Goal: Task Accomplishment & Management: Manage account settings

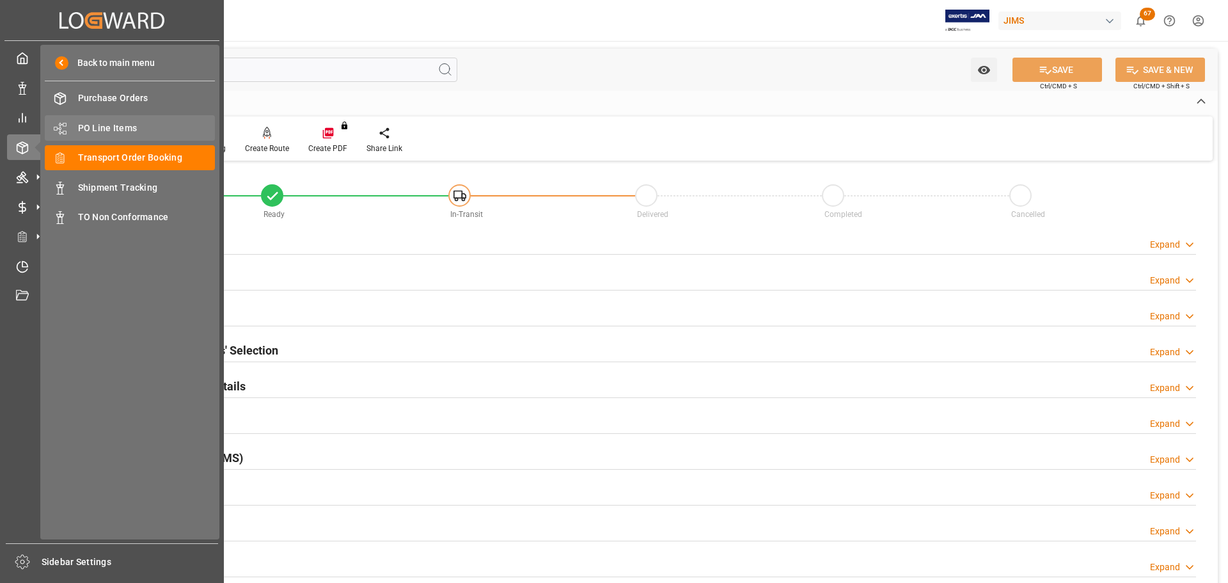
scroll to position [384, 0]
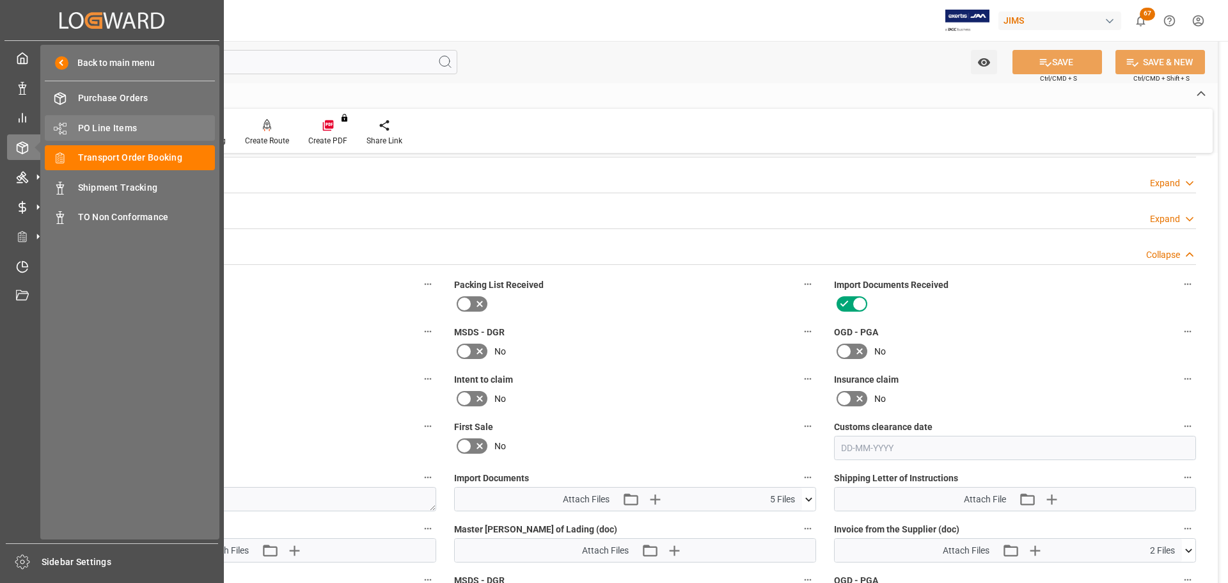
click at [83, 133] on span "PO Line Items" at bounding box center [147, 128] width 138 height 13
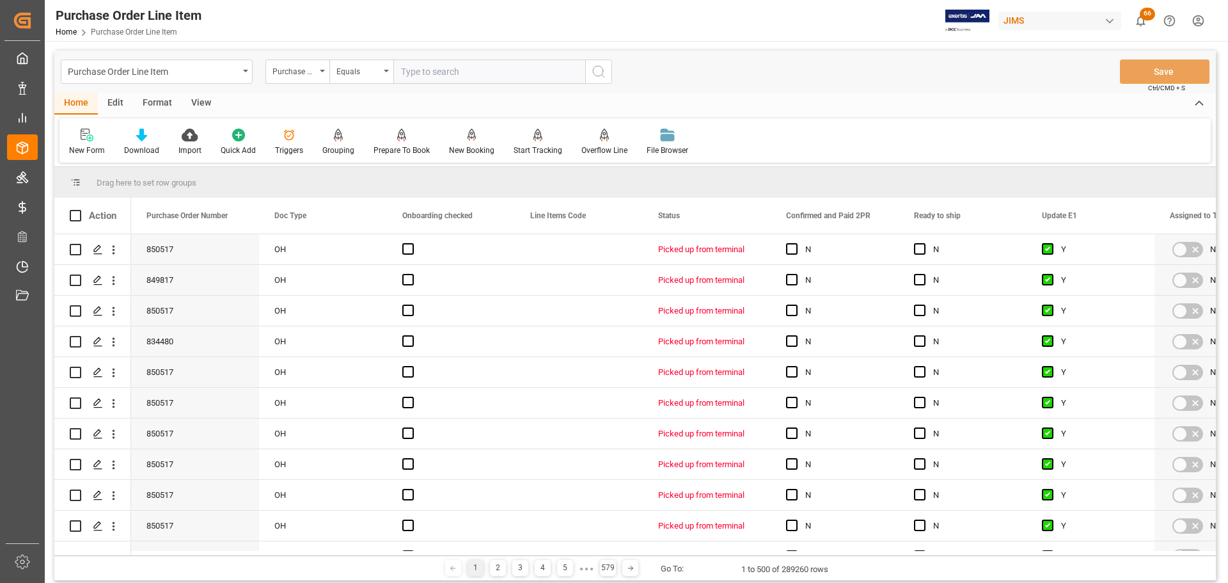
click at [442, 75] on input "text" at bounding box center [489, 71] width 192 height 24
type input "77-10734-US"
click at [294, 67] on div "Purchase Order Number" at bounding box center [294, 70] width 43 height 15
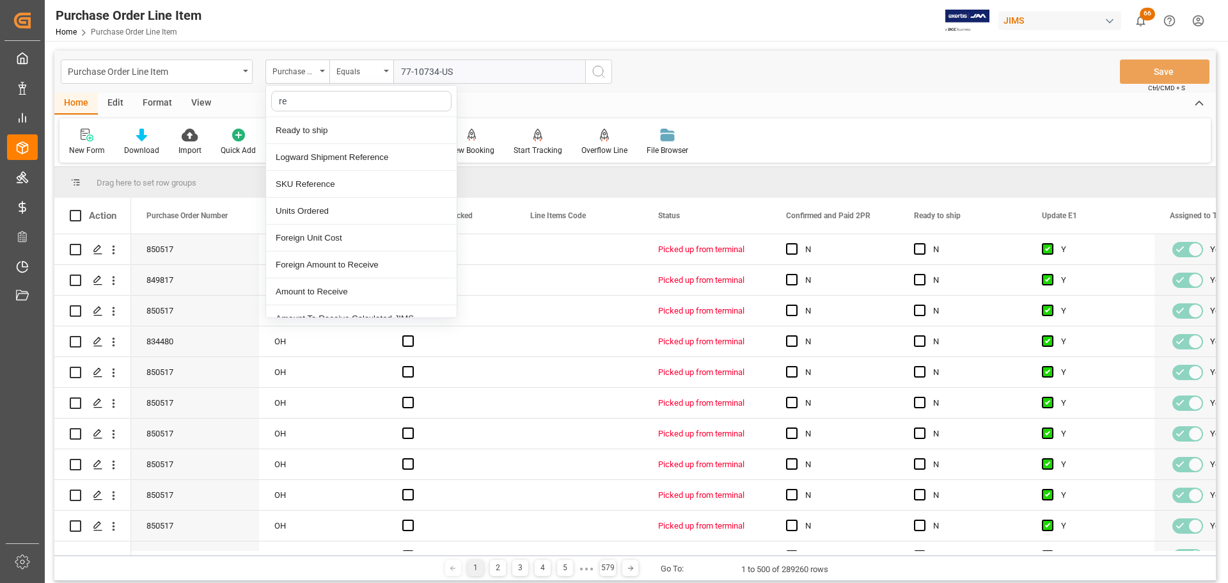
type input "ref"
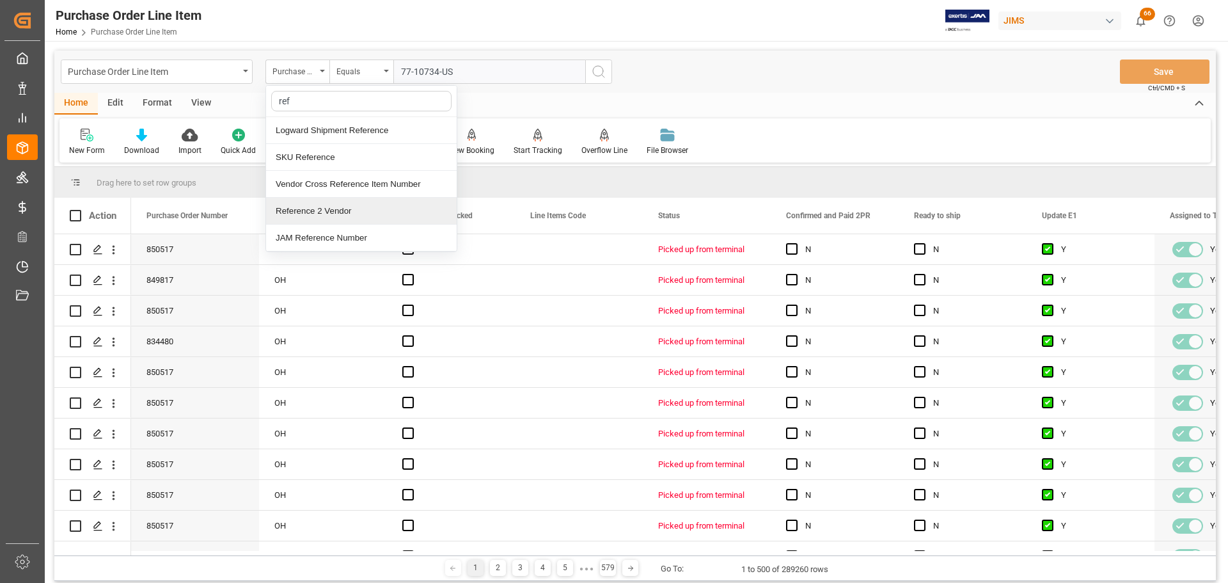
click at [331, 216] on div "Reference 2 Vendor" at bounding box center [361, 211] width 191 height 27
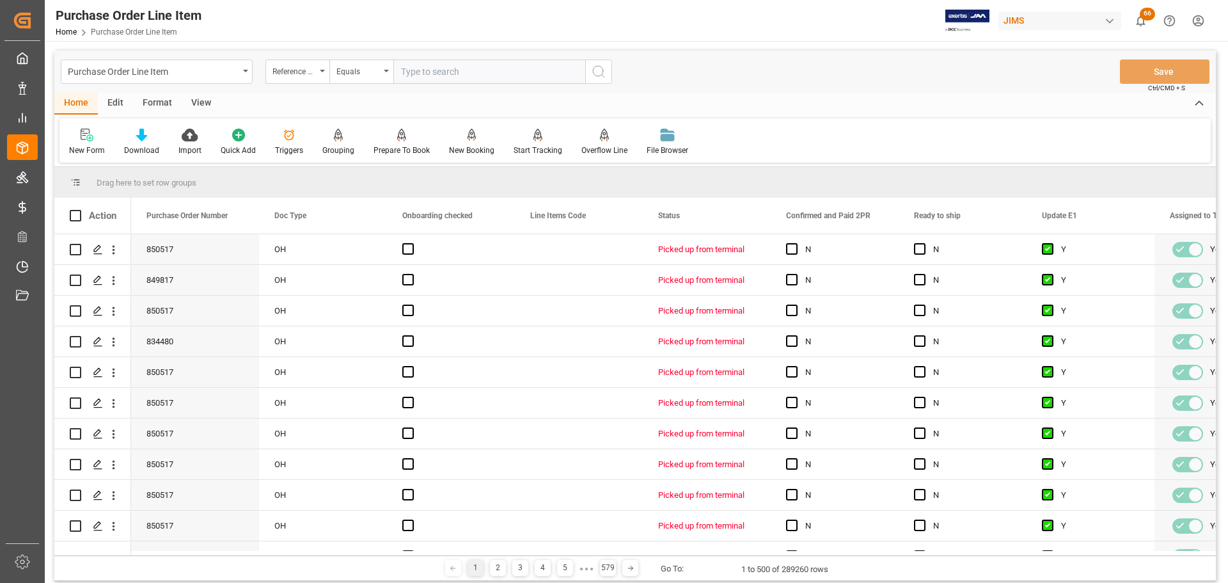
click at [601, 72] on icon "search button" at bounding box center [598, 71] width 15 height 15
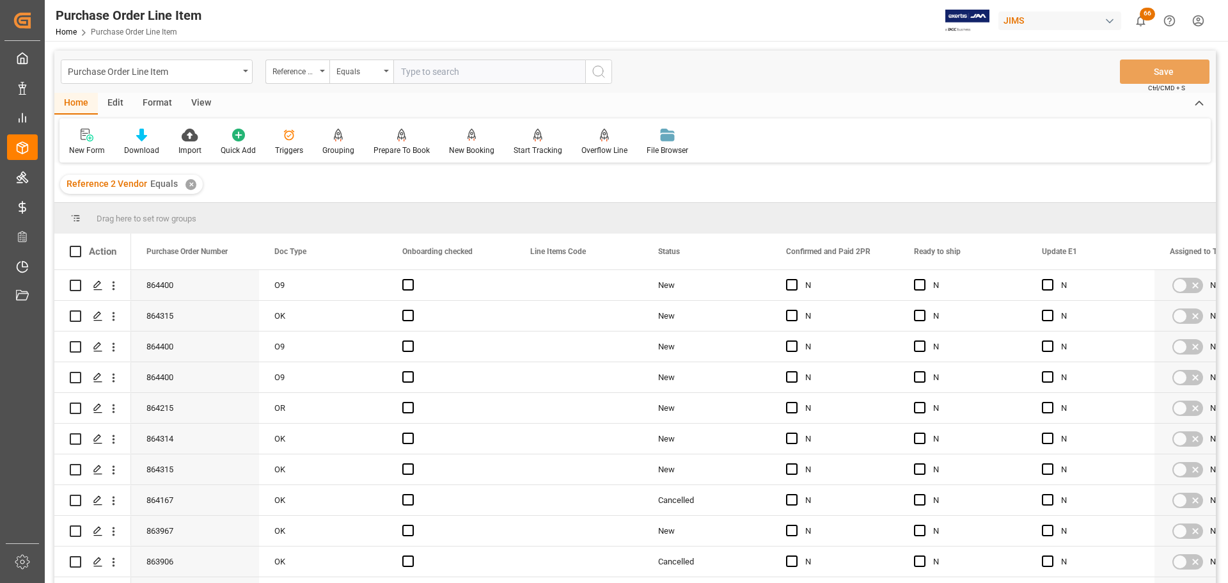
click at [191, 184] on div "✕" at bounding box center [191, 184] width 11 height 11
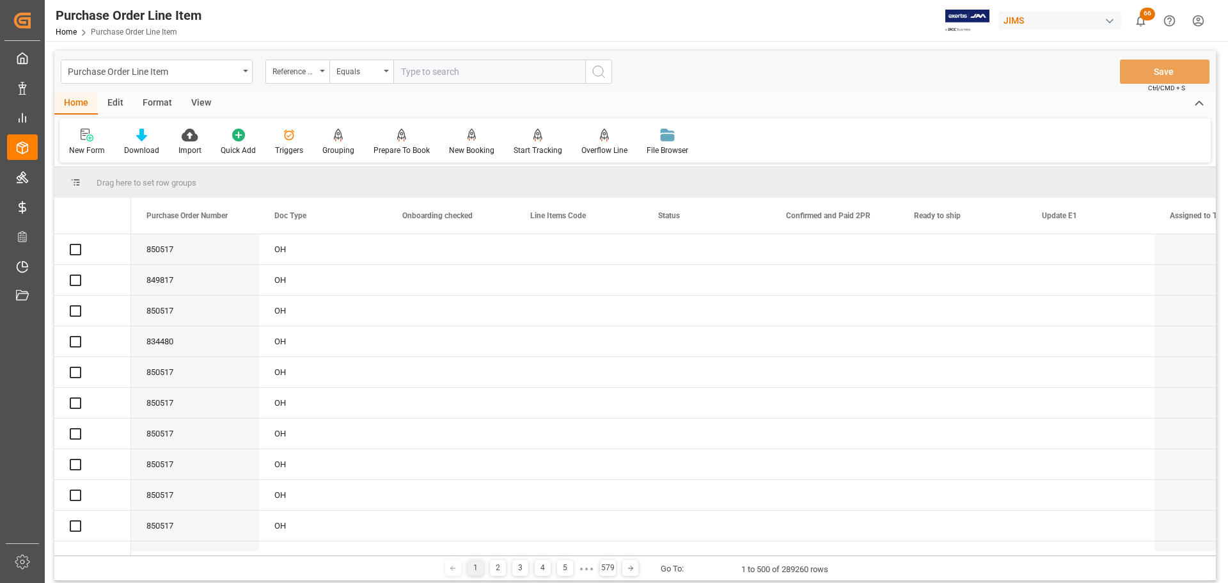
click at [476, 74] on input "text" at bounding box center [489, 71] width 192 height 24
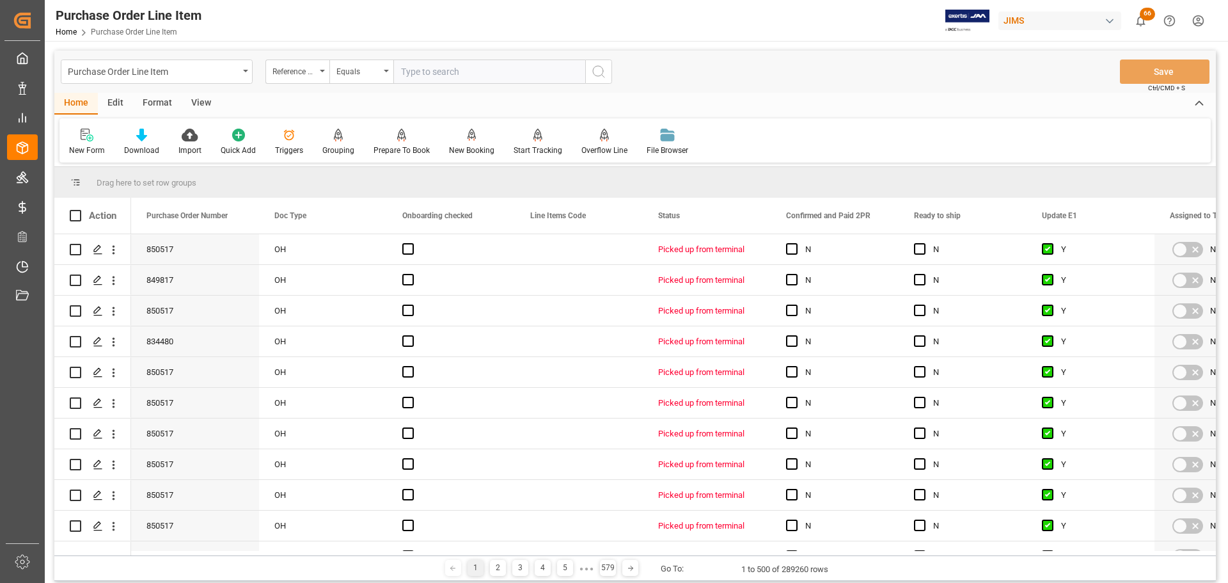
paste input "77-10734-US"
type input "77-10734-US"
click at [595, 72] on icon "search button" at bounding box center [598, 71] width 15 height 15
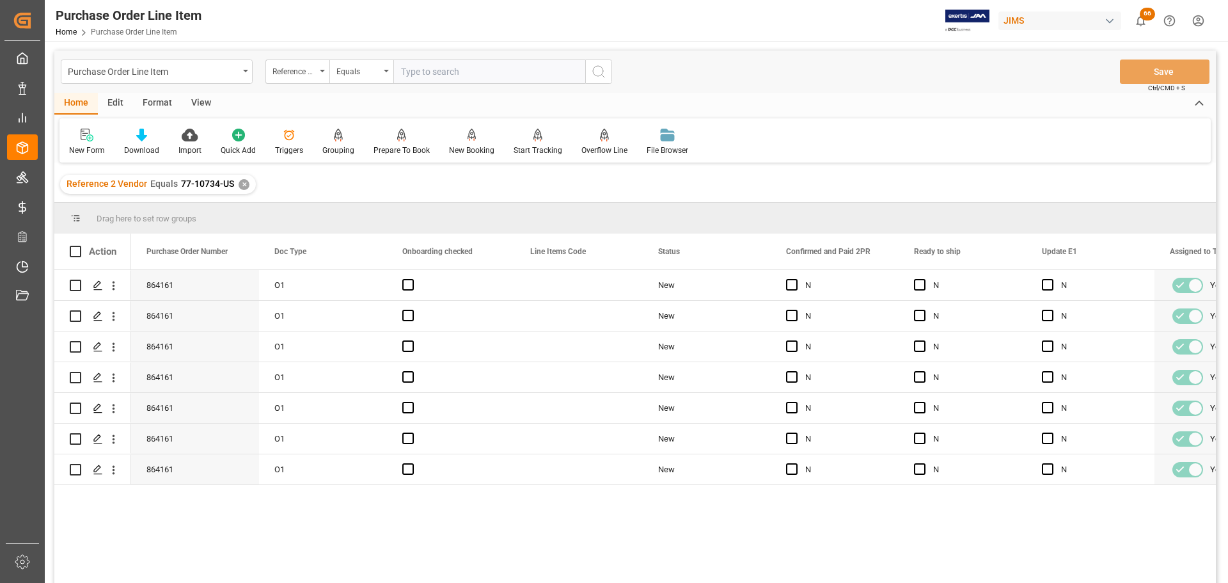
click at [193, 102] on div "View" at bounding box center [201, 104] width 39 height 22
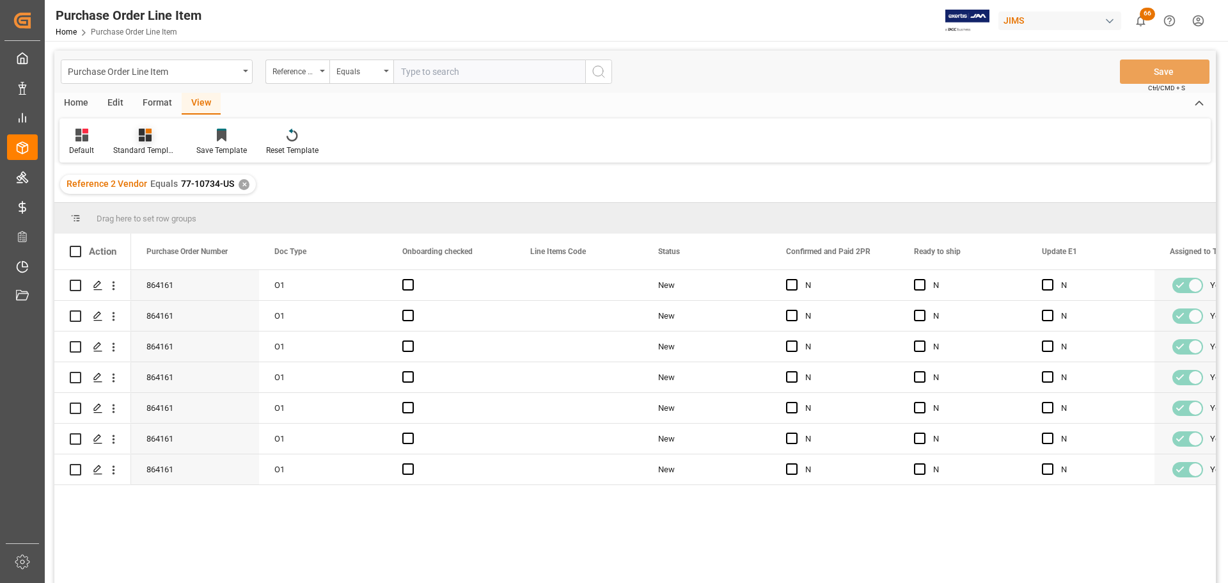
click at [128, 141] on div at bounding box center [145, 134] width 64 height 13
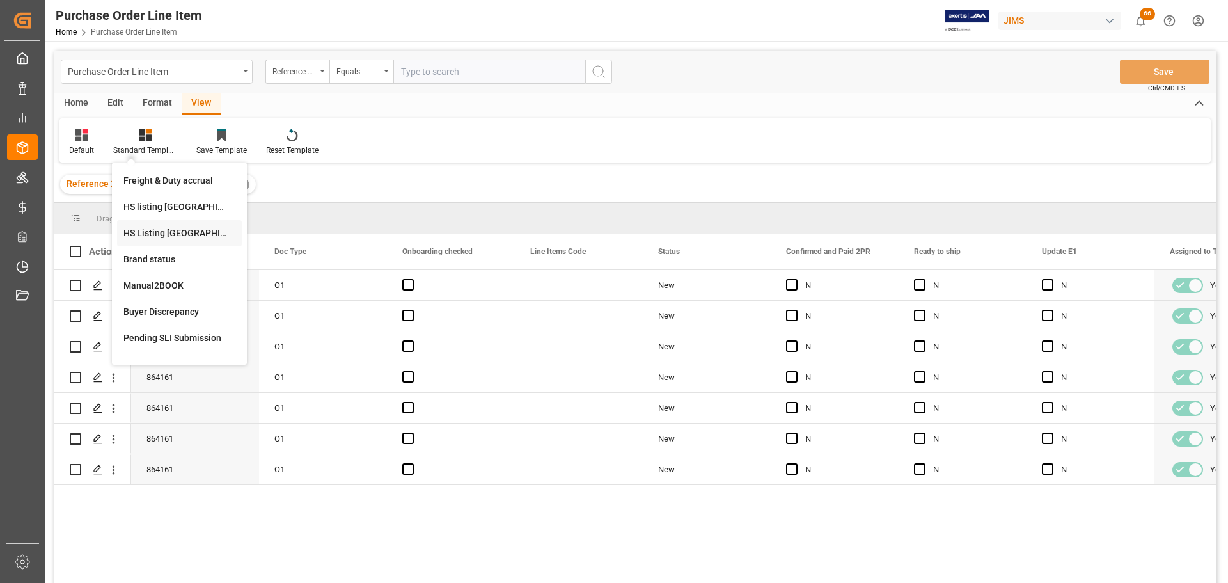
click at [174, 229] on div "HS Listing CANADA" at bounding box center [179, 232] width 112 height 13
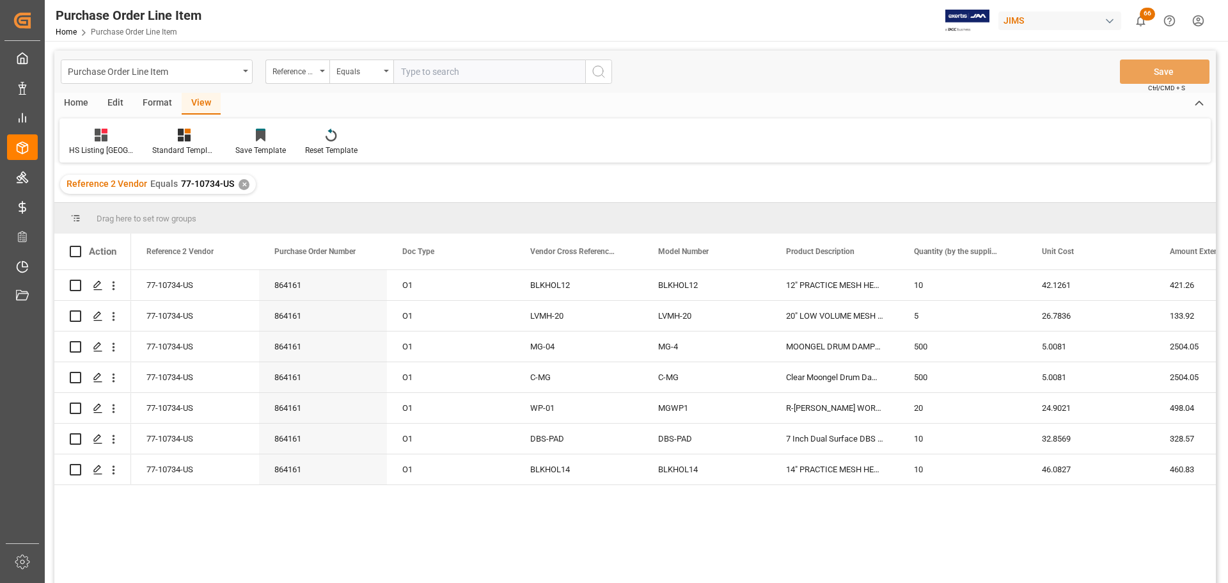
click at [74, 97] on div "Home" at bounding box center [75, 104] width 43 height 22
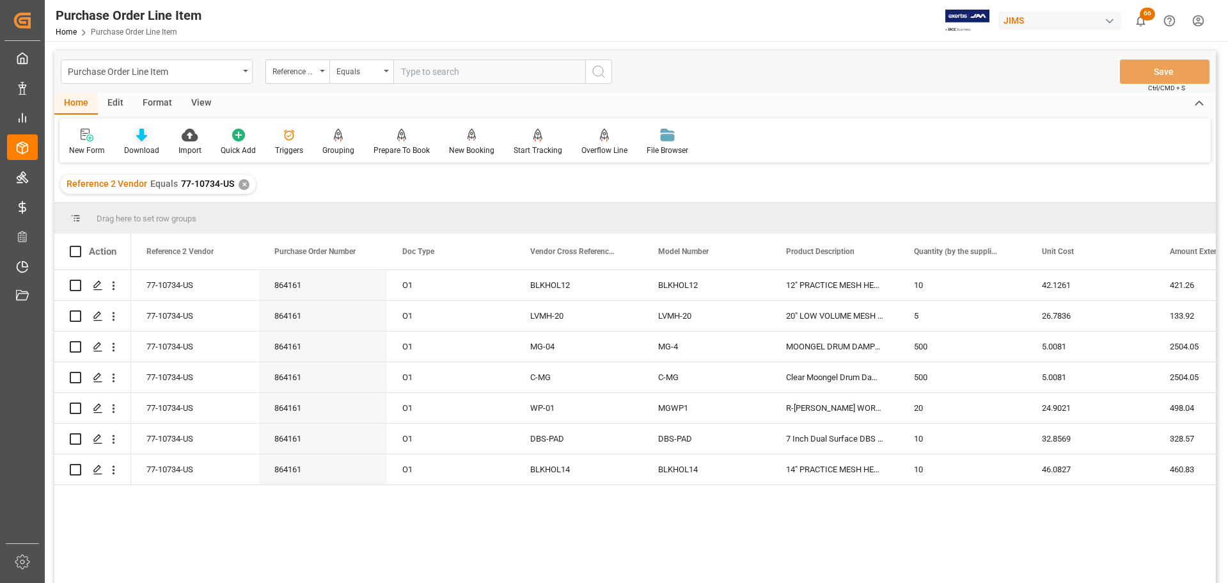
click at [146, 132] on div at bounding box center [141, 134] width 35 height 13
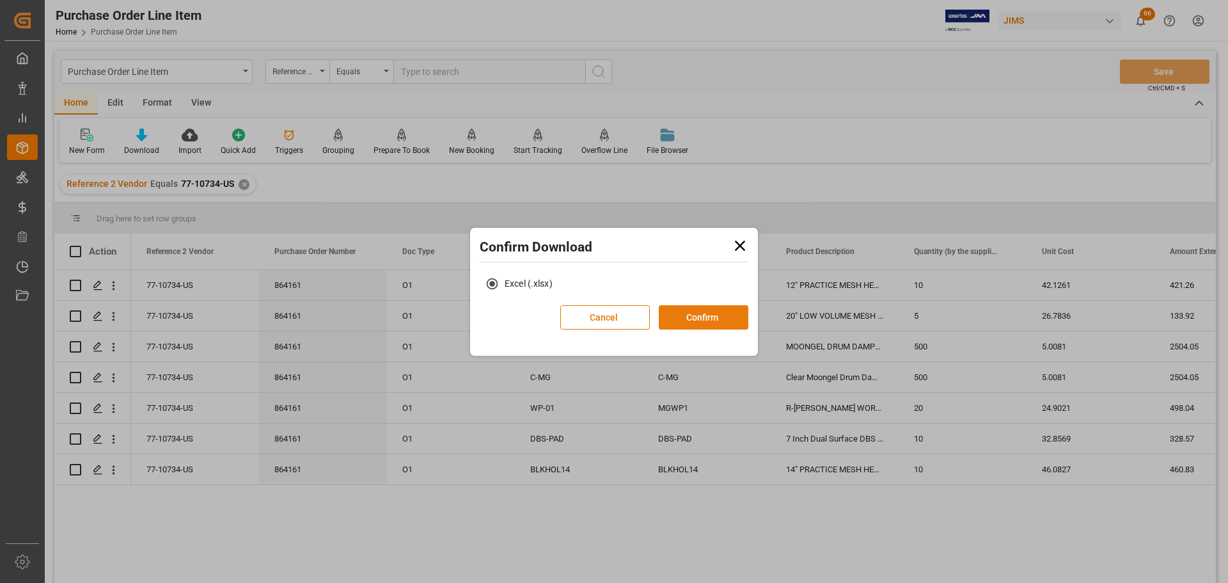
click at [724, 317] on button "Confirm" at bounding box center [704, 317] width 90 height 24
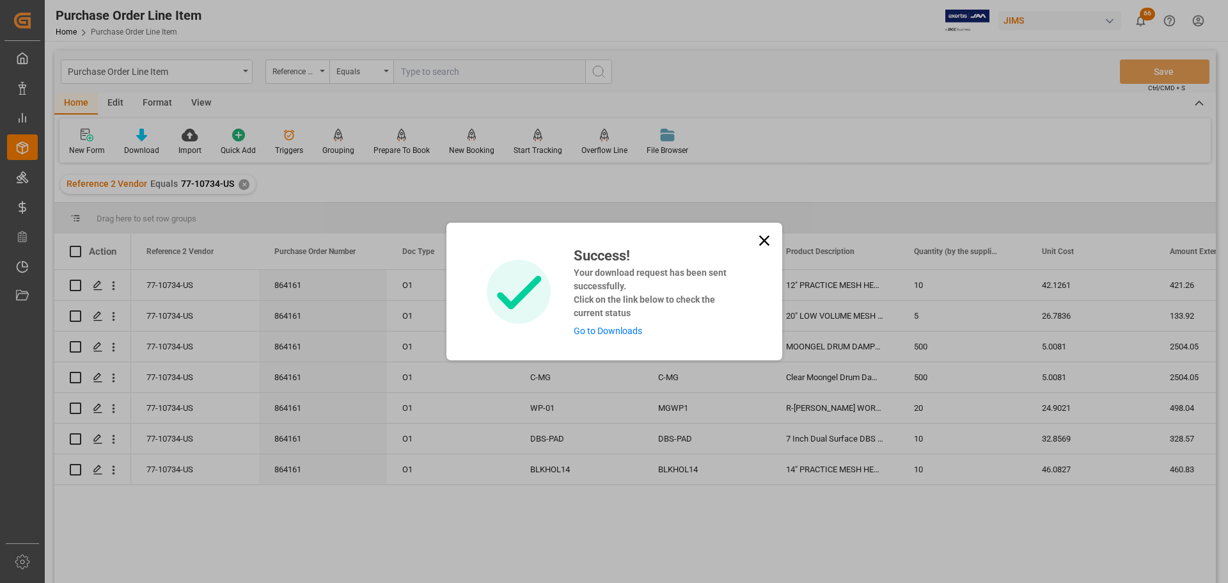
click at [593, 332] on link "Go to Downloads" at bounding box center [608, 331] width 68 height 10
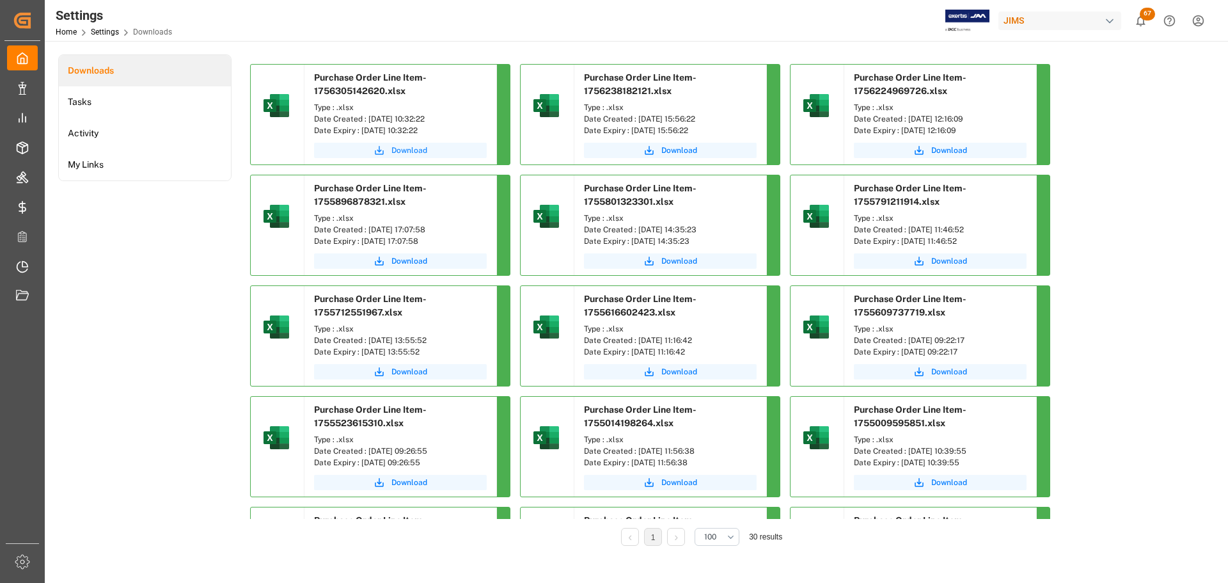
click at [414, 146] on span "Download" at bounding box center [409, 151] width 36 height 12
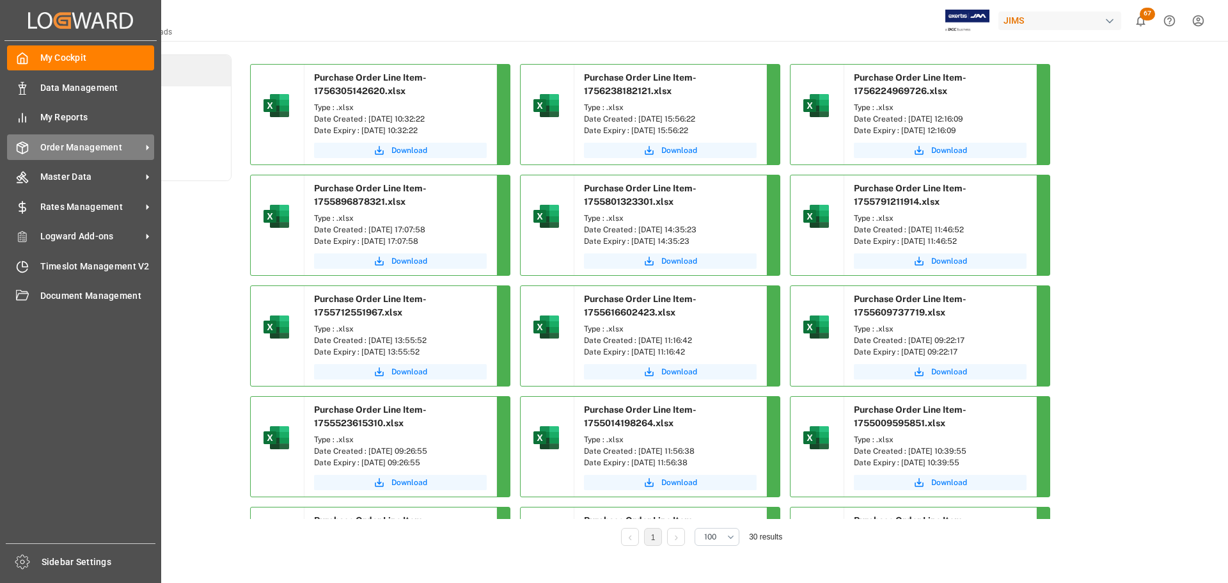
click at [31, 134] on div "Order Management Order Management" at bounding box center [80, 146] width 147 height 25
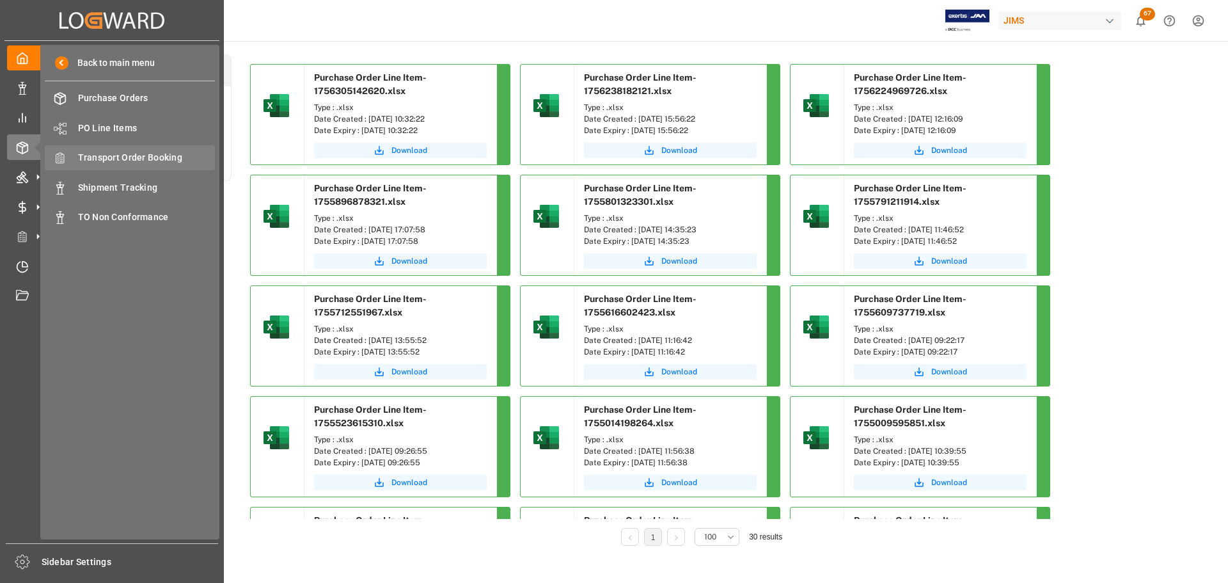
click at [125, 155] on span "Transport Order Booking" at bounding box center [147, 157] width 138 height 13
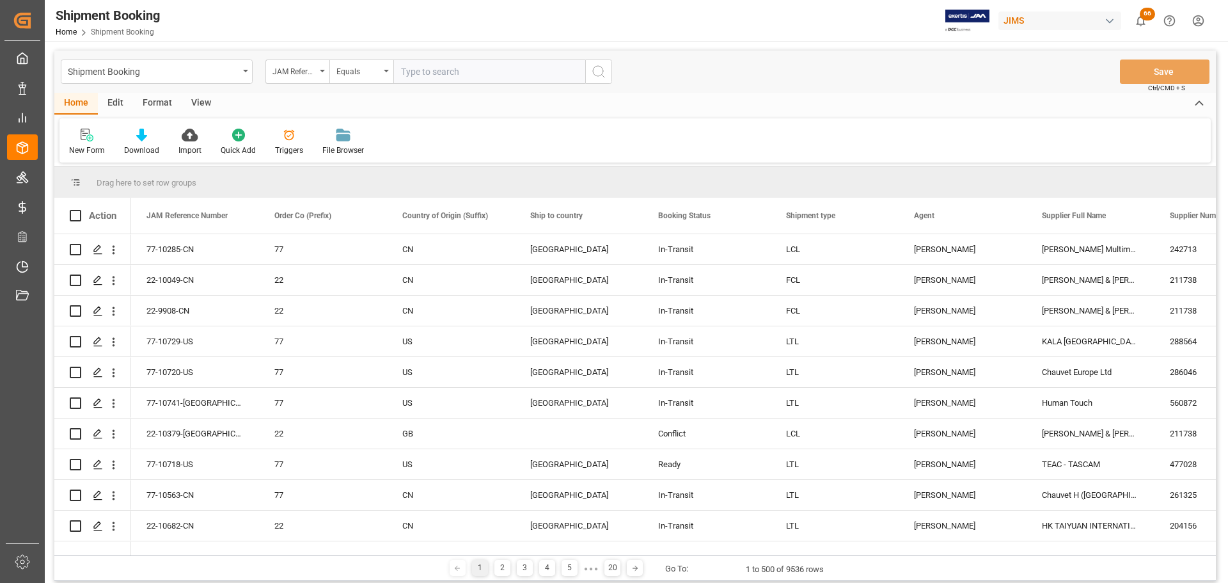
click at [494, 71] on input "text" at bounding box center [489, 71] width 192 height 24
paste input "77-10734-US"
type input "77-10734-US"
click at [612, 77] on button "search button" at bounding box center [598, 71] width 27 height 24
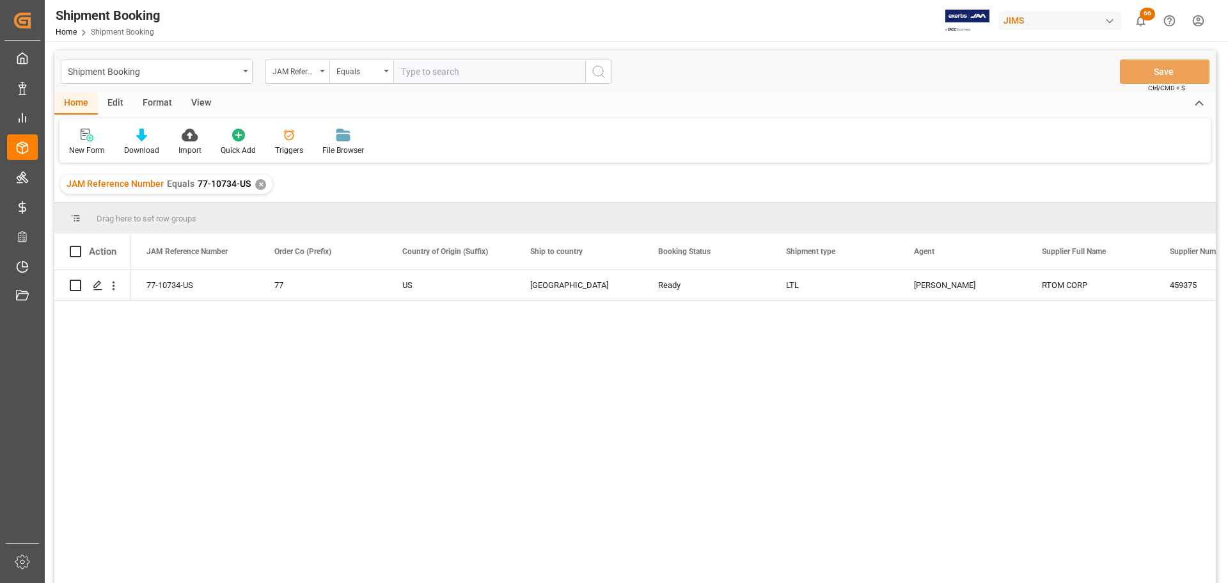
click at [221, 371] on div "77-10734-US 77 US Canada Ready LTL Manthan Sutaria RTOM CORP 459375 0" at bounding box center [673, 430] width 1085 height 321
click at [97, 283] on polygon "Press SPACE to select this row." at bounding box center [97, 284] width 6 height 6
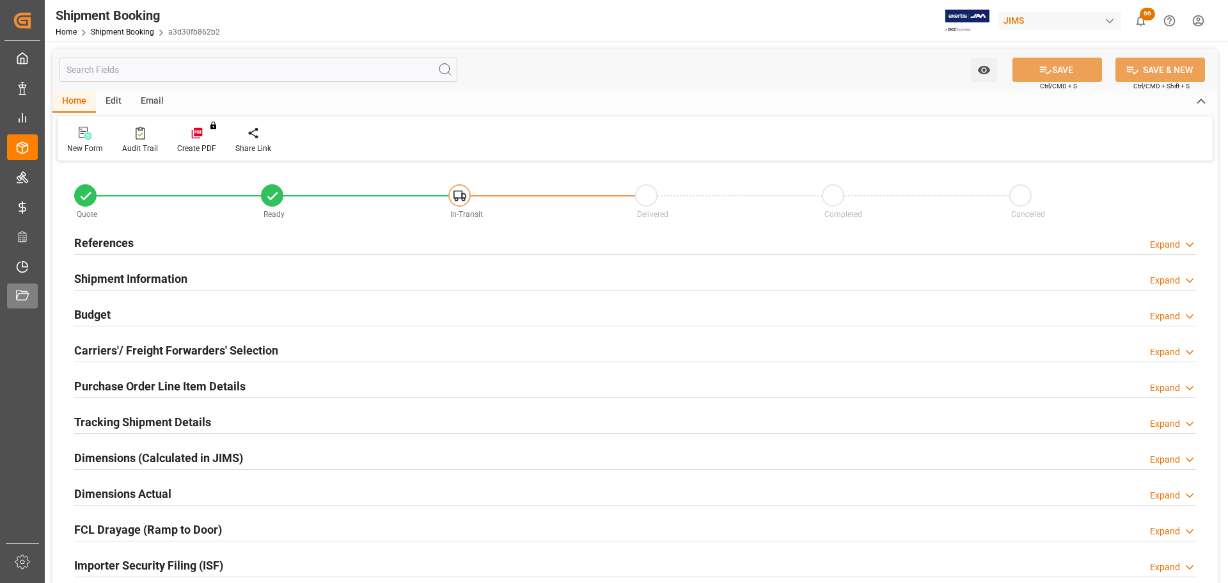
type input "26-08-2025"
click at [249, 241] on div "References Expand" at bounding box center [635, 242] width 1122 height 24
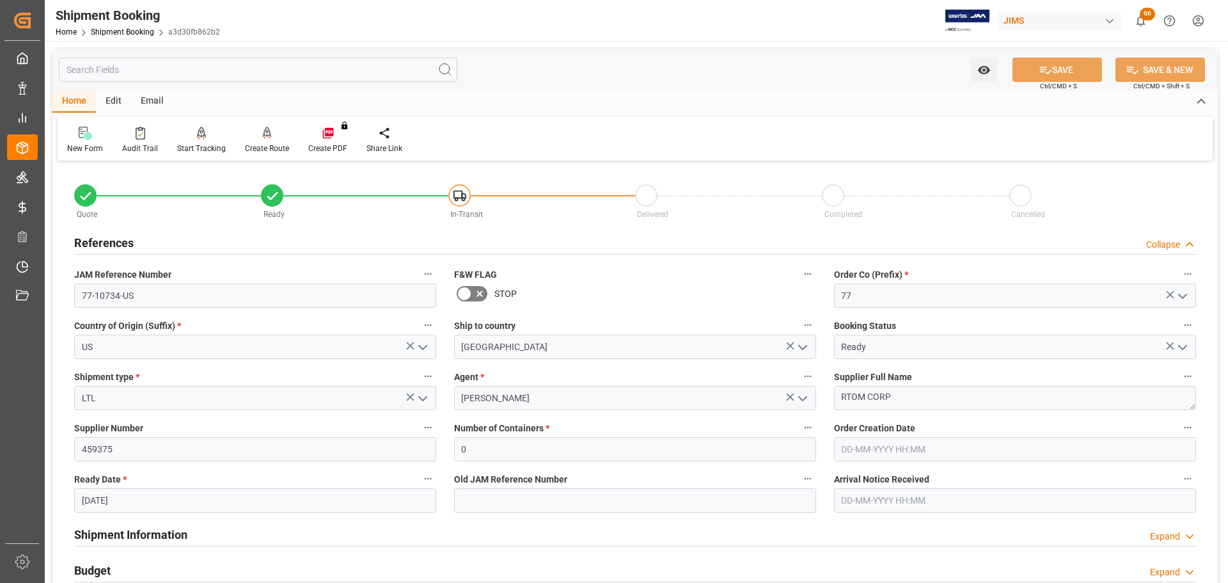
click at [230, 241] on div "References Collapse" at bounding box center [635, 242] width 1122 height 24
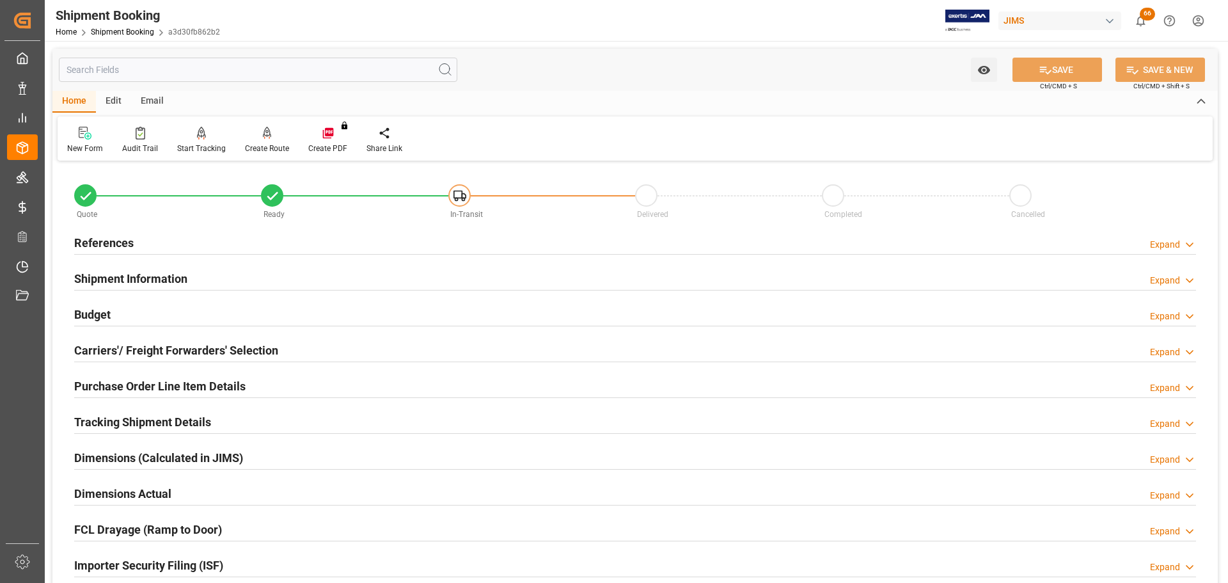
click at [230, 241] on div "References Expand" at bounding box center [635, 242] width 1122 height 24
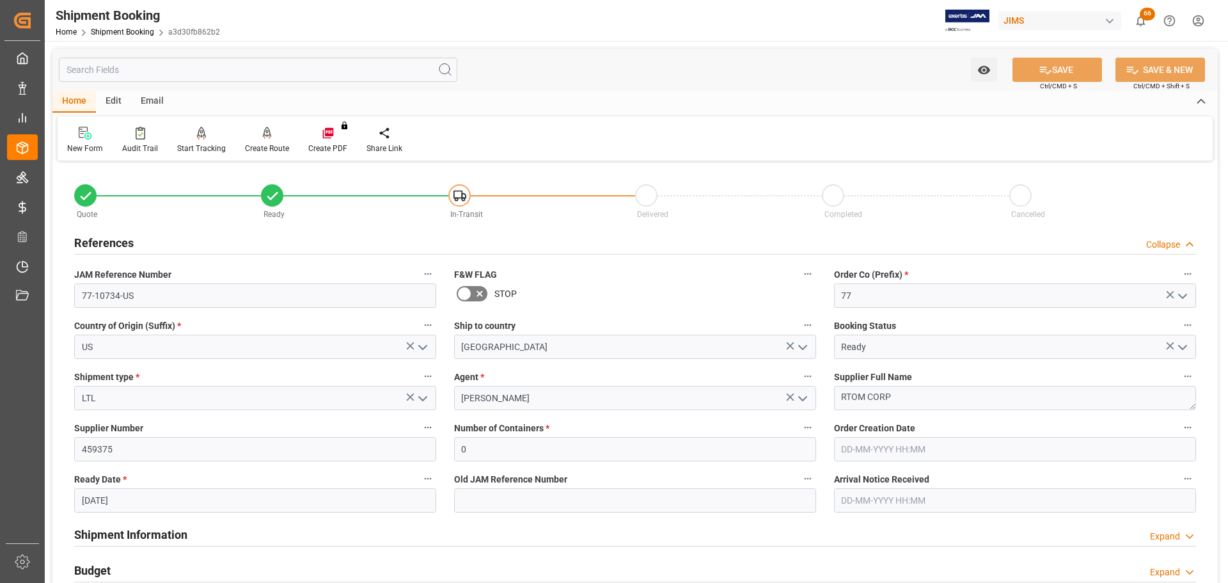
click at [230, 241] on div "References Collapse" at bounding box center [635, 242] width 1122 height 24
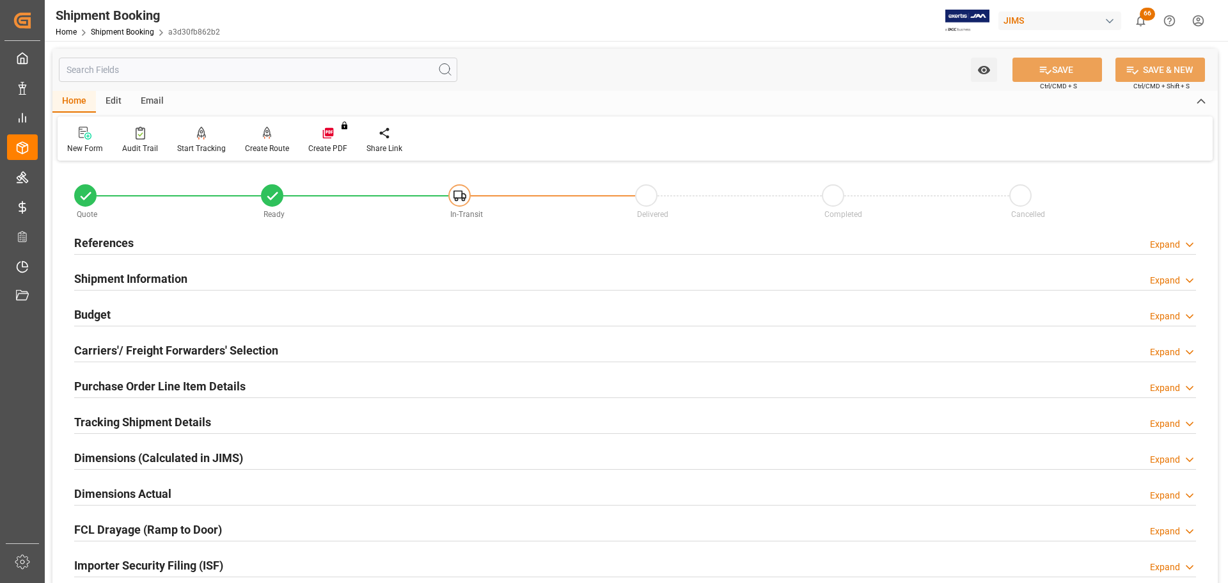
click at [229, 269] on div "Shipment Information Expand" at bounding box center [635, 277] width 1122 height 24
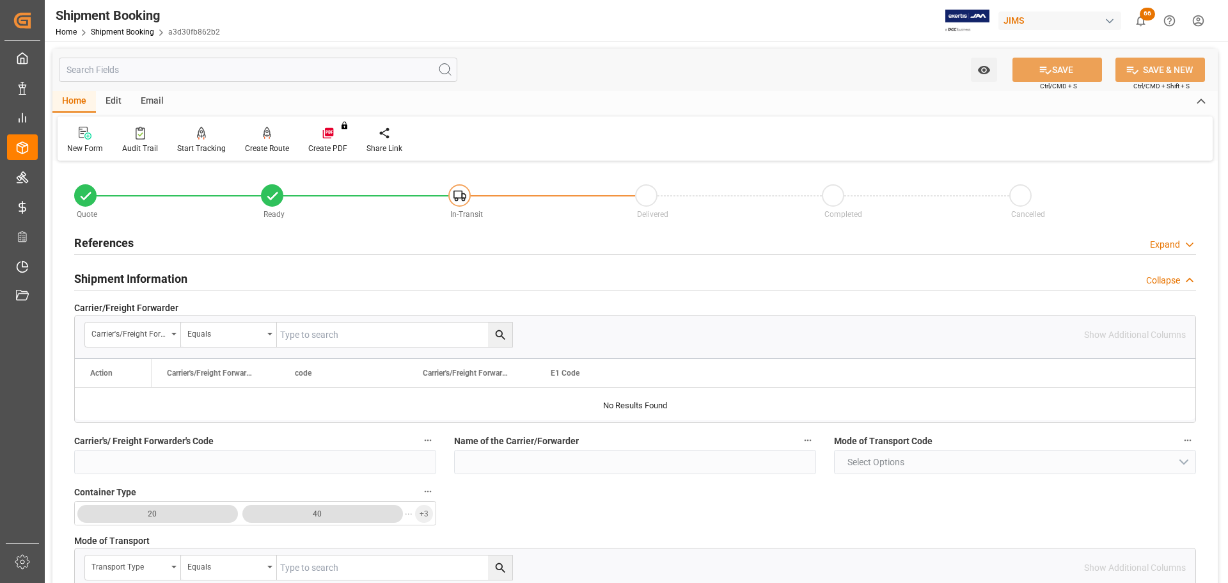
click at [195, 276] on div "Shipment Information Collapse" at bounding box center [635, 277] width 1122 height 24
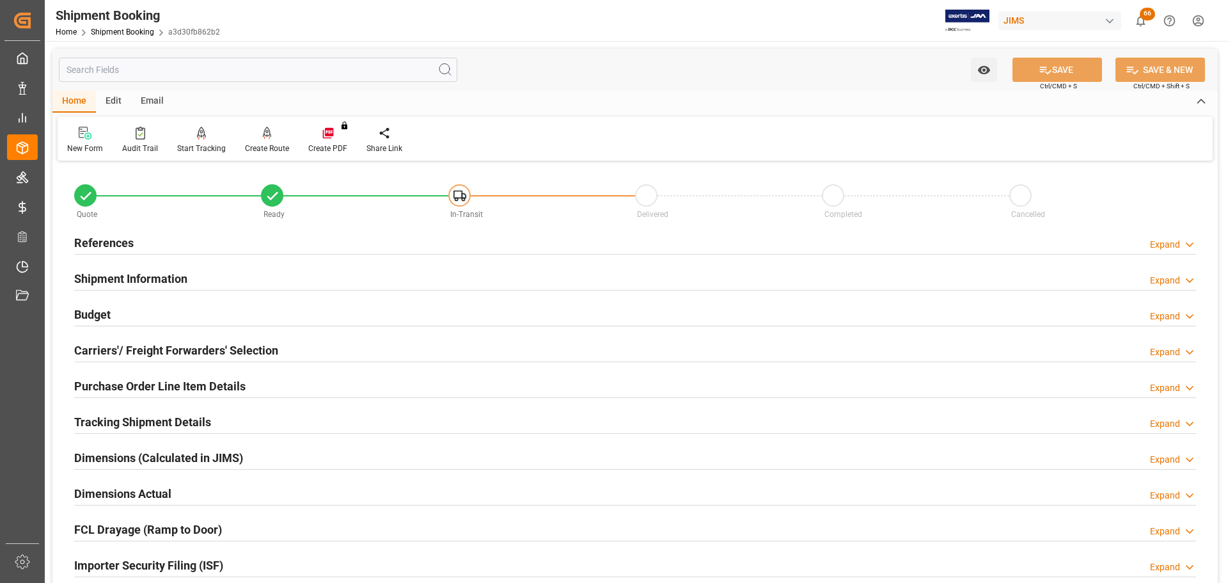
click at [195, 276] on div "Shipment Information Expand" at bounding box center [635, 277] width 1122 height 24
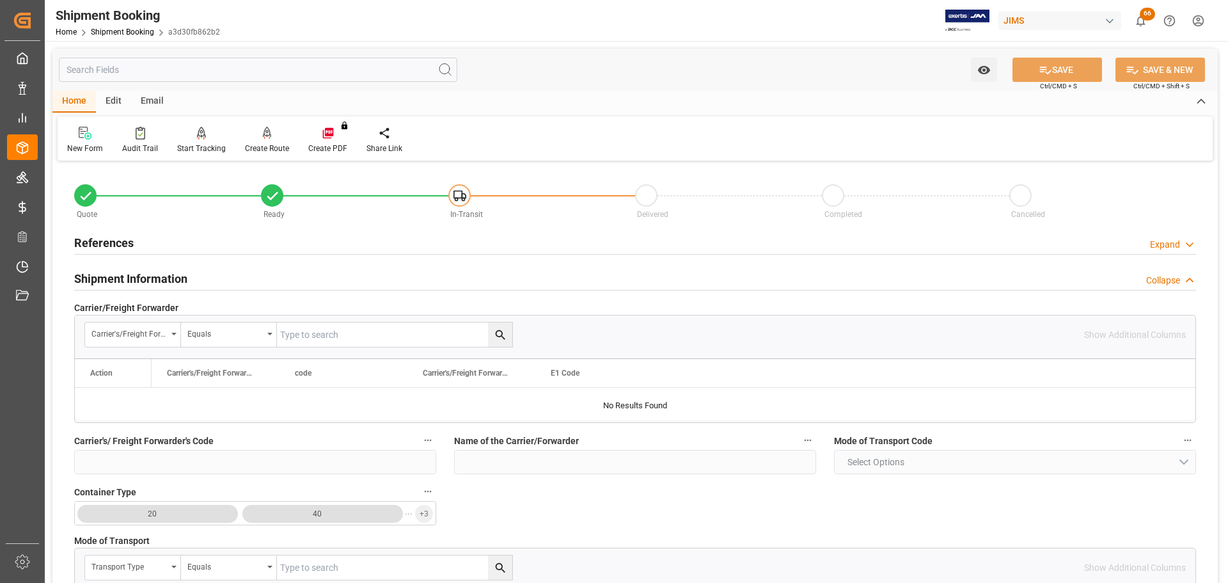
click at [182, 283] on h2 "Shipment Information" at bounding box center [130, 278] width 113 height 17
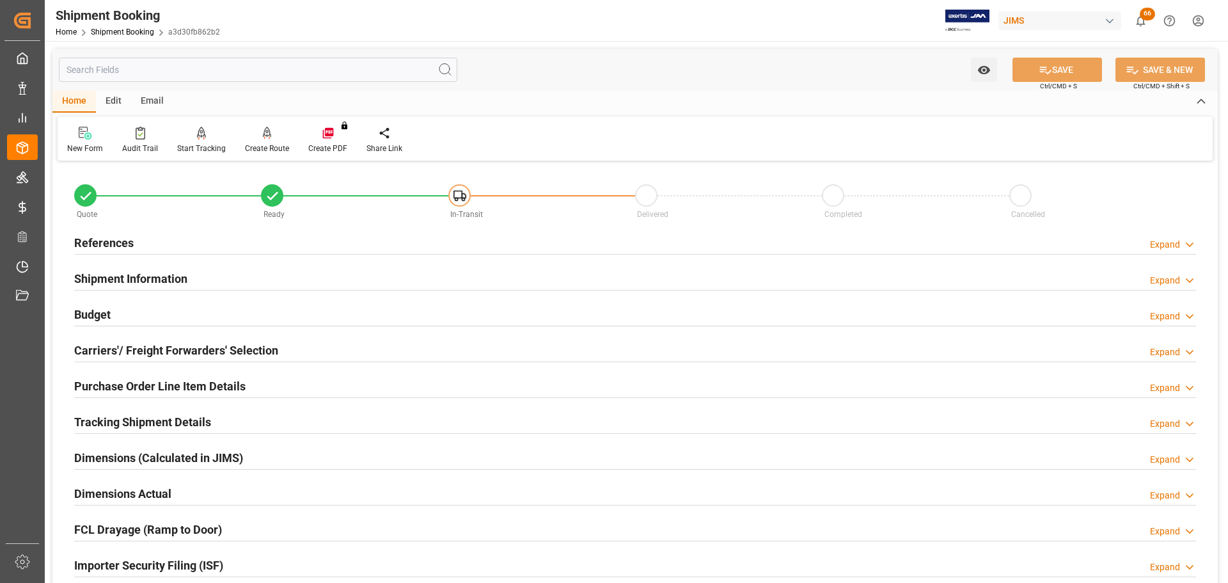
click at [182, 240] on div "References Expand" at bounding box center [635, 242] width 1122 height 24
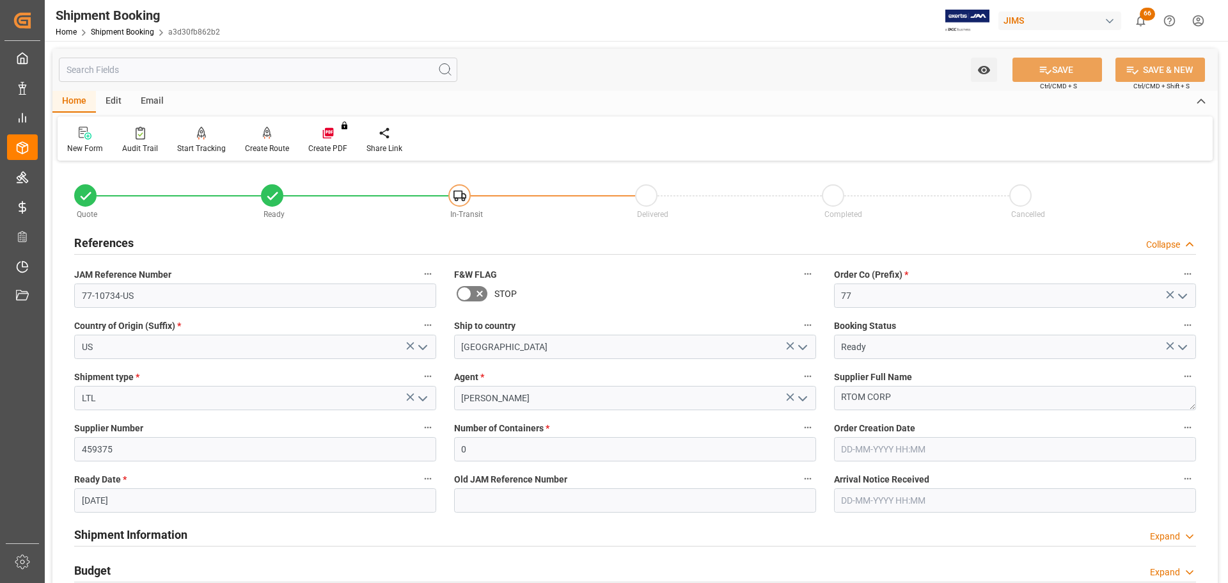
click at [212, 239] on div "References Collapse" at bounding box center [635, 242] width 1122 height 24
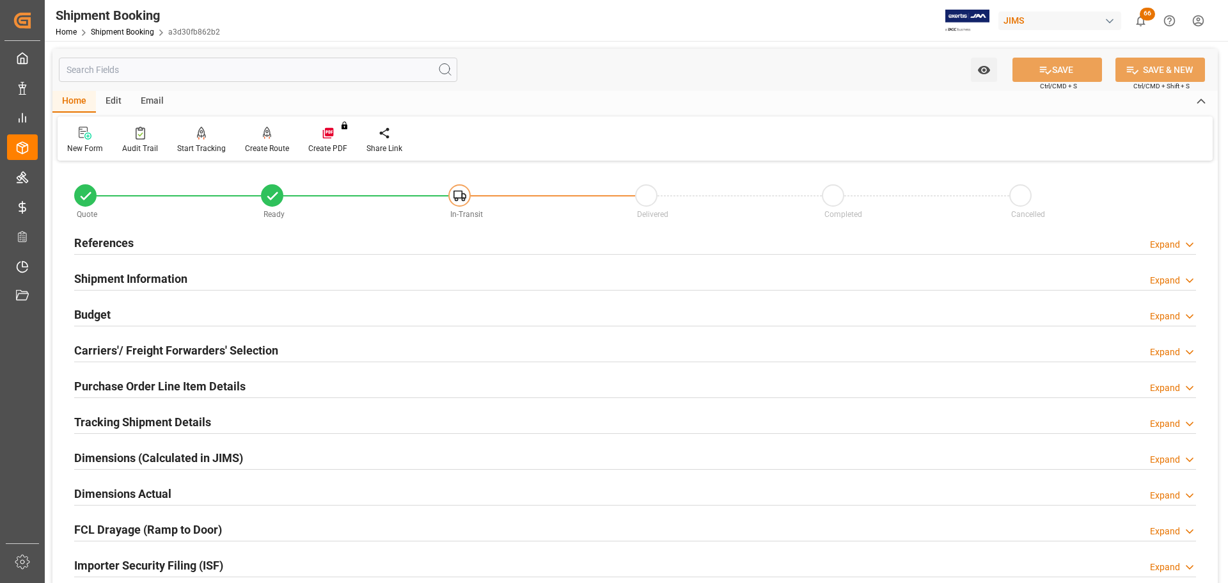
click at [215, 279] on div "Shipment Information Expand" at bounding box center [635, 277] width 1122 height 24
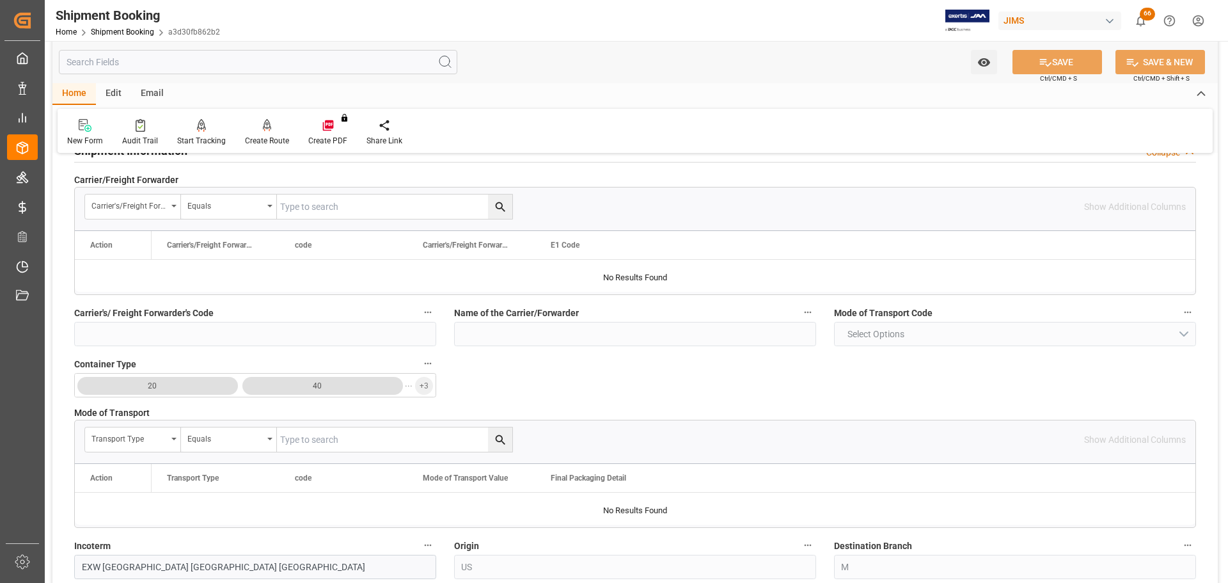
scroll to position [64, 0]
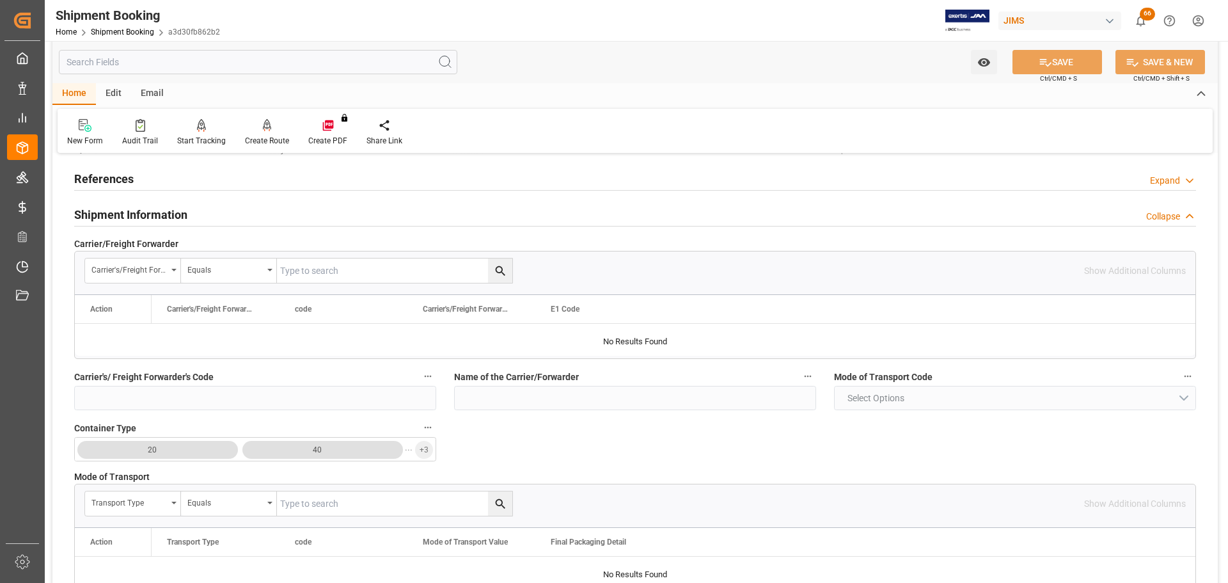
click at [219, 220] on div "Shipment Information Collapse" at bounding box center [635, 213] width 1122 height 24
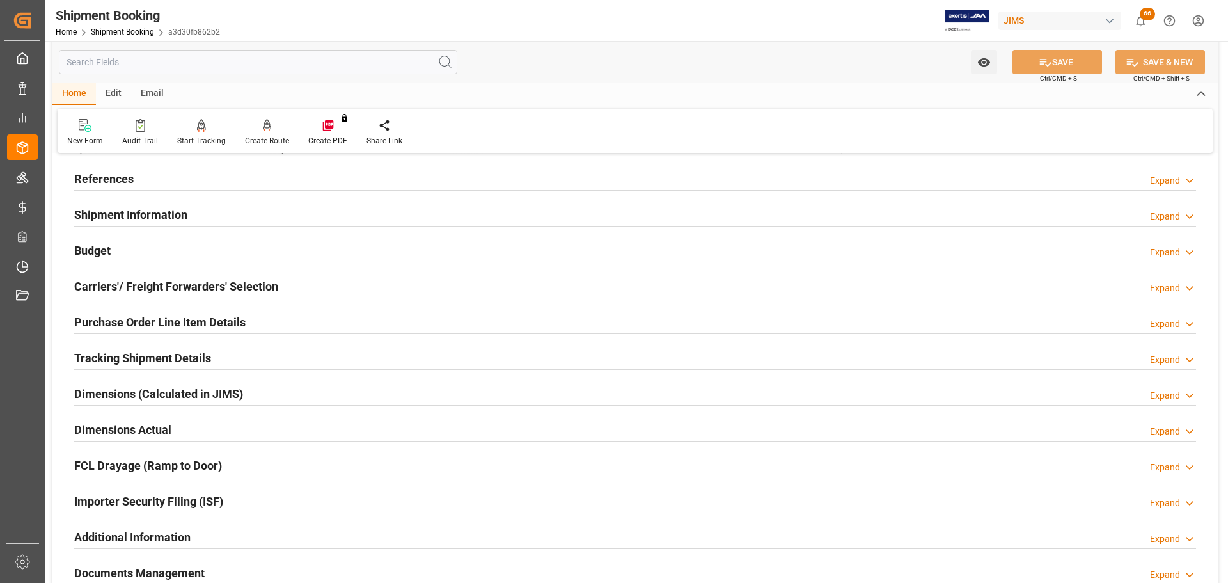
click at [219, 244] on div "Budget Expand" at bounding box center [635, 249] width 1122 height 24
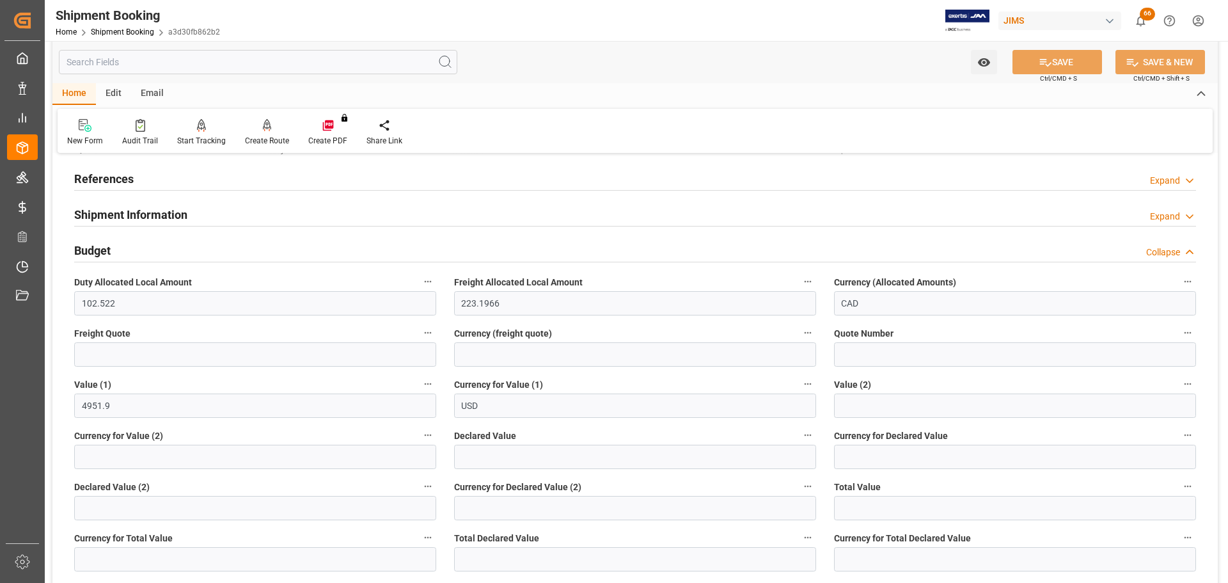
click at [219, 244] on div "Budget Collapse" at bounding box center [635, 249] width 1122 height 24
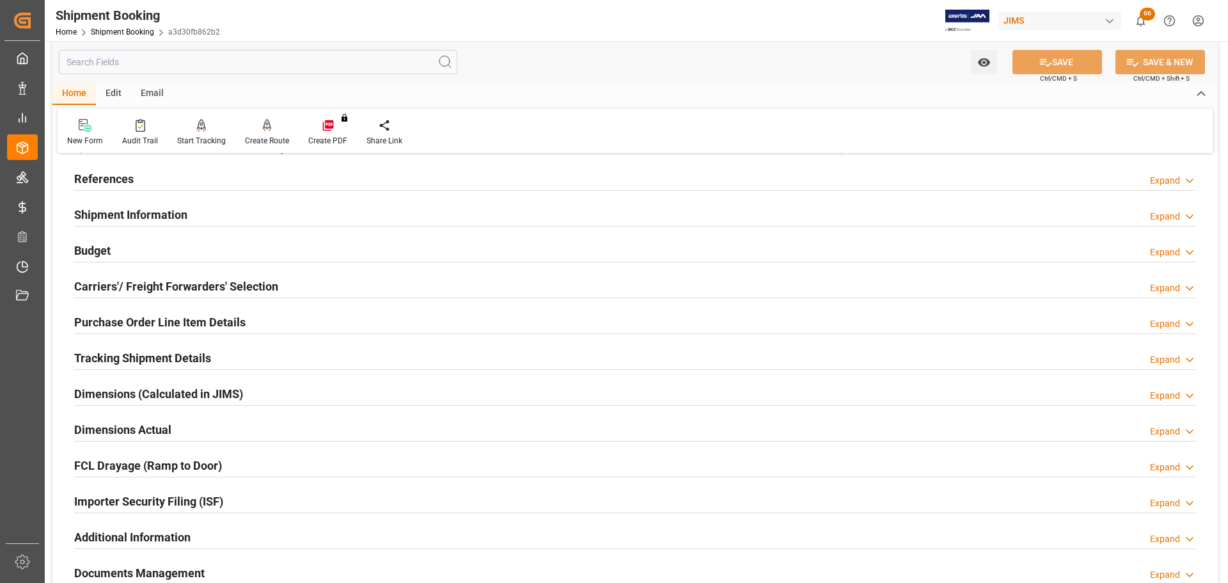
click at [191, 245] on div "Budget Expand" at bounding box center [635, 249] width 1122 height 24
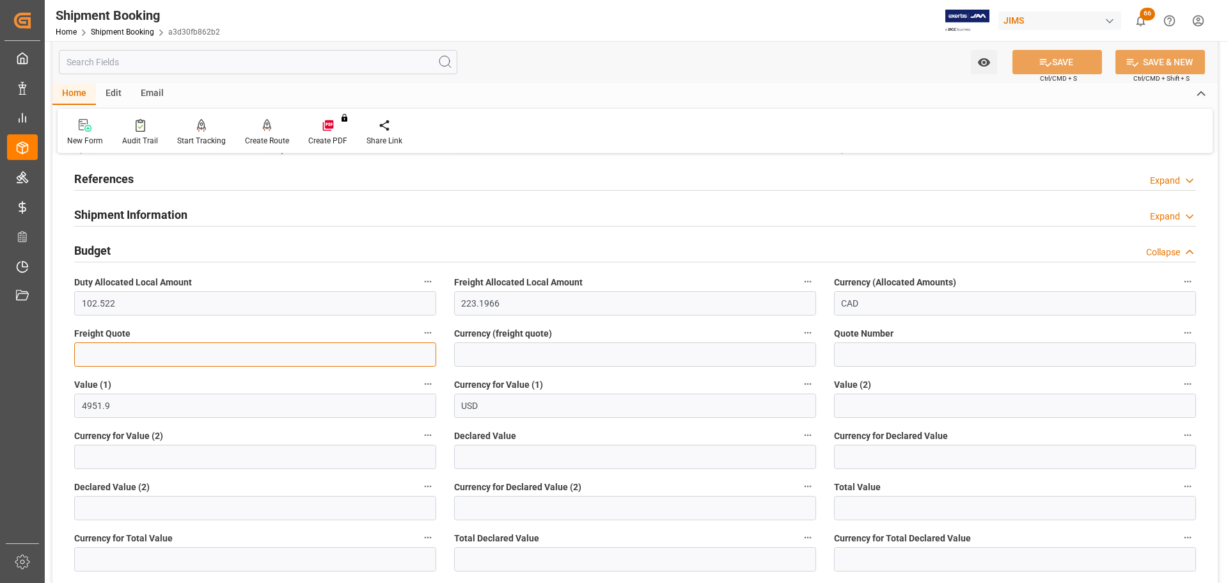
click at [176, 352] on input "text" at bounding box center [255, 354] width 362 height 24
type input "2"
type input "120"
click at [532, 352] on input at bounding box center [635, 354] width 362 height 24
type input "CAD"
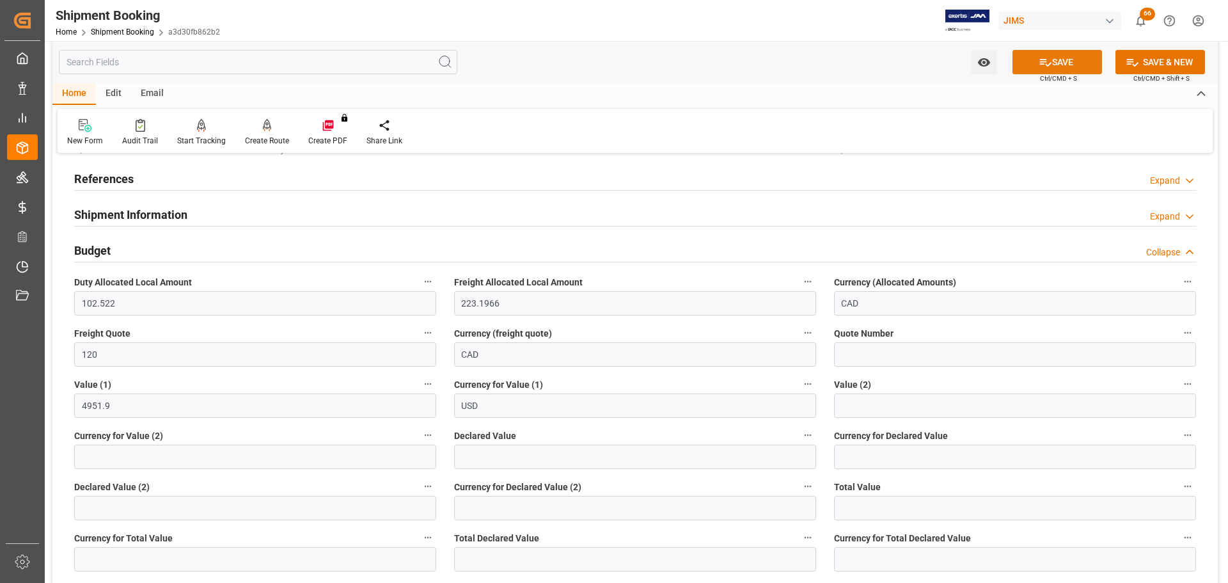
click at [1060, 66] on button "SAVE" at bounding box center [1058, 62] width 90 height 24
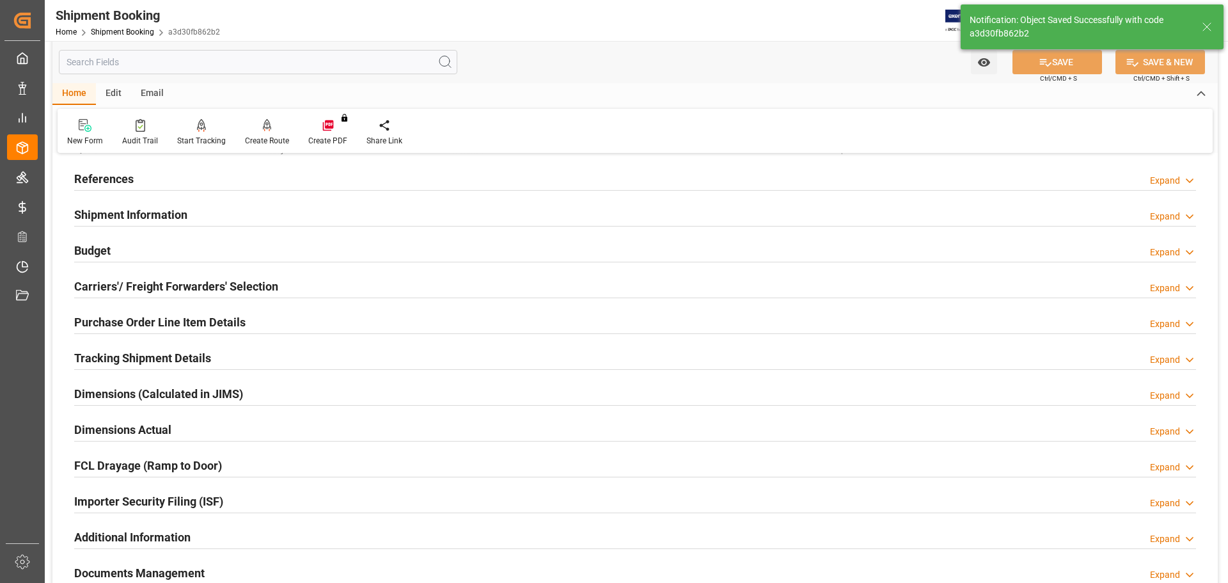
click at [139, 238] on div "Budget Expand" at bounding box center [635, 249] width 1122 height 24
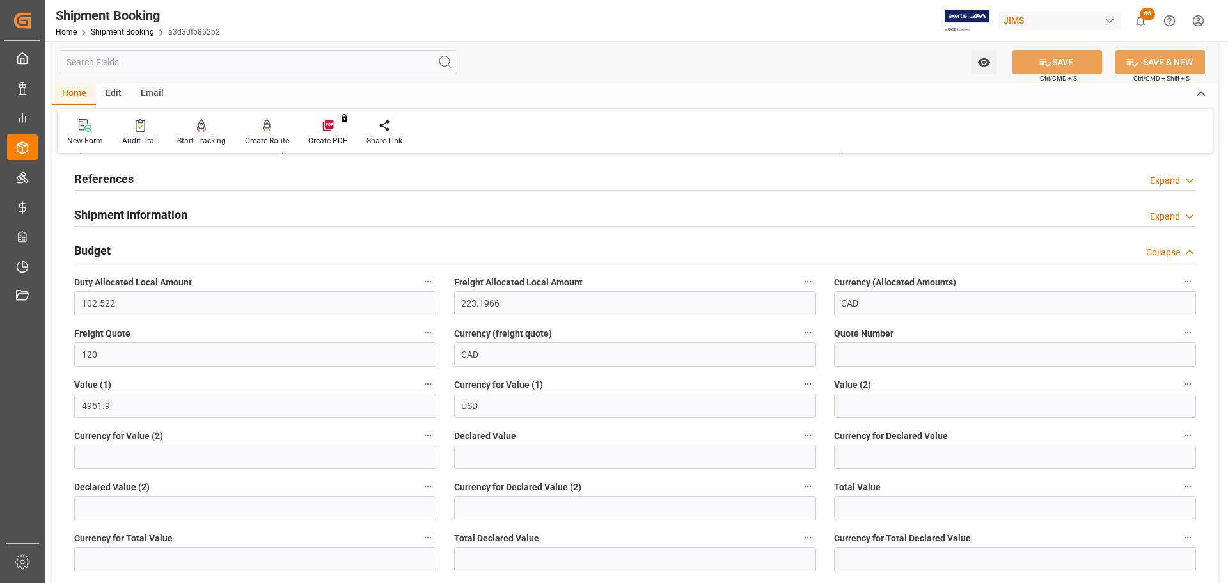
click at [148, 213] on h2 "Shipment Information" at bounding box center [130, 214] width 113 height 17
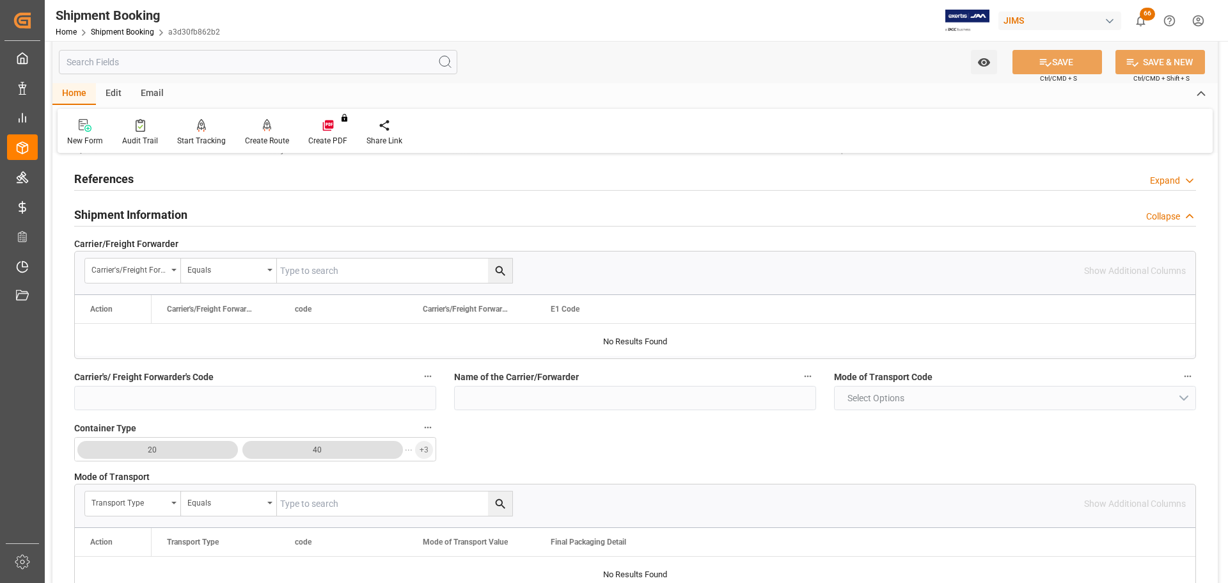
click at [155, 212] on h2 "Shipment Information" at bounding box center [130, 214] width 113 height 17
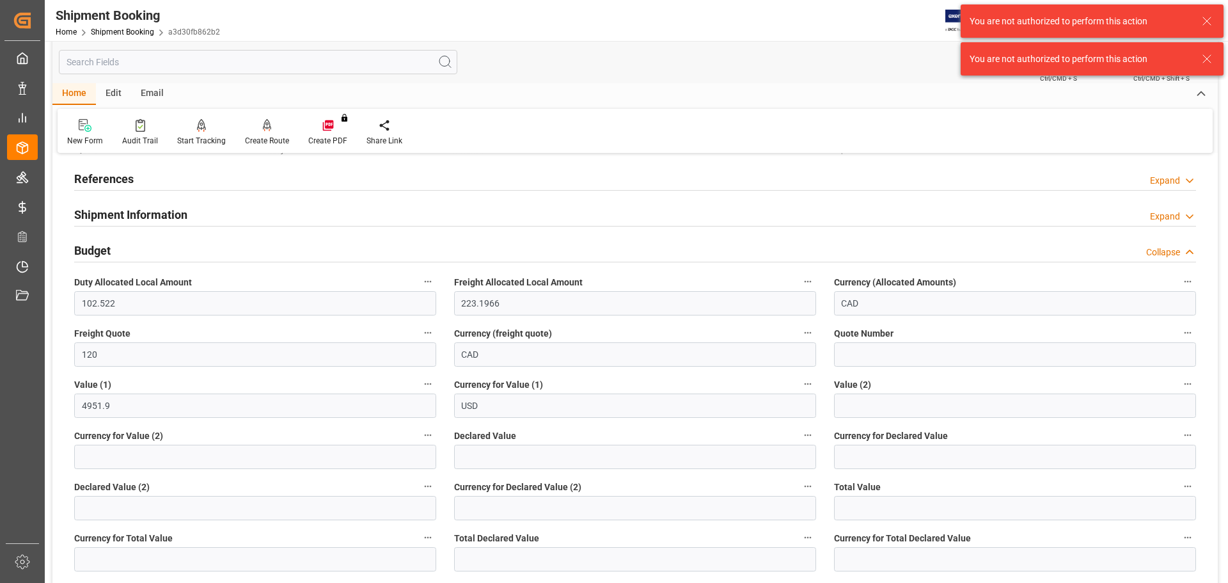
click at [154, 257] on div "Budget Collapse" at bounding box center [635, 249] width 1122 height 24
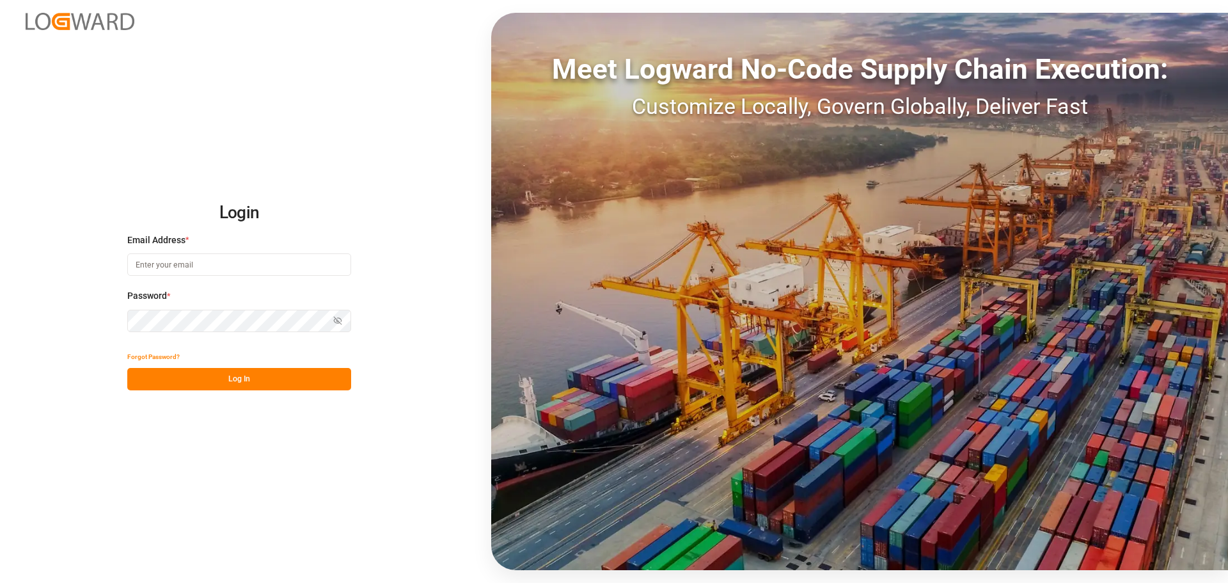
type input "manthan.sutaria@jamindustries.com"
click at [207, 384] on button "Log In" at bounding box center [239, 379] width 224 height 22
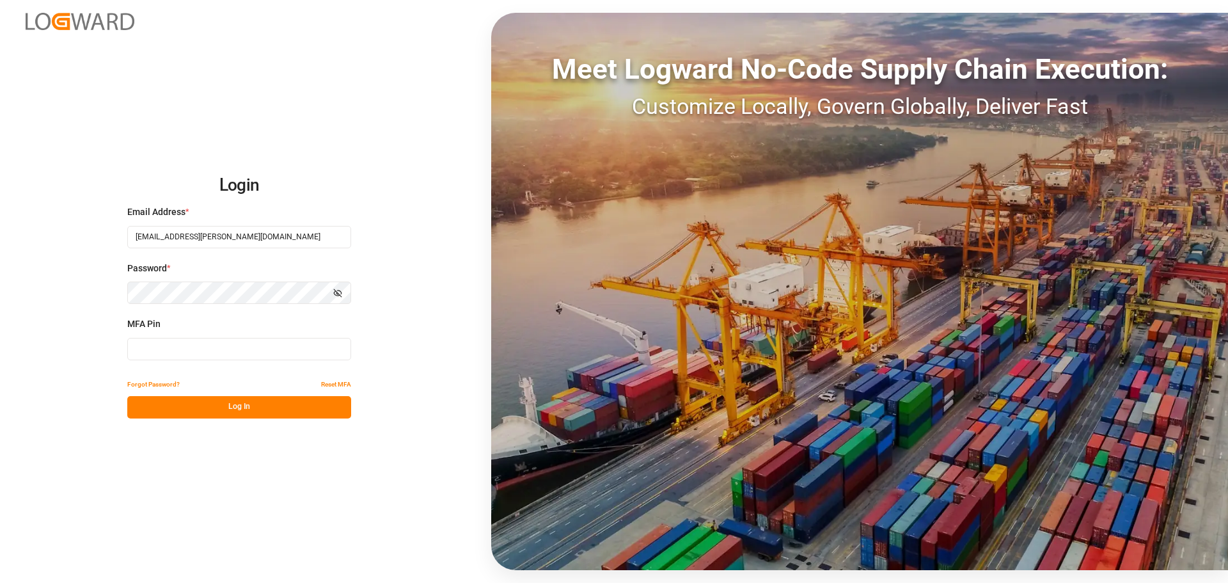
click at [175, 350] on input at bounding box center [239, 349] width 224 height 22
click at [197, 351] on input at bounding box center [239, 349] width 224 height 22
type input "578346"
click at [202, 416] on button "Log In" at bounding box center [239, 407] width 224 height 22
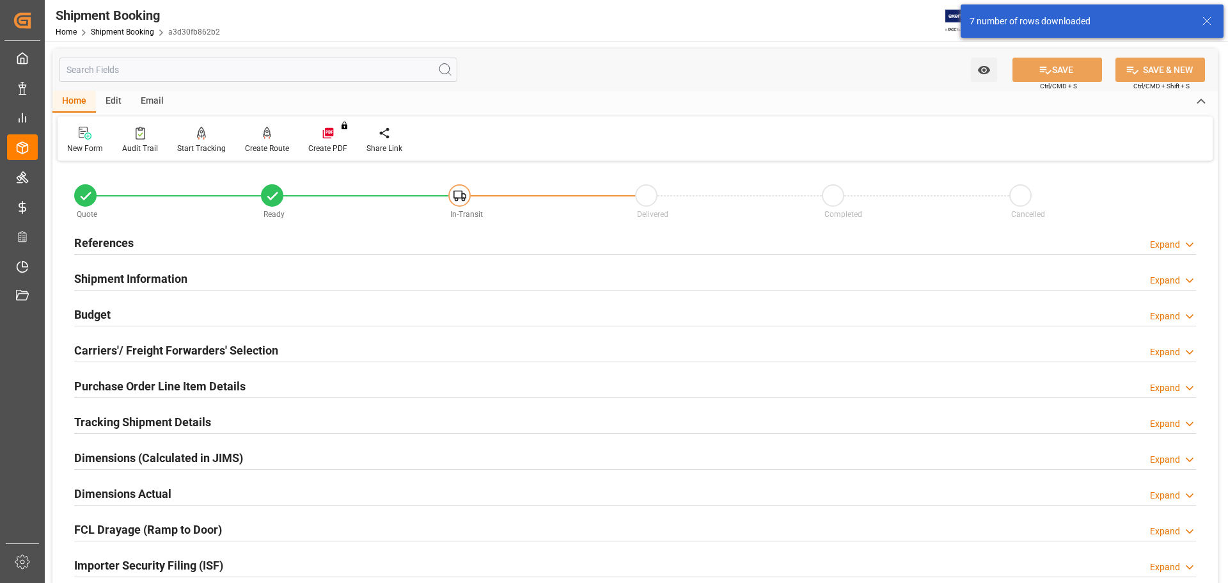
click at [219, 239] on div "References Expand" at bounding box center [635, 242] width 1122 height 24
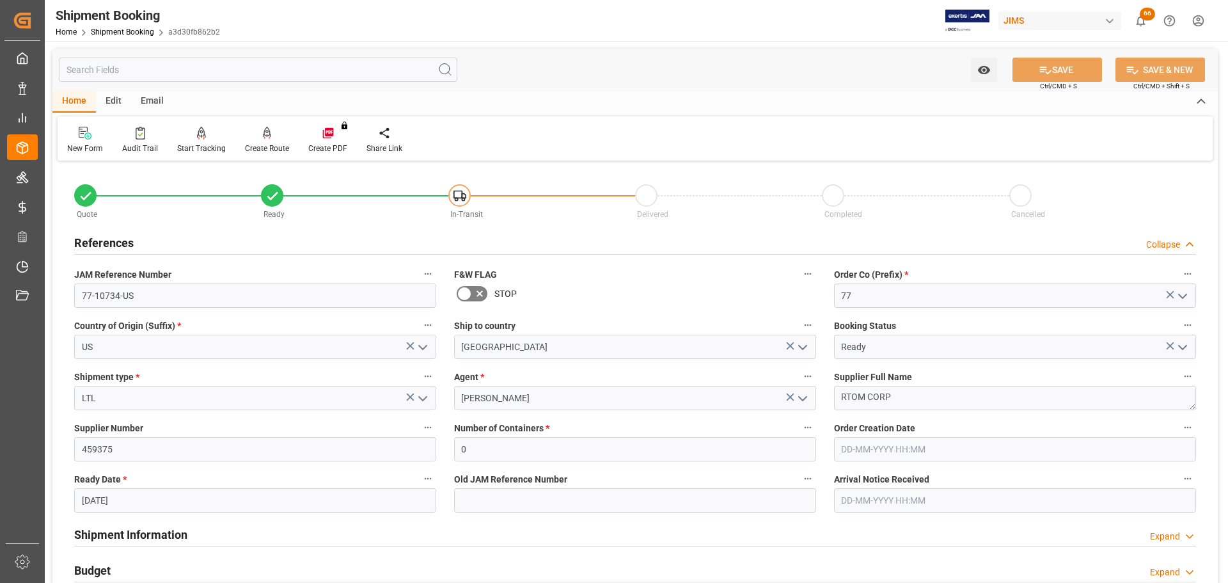
click at [219, 239] on div "References Collapse" at bounding box center [635, 242] width 1122 height 24
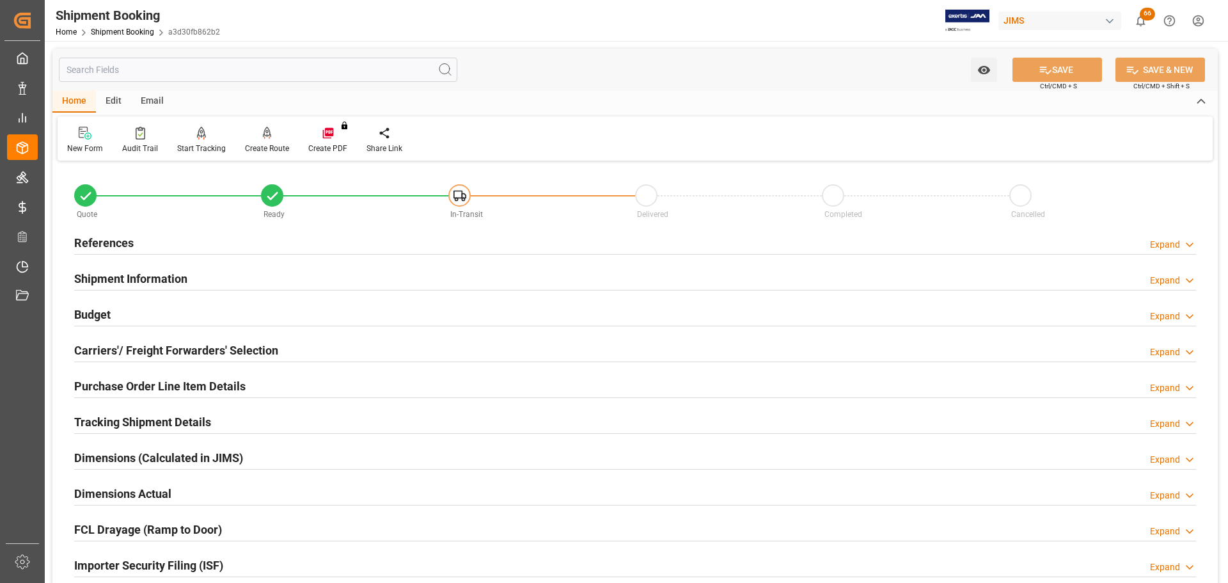
click at [215, 267] on div "Shipment Information Expand" at bounding box center [635, 277] width 1122 height 24
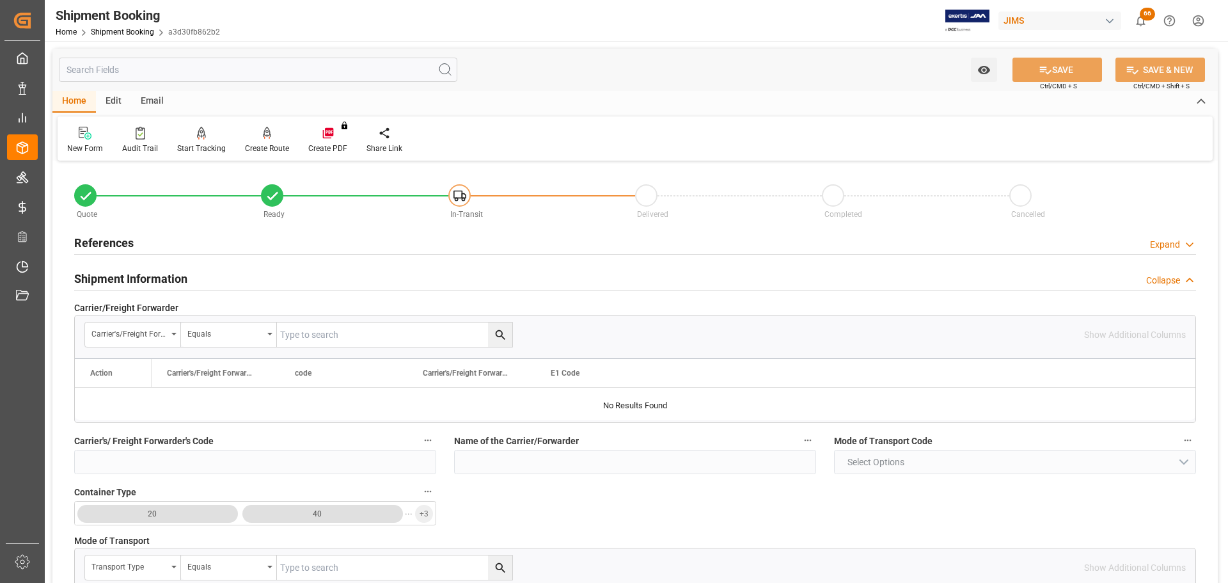
click at [213, 273] on div "Shipment Information Collapse" at bounding box center [635, 277] width 1122 height 24
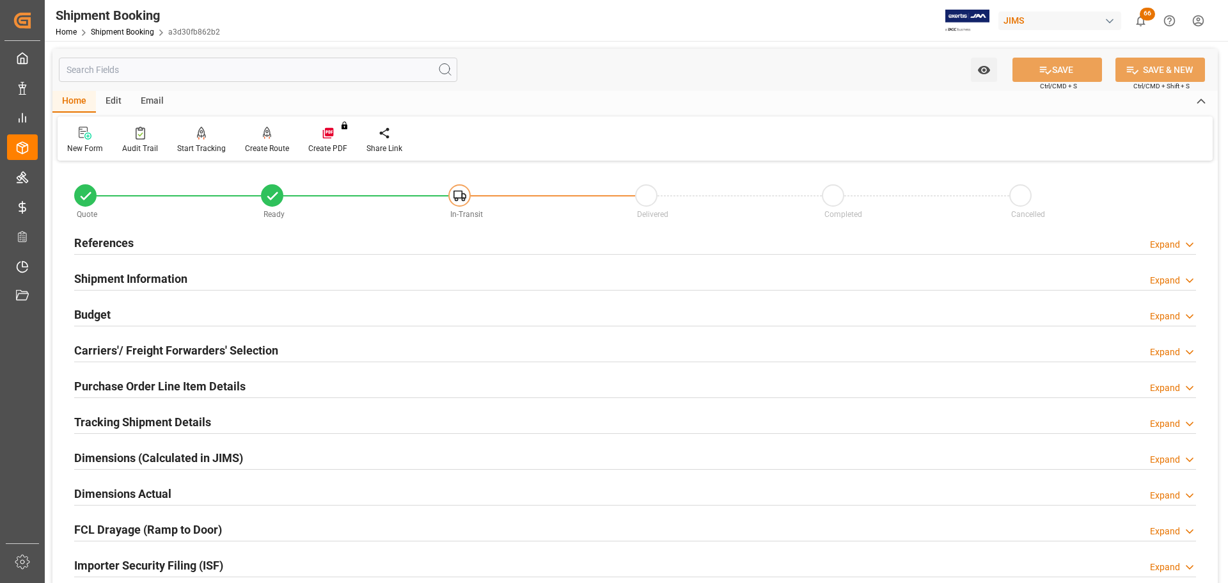
click at [195, 314] on div "Budget Expand" at bounding box center [635, 313] width 1122 height 24
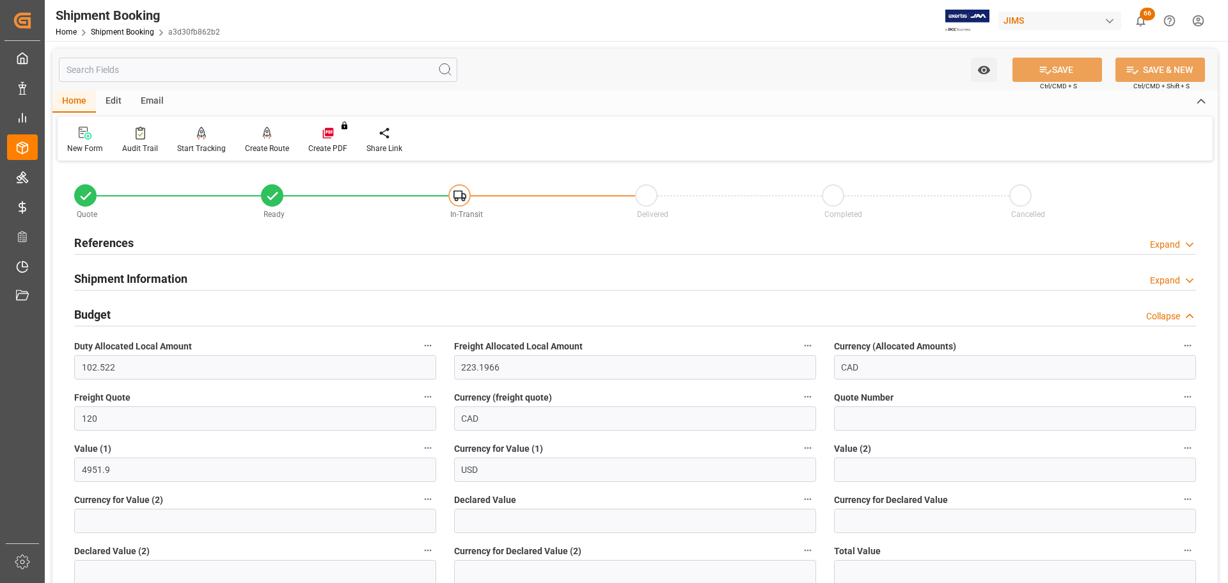
scroll to position [64, 0]
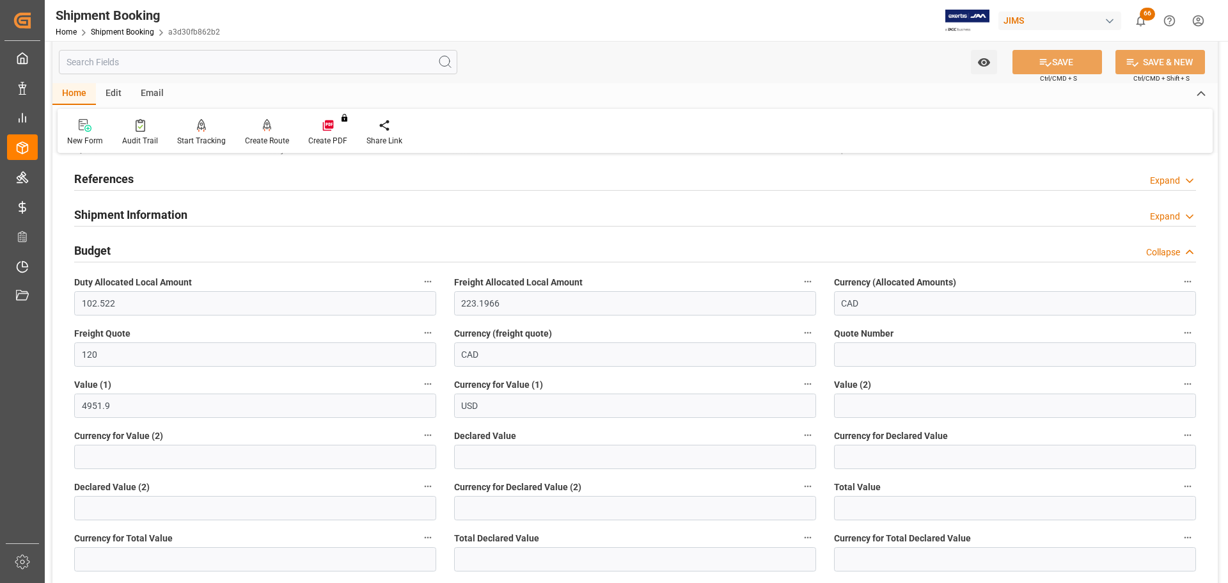
click at [180, 253] on div "Budget Collapse" at bounding box center [635, 249] width 1122 height 24
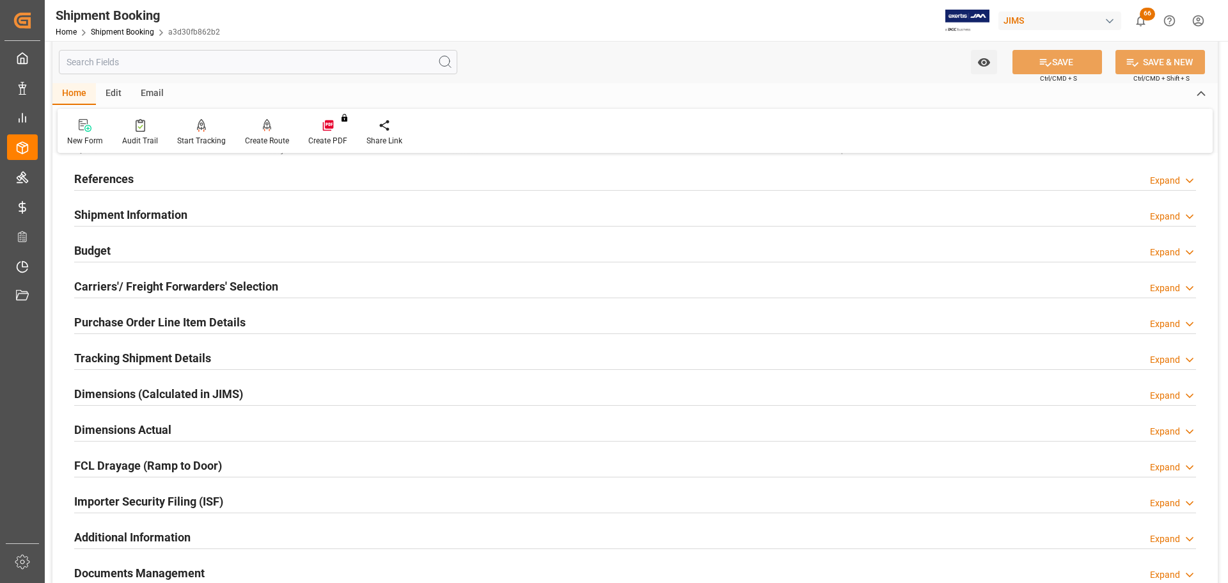
click at [196, 211] on div "Shipment Information Expand" at bounding box center [635, 213] width 1122 height 24
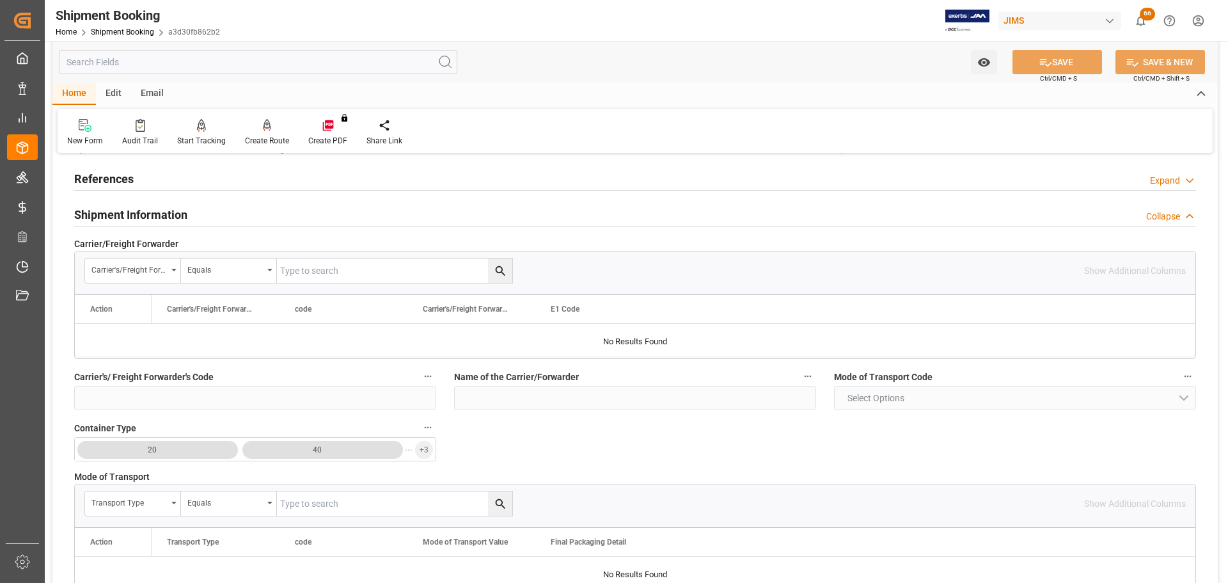
click at [196, 211] on div "Shipment Information Collapse" at bounding box center [635, 213] width 1122 height 24
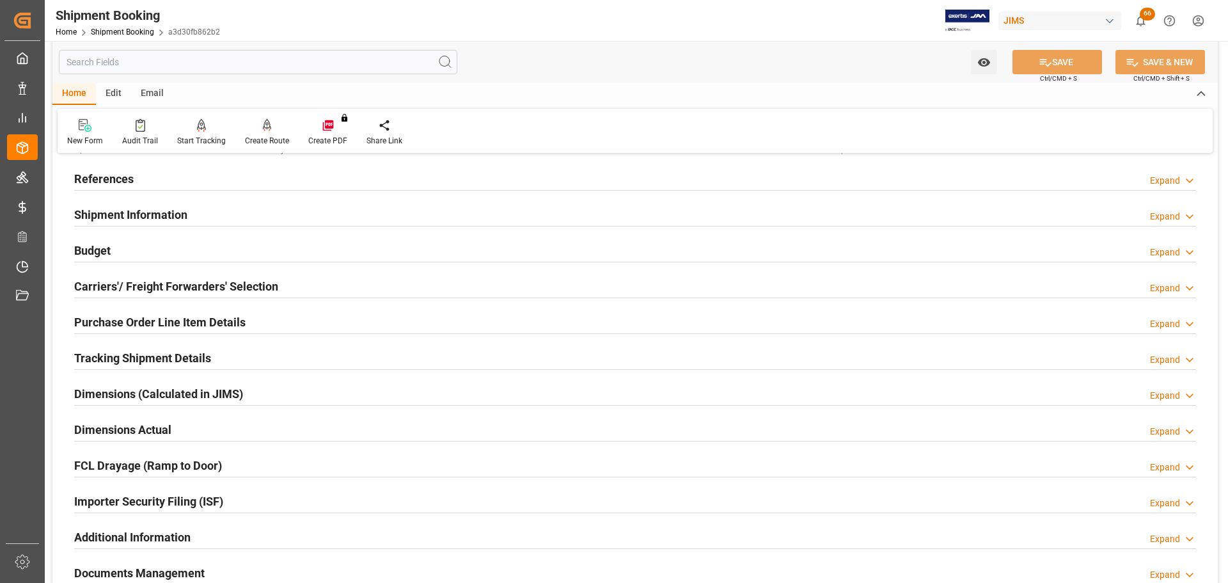
click at [198, 255] on div "Budget Expand" at bounding box center [635, 249] width 1122 height 24
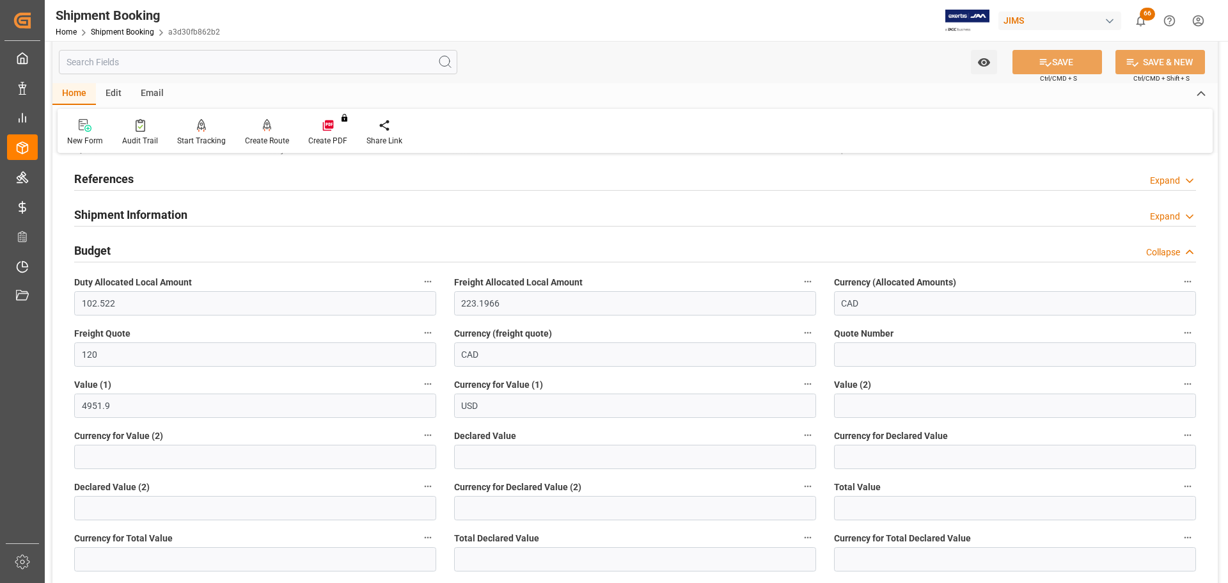
click at [163, 246] on div "Budget Collapse" at bounding box center [635, 249] width 1122 height 24
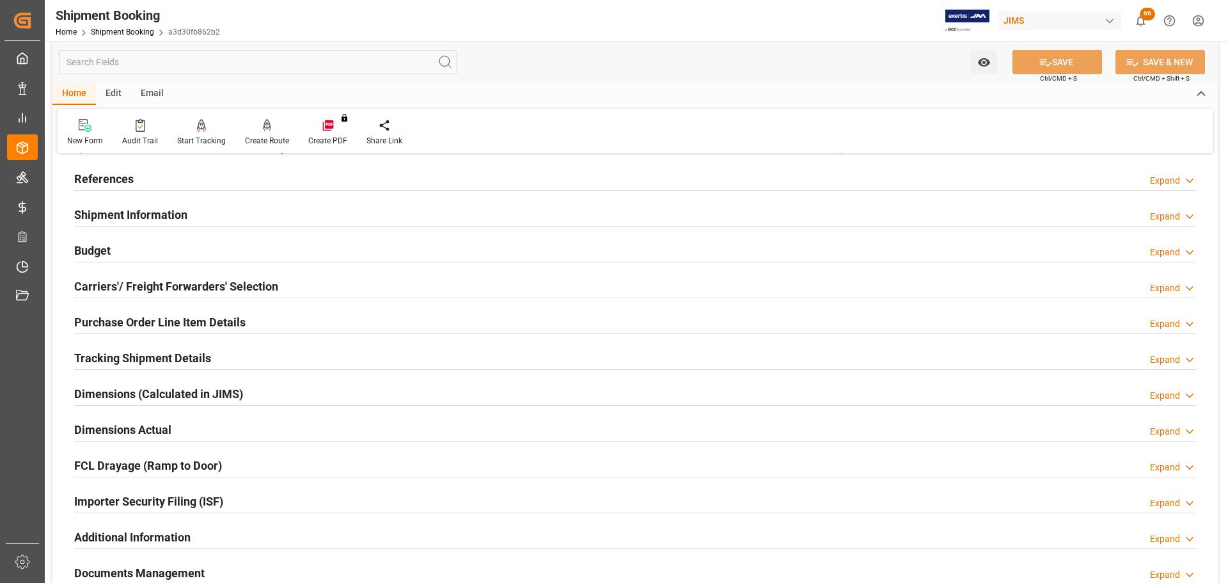
click at [163, 286] on h2 "Carriers'/ Freight Forwarders' Selection" at bounding box center [176, 286] width 204 height 17
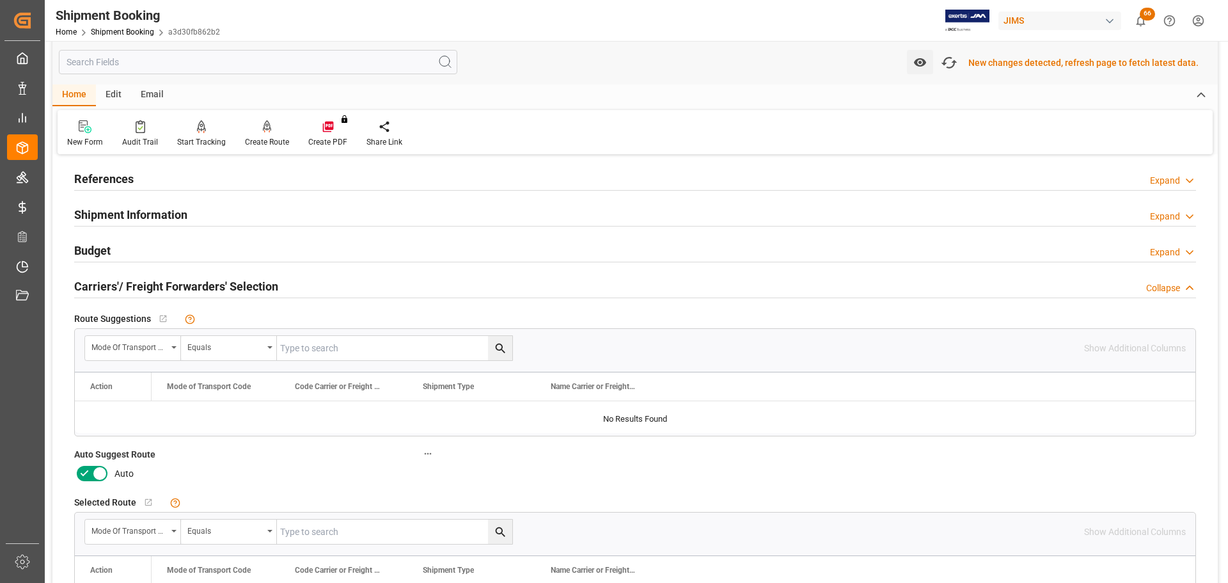
click at [163, 286] on h2 "Carriers'/ Freight Forwarders' Selection" at bounding box center [176, 286] width 204 height 17
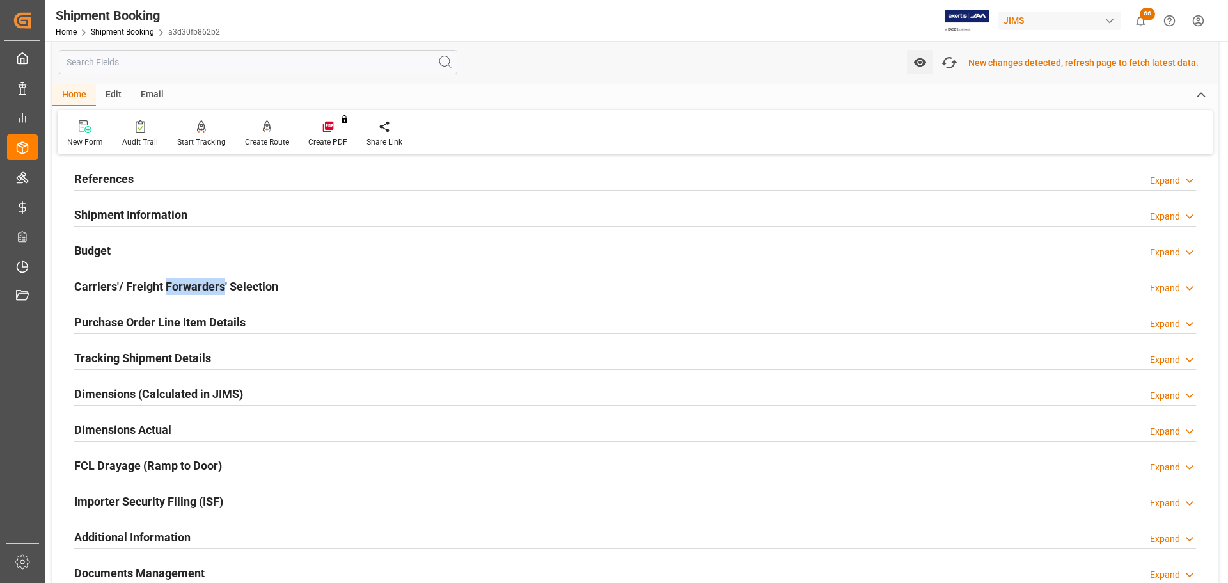
click at [163, 286] on h2 "Carriers'/ Freight Forwarders' Selection" at bounding box center [176, 286] width 204 height 17
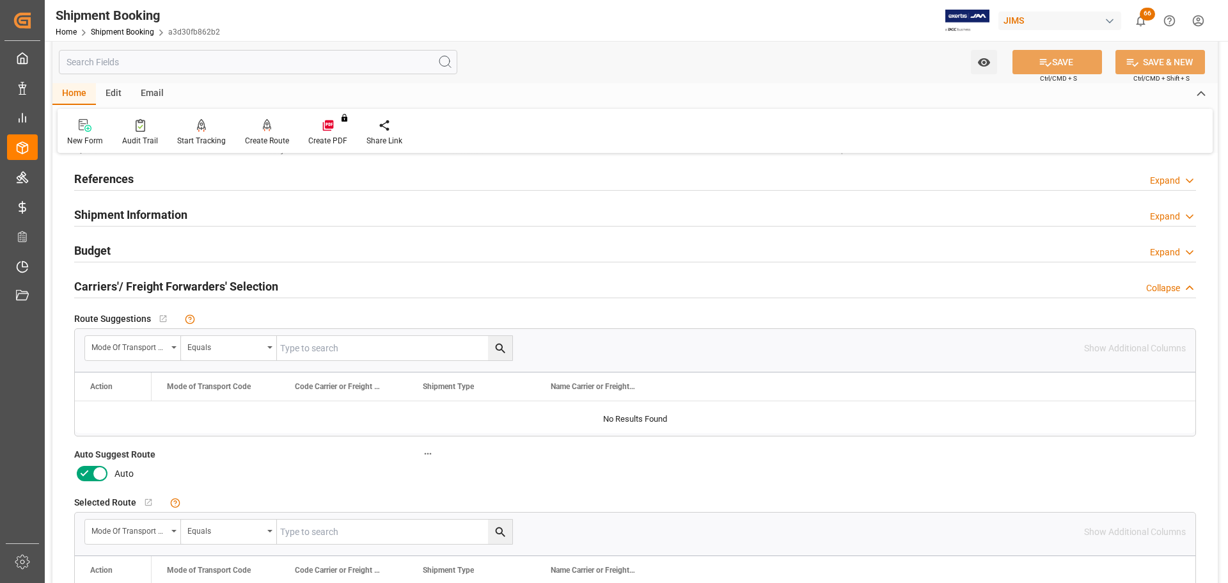
click at [88, 466] on icon at bounding box center [84, 473] width 15 height 15
click at [0, 0] on input "checkbox" at bounding box center [0, 0] width 0 height 0
click at [1047, 61] on icon at bounding box center [1045, 62] width 13 height 13
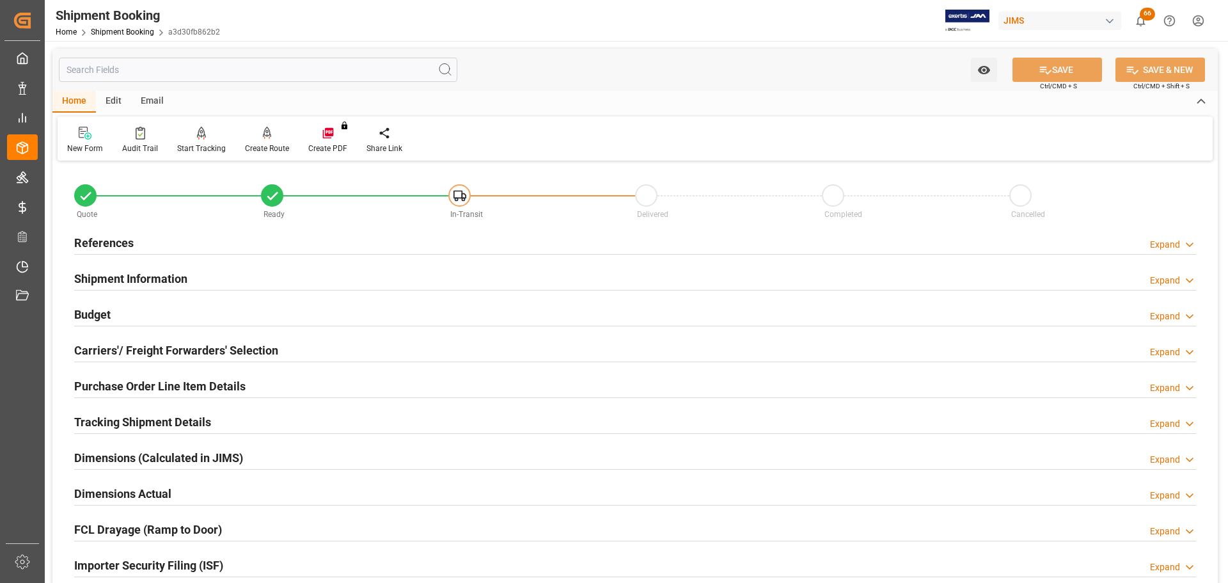
click at [250, 342] on h2 "Carriers'/ Freight Forwarders' Selection" at bounding box center [176, 350] width 204 height 17
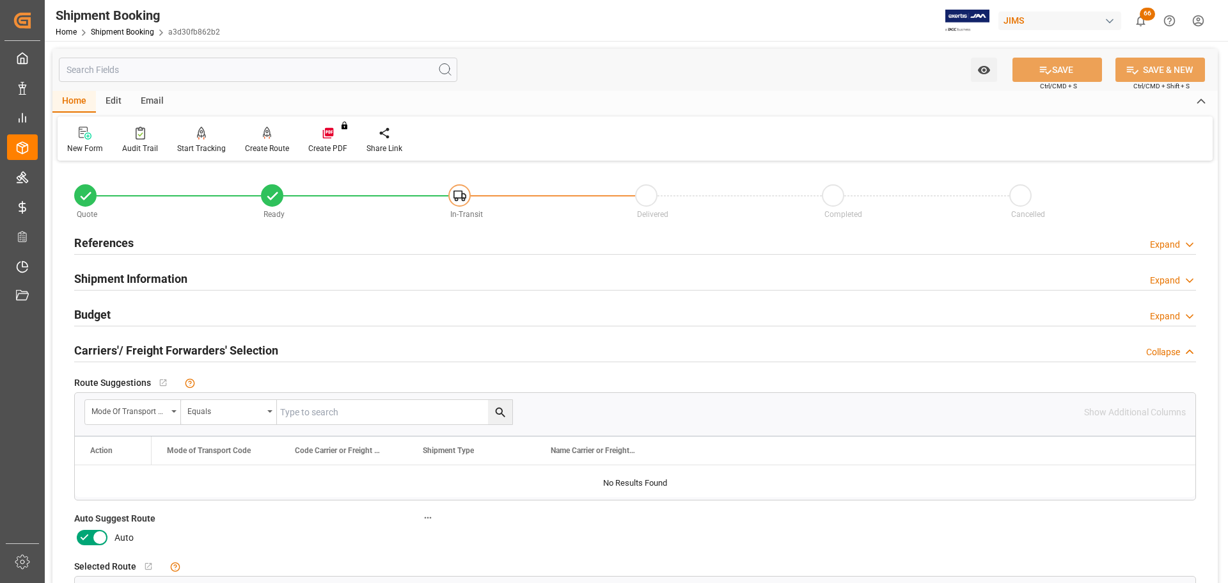
click at [200, 345] on h2 "Carriers'/ Freight Forwarders' Selection" at bounding box center [176, 350] width 204 height 17
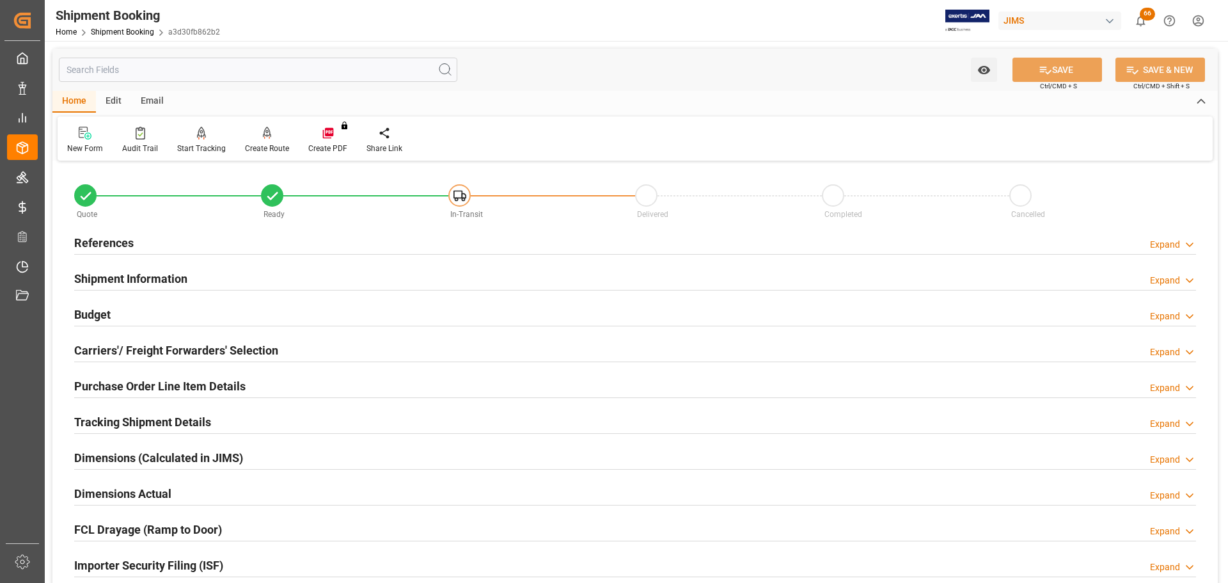
click at [199, 346] on h2 "Carriers'/ Freight Forwarders' Selection" at bounding box center [176, 350] width 204 height 17
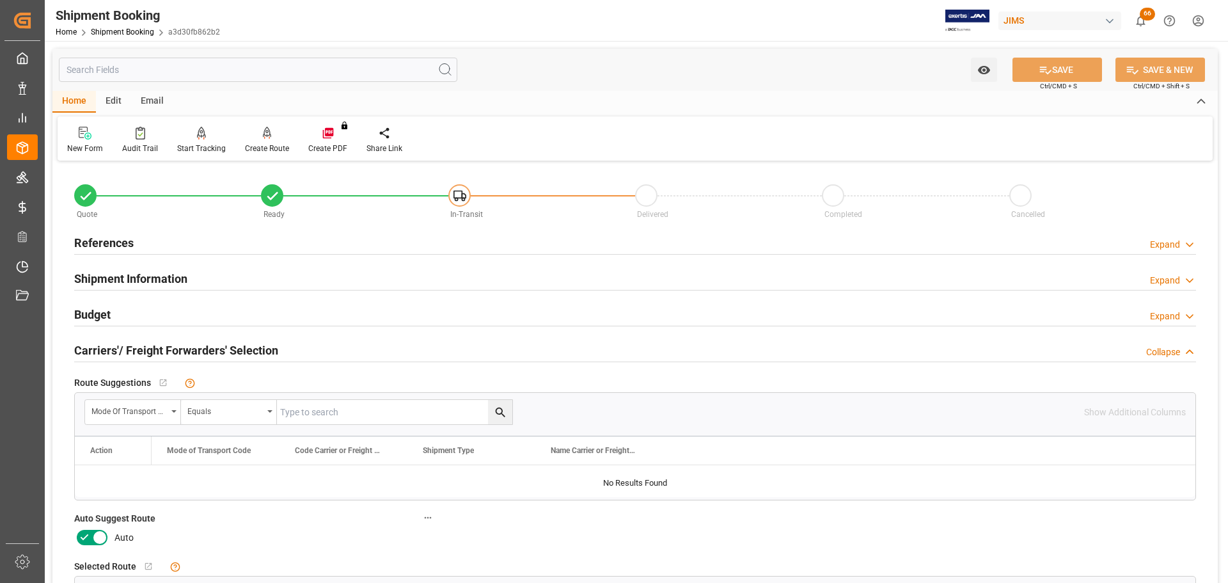
click at [84, 543] on icon at bounding box center [84, 537] width 15 height 15
click at [0, 0] on input "checkbox" at bounding box center [0, 0] width 0 height 0
click at [1038, 77] on button "SAVE" at bounding box center [1058, 70] width 90 height 24
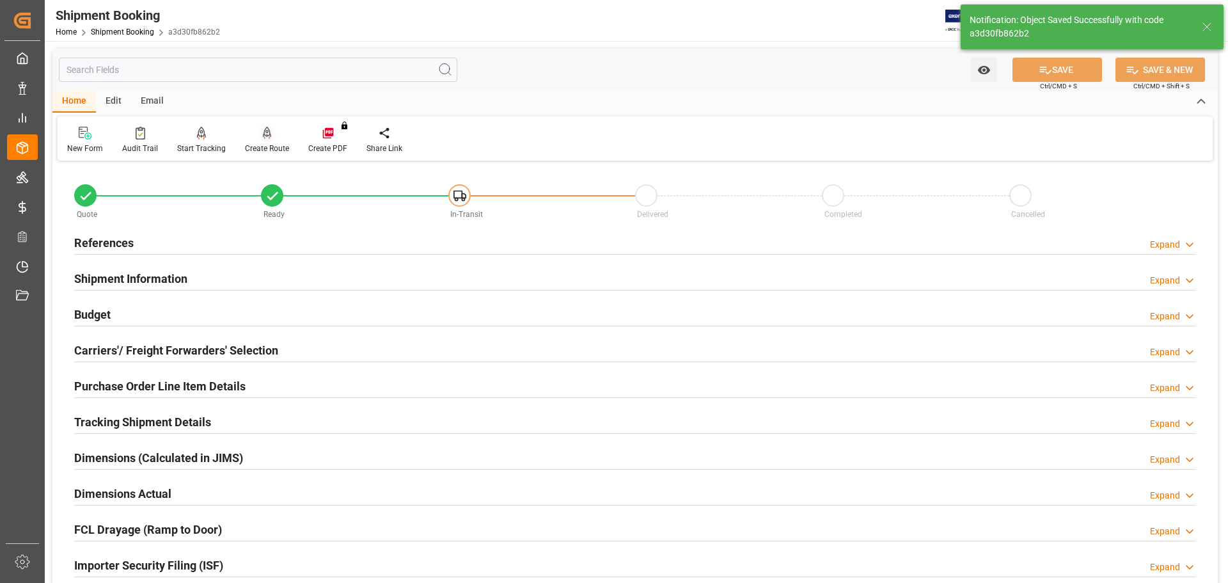
click at [267, 131] on icon at bounding box center [267, 133] width 9 height 13
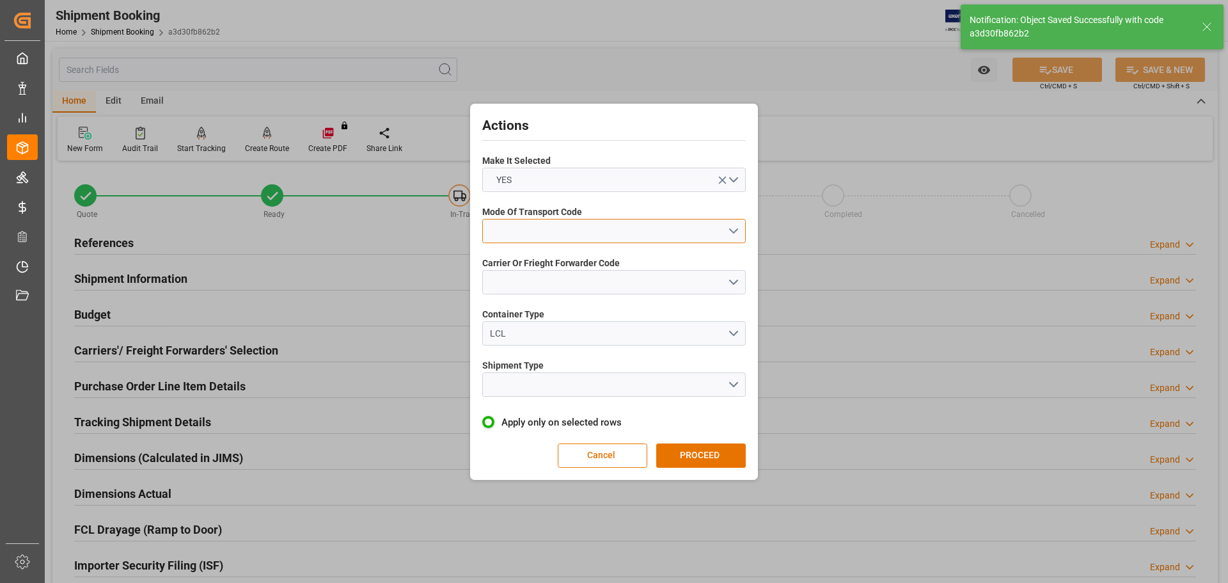
click at [544, 228] on button "open menu" at bounding box center [614, 231] width 264 height 24
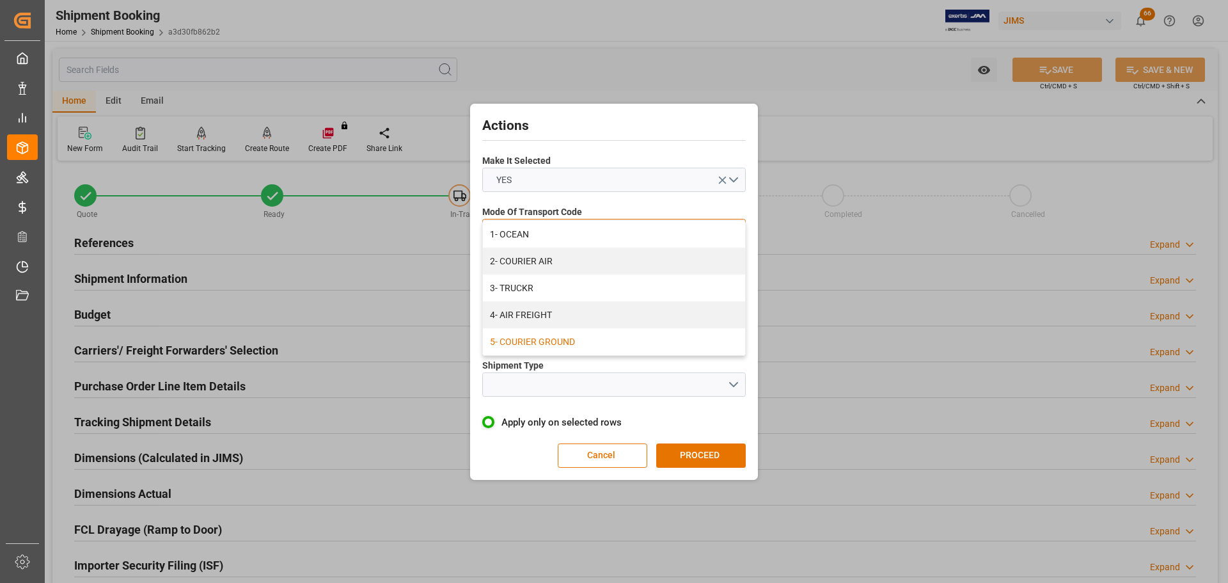
click at [548, 339] on div "5- COURIER GROUND" at bounding box center [614, 341] width 262 height 27
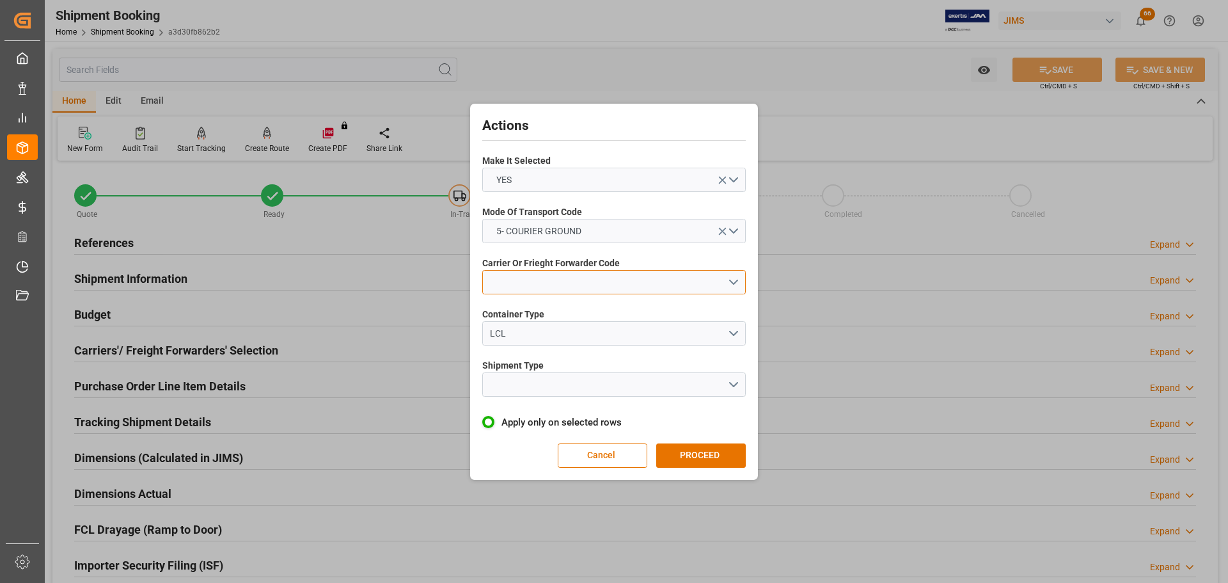
click at [559, 282] on button "open menu" at bounding box center [614, 282] width 264 height 24
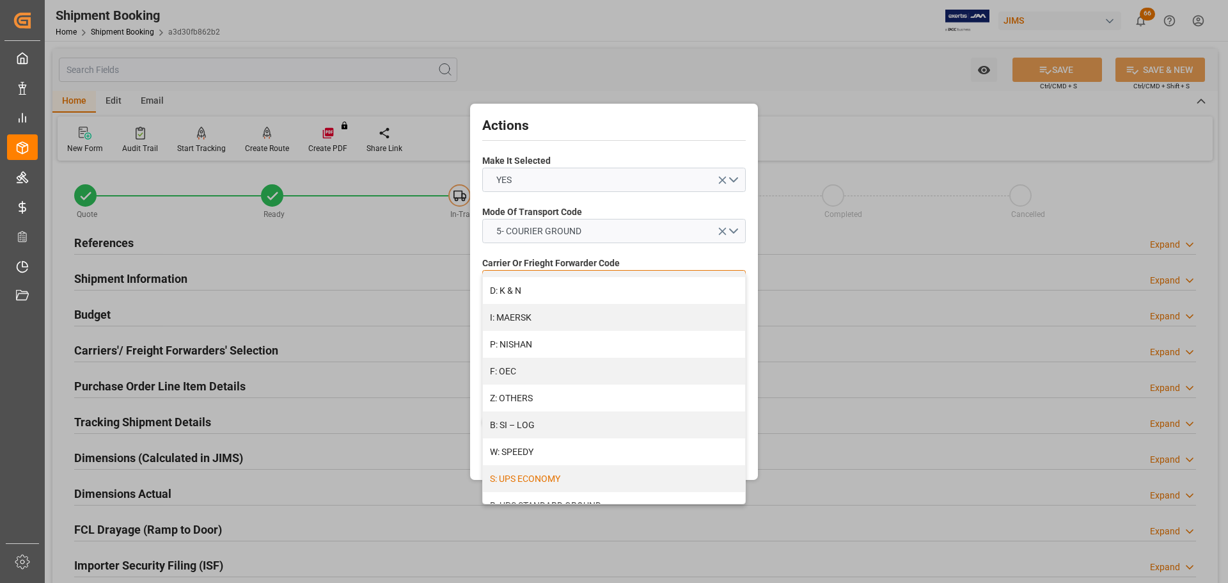
scroll to position [695, 0]
click at [585, 446] on div "R: UPS STANDARD GROUND" at bounding box center [614, 449] width 262 height 27
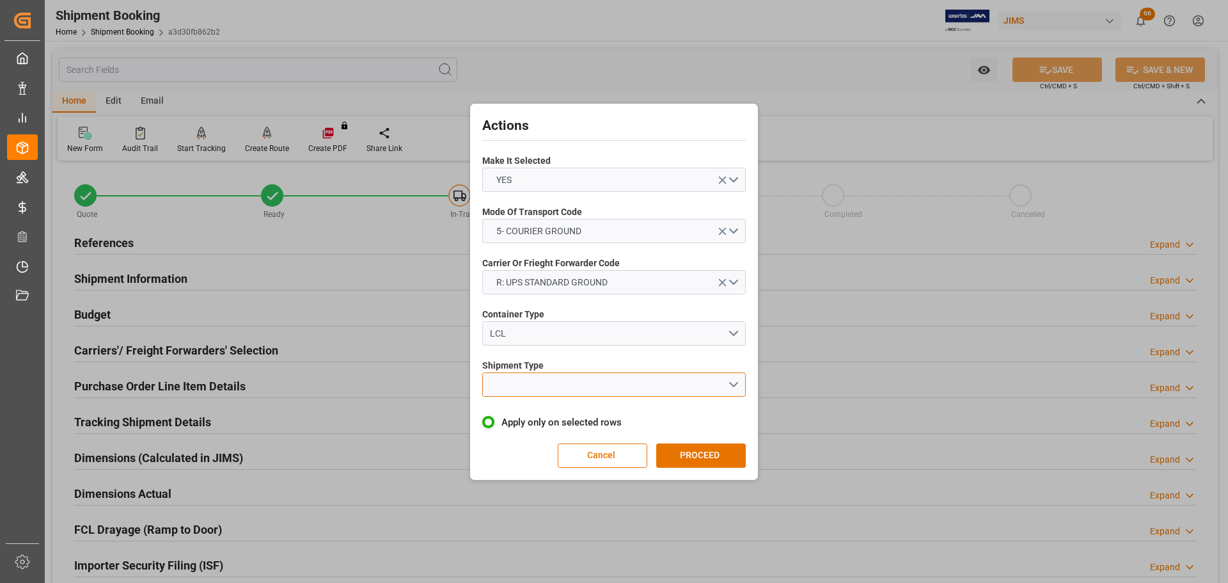
click at [592, 393] on button "open menu" at bounding box center [614, 384] width 264 height 24
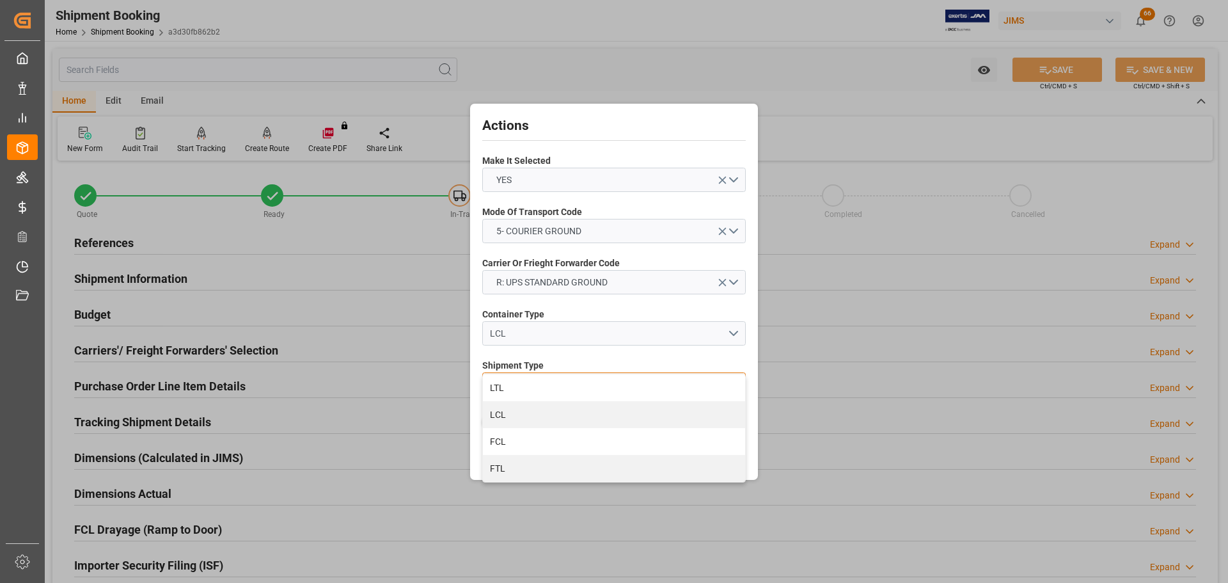
click at [592, 393] on div "LTL" at bounding box center [614, 387] width 262 height 27
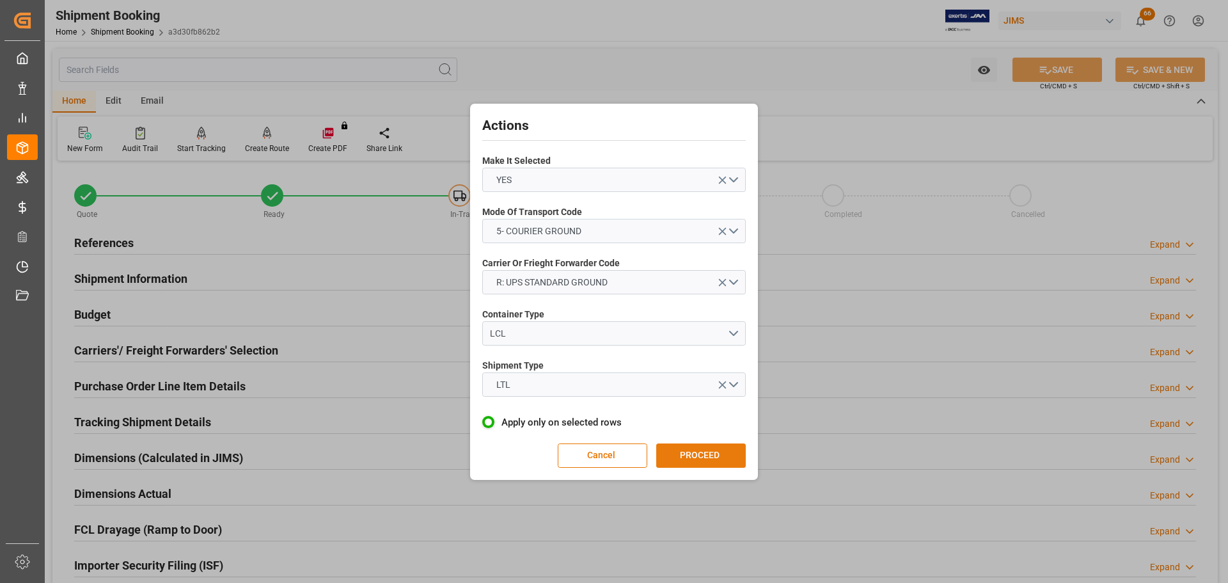
click at [702, 452] on button "PROCEED" at bounding box center [701, 455] width 90 height 24
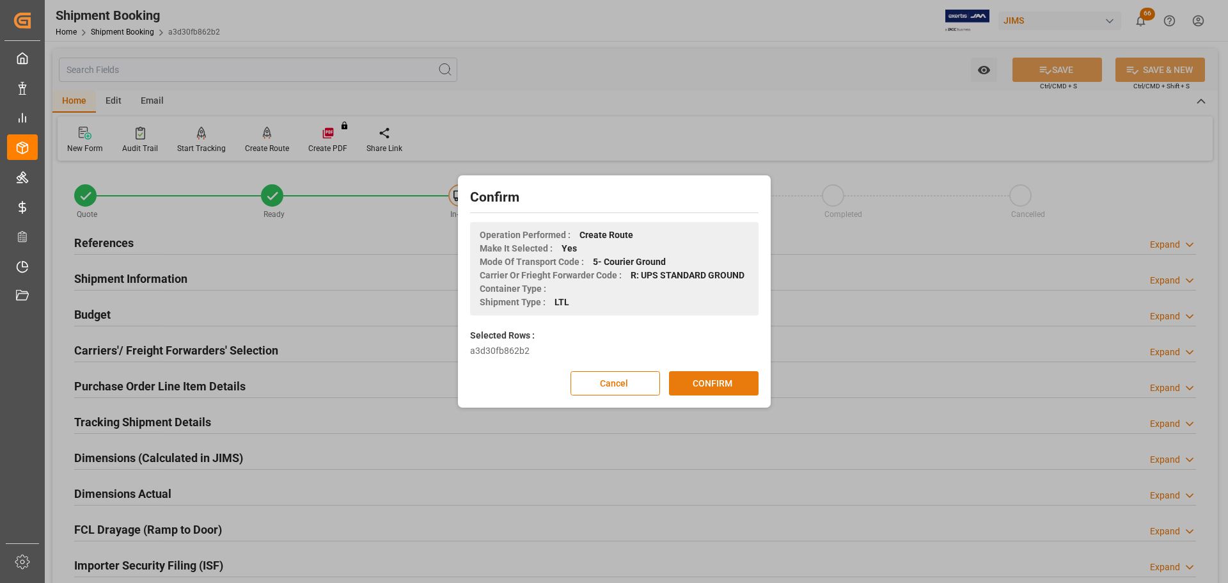
click at [714, 384] on button "CONFIRM" at bounding box center [714, 383] width 90 height 24
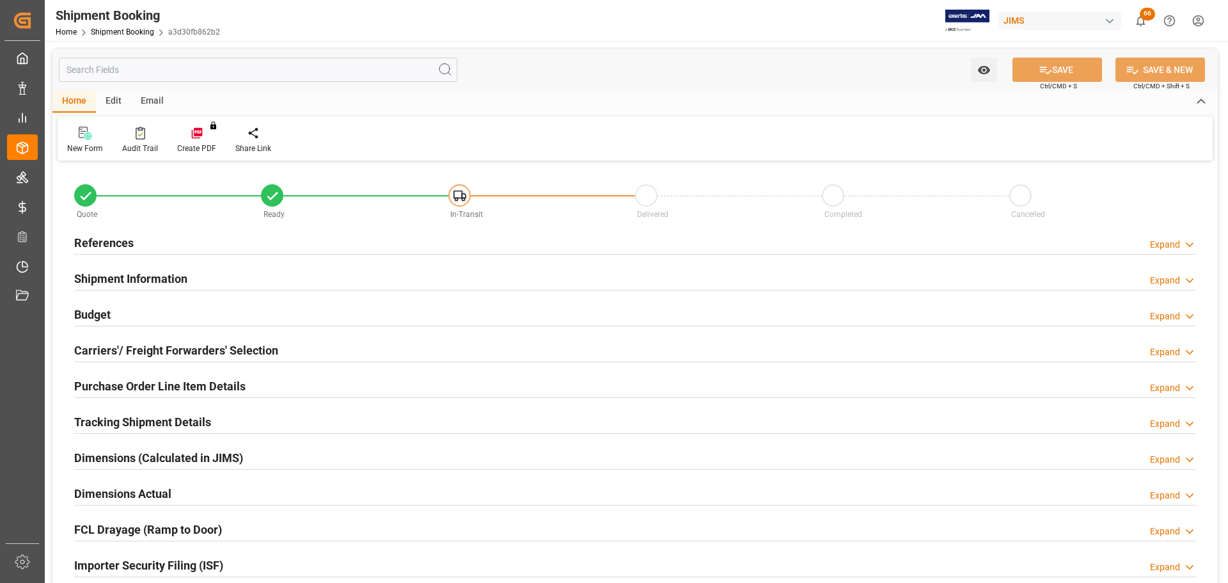
type input "24"
click at [191, 238] on div "References Expand" at bounding box center [635, 242] width 1122 height 24
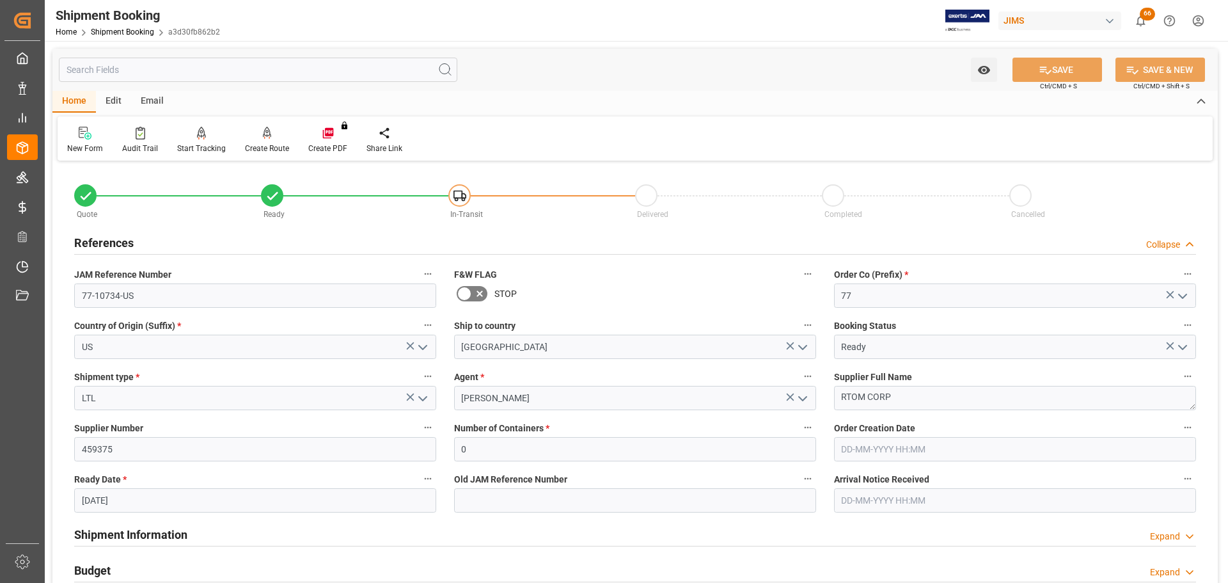
click at [191, 238] on div "References Collapse" at bounding box center [635, 242] width 1122 height 24
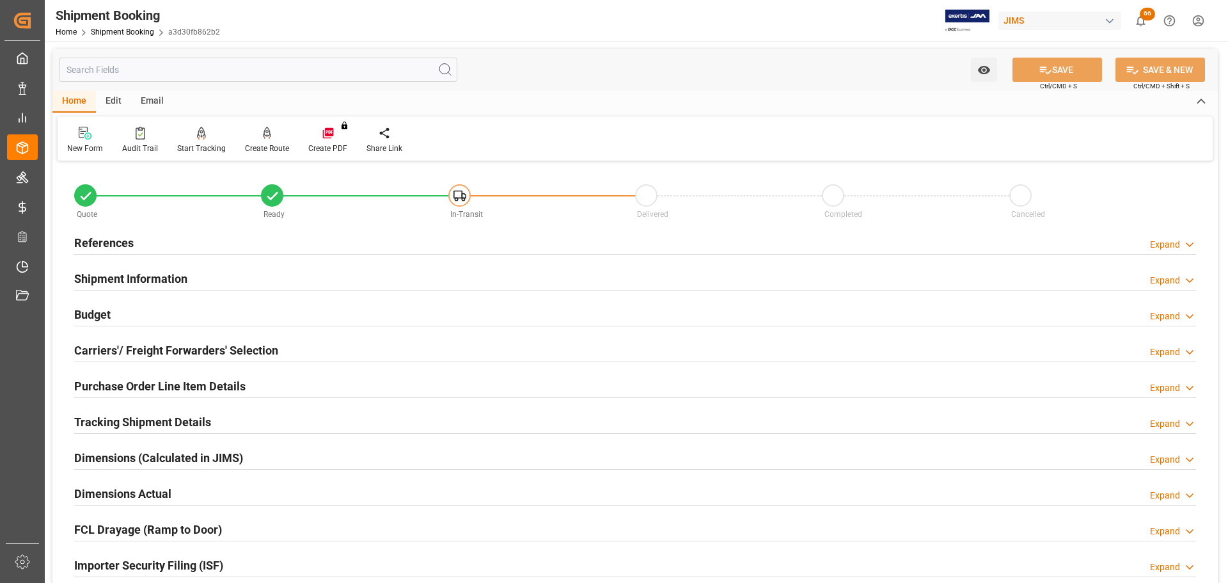
click at [180, 271] on h2 "Shipment Information" at bounding box center [130, 278] width 113 height 17
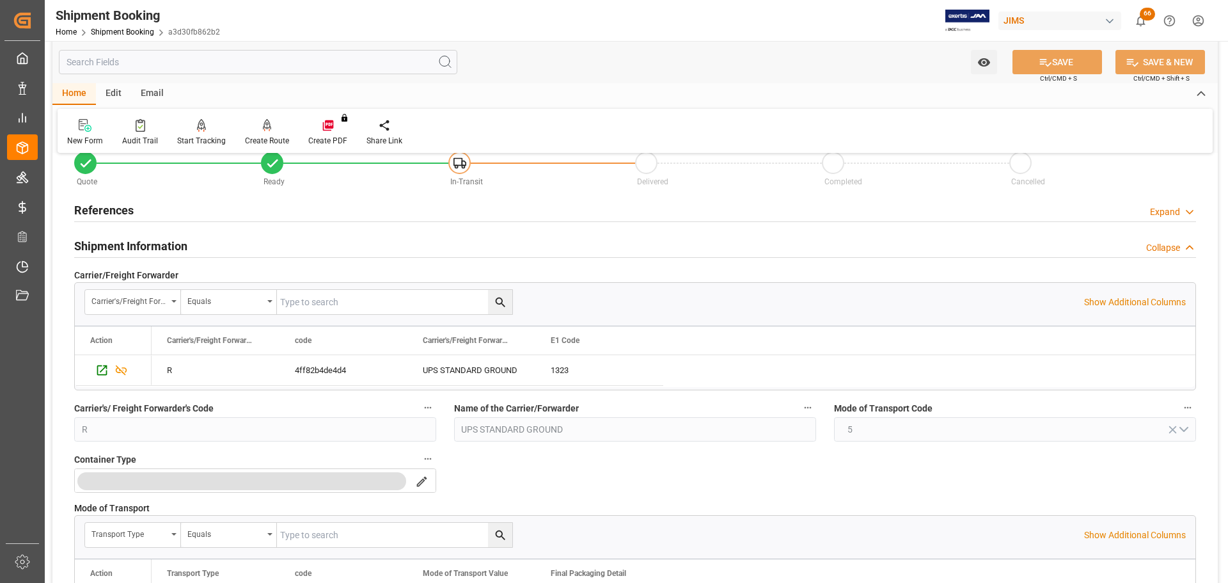
scroll to position [64, 0]
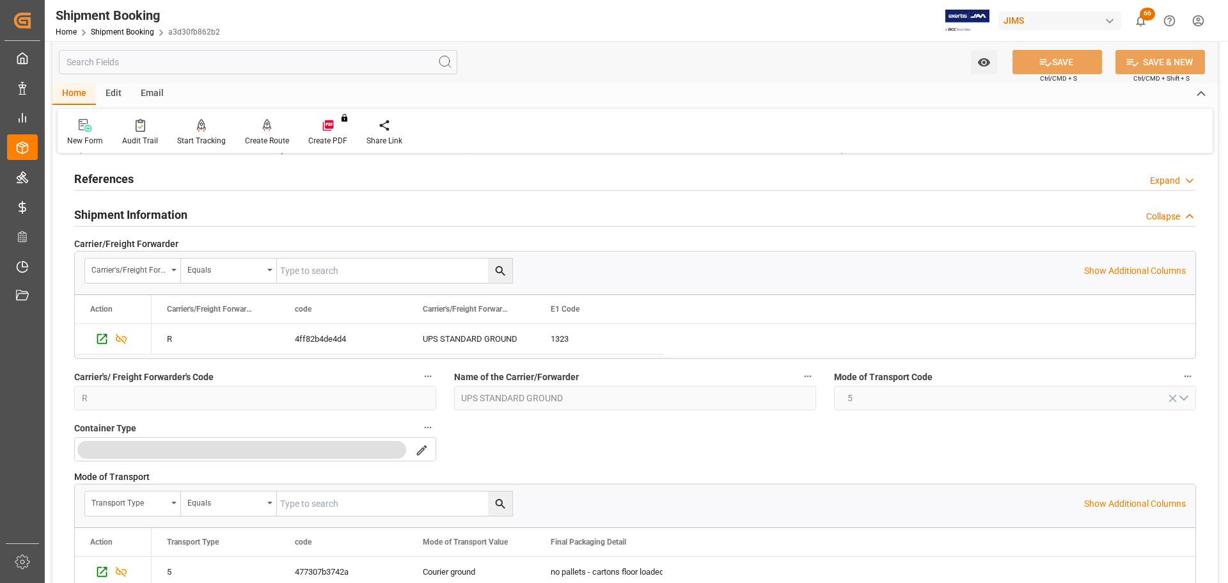
click at [188, 214] on div "Shipment Information Collapse" at bounding box center [635, 213] width 1122 height 24
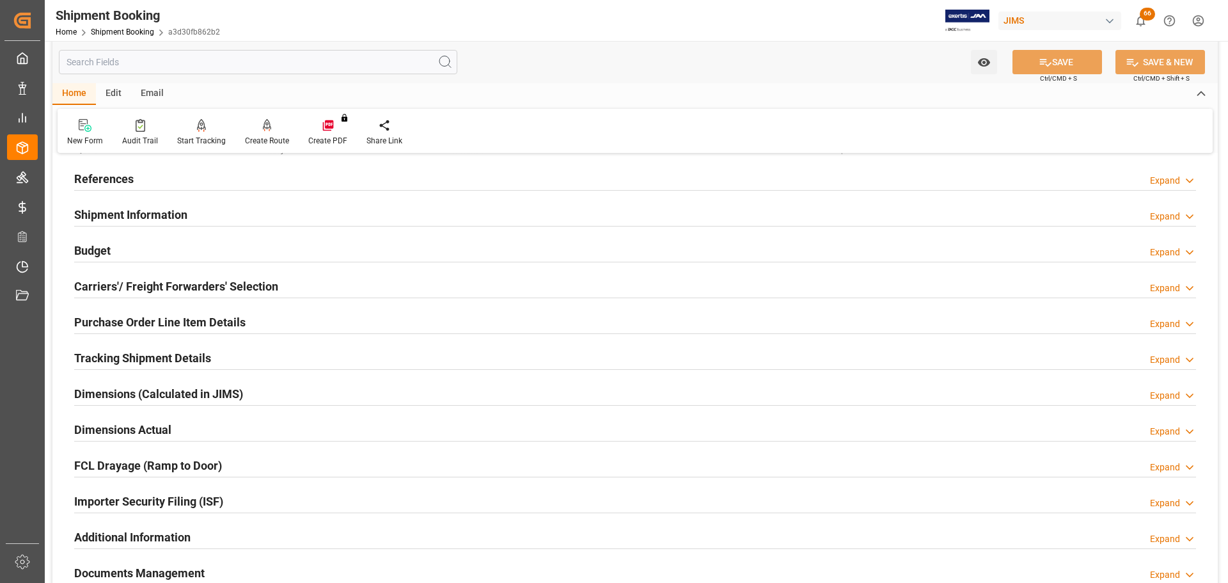
click at [200, 255] on div "Budget Expand" at bounding box center [635, 249] width 1122 height 24
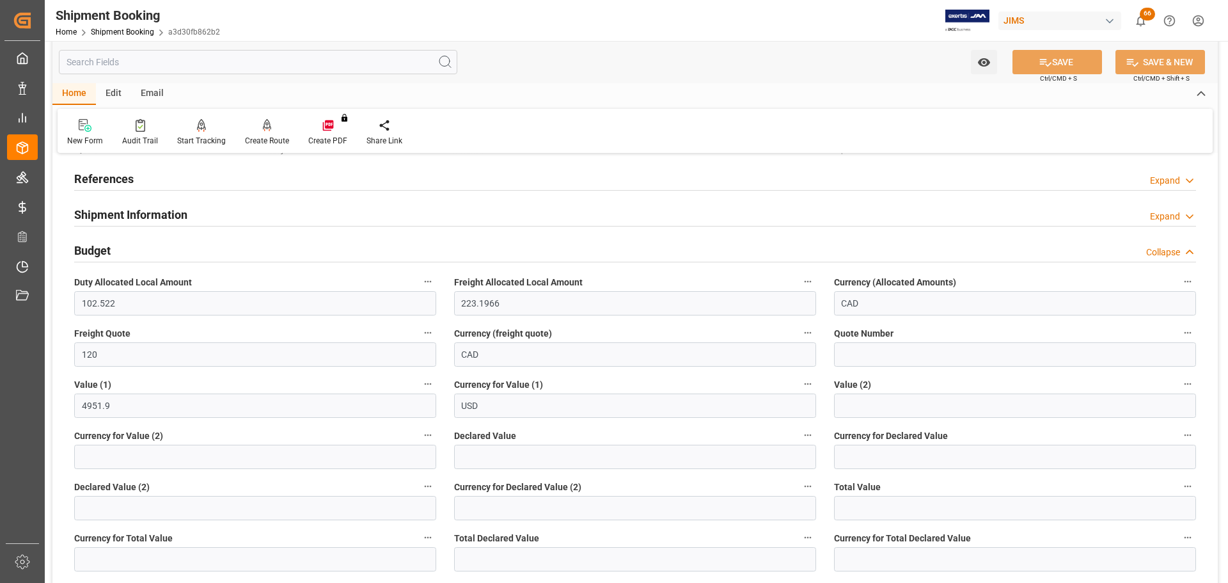
click at [200, 255] on div "Budget Collapse" at bounding box center [635, 249] width 1122 height 24
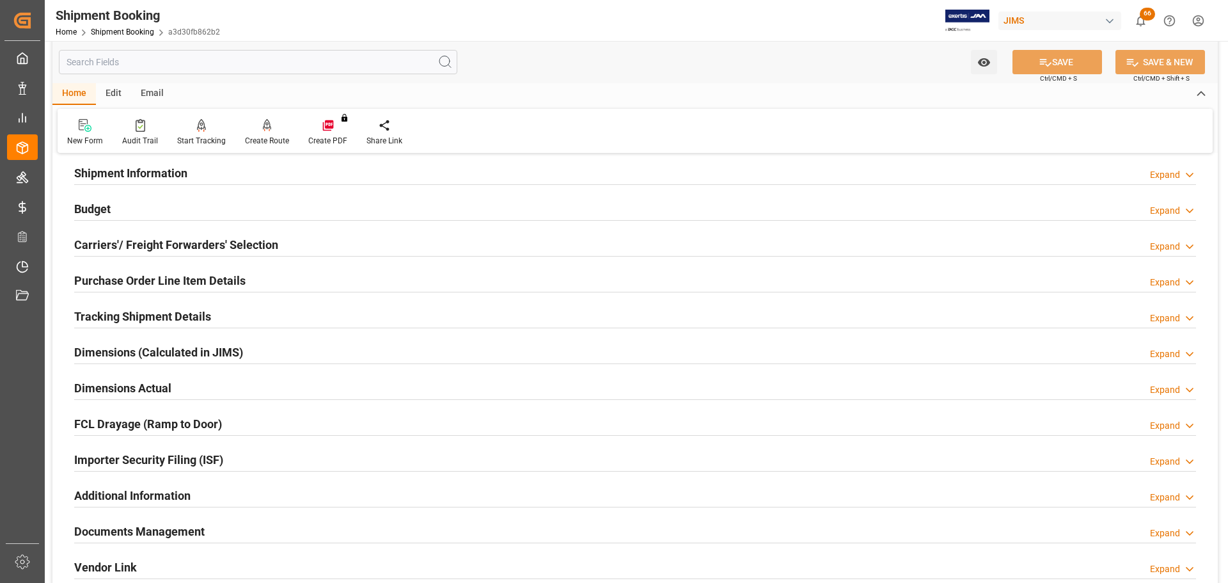
scroll to position [128, 0]
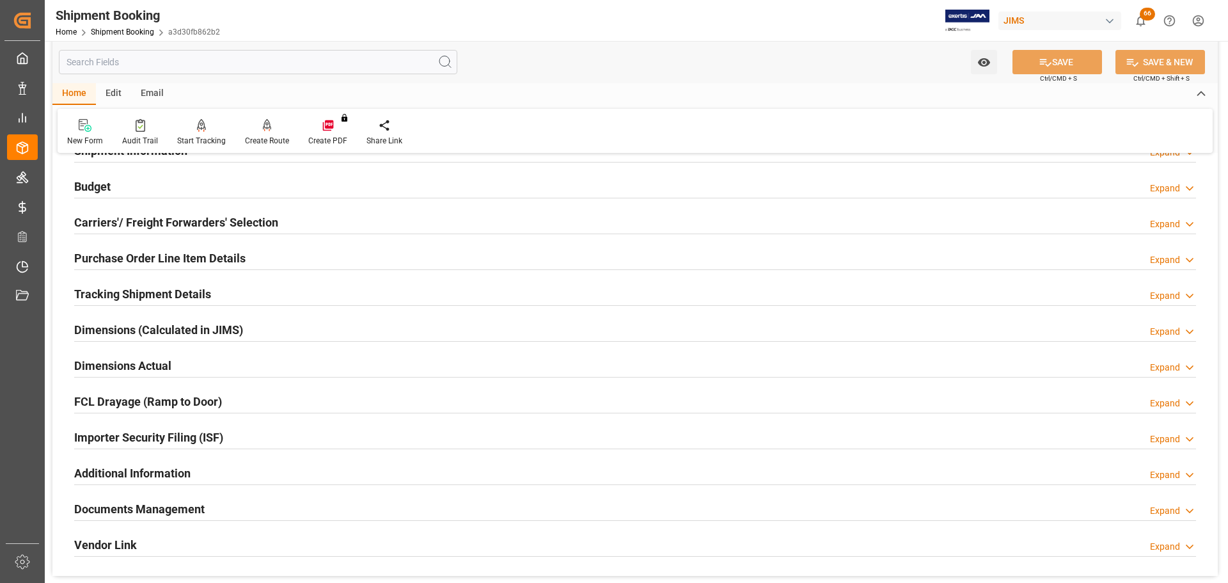
click at [202, 222] on h2 "Carriers'/ Freight Forwarders' Selection" at bounding box center [176, 222] width 204 height 17
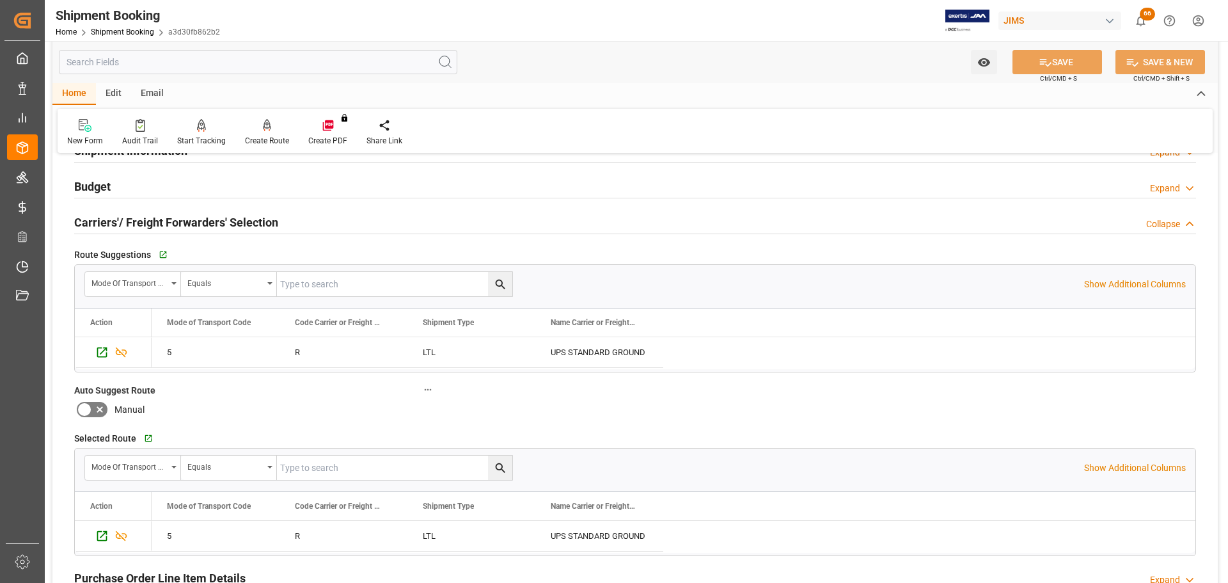
click at [202, 222] on h2 "Carriers'/ Freight Forwarders' Selection" at bounding box center [176, 222] width 204 height 17
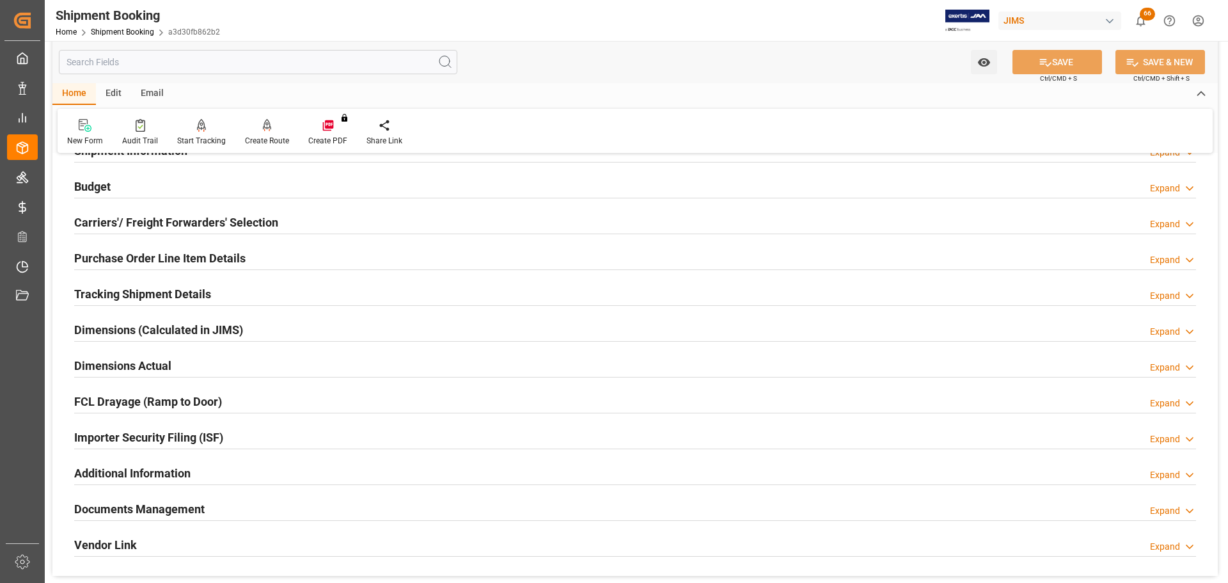
click at [196, 247] on div "Purchase Order Line Item Details" at bounding box center [159, 257] width 171 height 24
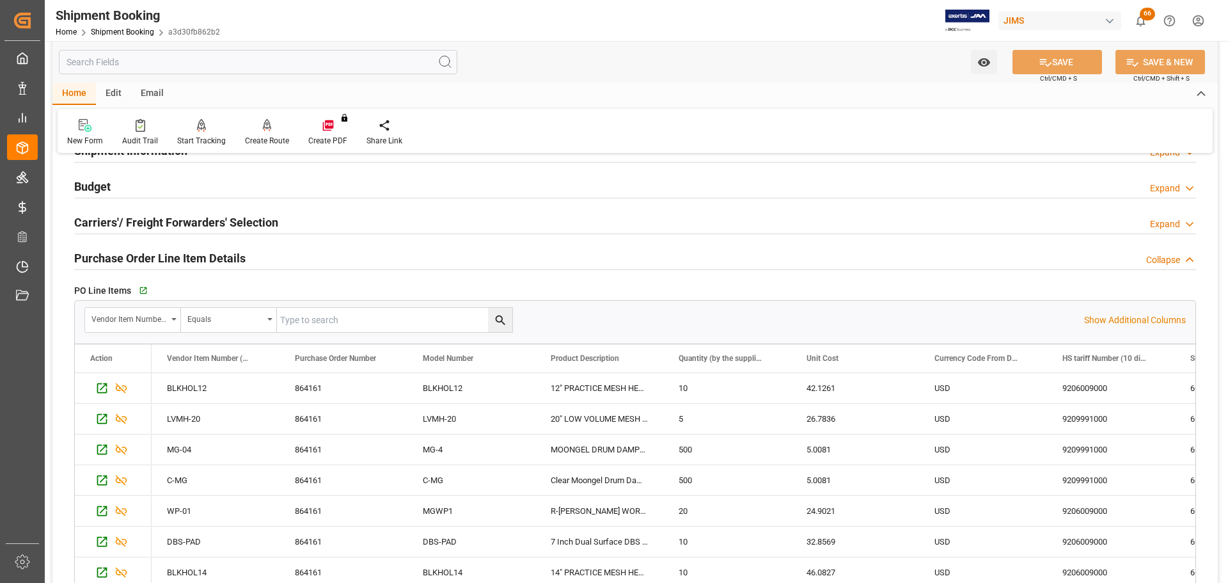
click at [195, 249] on h2 "Purchase Order Line Item Details" at bounding box center [159, 257] width 171 height 17
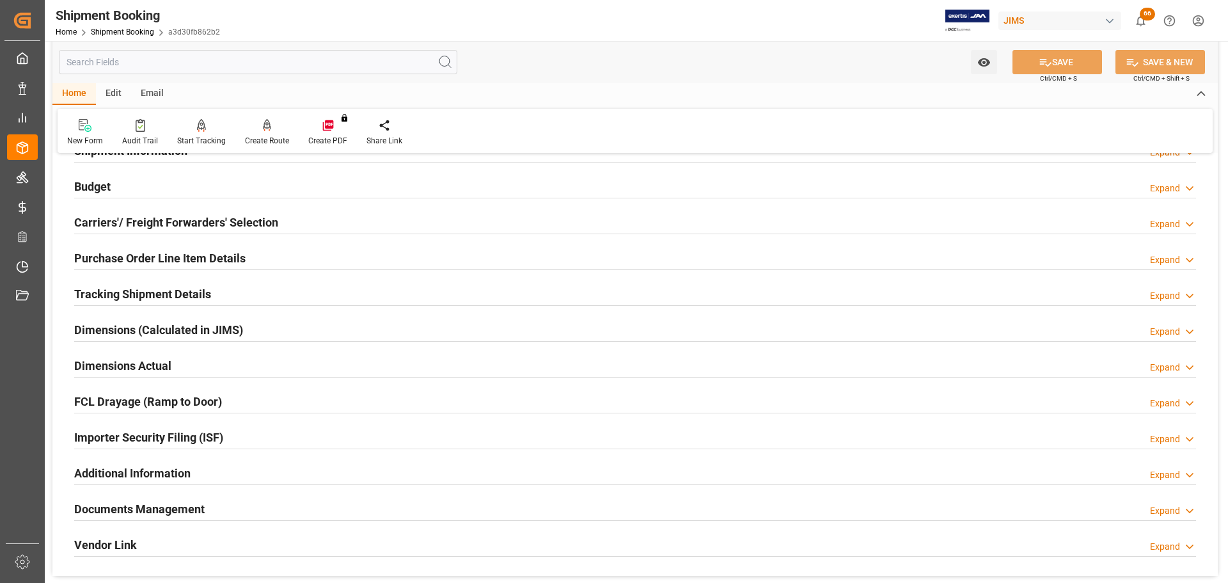
click at [179, 290] on h2 "Tracking Shipment Details" at bounding box center [142, 293] width 137 height 17
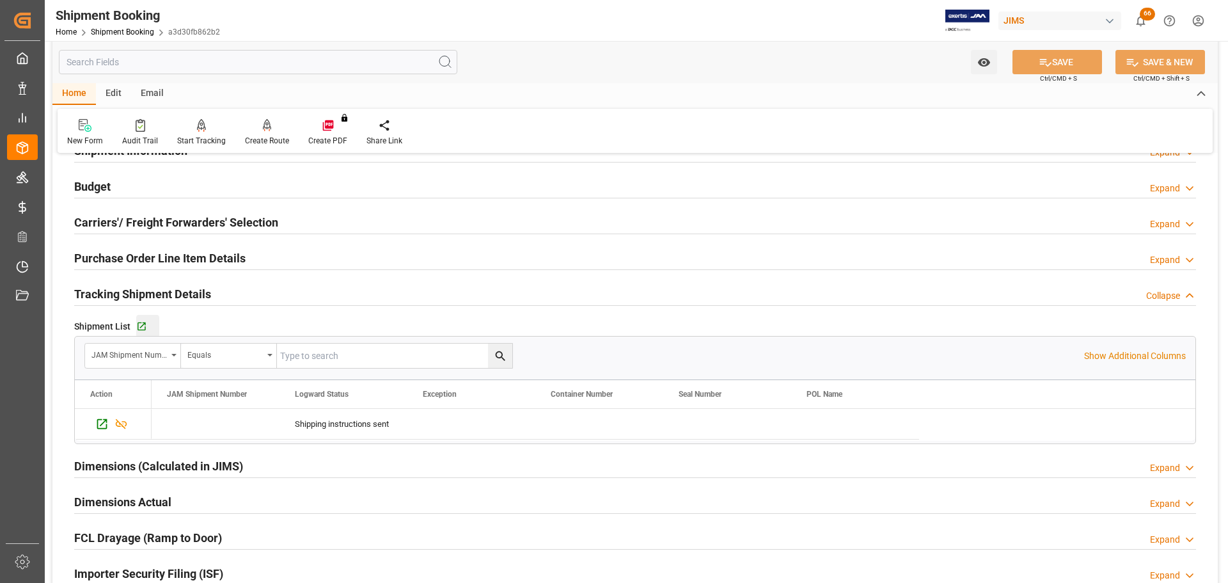
click at [148, 321] on div "Go to Shipment Tracking Grid" at bounding box center [147, 326] width 23 height 11
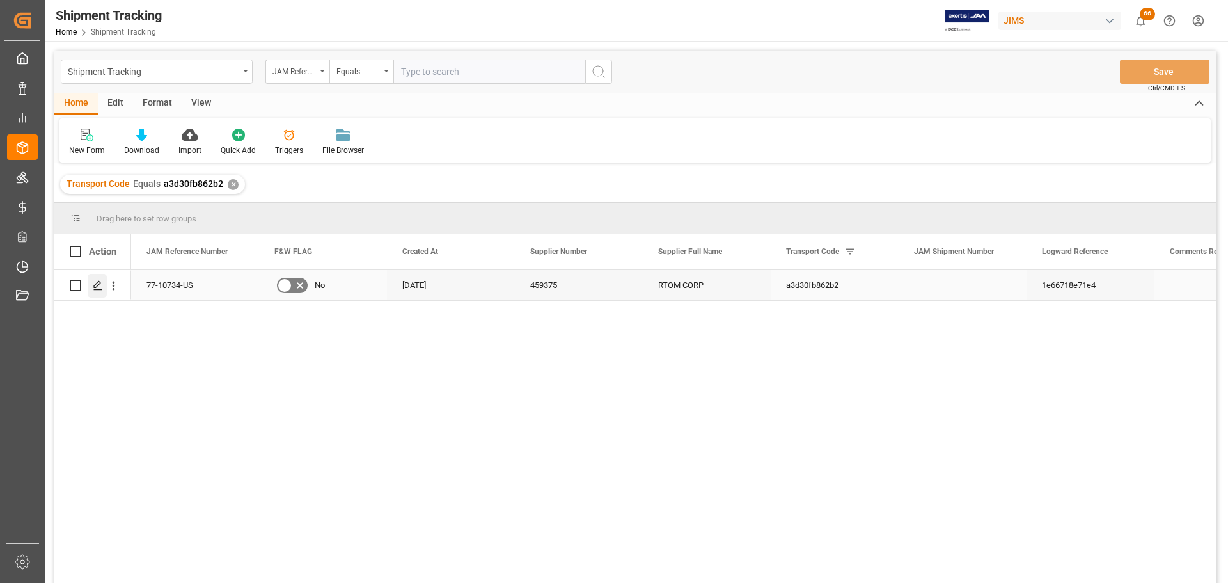
click at [91, 290] on div "Press SPACE to select this row." at bounding box center [97, 286] width 19 height 24
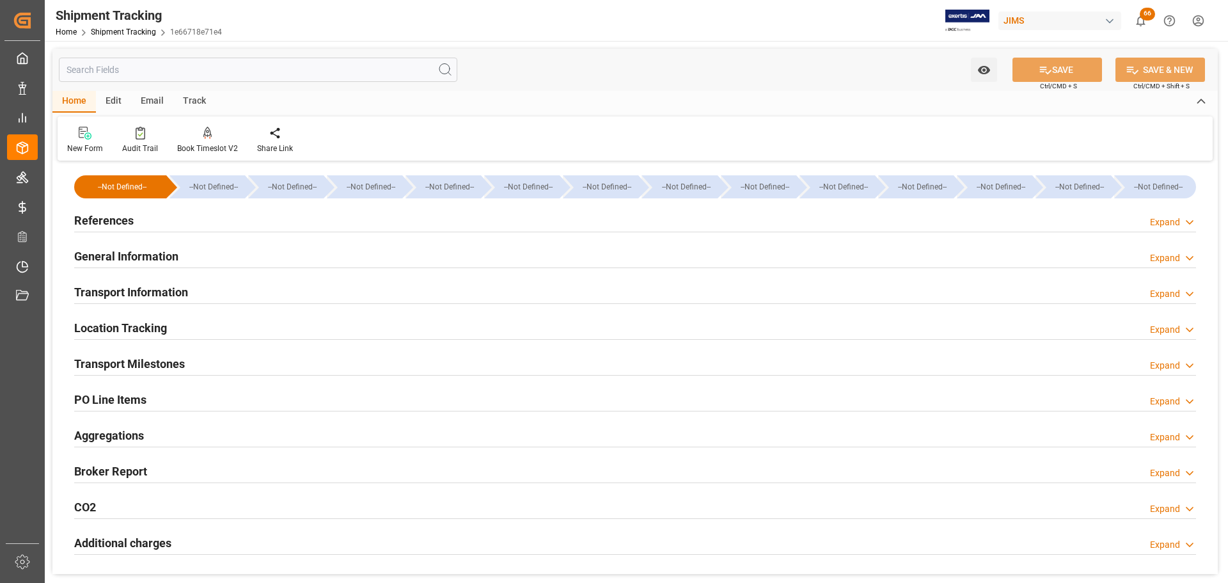
click at [120, 226] on h2 "References" at bounding box center [103, 220] width 59 height 17
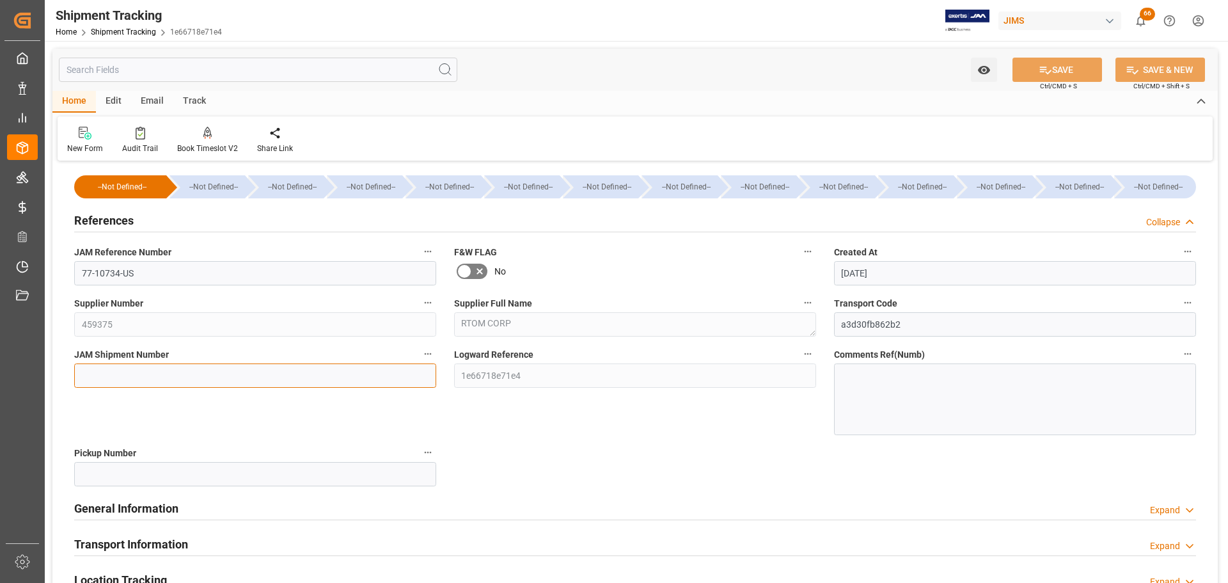
click at [110, 369] on input at bounding box center [255, 375] width 362 height 24
paste input "72751"
type input "72751"
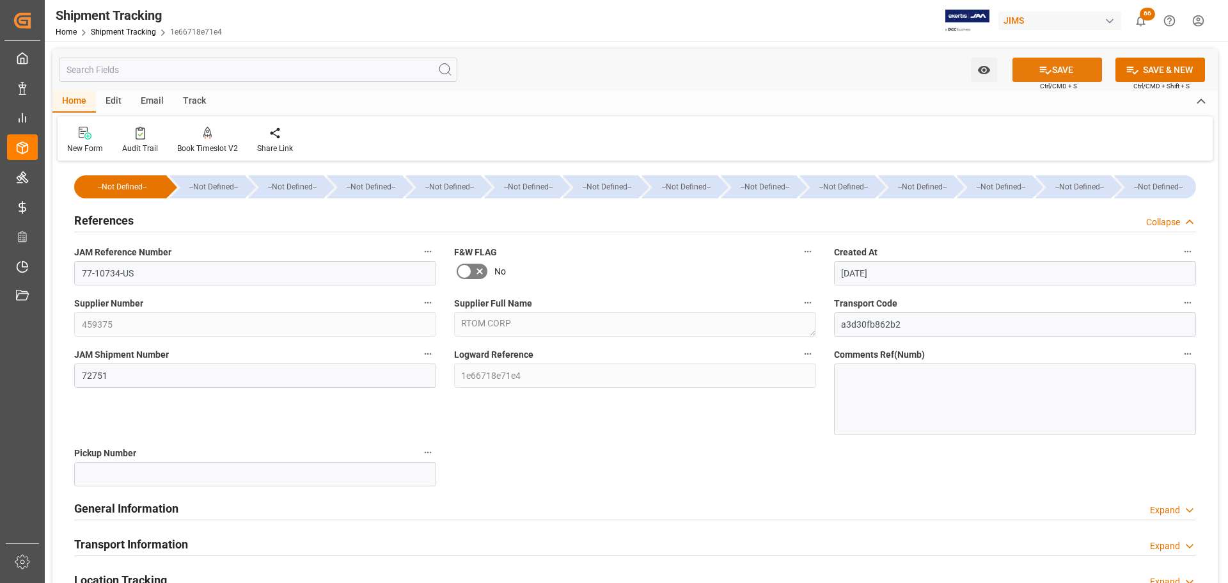
click at [1050, 67] on button "SAVE" at bounding box center [1058, 70] width 90 height 24
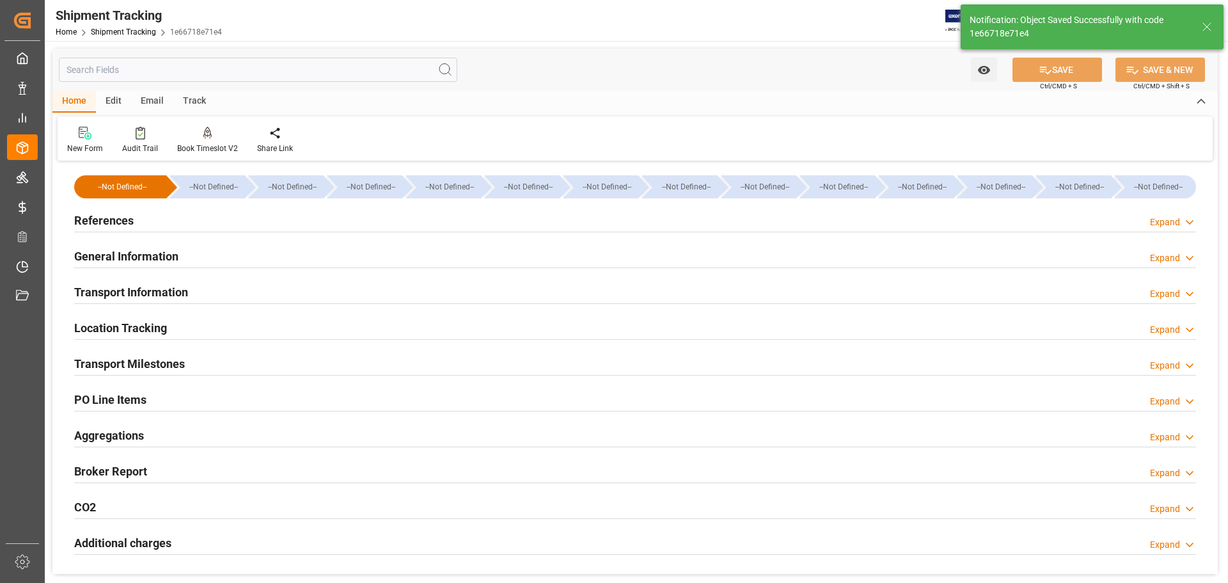
click at [155, 220] on div "References Expand" at bounding box center [635, 219] width 1122 height 24
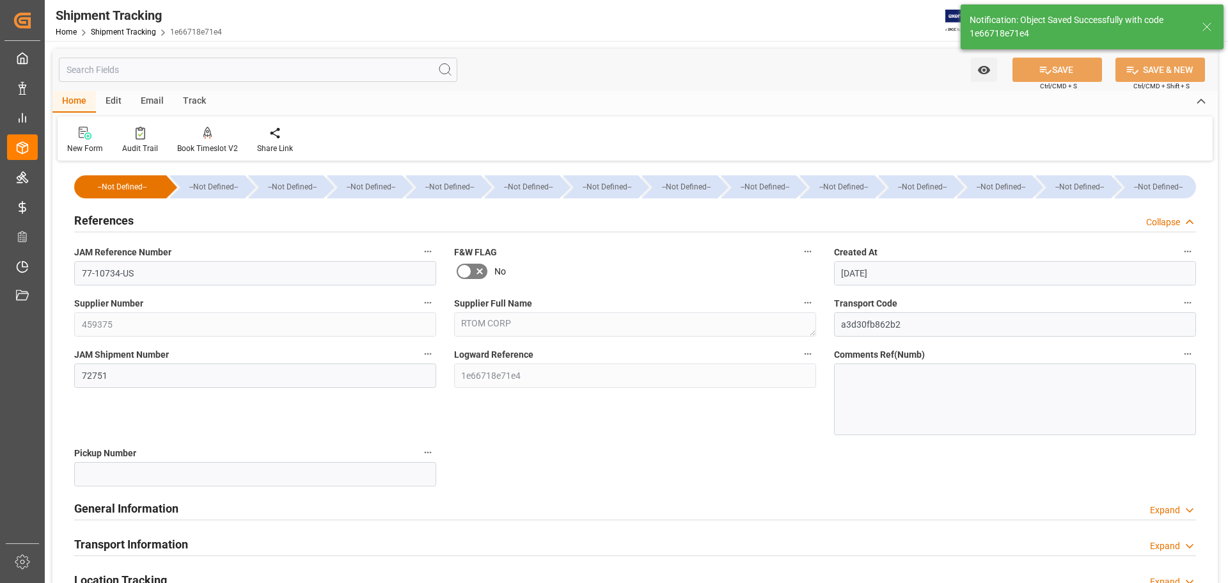
click at [165, 221] on div "References Collapse" at bounding box center [635, 219] width 1122 height 24
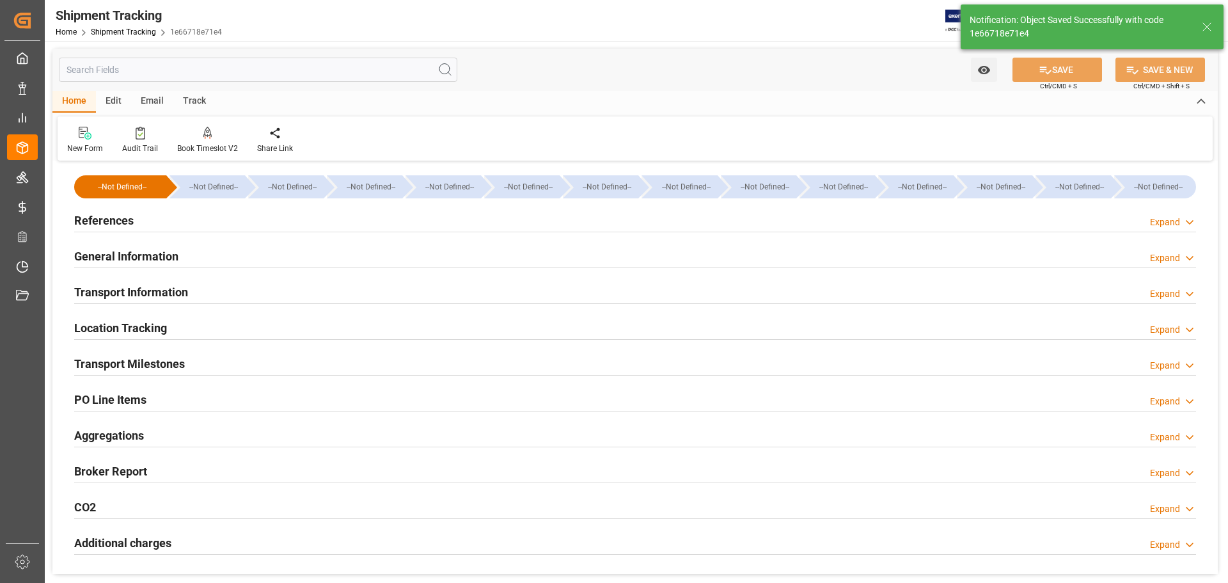
click at [165, 259] on h2 "General Information" at bounding box center [126, 256] width 104 height 17
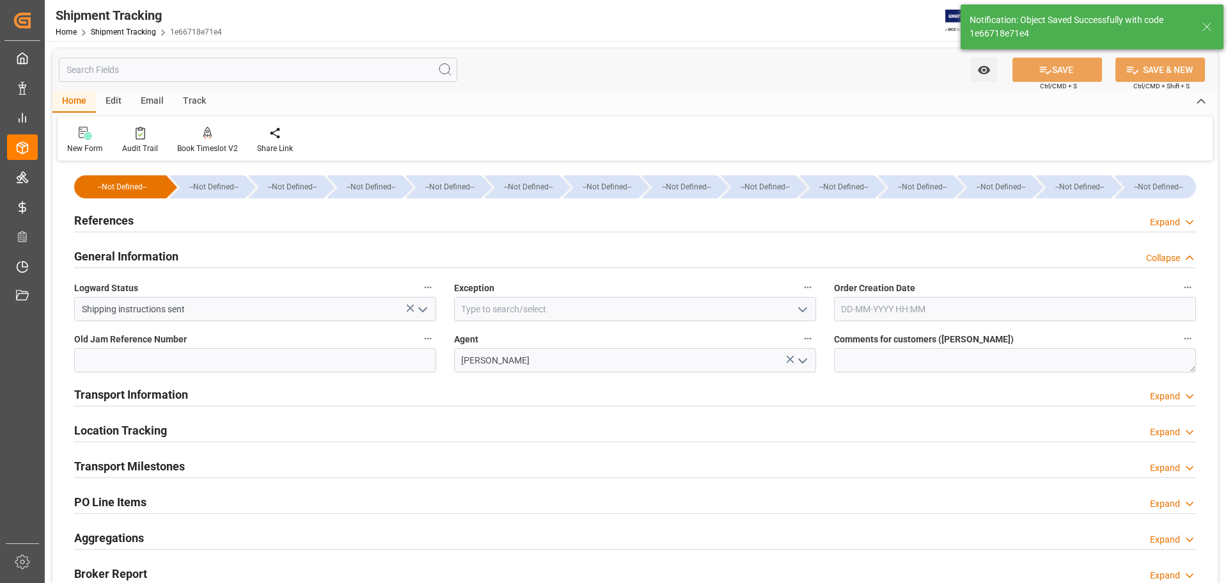
click at [165, 259] on h2 "General Information" at bounding box center [126, 256] width 104 height 17
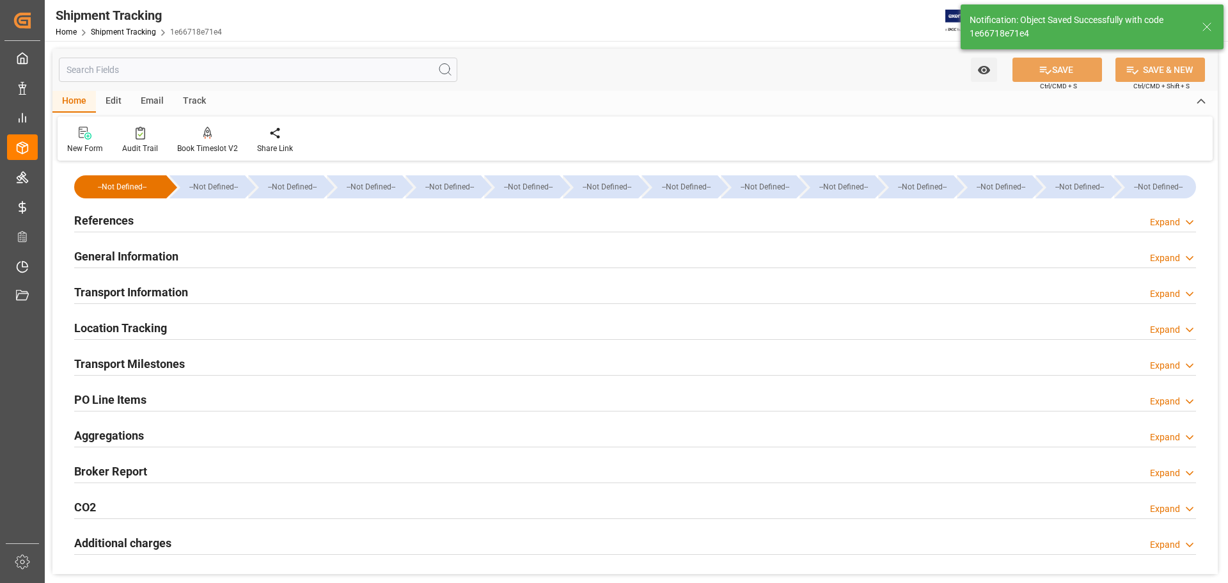
click at [162, 285] on h2 "Transport Information" at bounding box center [131, 291] width 114 height 17
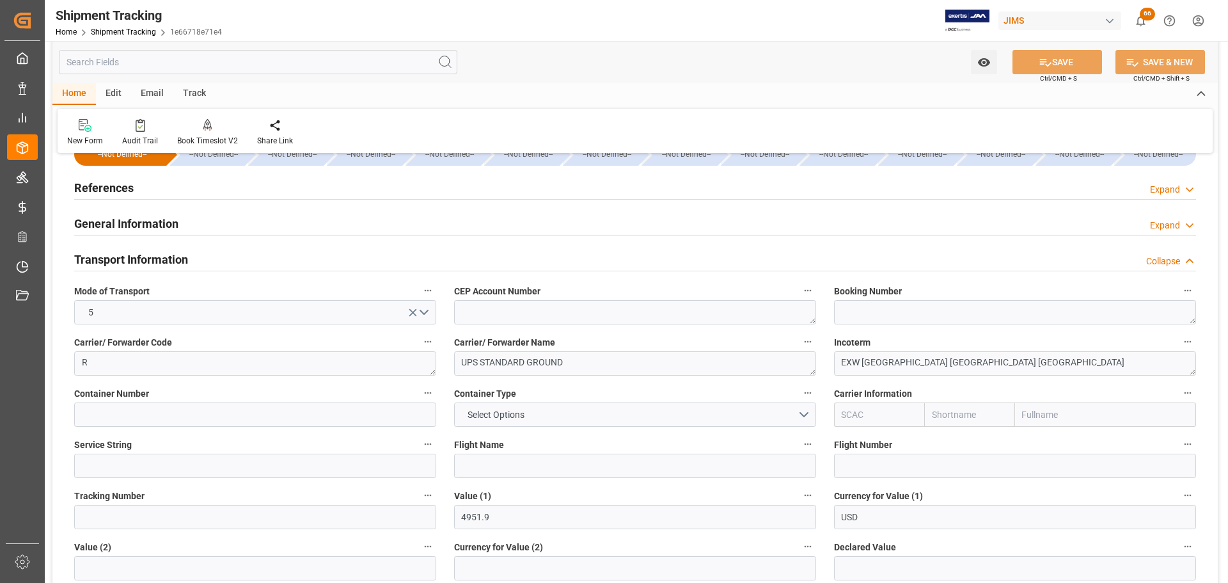
scroll to position [64, 0]
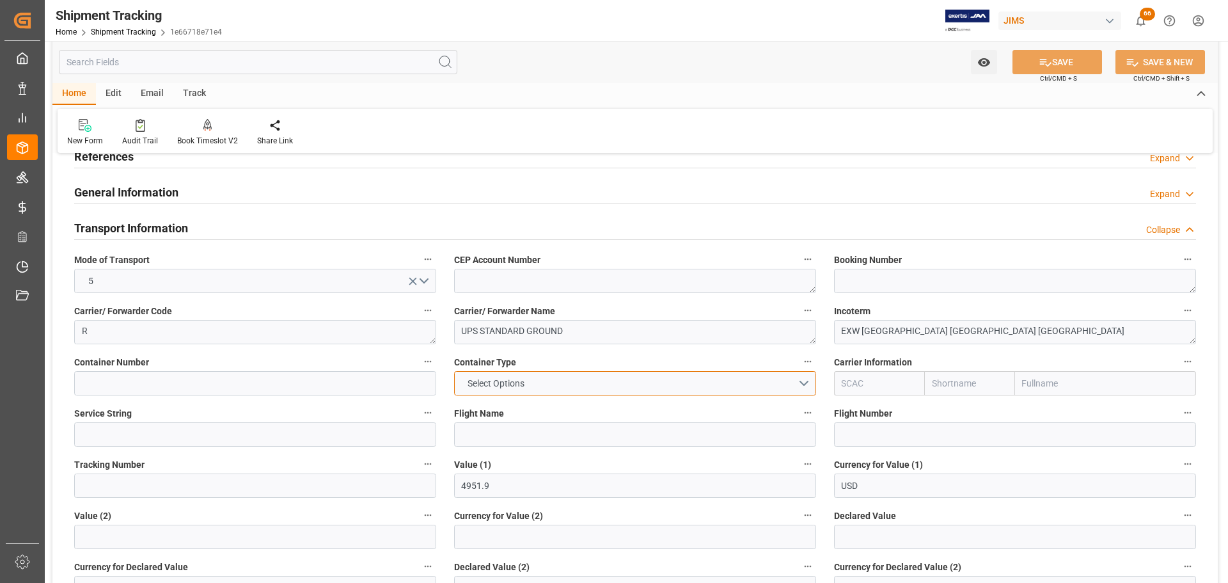
click at [535, 384] on button "Select Options" at bounding box center [635, 383] width 362 height 24
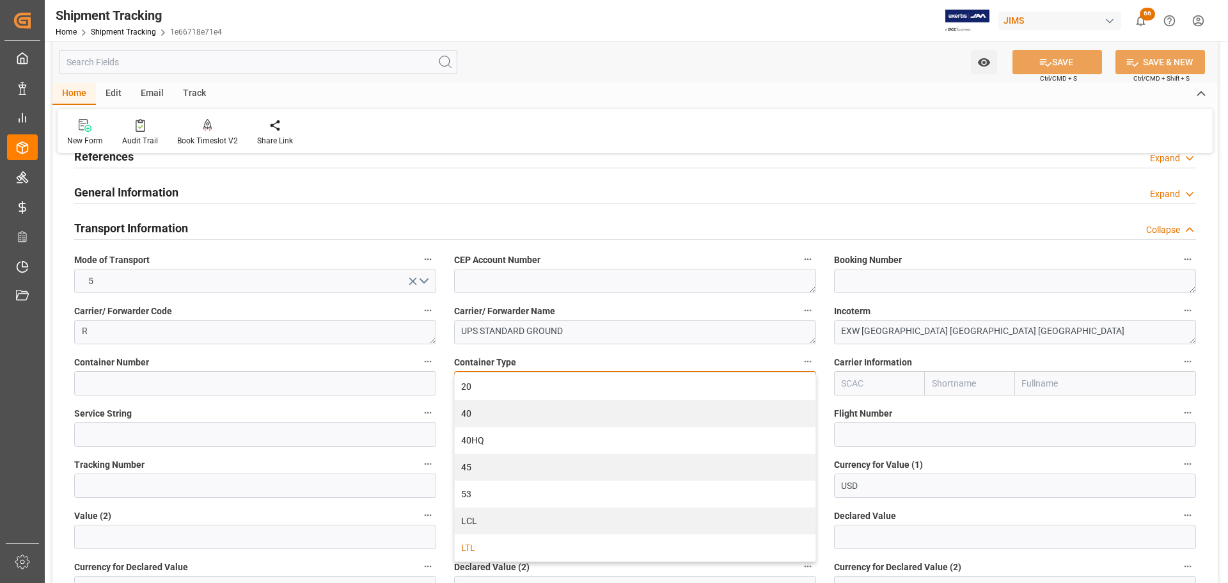
click at [480, 539] on div "LTL" at bounding box center [635, 547] width 361 height 27
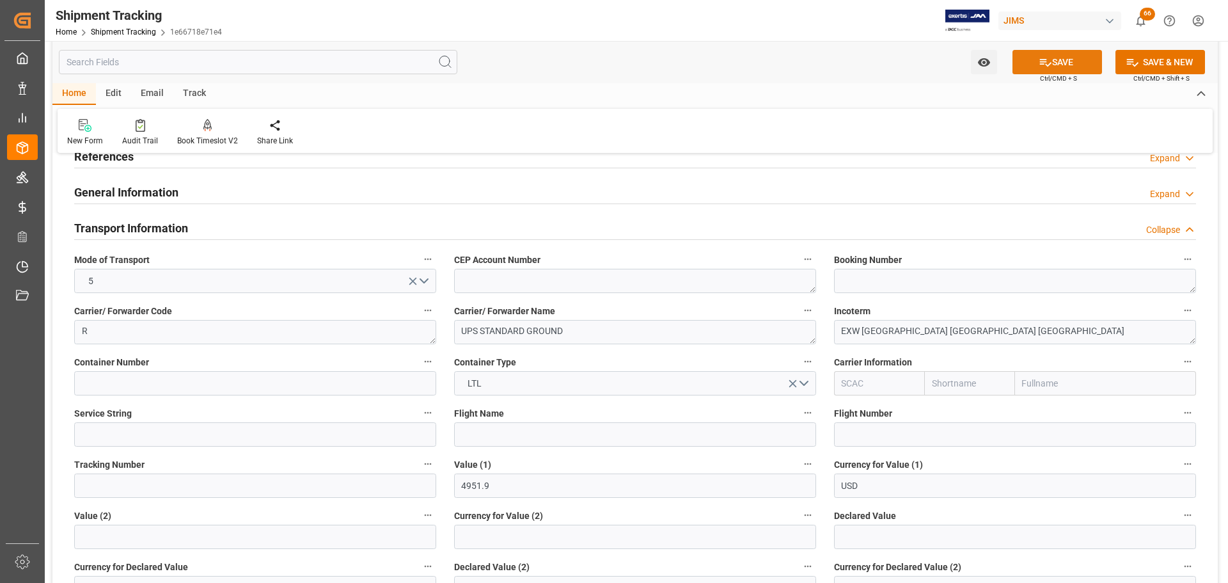
click at [1052, 52] on button "SAVE" at bounding box center [1058, 62] width 90 height 24
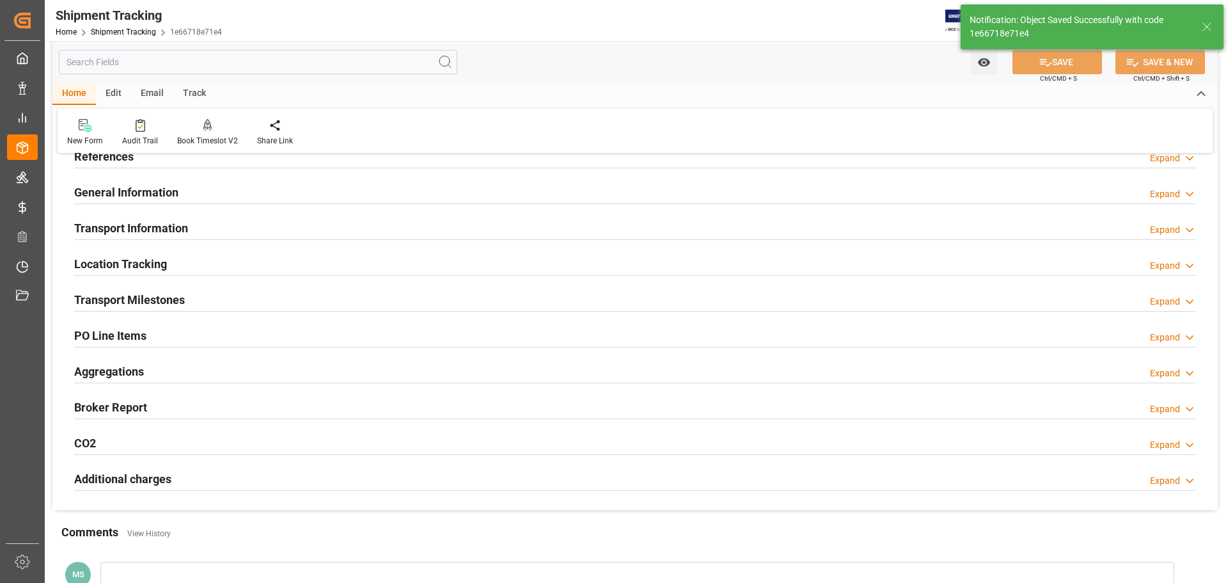
click at [186, 231] on h2 "Transport Information" at bounding box center [131, 227] width 114 height 17
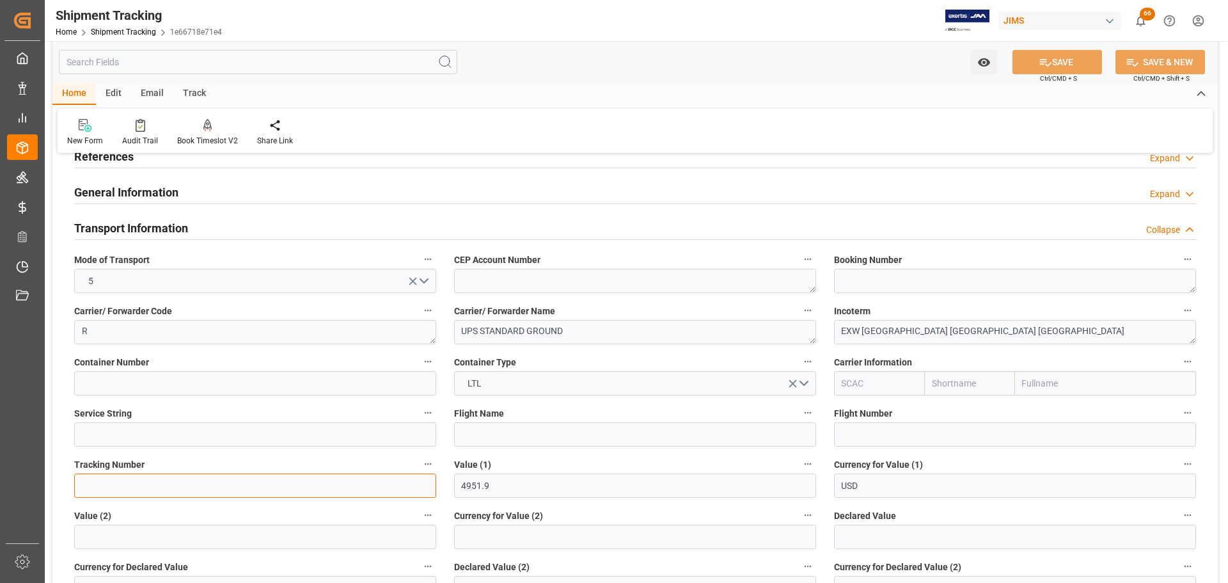
click at [111, 478] on input at bounding box center [255, 485] width 362 height 24
paste input "1ZE080370497934054"
type input "1ZE080370497934054"
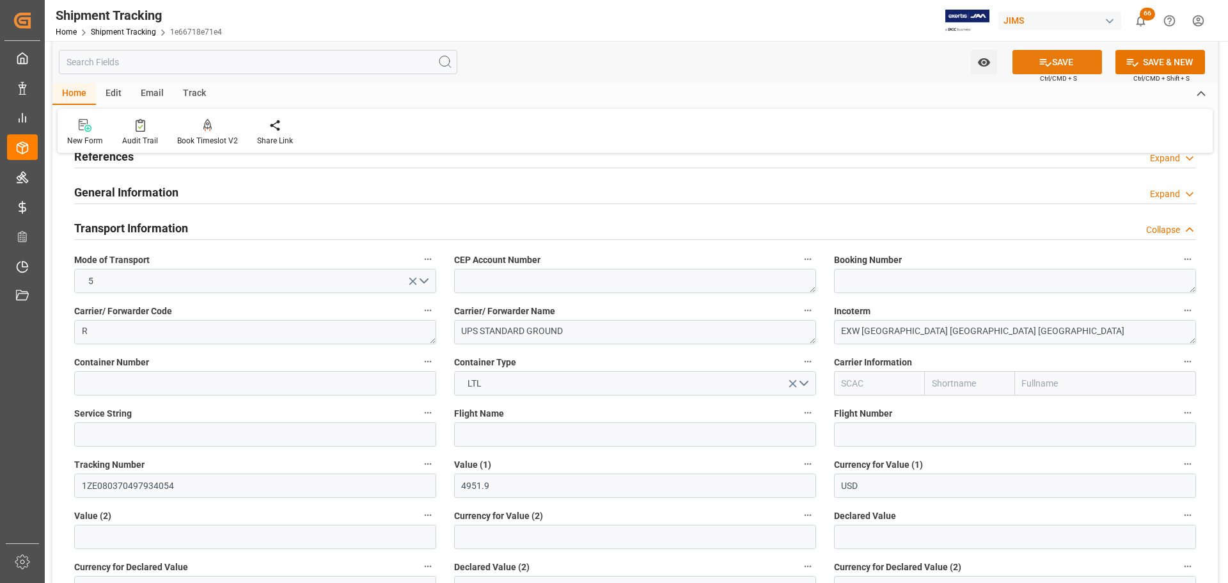
click at [1058, 61] on button "SAVE" at bounding box center [1058, 62] width 90 height 24
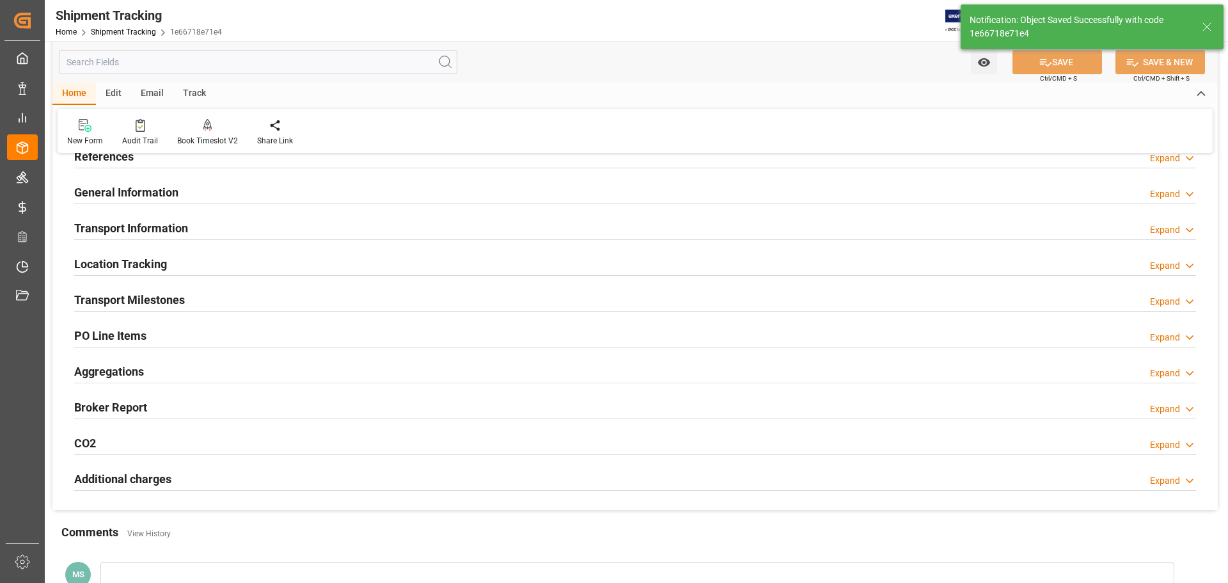
click at [143, 292] on h2 "Transport Milestones" at bounding box center [129, 299] width 111 height 17
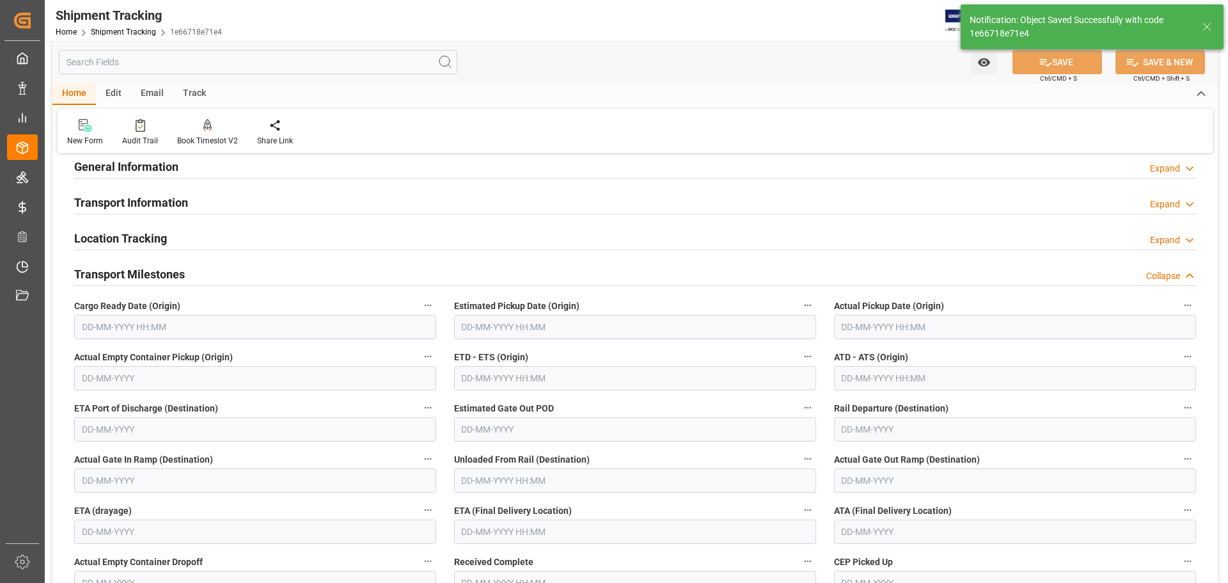
scroll to position [128, 0]
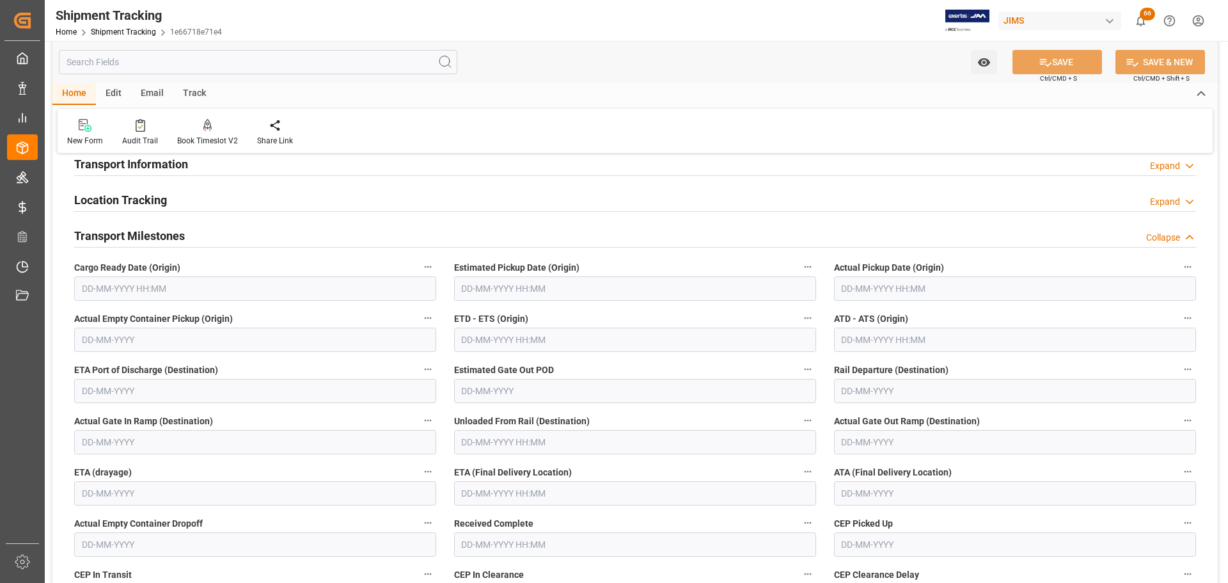
click at [162, 286] on input "text" at bounding box center [255, 288] width 362 height 24
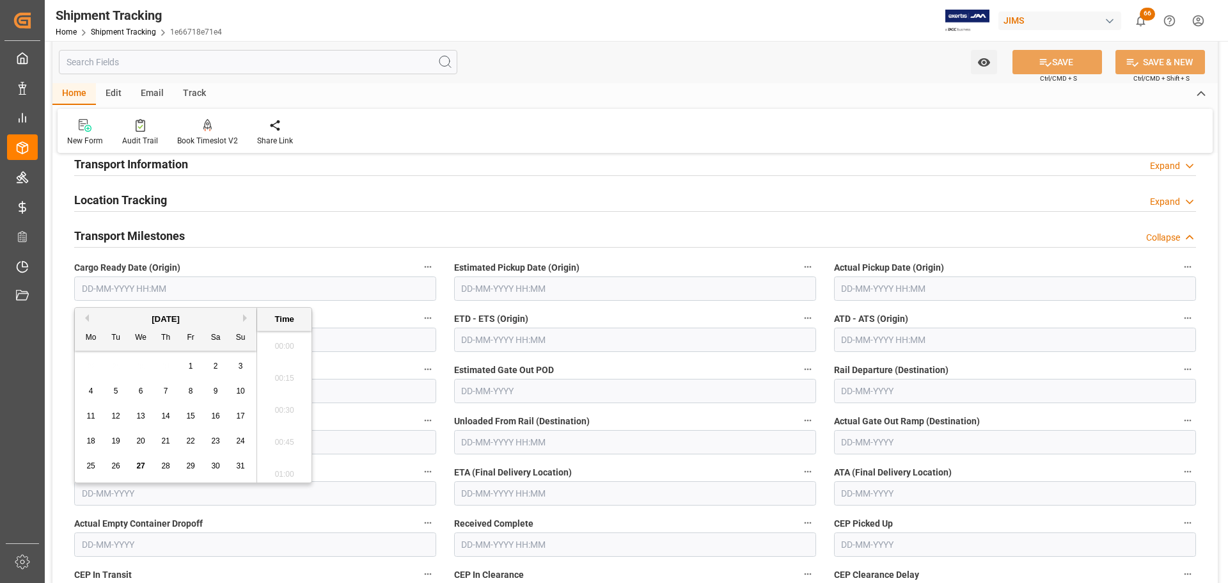
scroll to position [1316, 0]
click at [122, 470] on div "26" at bounding box center [116, 466] width 16 height 15
type input "26-08-2025 00:00"
click at [519, 493] on input "text" at bounding box center [635, 493] width 362 height 24
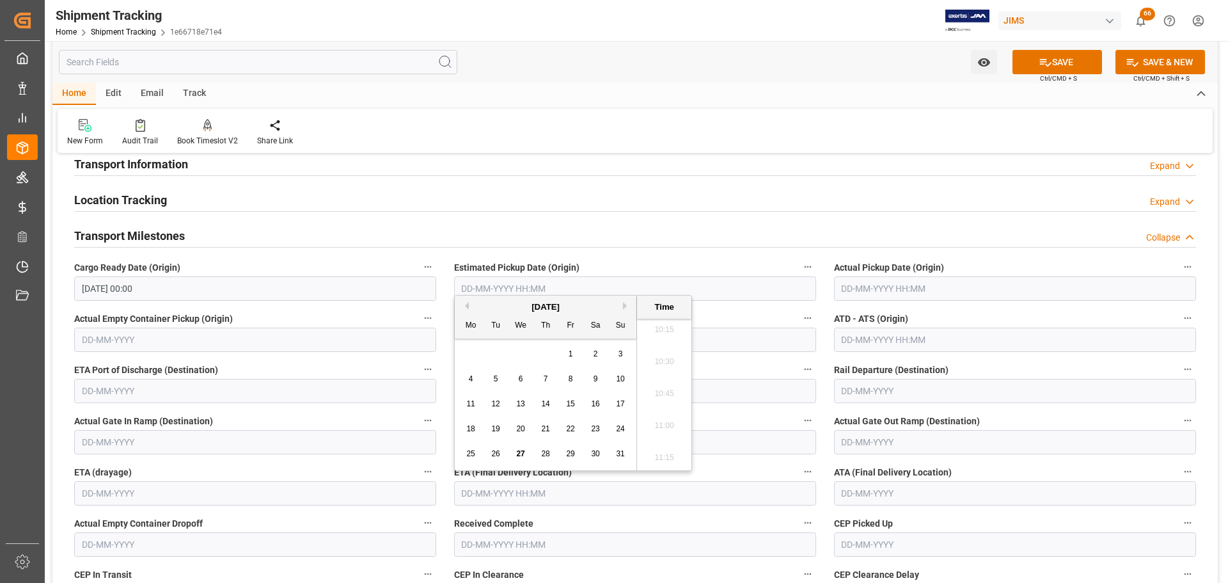
click at [521, 449] on span "27" at bounding box center [520, 453] width 8 height 9
type input "27-08-2025 00:00"
click at [1043, 59] on icon at bounding box center [1046, 63] width 12 height 8
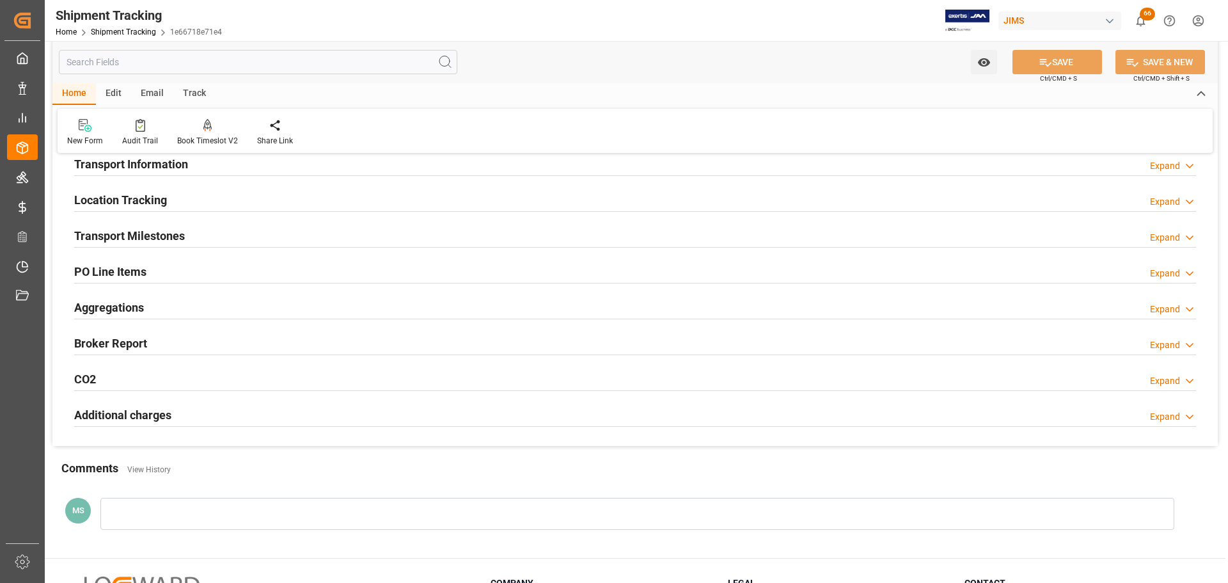
click at [205, 226] on div "Transport Milestones Expand" at bounding box center [635, 235] width 1122 height 24
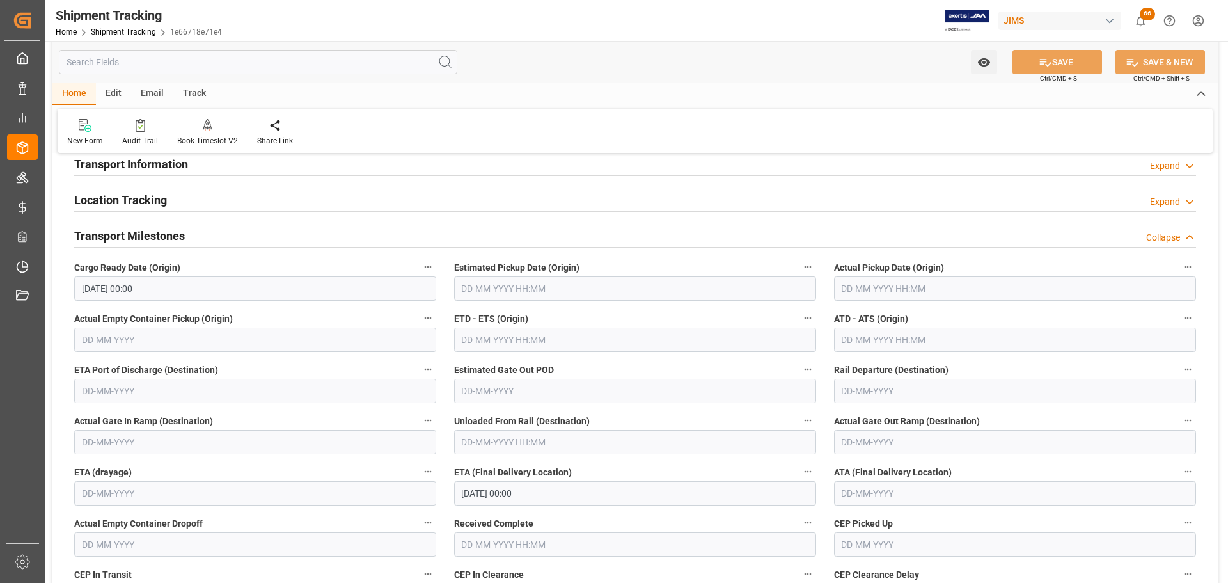
click at [201, 229] on div "Transport Milestones Collapse" at bounding box center [635, 235] width 1122 height 24
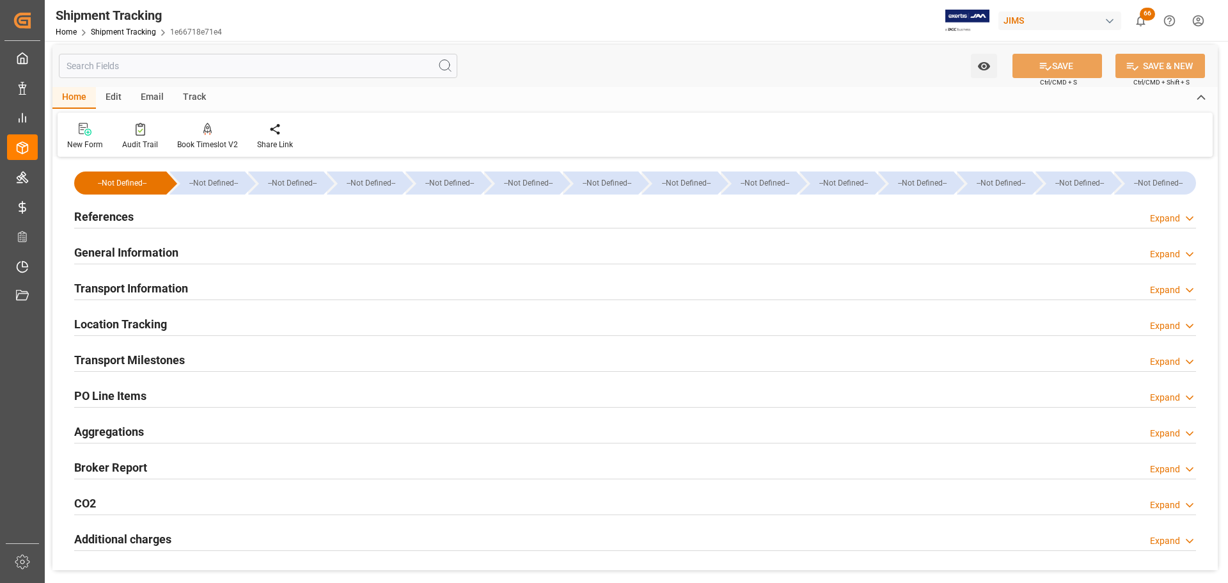
scroll to position [0, 0]
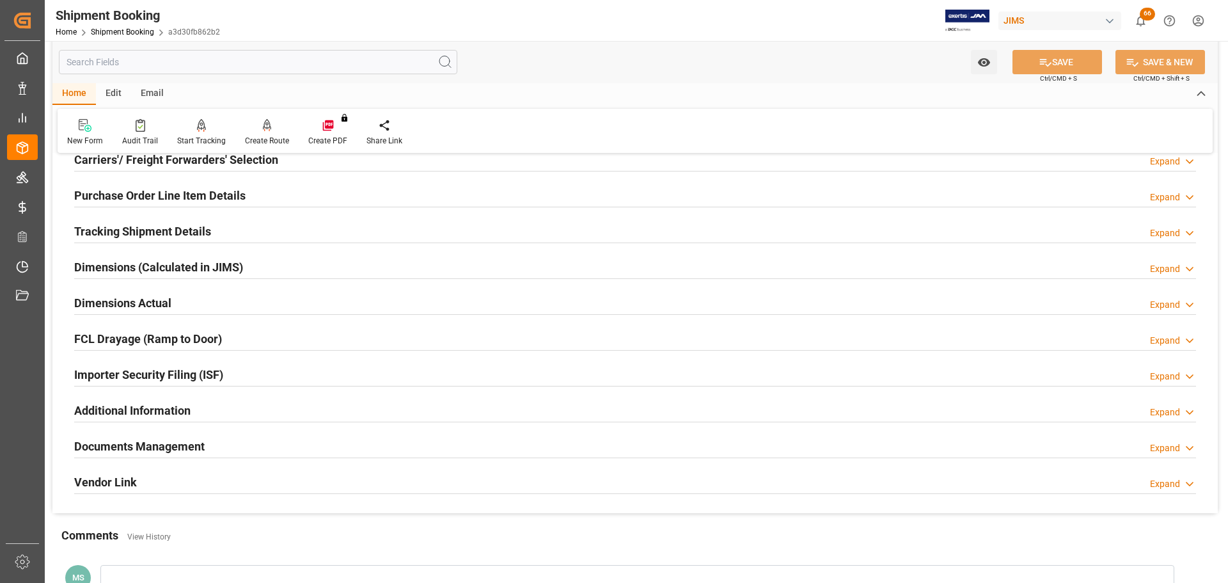
scroll to position [192, 0]
click at [169, 227] on h2 "Tracking Shipment Details" at bounding box center [142, 229] width 137 height 17
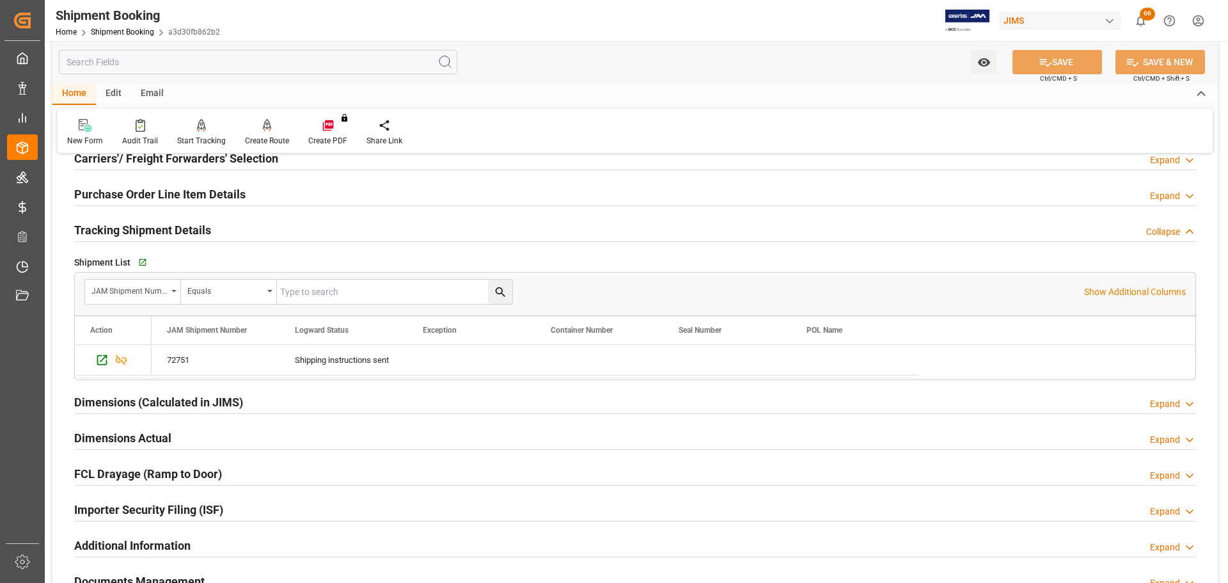
click at [169, 227] on h2 "Tracking Shipment Details" at bounding box center [142, 229] width 137 height 17
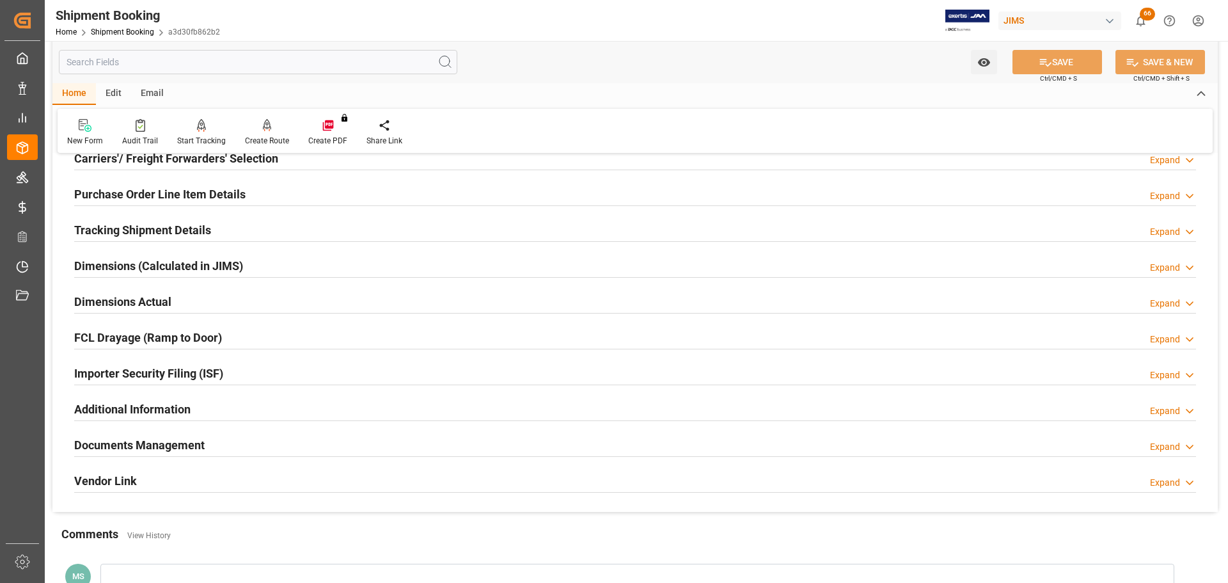
click at [169, 299] on h2 "Dimensions Actual" at bounding box center [122, 301] width 97 height 17
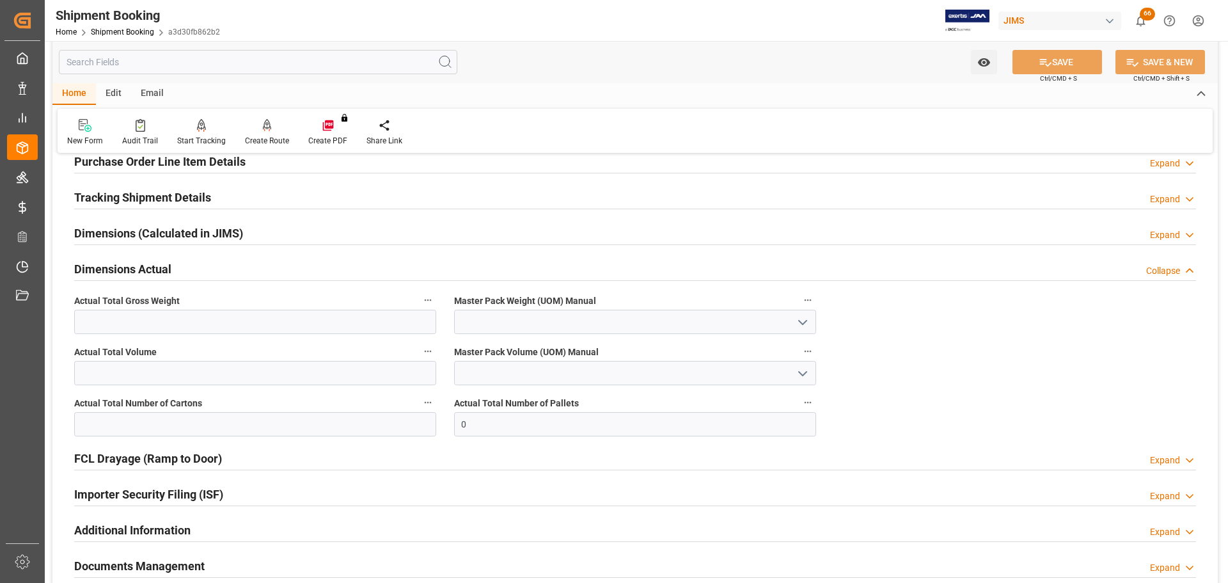
scroll to position [256, 0]
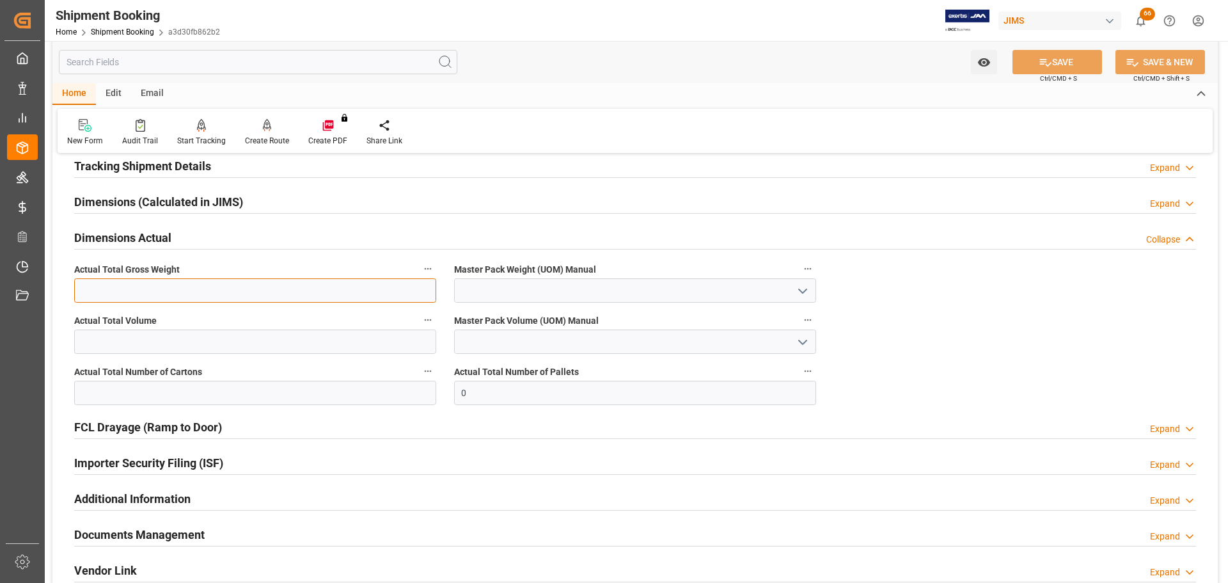
click at [161, 282] on input "text" at bounding box center [255, 290] width 362 height 24
type input "165"
click at [807, 281] on button "open menu" at bounding box center [801, 291] width 19 height 20
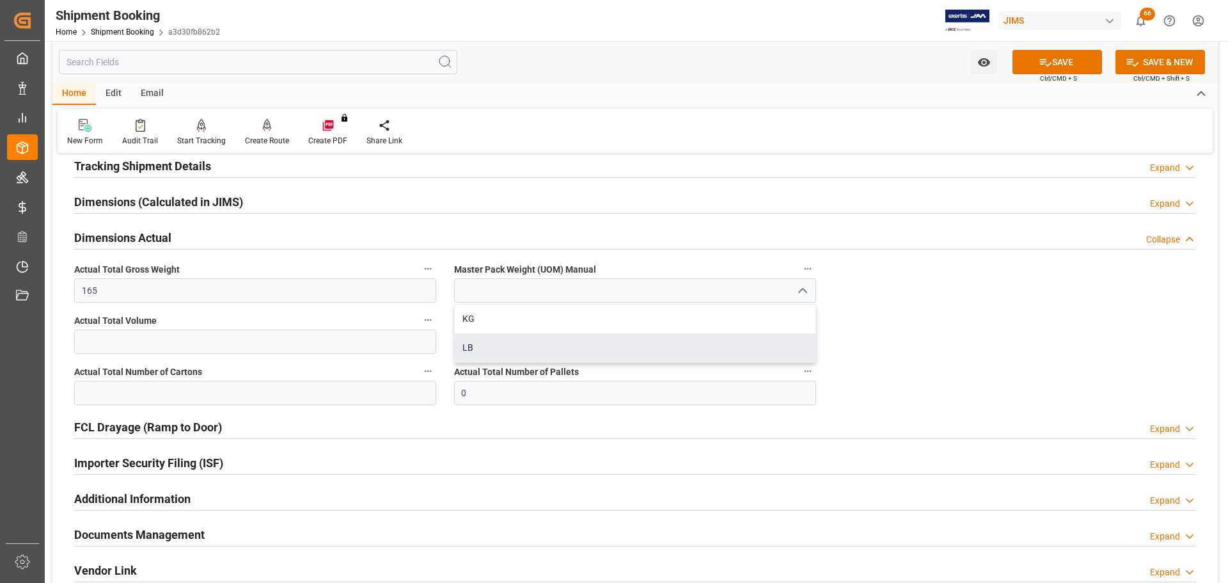
click at [598, 346] on div "LB" at bounding box center [635, 347] width 361 height 29
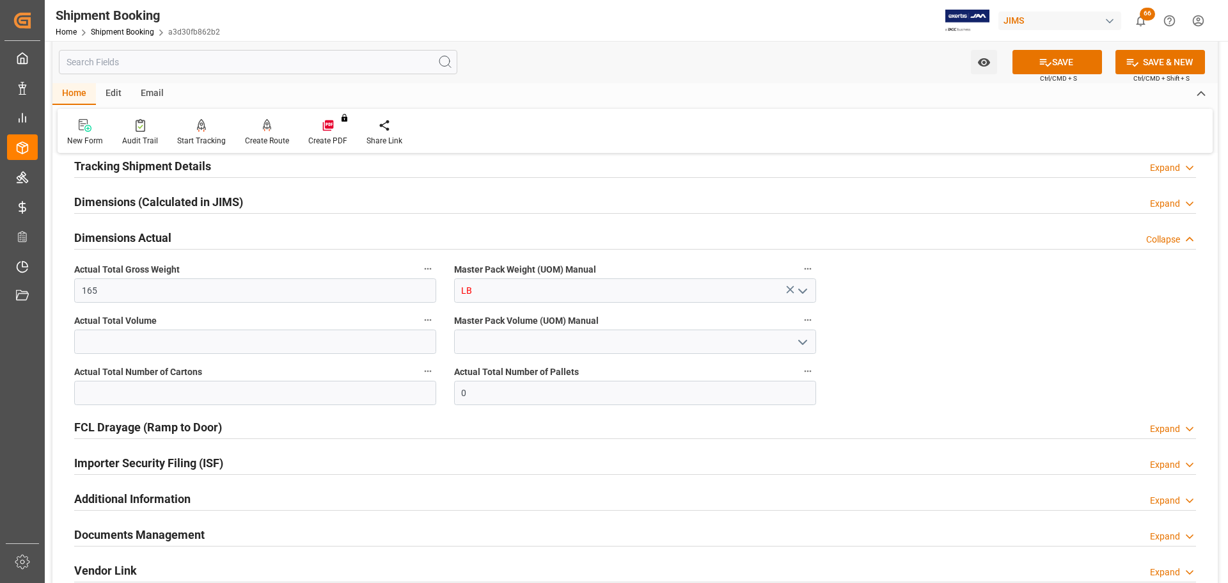
type input "LB"
click at [155, 383] on input "text" at bounding box center [255, 393] width 362 height 24
type input "6"
click at [1064, 56] on button "SAVE" at bounding box center [1058, 62] width 90 height 24
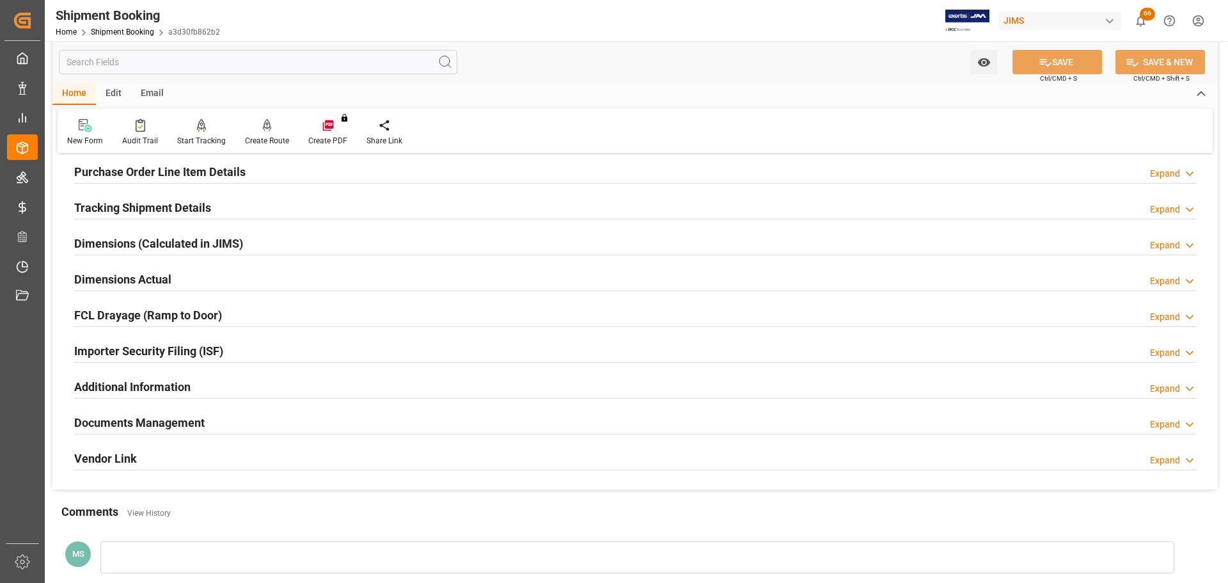
scroll to position [192, 0]
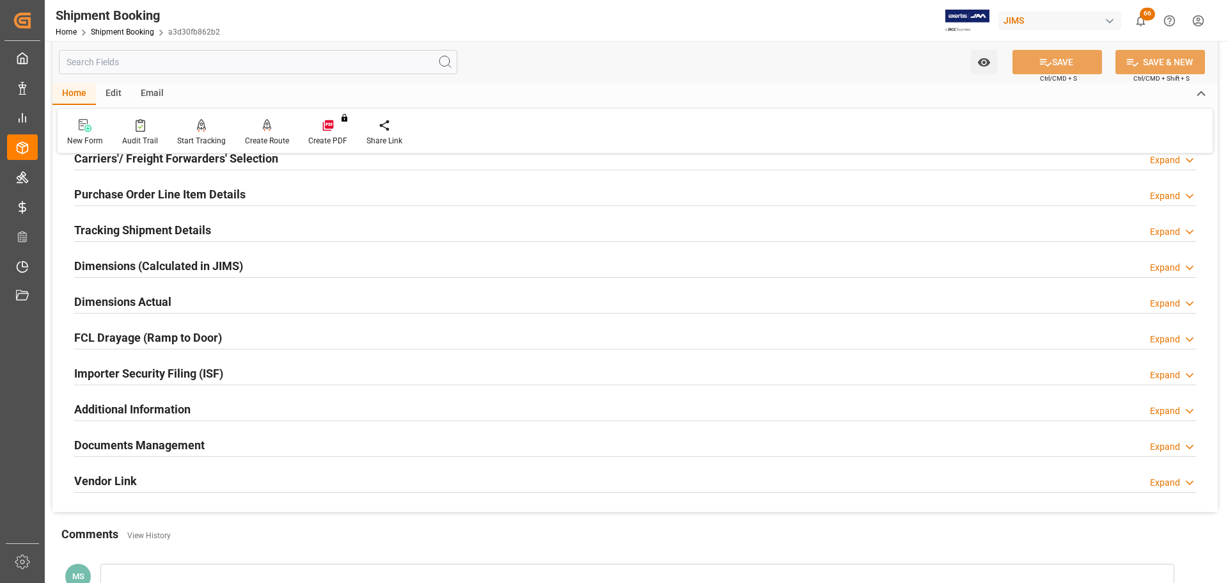
click at [145, 232] on h2 "Tracking Shipment Details" at bounding box center [142, 229] width 137 height 17
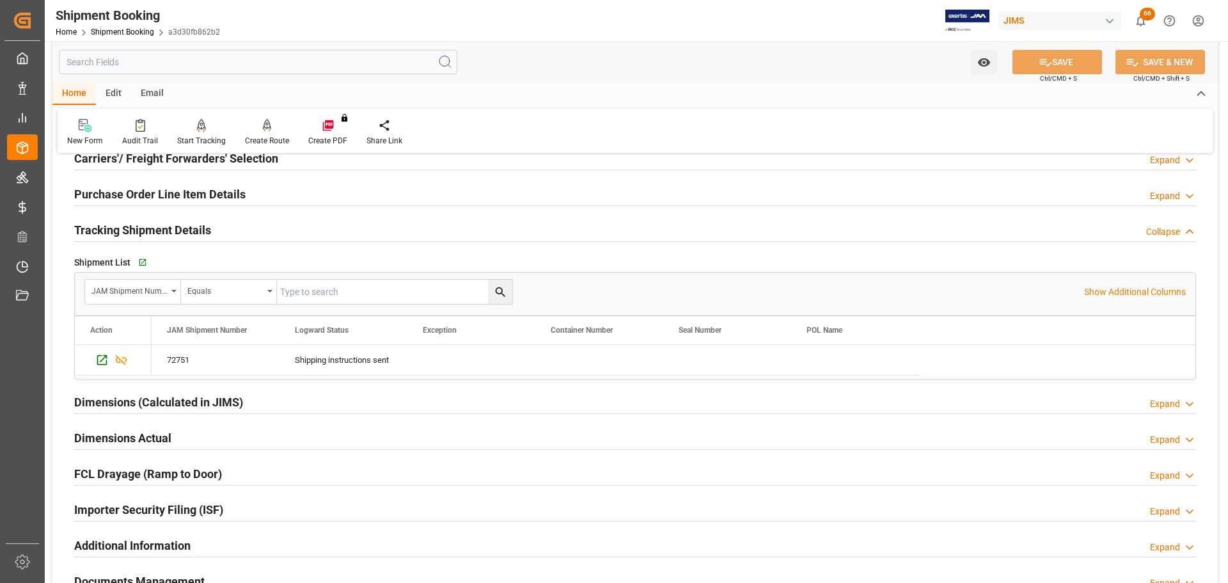
click at [152, 230] on h2 "Tracking Shipment Details" at bounding box center [142, 229] width 137 height 17
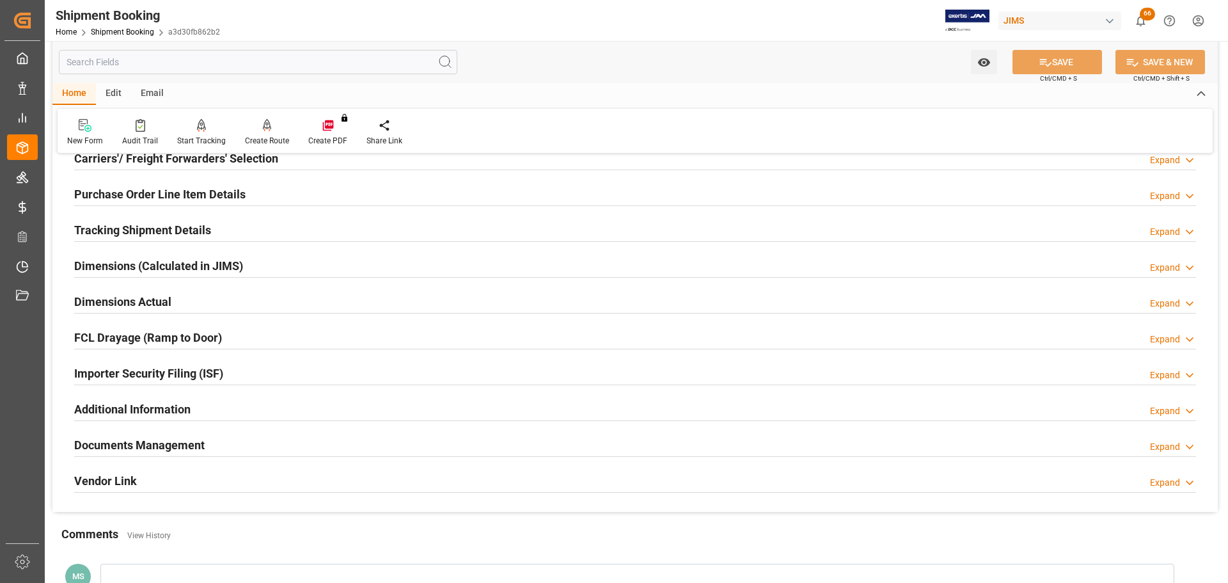
click at [154, 299] on h2 "Dimensions Actual" at bounding box center [122, 301] width 97 height 17
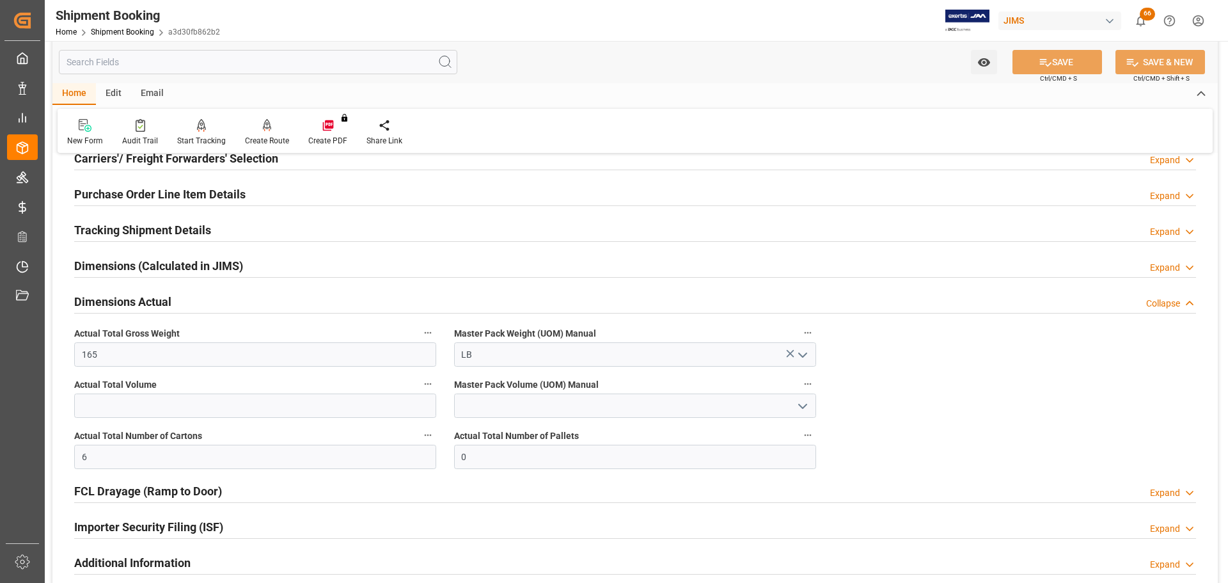
click at [155, 301] on h2 "Dimensions Actual" at bounding box center [122, 301] width 97 height 17
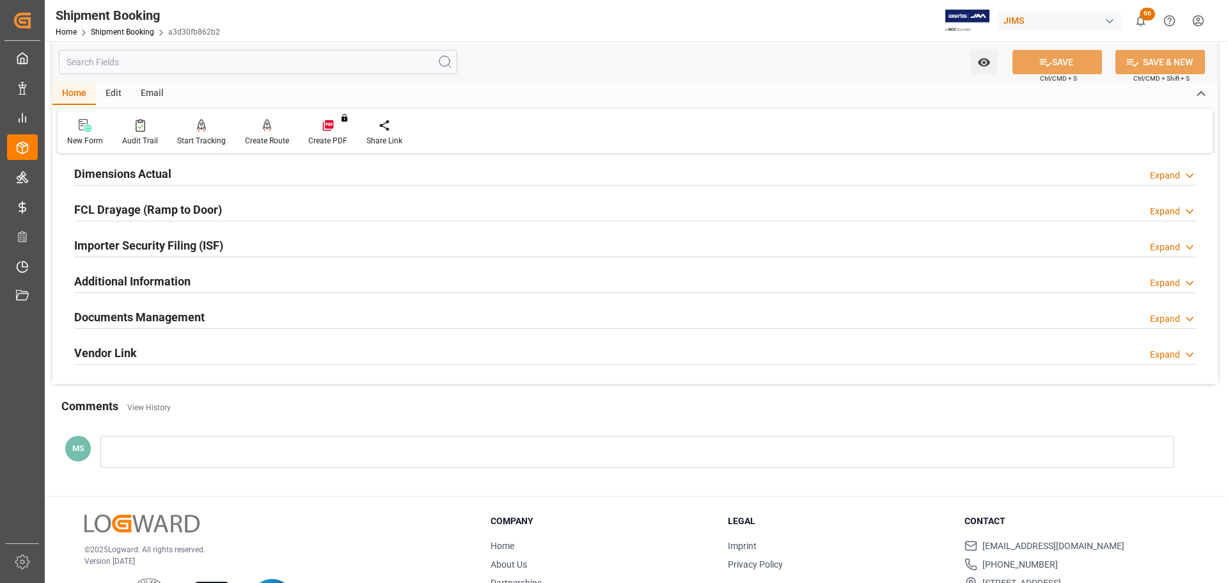
scroll to position [377, 0]
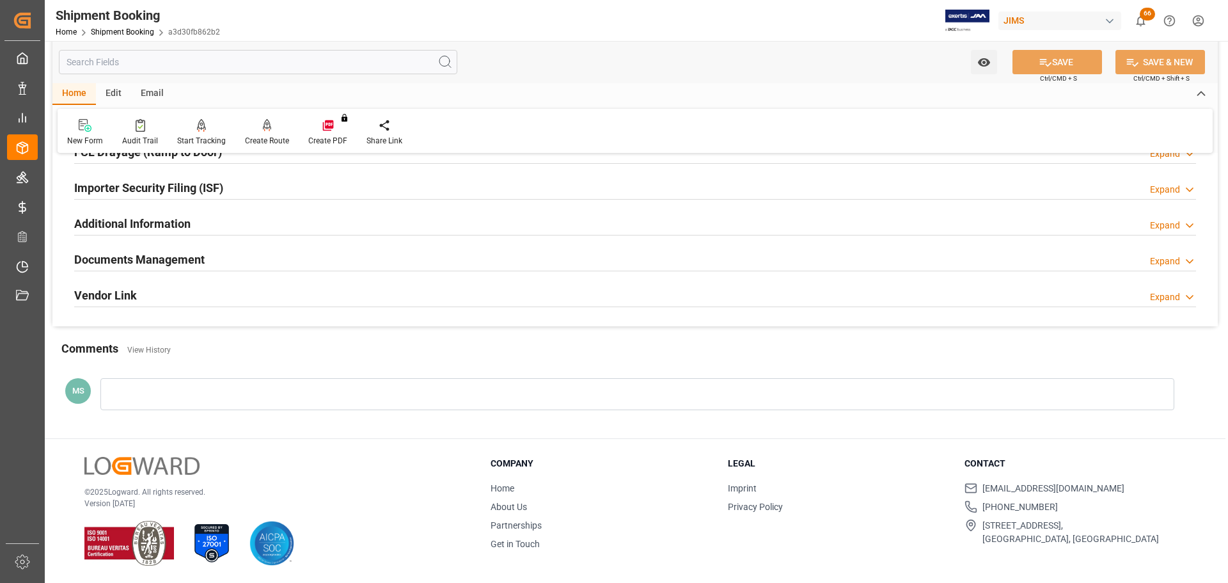
click at [167, 258] on h2 "Documents Management" at bounding box center [139, 259] width 130 height 17
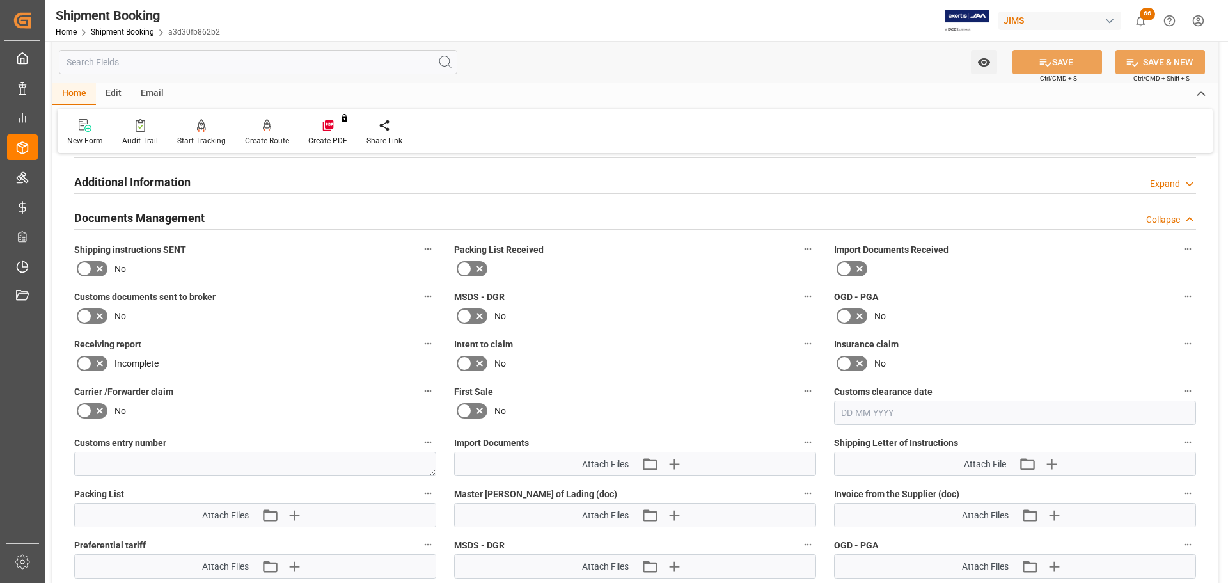
scroll to position [441, 0]
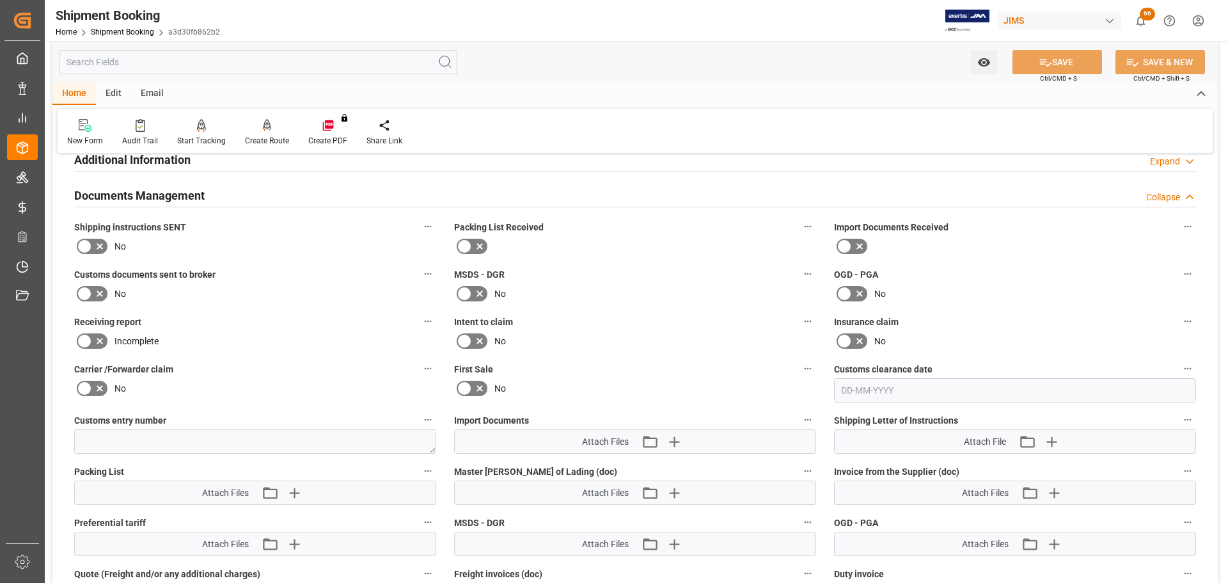
click at [99, 241] on icon at bounding box center [99, 246] width 15 height 15
click at [0, 0] on input "checkbox" at bounding box center [0, 0] width 0 height 0
click at [99, 283] on label at bounding box center [92, 293] width 36 height 20
click at [0, 0] on input "checkbox" at bounding box center [0, 0] width 0 height 0
click at [1052, 62] on button "SAVE" at bounding box center [1058, 62] width 90 height 24
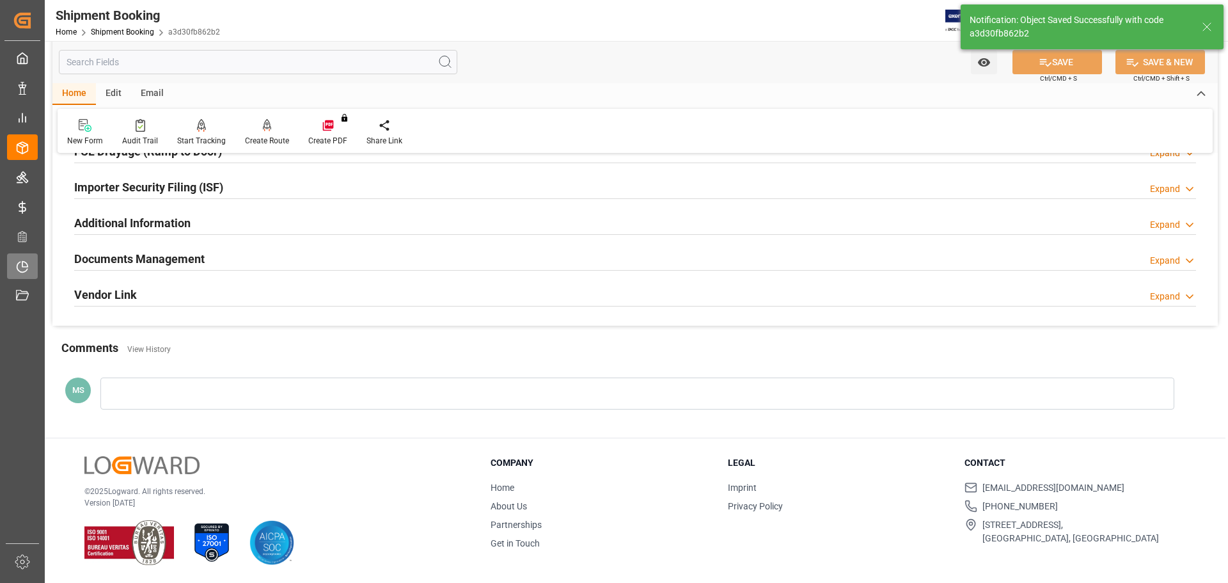
scroll to position [377, 0]
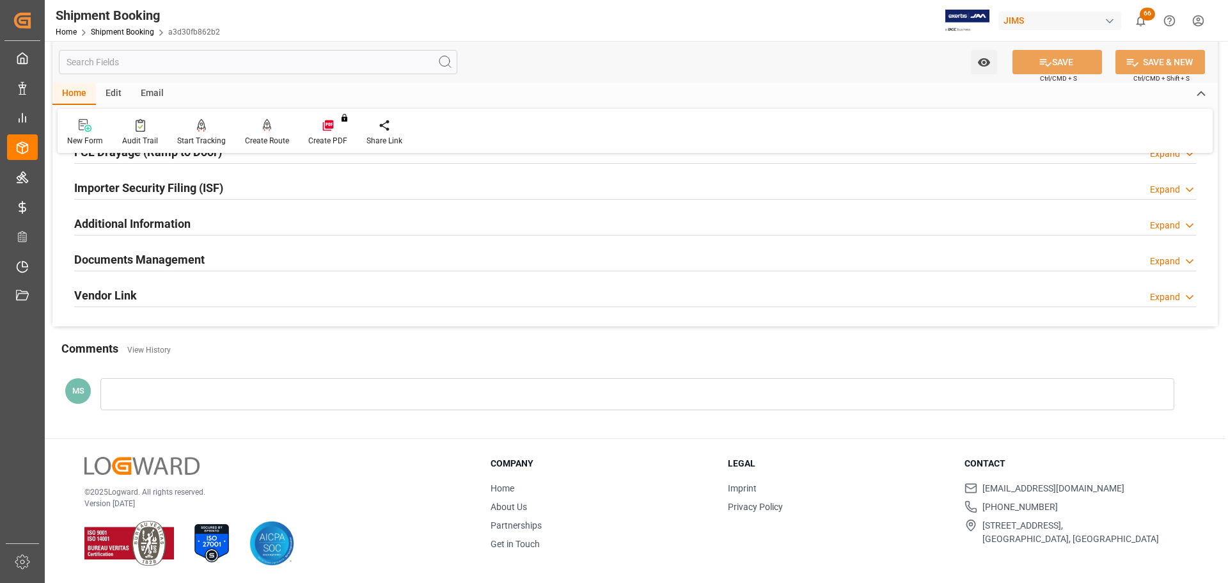
click at [218, 258] on div "Documents Management Expand" at bounding box center [635, 258] width 1122 height 24
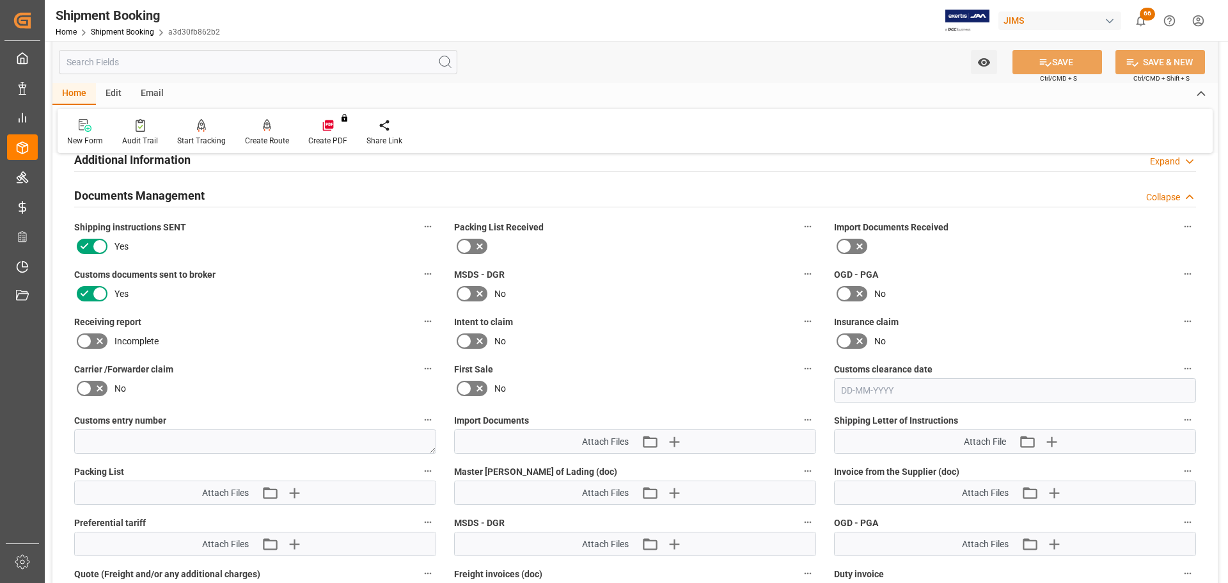
scroll to position [569, 0]
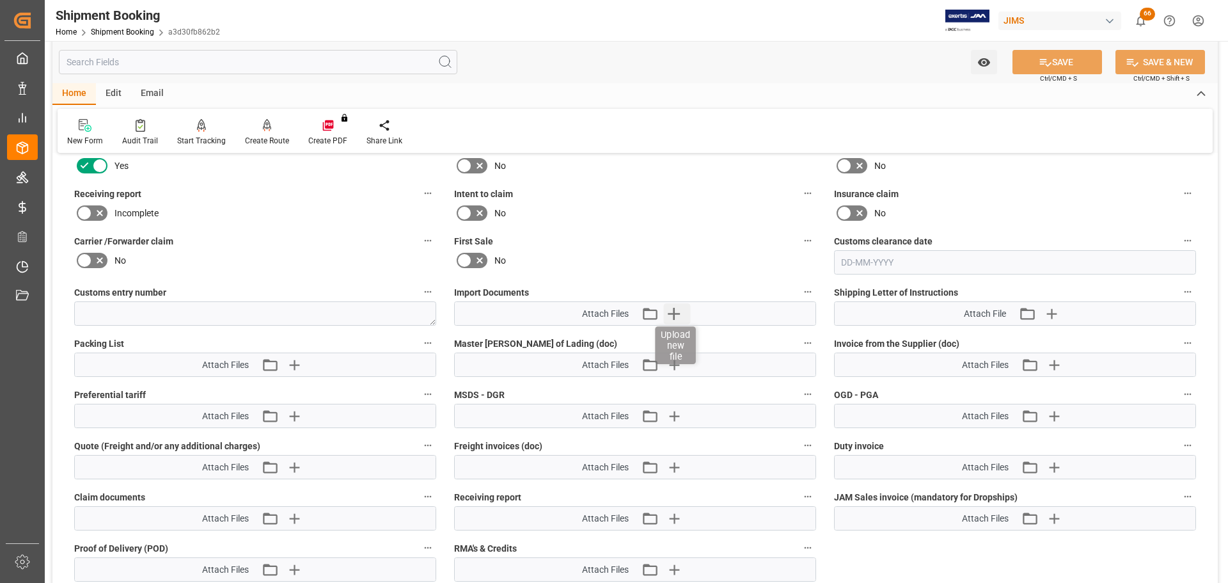
click at [675, 306] on icon "button" at bounding box center [673, 313] width 20 height 20
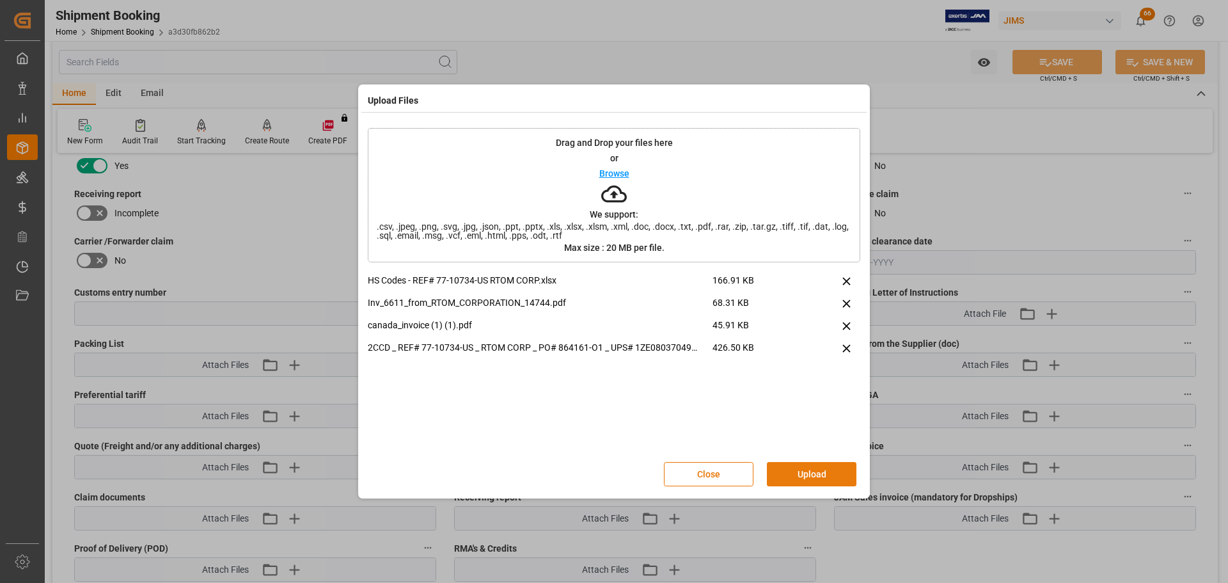
click at [823, 471] on button "Upload" at bounding box center [812, 474] width 90 height 24
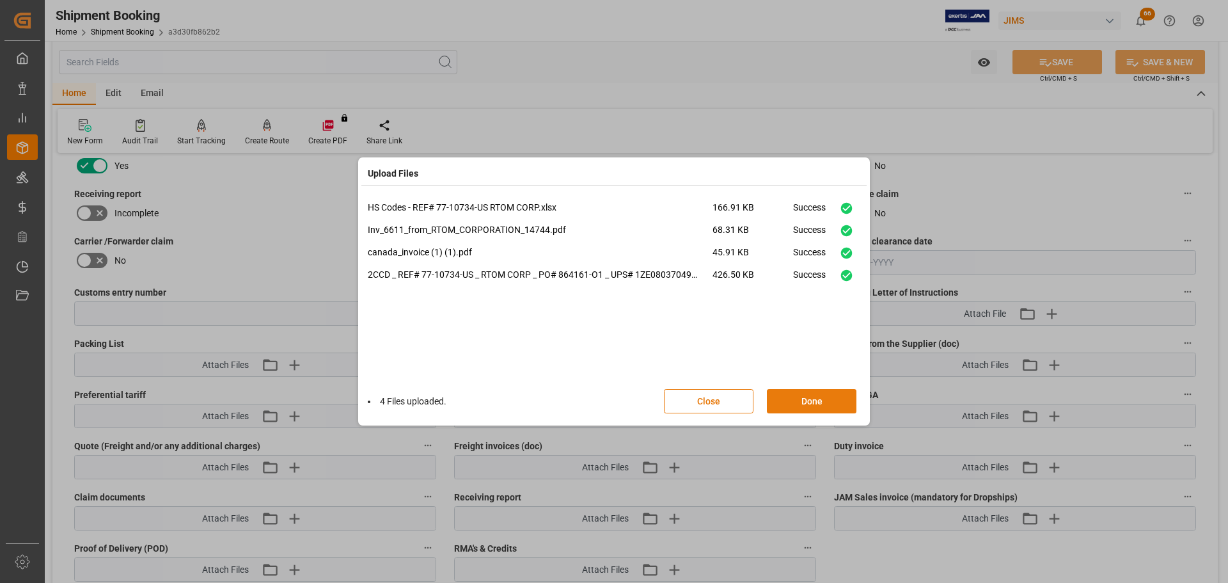
click at [810, 403] on button "Done" at bounding box center [812, 401] width 90 height 24
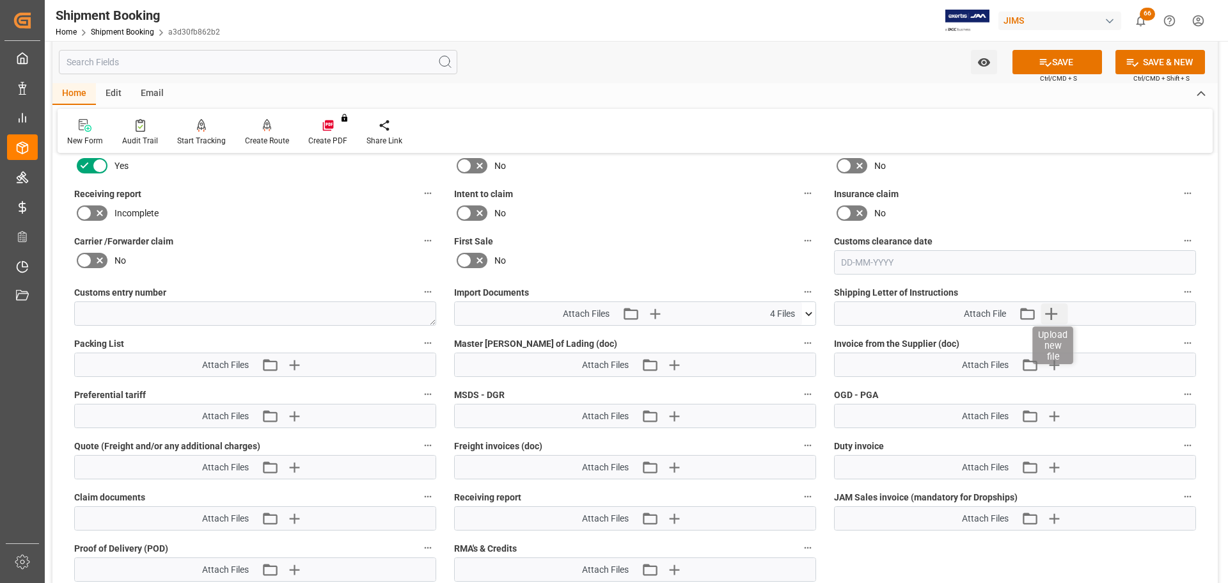
click at [1045, 312] on icon "button" at bounding box center [1051, 313] width 20 height 20
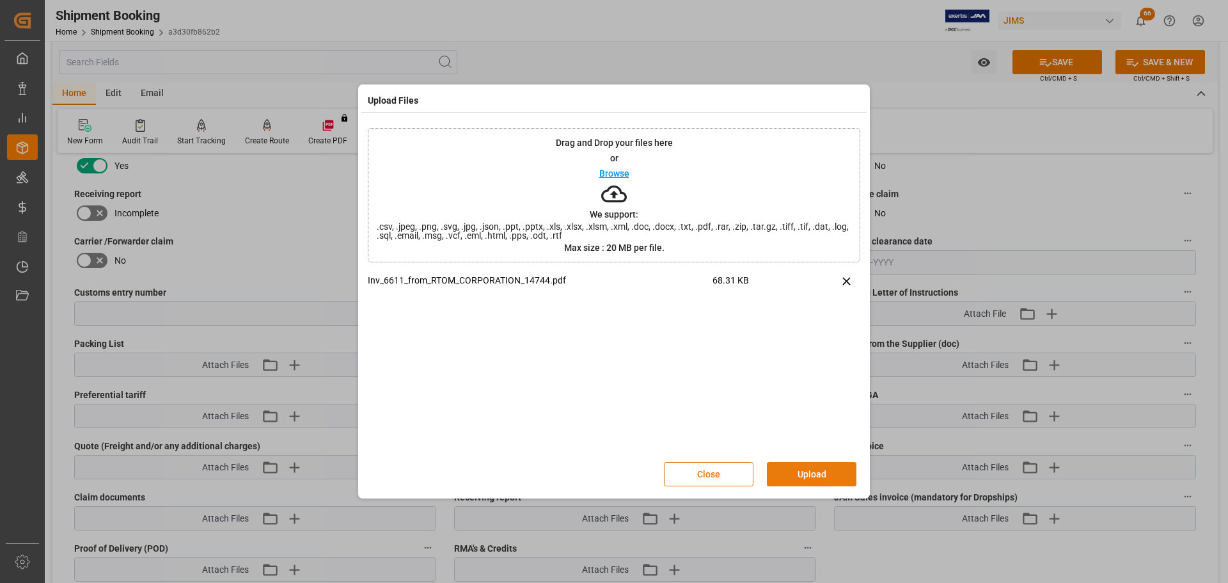
click at [816, 473] on button "Upload" at bounding box center [812, 474] width 90 height 24
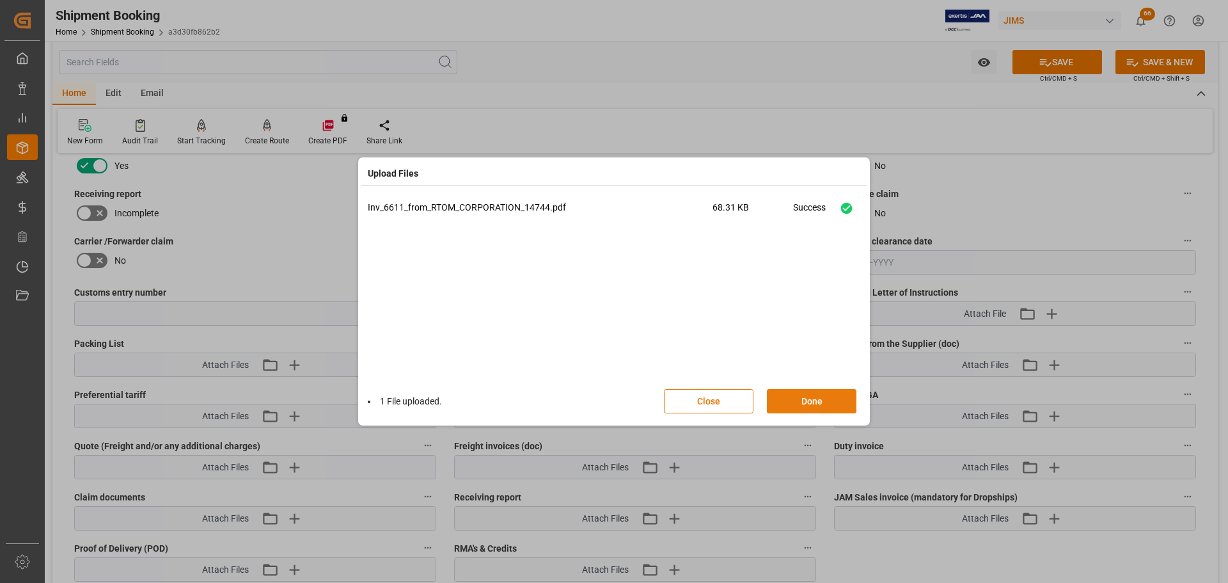
click at [814, 399] on button "Done" at bounding box center [812, 401] width 90 height 24
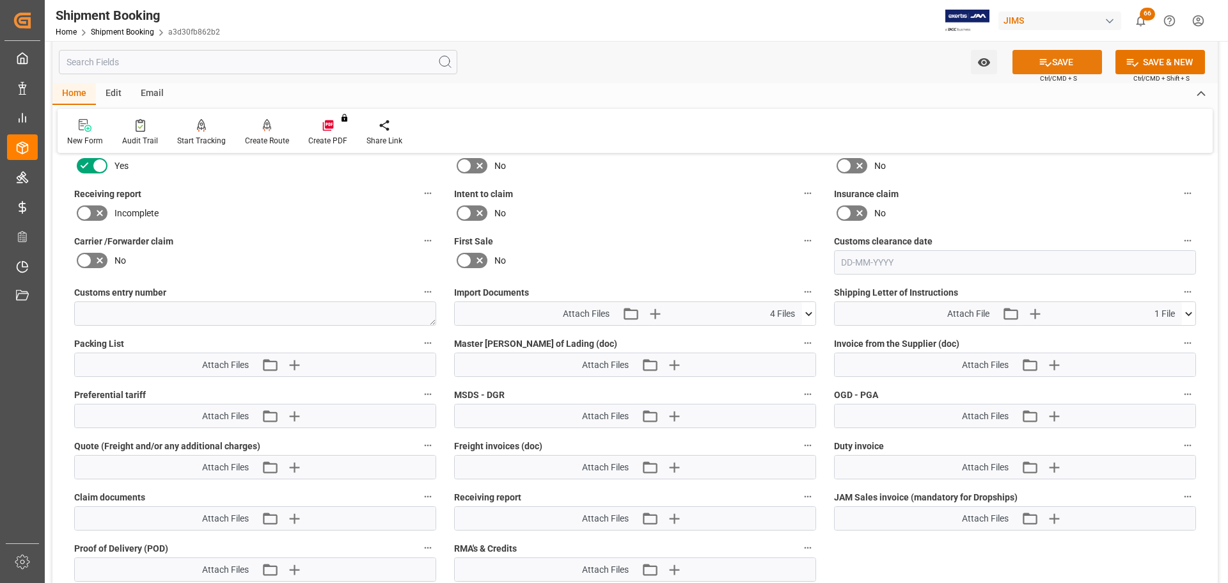
click at [1043, 60] on icon at bounding box center [1045, 62] width 13 height 13
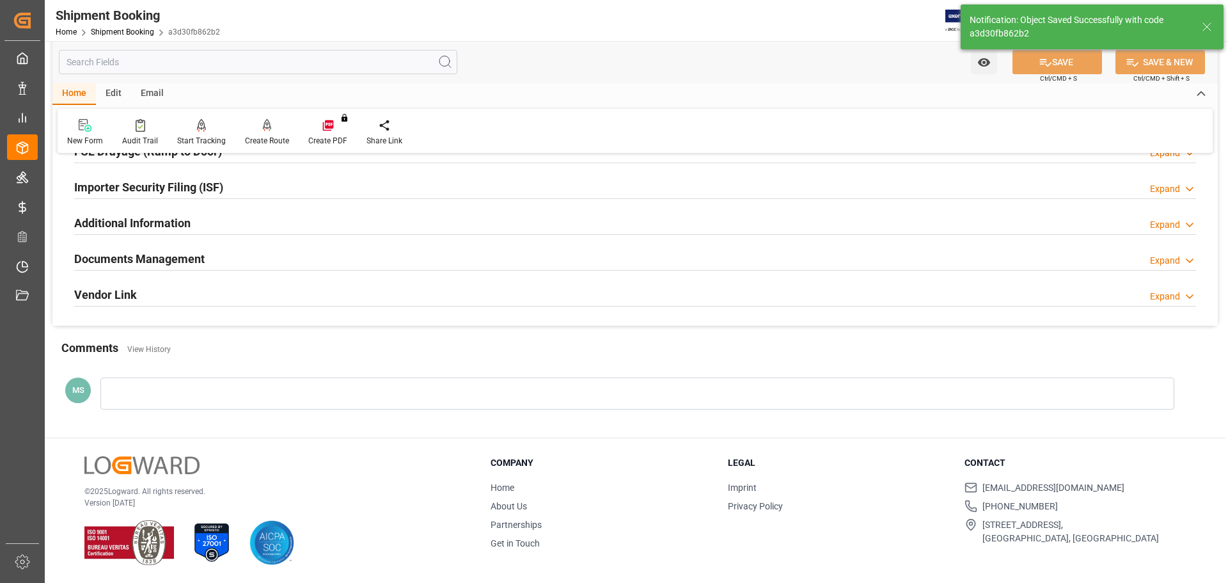
scroll to position [377, 0]
click at [255, 265] on div "Documents Management Expand" at bounding box center [635, 258] width 1122 height 24
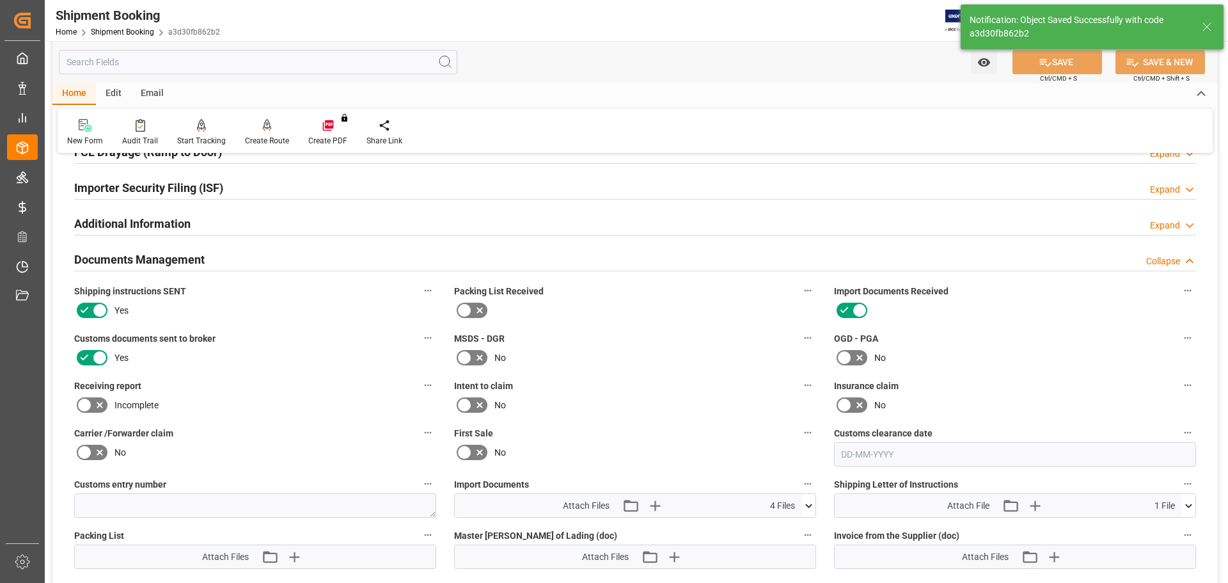
scroll to position [569, 0]
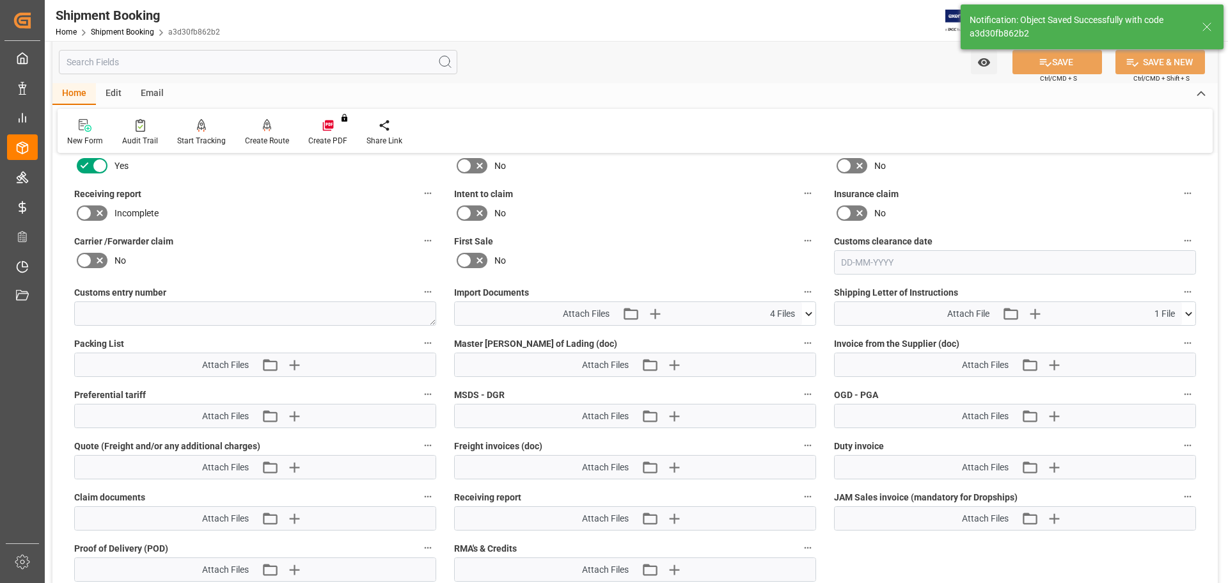
click at [812, 310] on icon at bounding box center [808, 313] width 13 height 13
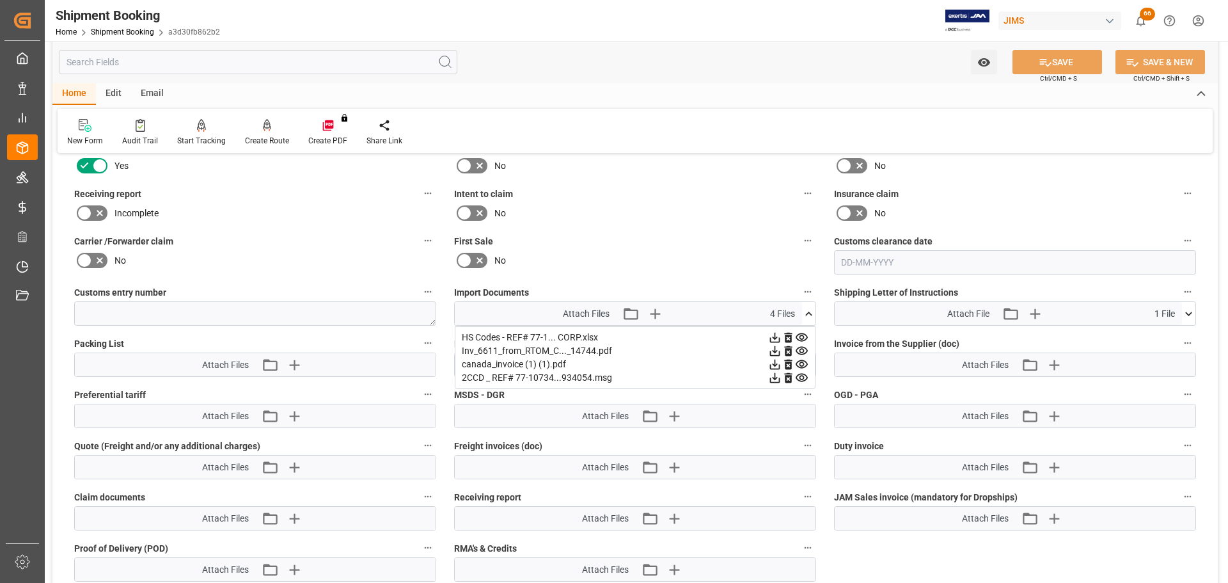
click at [803, 313] on icon at bounding box center [808, 313] width 13 height 13
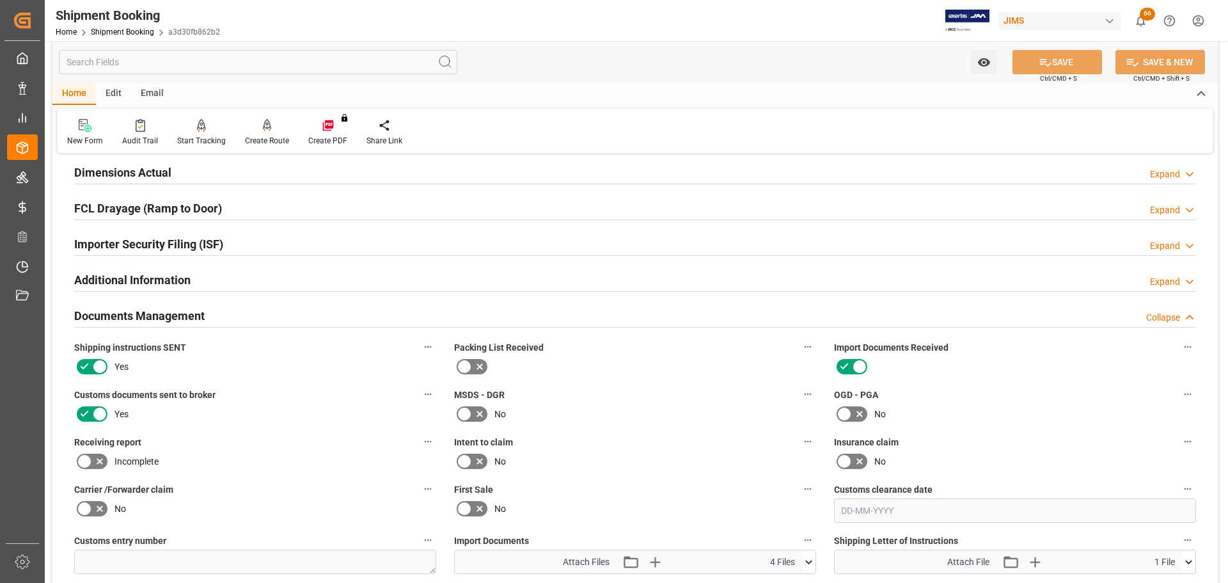
scroll to position [313, 0]
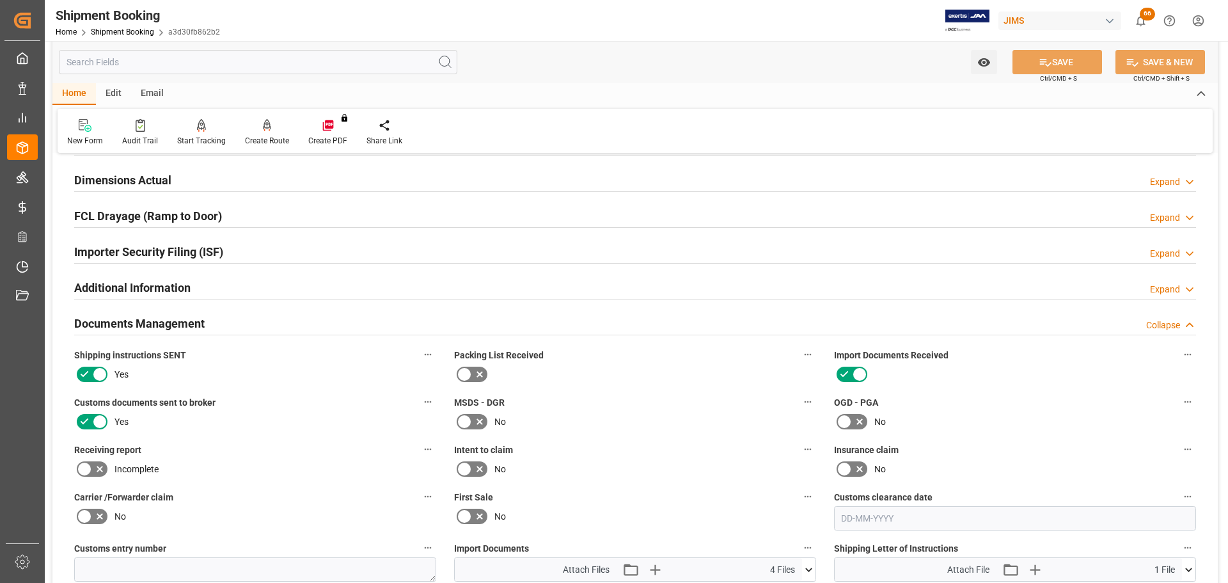
click at [260, 323] on div "Documents Management Collapse" at bounding box center [635, 322] width 1122 height 24
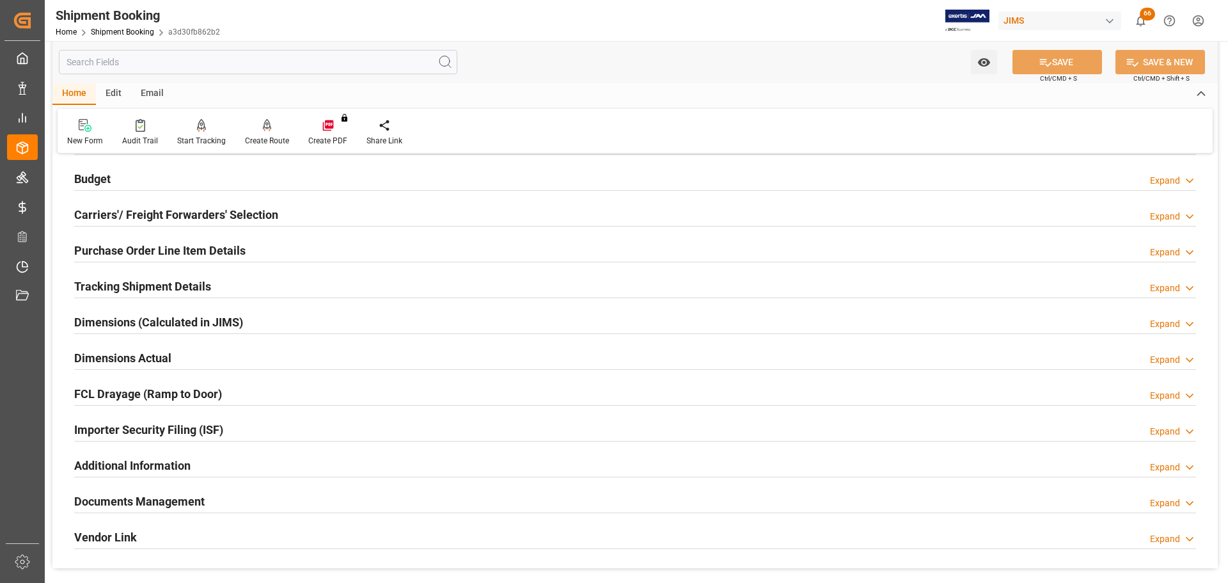
scroll to position [122, 0]
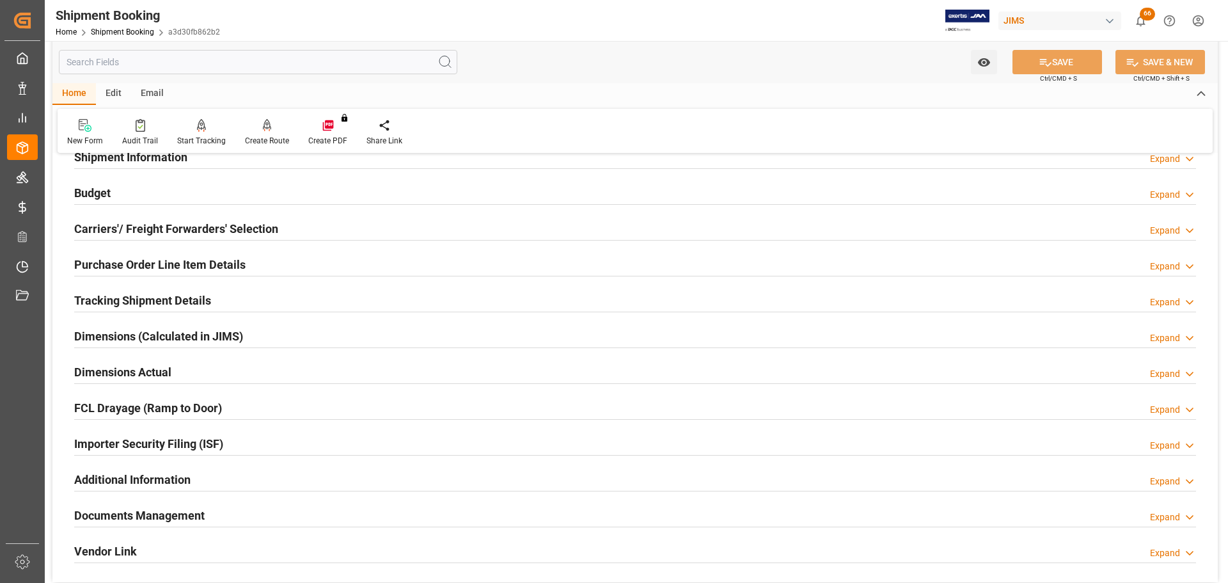
click at [208, 362] on div "Dimensions Actual Expand" at bounding box center [635, 371] width 1122 height 24
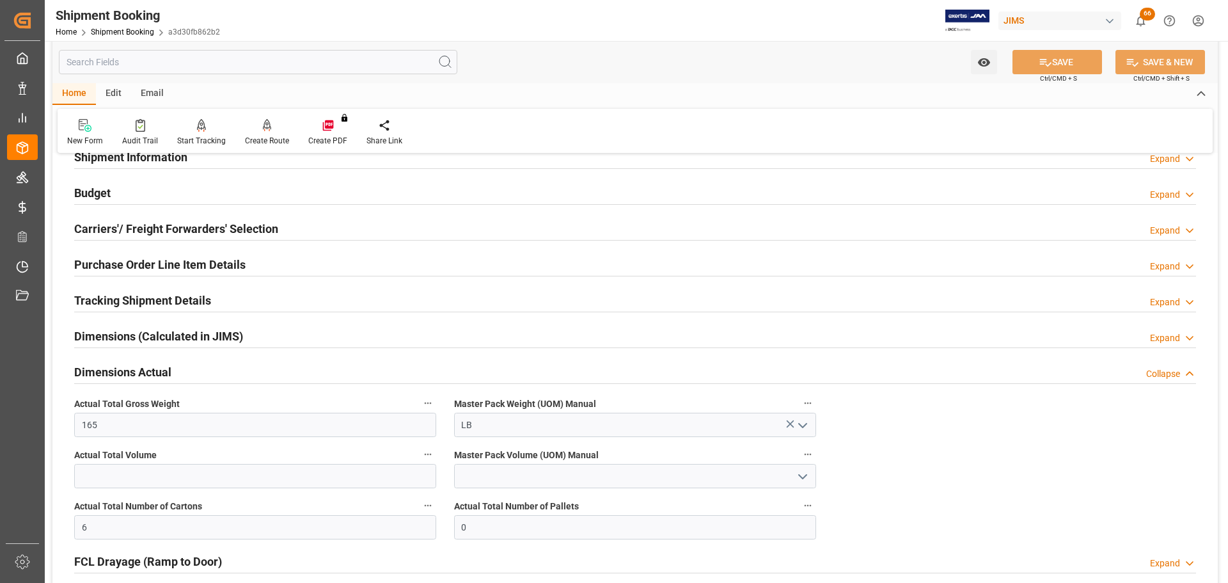
click at [174, 364] on div "Dimensions Actual Collapse" at bounding box center [635, 371] width 1122 height 24
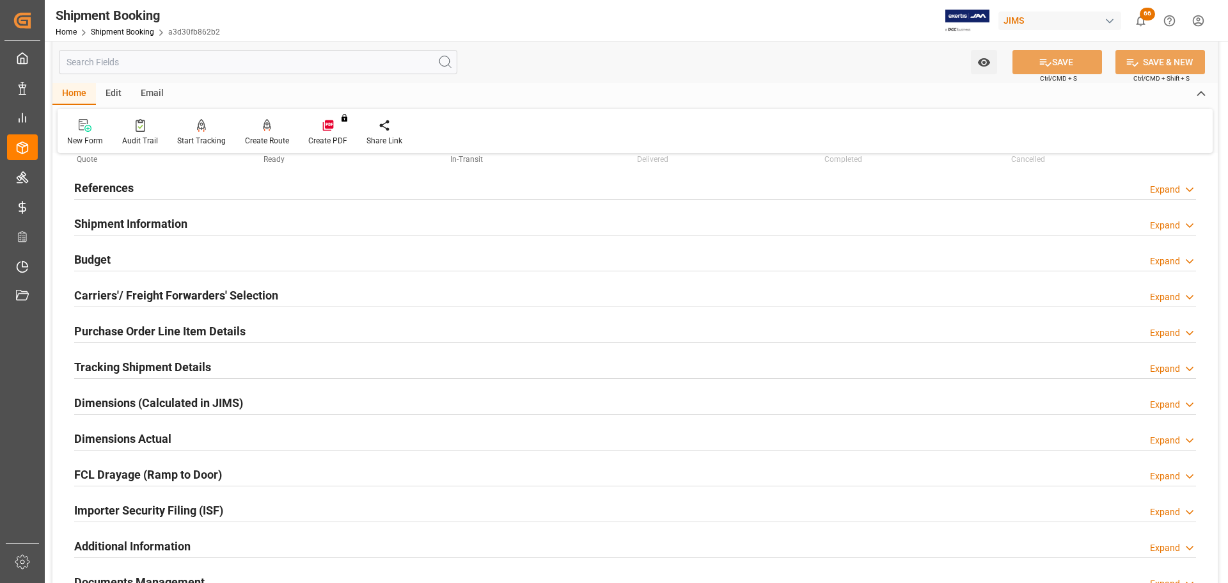
scroll to position [0, 0]
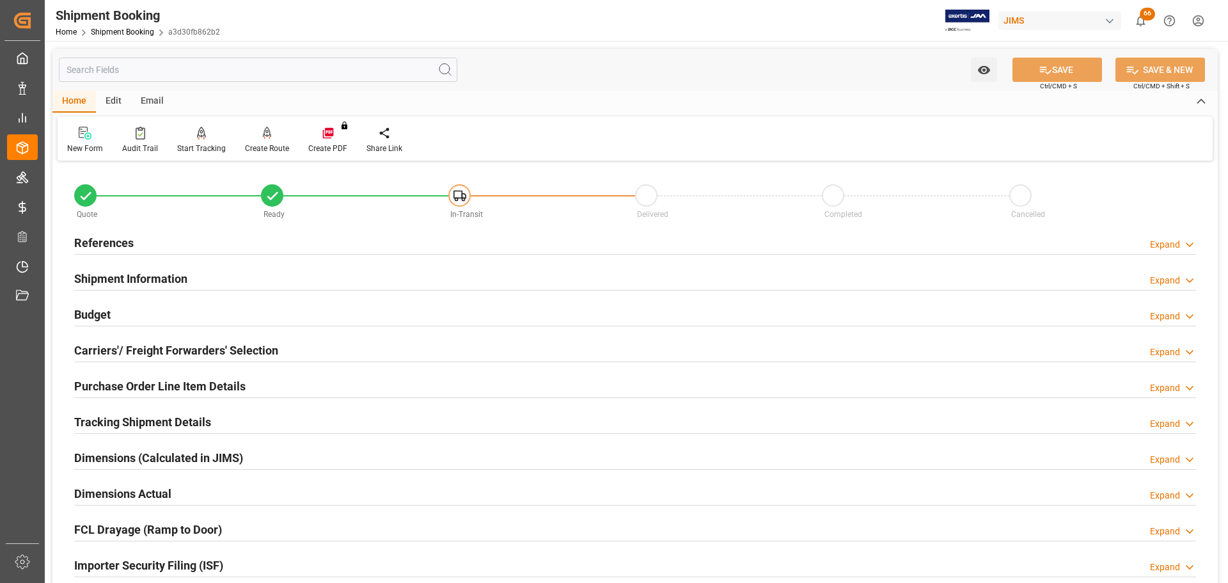
click at [183, 306] on div "Budget Expand" at bounding box center [635, 313] width 1122 height 24
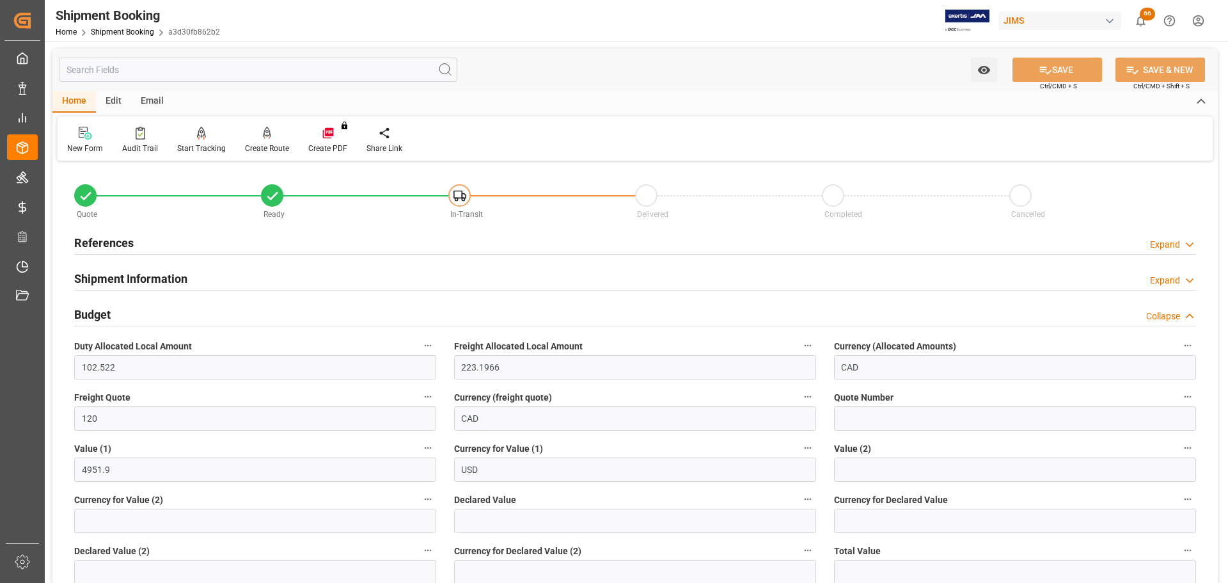
click at [183, 306] on div "Budget Collapse" at bounding box center [635, 313] width 1122 height 24
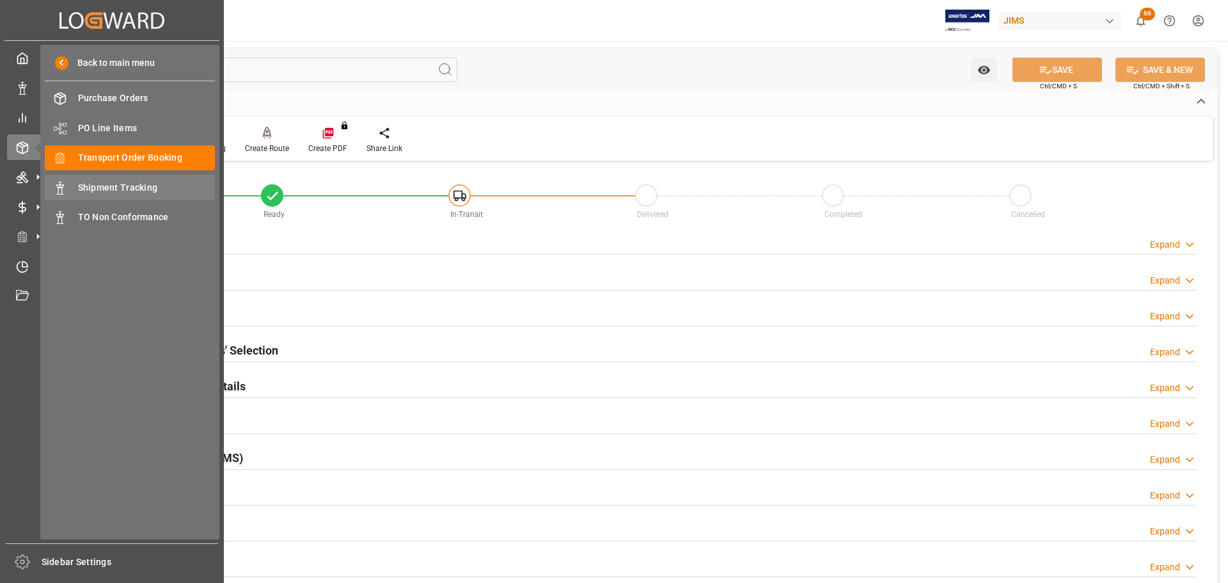
click at [114, 181] on span "Shipment Tracking" at bounding box center [147, 187] width 138 height 13
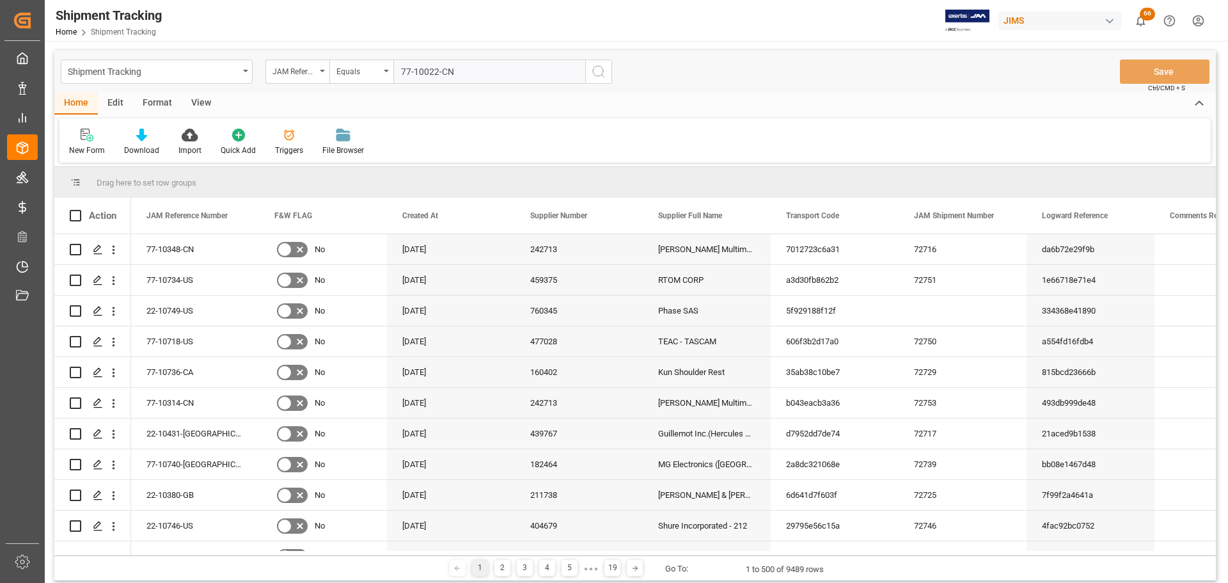
type input "77-10022-CN"
click at [592, 75] on icon "search button" at bounding box center [598, 71] width 15 height 15
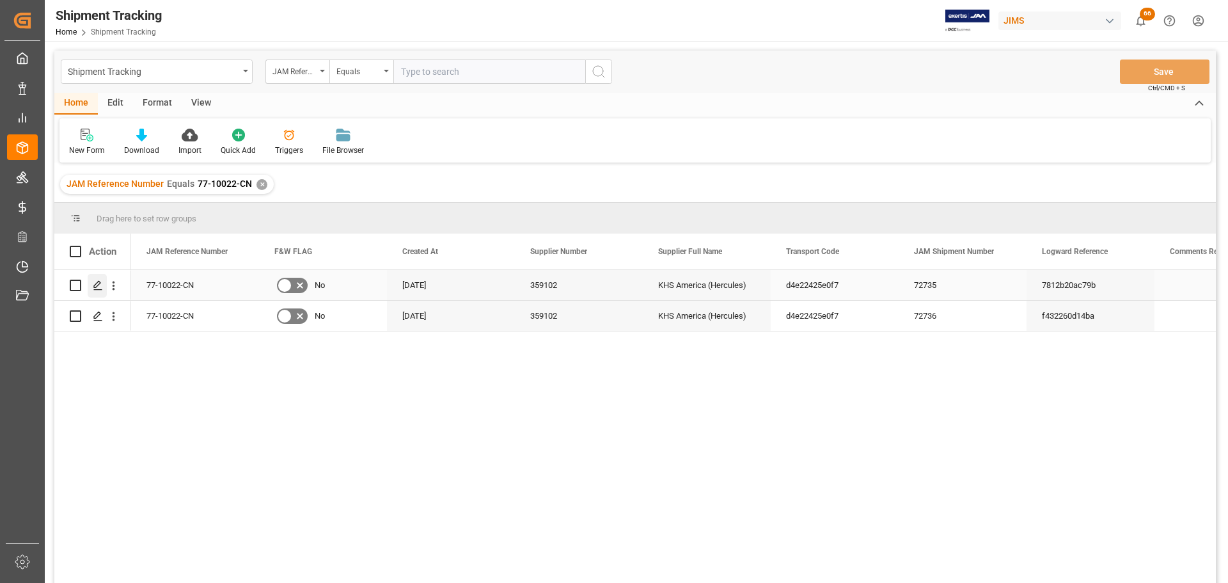
click at [97, 283] on icon "Press SPACE to select this row." at bounding box center [98, 285] width 10 height 10
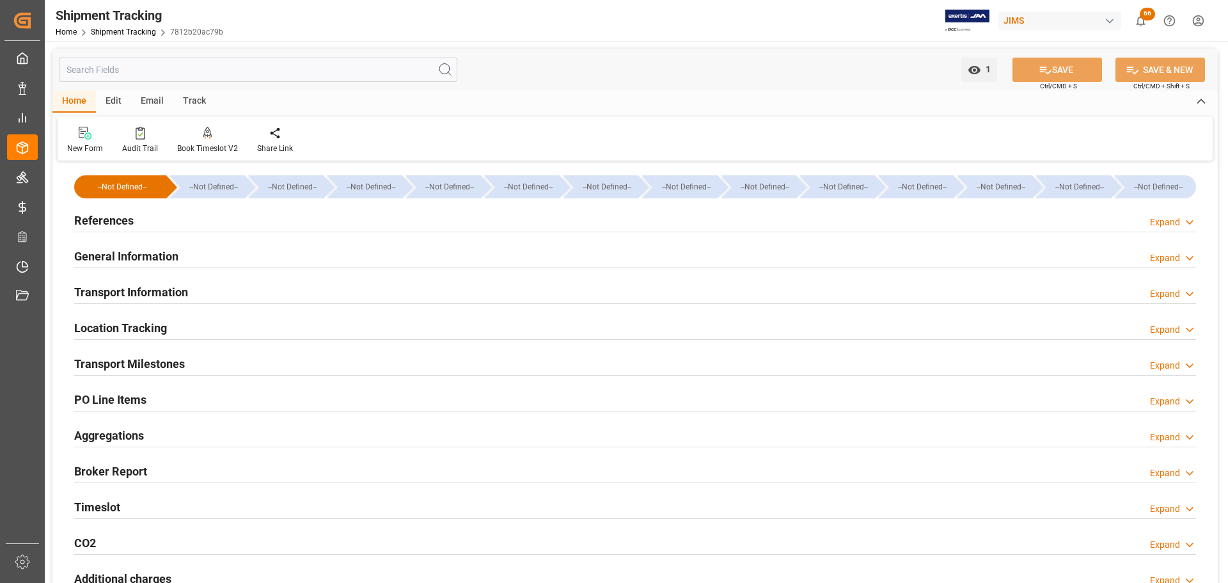
click at [228, 210] on div "References Expand" at bounding box center [635, 219] width 1122 height 24
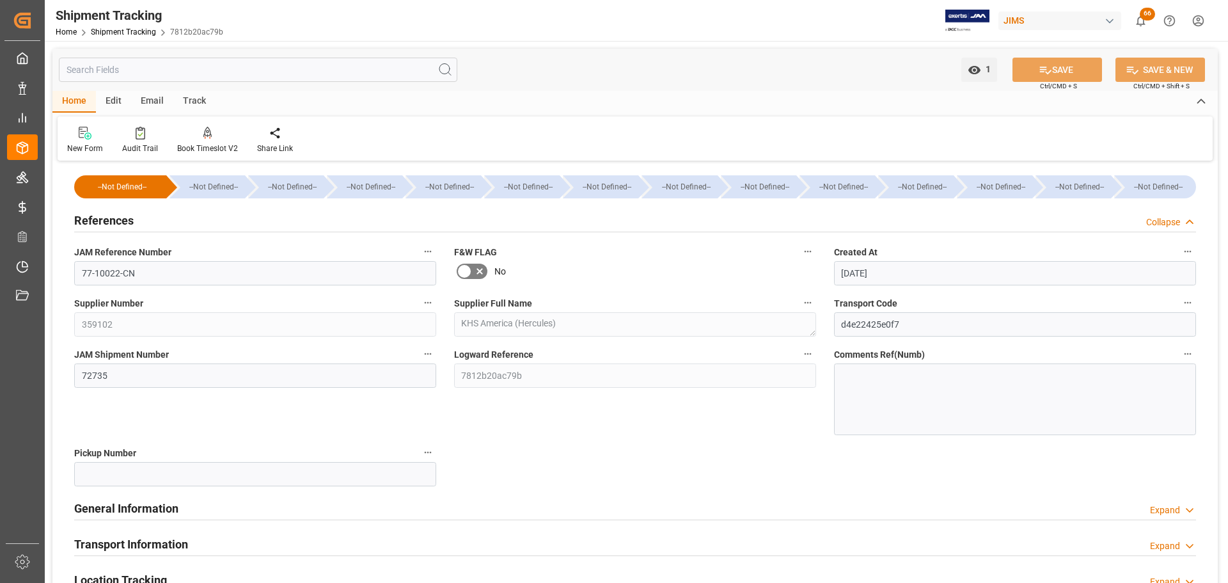
click at [223, 221] on div "References Collapse" at bounding box center [635, 219] width 1122 height 24
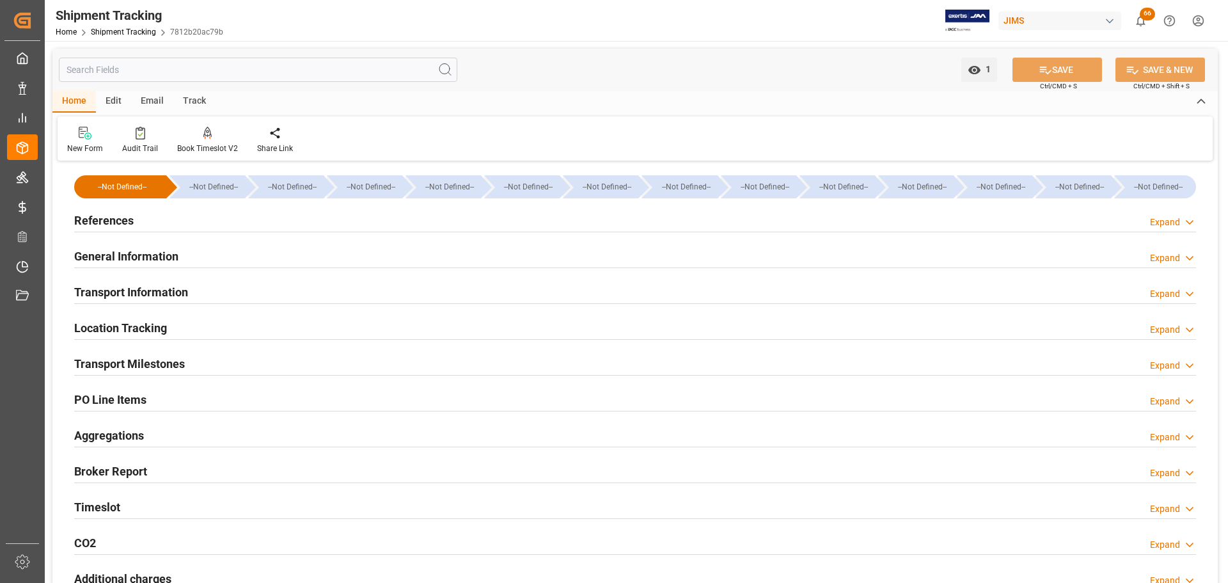
click at [218, 252] on div "General Information Expand" at bounding box center [635, 255] width 1122 height 24
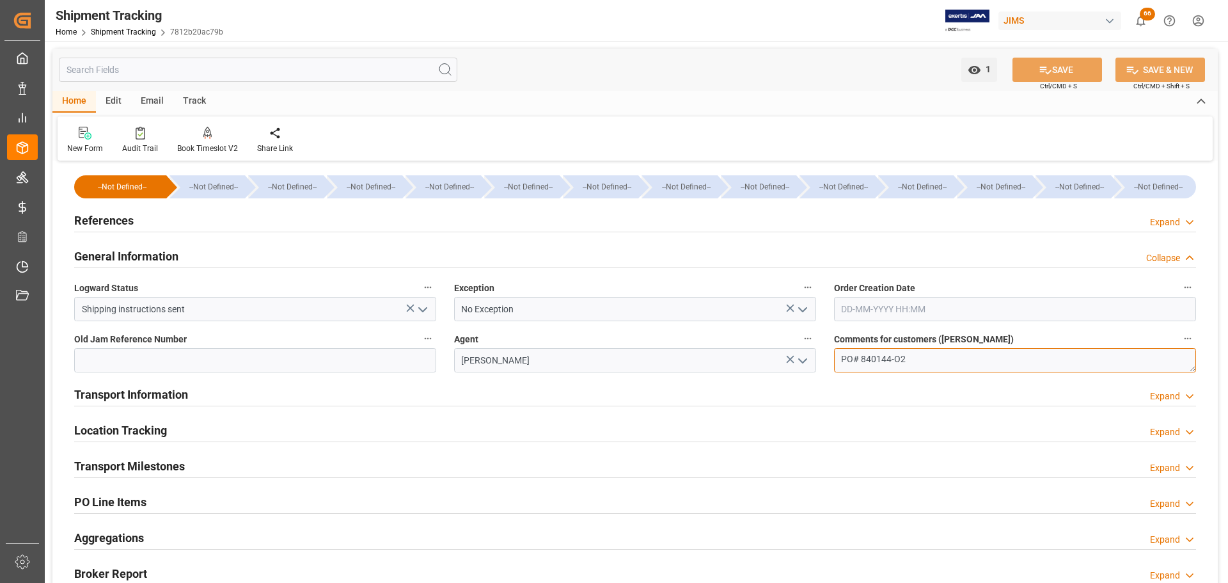
drag, startPoint x: 940, startPoint y: 367, endPoint x: 789, endPoint y: 361, distance: 151.0
click at [789, 361] on div "--Not Defined-- --Not Defined-- --Not Defined-- --Not Defined-- --Not Defined--…" at bounding box center [634, 438] width 1165 height 548
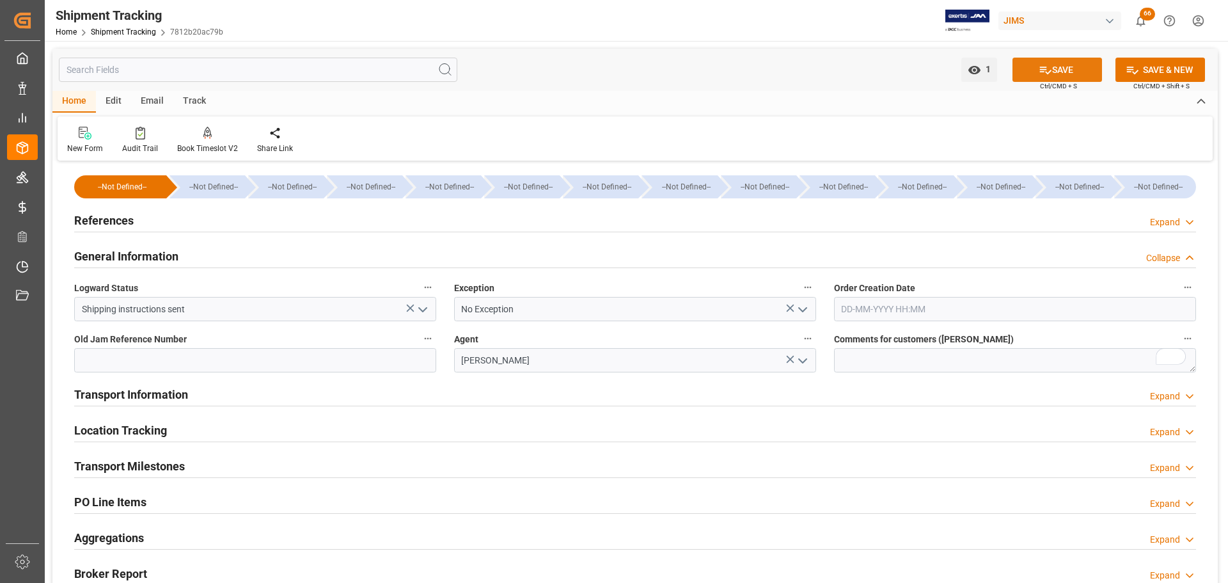
click at [1077, 76] on button "SAVE" at bounding box center [1058, 70] width 90 height 24
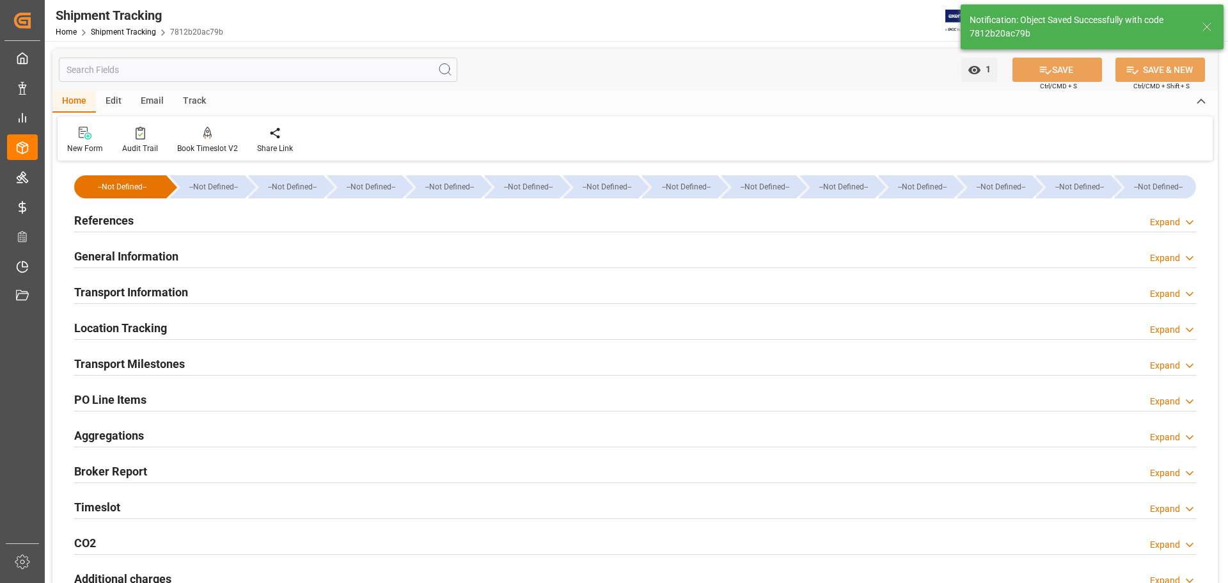
click at [141, 248] on h2 "General Information" at bounding box center [126, 256] width 104 height 17
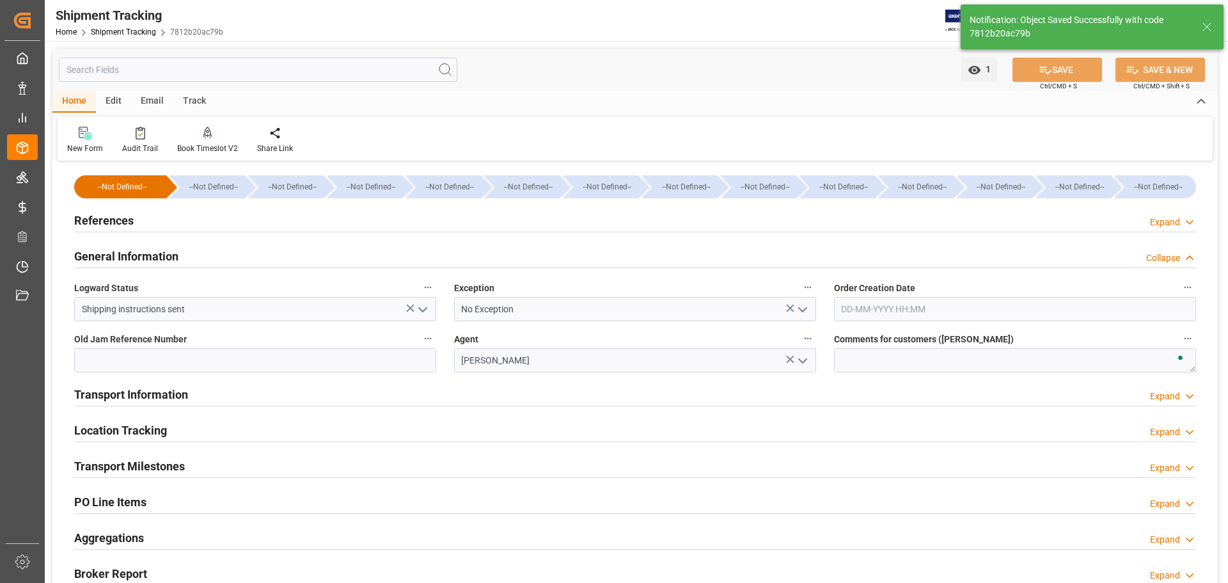
click at [141, 248] on h2 "General Information" at bounding box center [126, 256] width 104 height 17
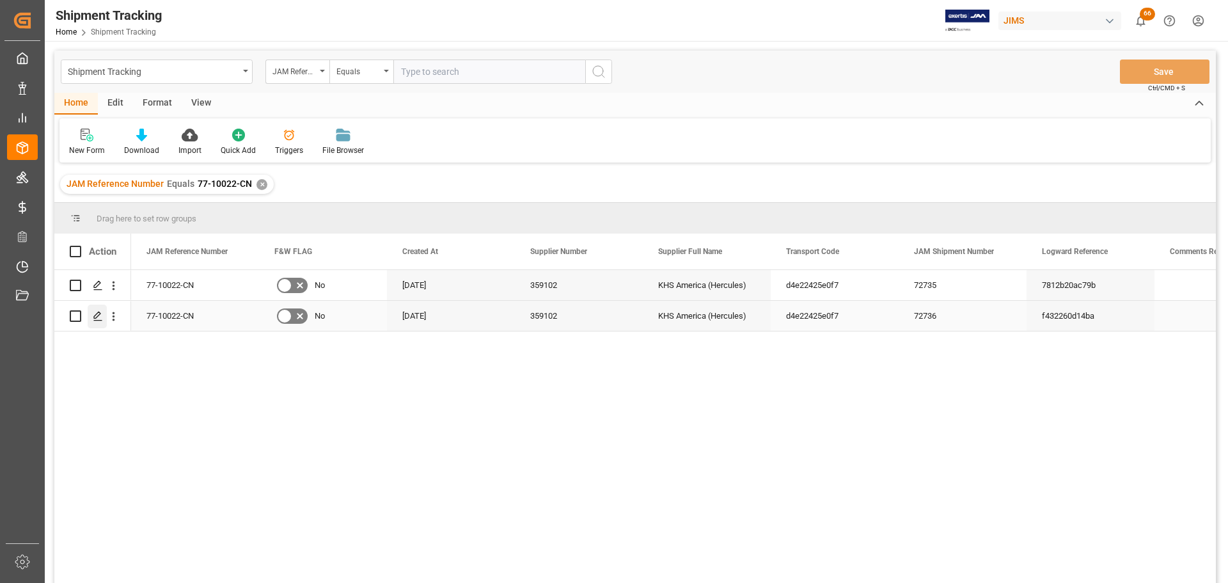
click at [100, 321] on icon "Press SPACE to select this row." at bounding box center [98, 316] width 10 height 10
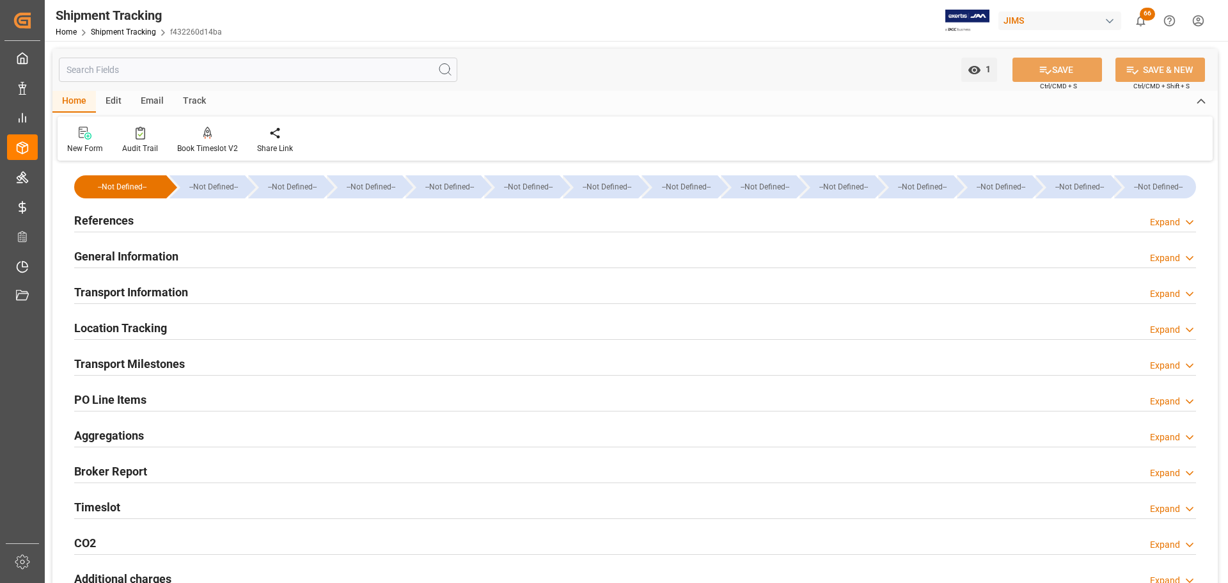
click at [151, 252] on h2 "General Information" at bounding box center [126, 256] width 104 height 17
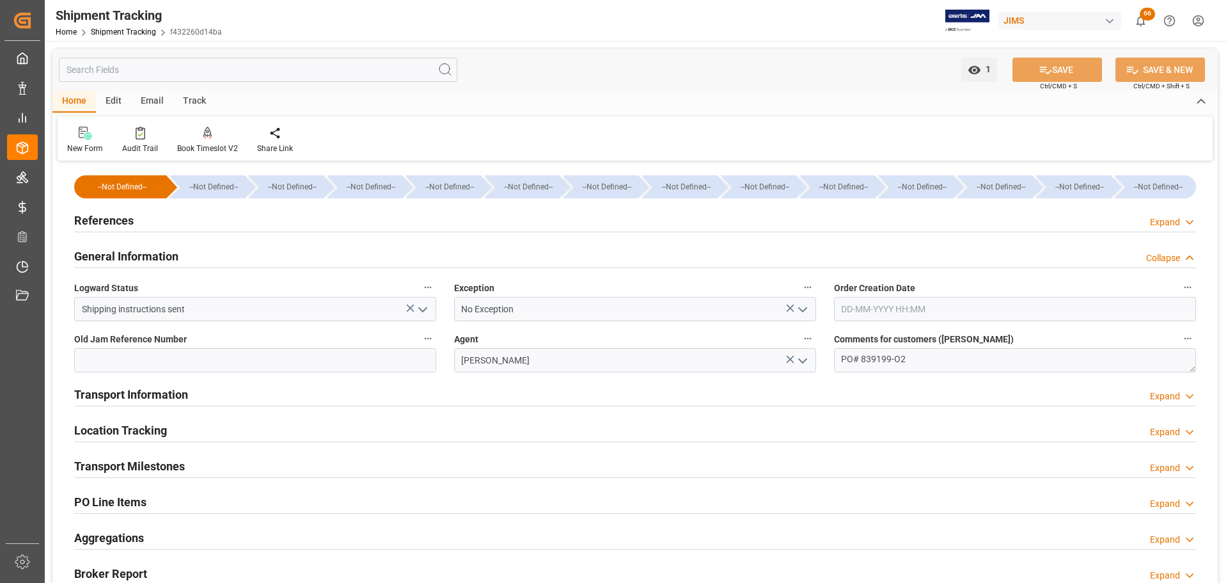
click at [923, 345] on span "Comments for customers (SAL)" at bounding box center [924, 339] width 180 height 13
click at [1180, 345] on button "Comments for customers (SAL)" at bounding box center [1188, 338] width 17 height 17
click at [928, 358] on div at bounding box center [614, 291] width 1228 height 583
click at [939, 366] on textarea "PO# 839199-O2" at bounding box center [1015, 360] width 362 height 24
drag, startPoint x: 952, startPoint y: 365, endPoint x: 762, endPoint y: 361, distance: 190.0
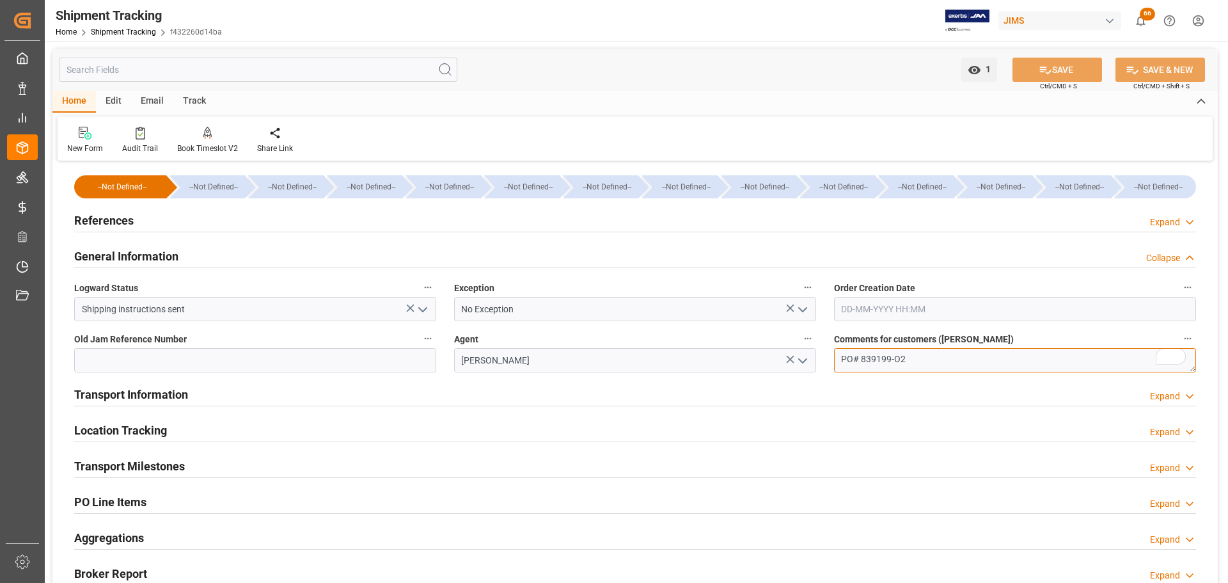
click at [762, 361] on div "--Not Defined-- --Not Defined-- --Not Defined-- --Not Defined-- --Not Defined--…" at bounding box center [634, 438] width 1165 height 548
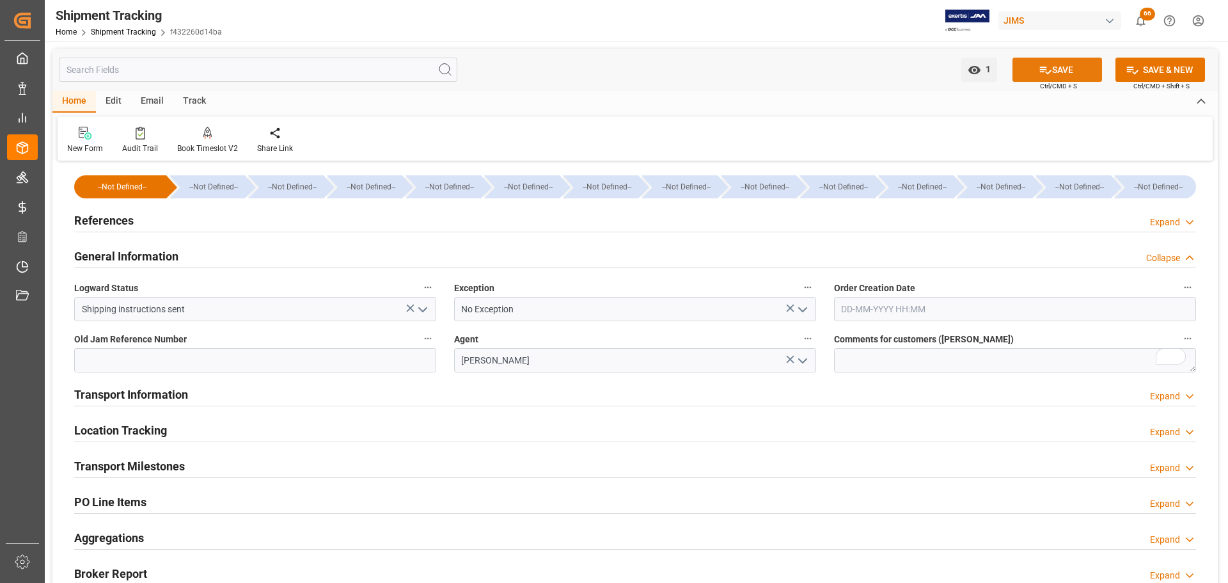
click at [1063, 72] on button "SAVE" at bounding box center [1058, 70] width 90 height 24
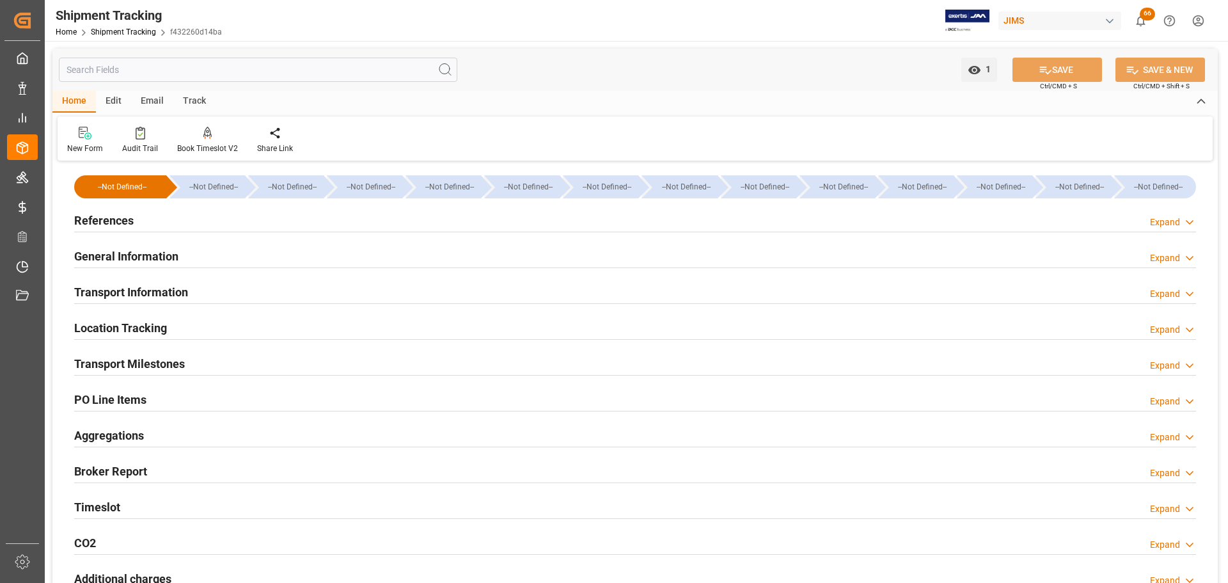
click at [280, 220] on div "References Expand" at bounding box center [635, 219] width 1122 height 24
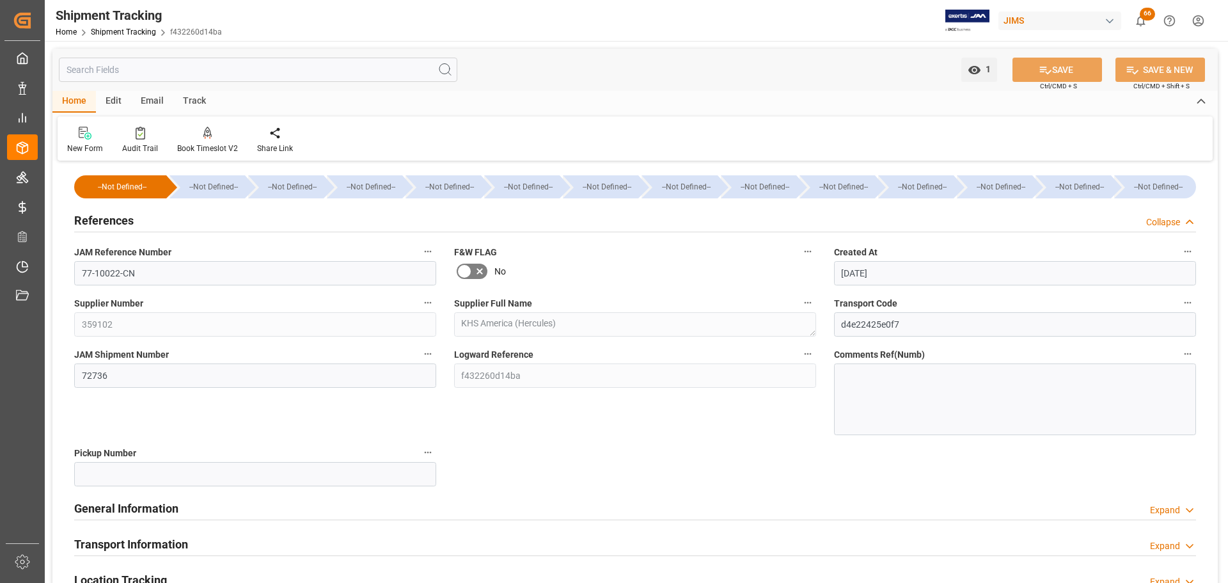
click at [280, 220] on div "References Collapse" at bounding box center [635, 219] width 1122 height 24
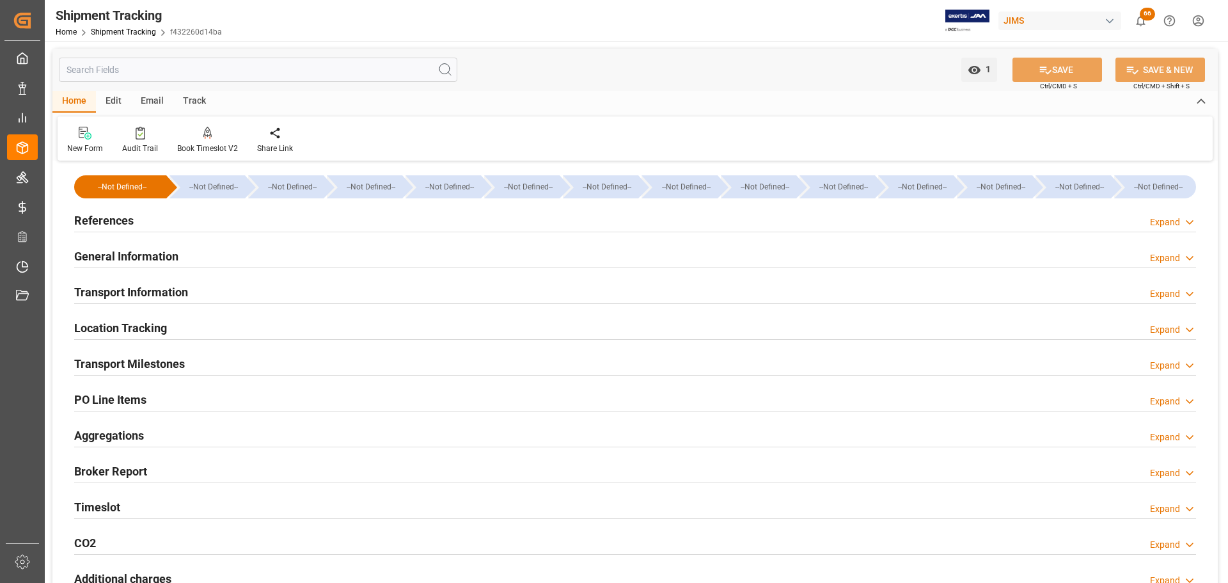
click at [267, 257] on div "General Information Expand" at bounding box center [635, 255] width 1122 height 24
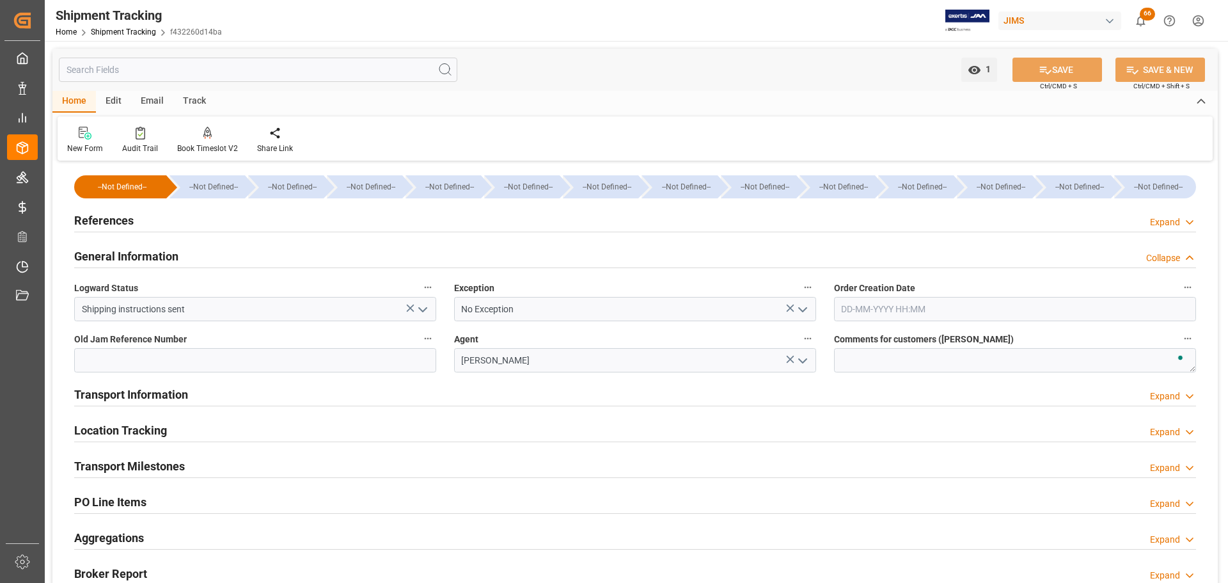
click at [267, 257] on div "General Information Collapse" at bounding box center [635, 255] width 1122 height 24
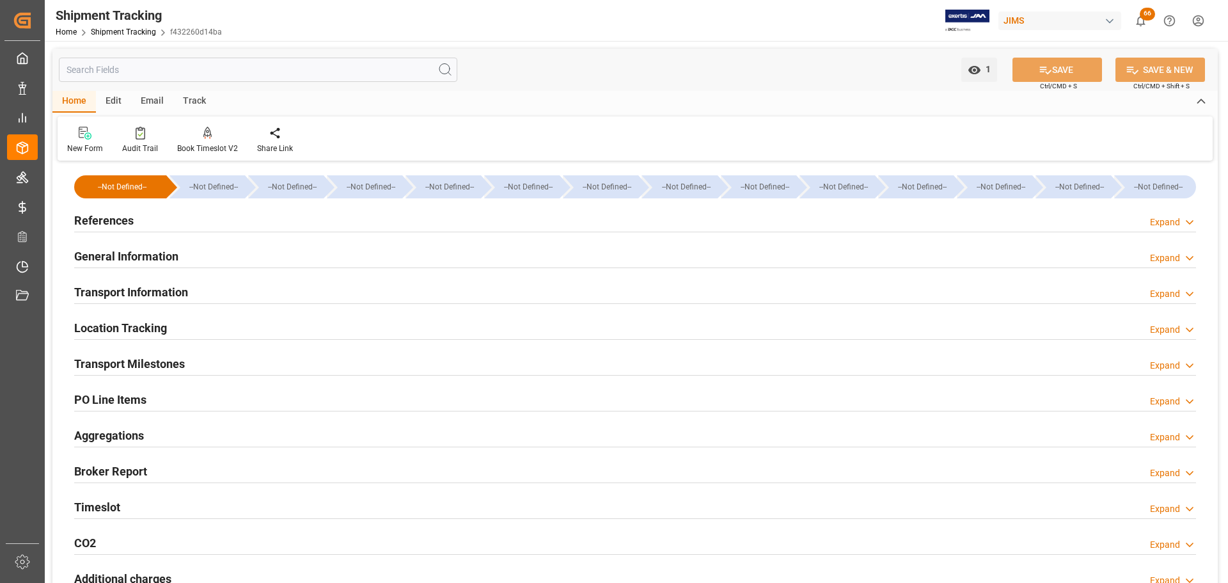
click at [186, 367] on div "Transport Milestones Expand" at bounding box center [635, 363] width 1122 height 24
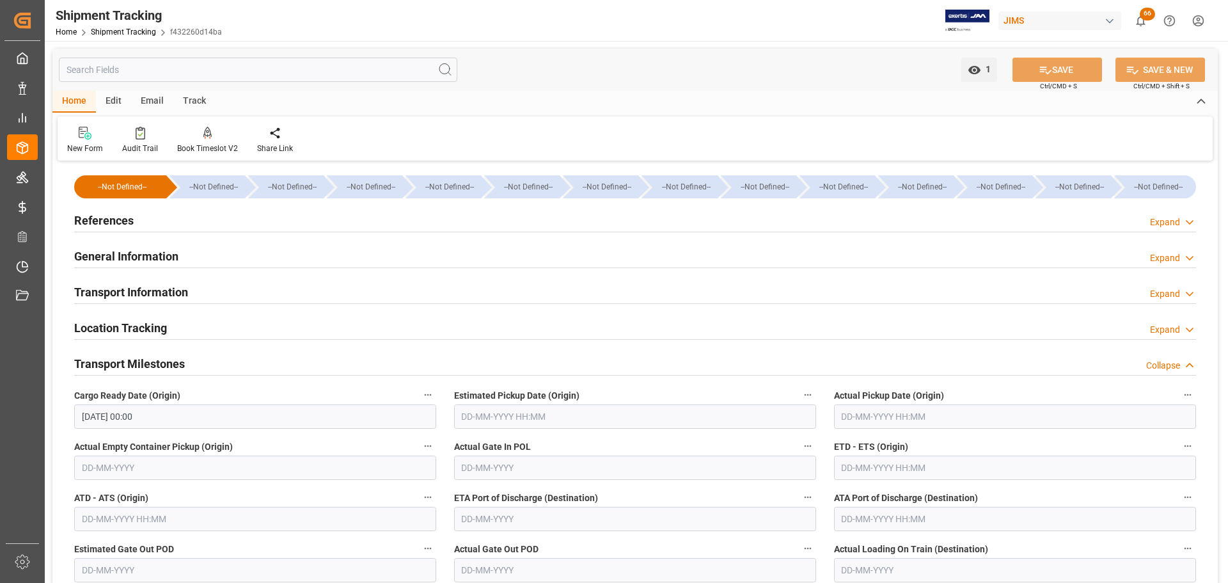
click at [189, 364] on div "Transport Milestones Collapse" at bounding box center [635, 363] width 1122 height 24
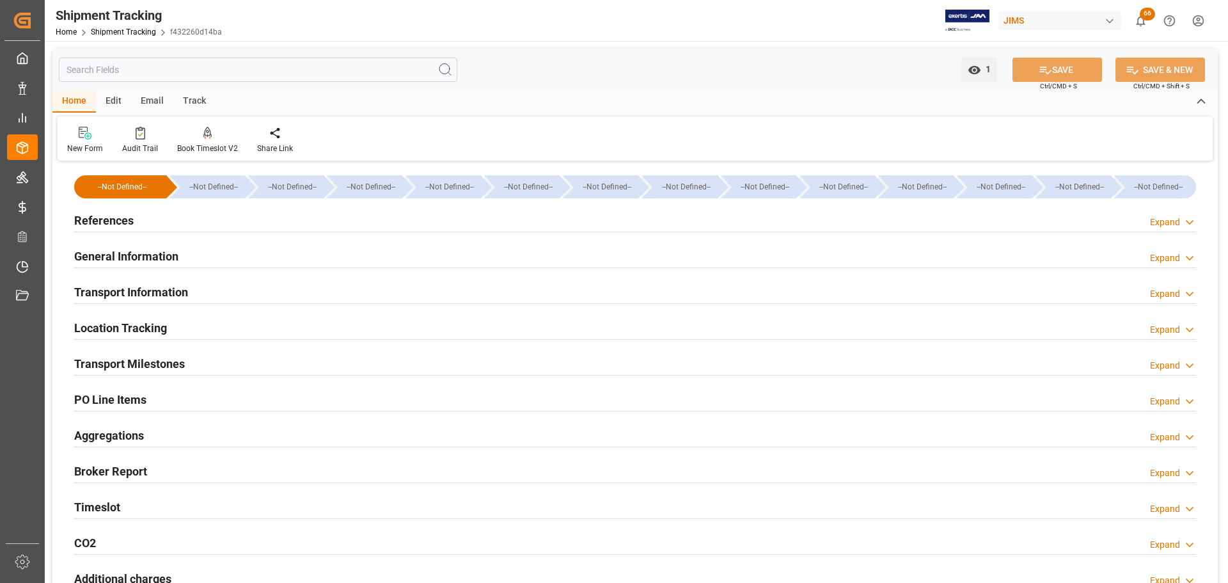
click at [189, 389] on div "PO Line Items Expand" at bounding box center [635, 398] width 1122 height 24
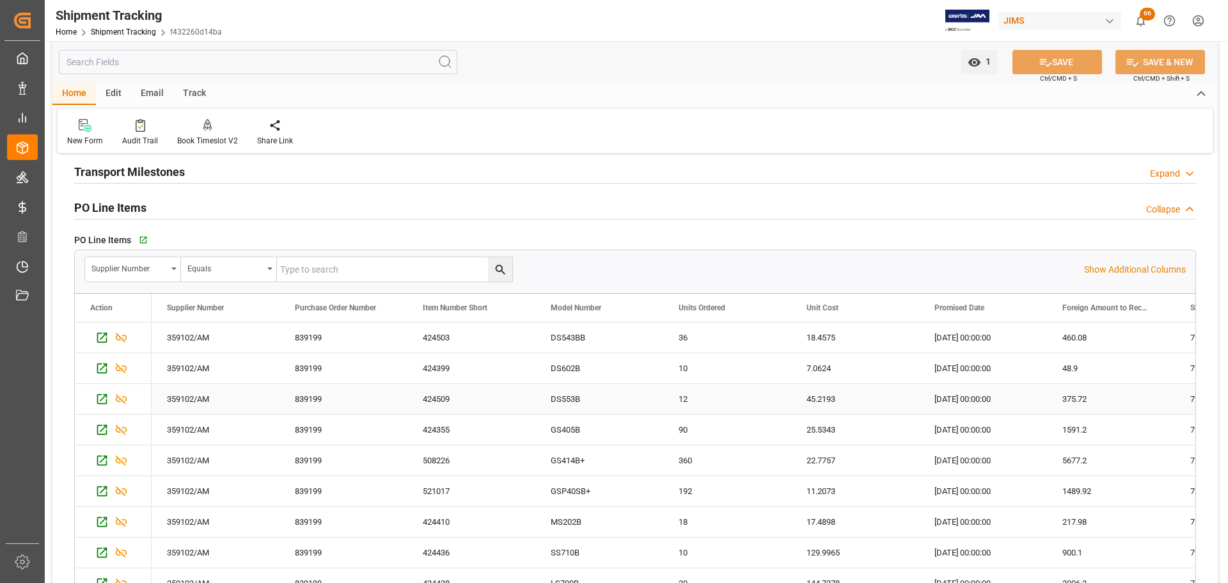
scroll to position [128, 0]
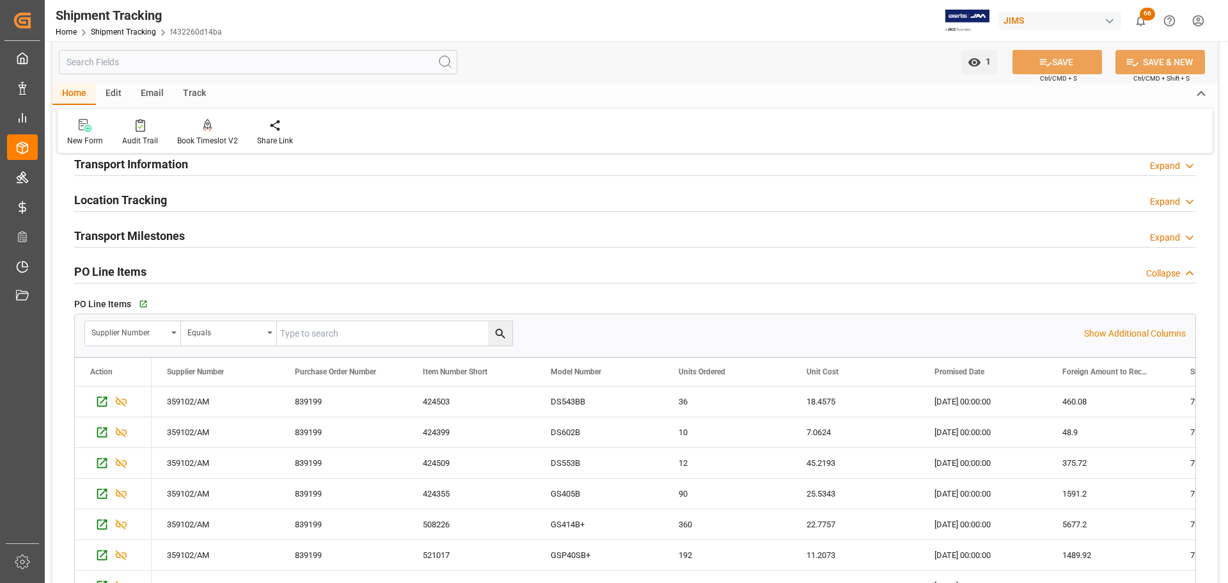
click at [168, 271] on div "PO Line Items Collapse" at bounding box center [635, 270] width 1122 height 24
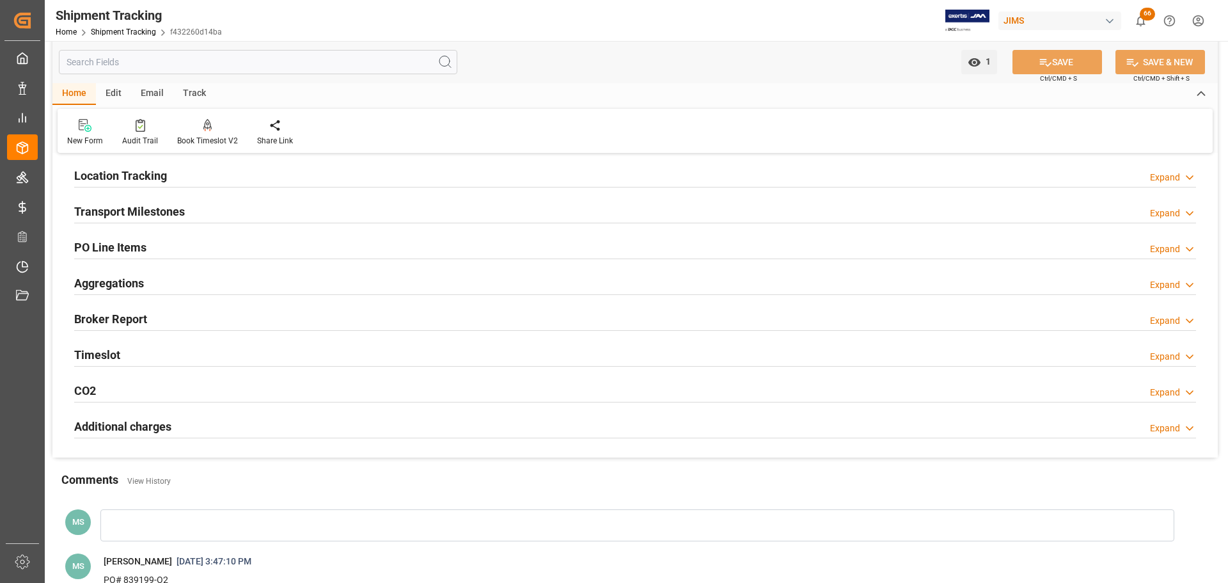
scroll to position [192, 0]
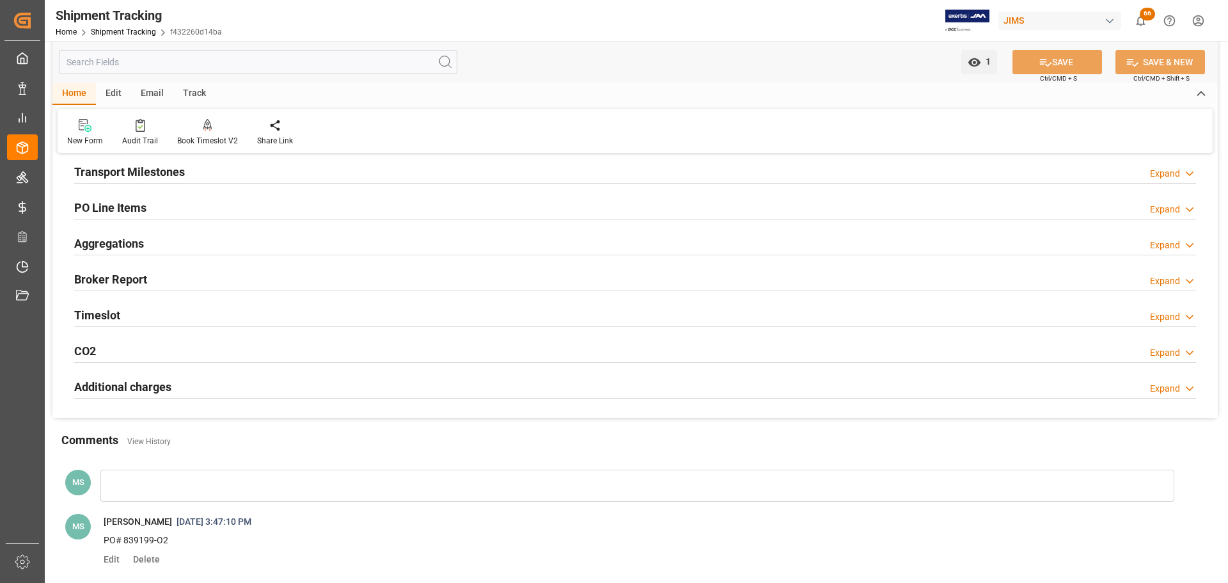
click at [155, 216] on div "PO Line Items Expand" at bounding box center [635, 206] width 1122 height 24
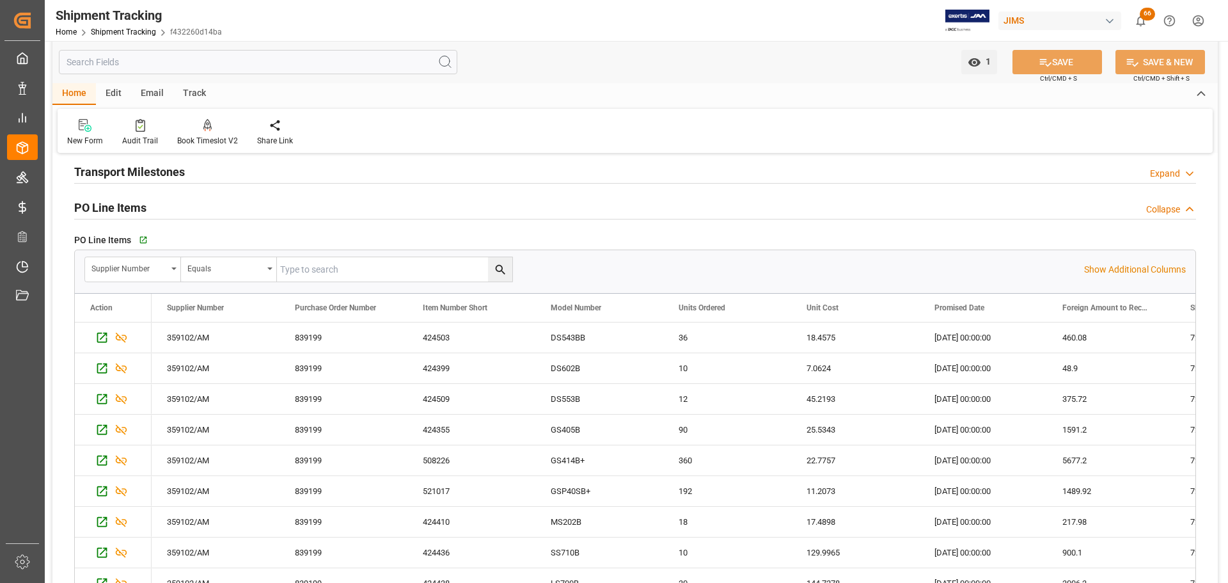
click at [163, 212] on div "PO Line Items Collapse" at bounding box center [635, 206] width 1122 height 24
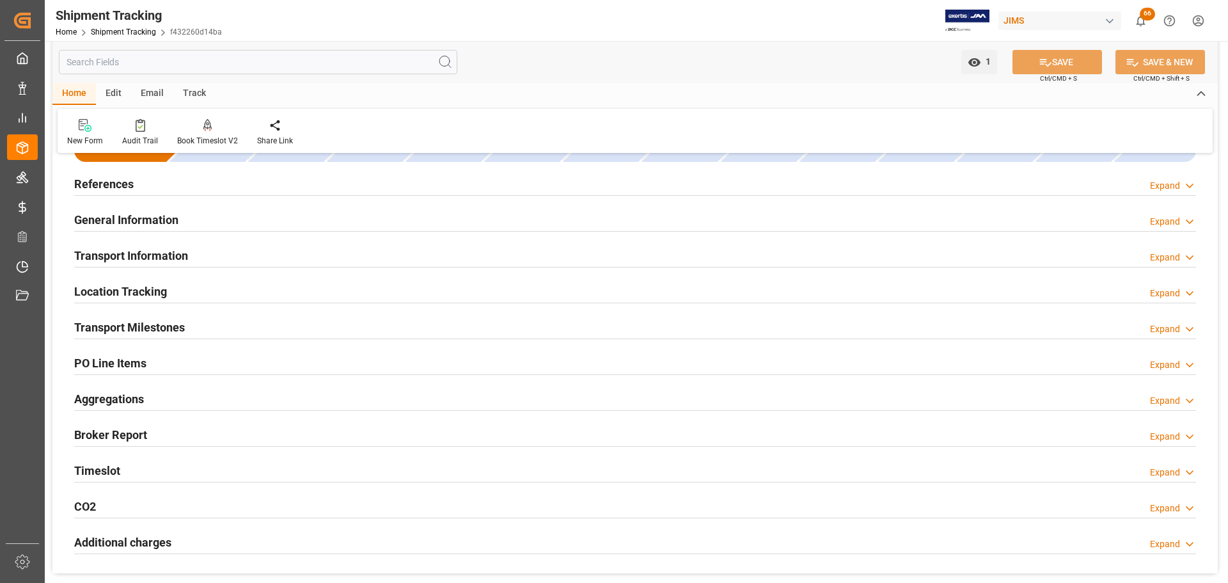
scroll to position [24, 0]
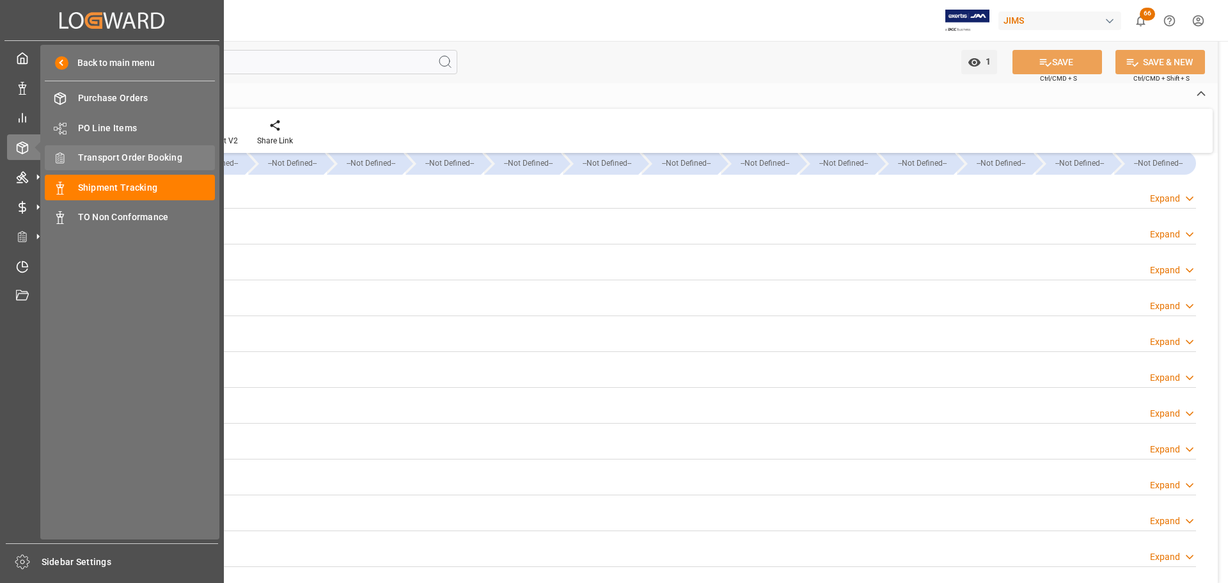
click at [108, 159] on span "Transport Order Booking" at bounding box center [147, 157] width 138 height 13
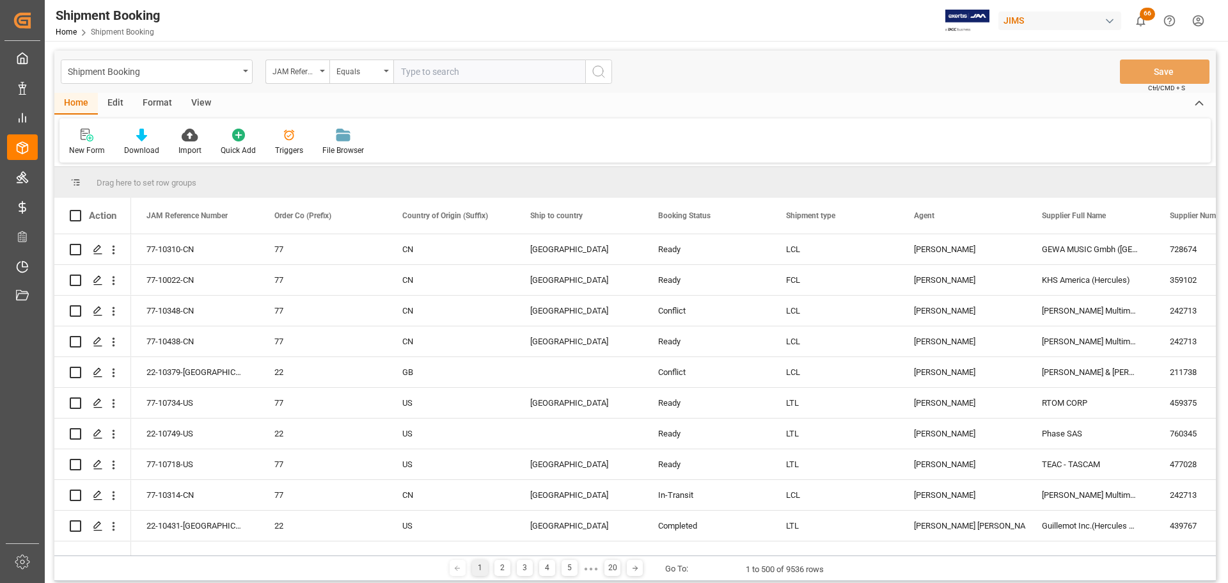
click at [437, 70] on input "text" at bounding box center [489, 71] width 192 height 24
type input "77-10734-US"
click at [95, 403] on polygon "Press SPACE to select this row." at bounding box center [97, 402] width 6 height 6
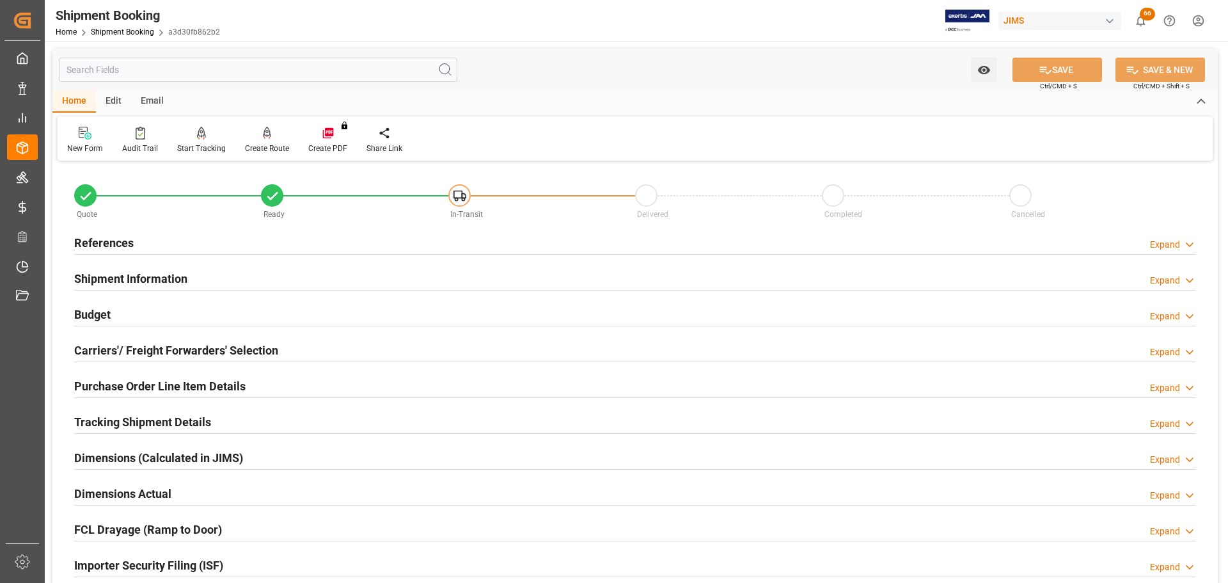
click at [139, 246] on div "References Expand" at bounding box center [635, 242] width 1122 height 24
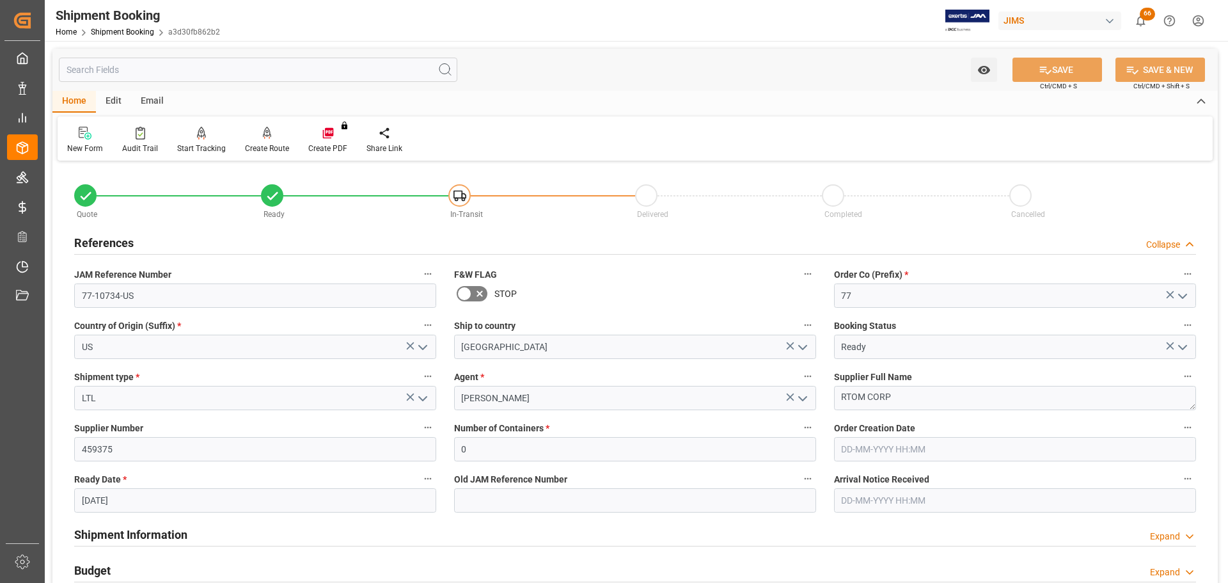
click at [139, 245] on div "References Collapse" at bounding box center [635, 242] width 1122 height 24
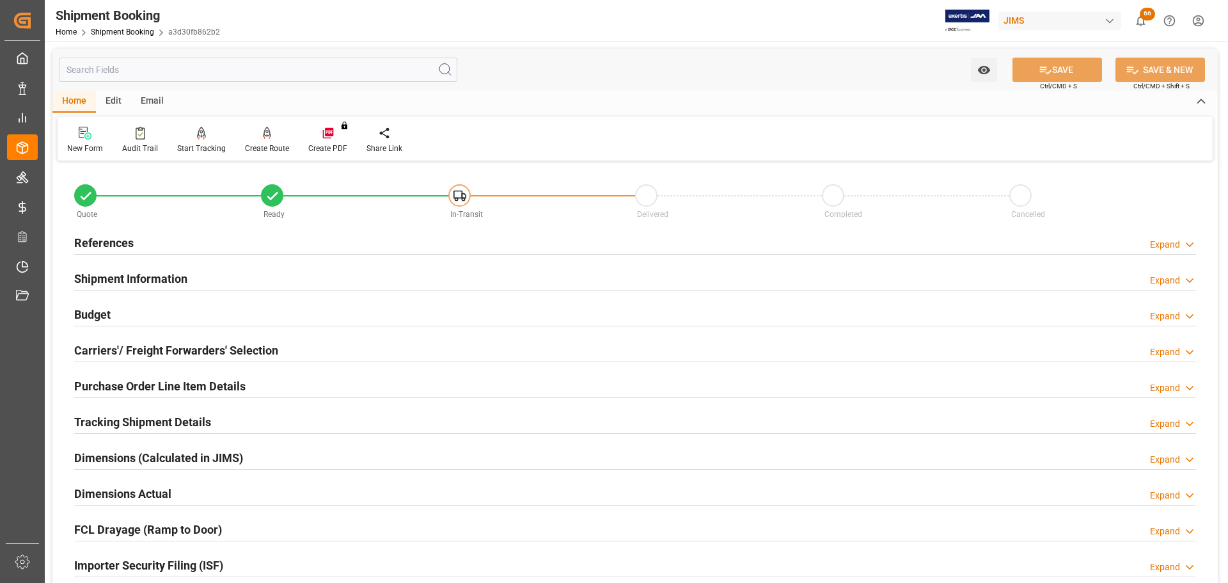
click at [139, 245] on div "References Expand" at bounding box center [635, 242] width 1122 height 24
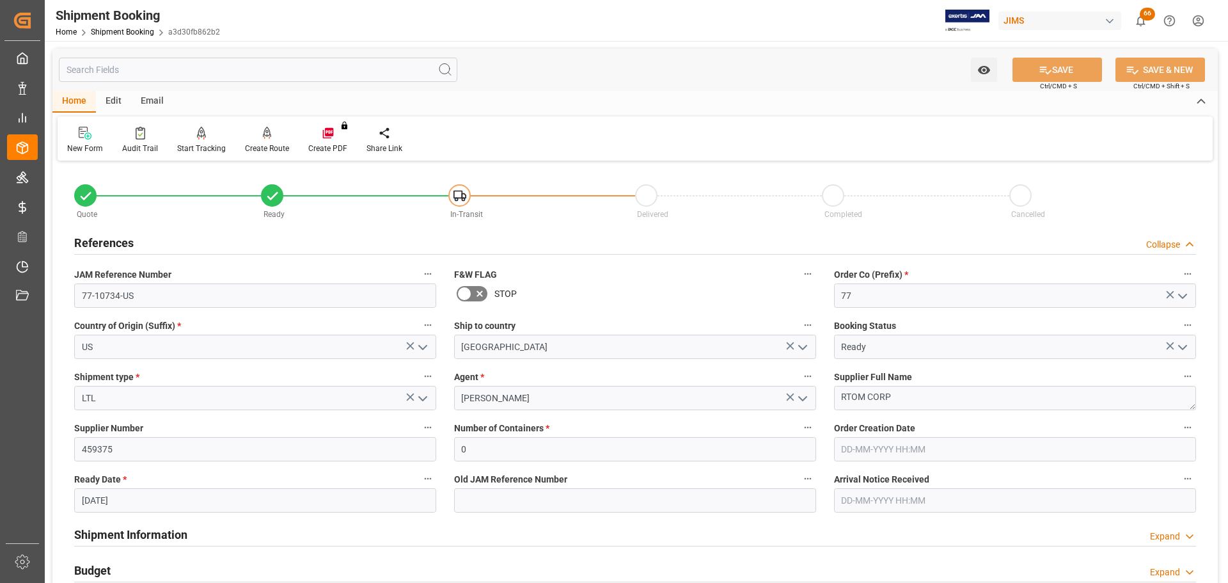
click at [139, 244] on div "References Collapse" at bounding box center [635, 242] width 1122 height 24
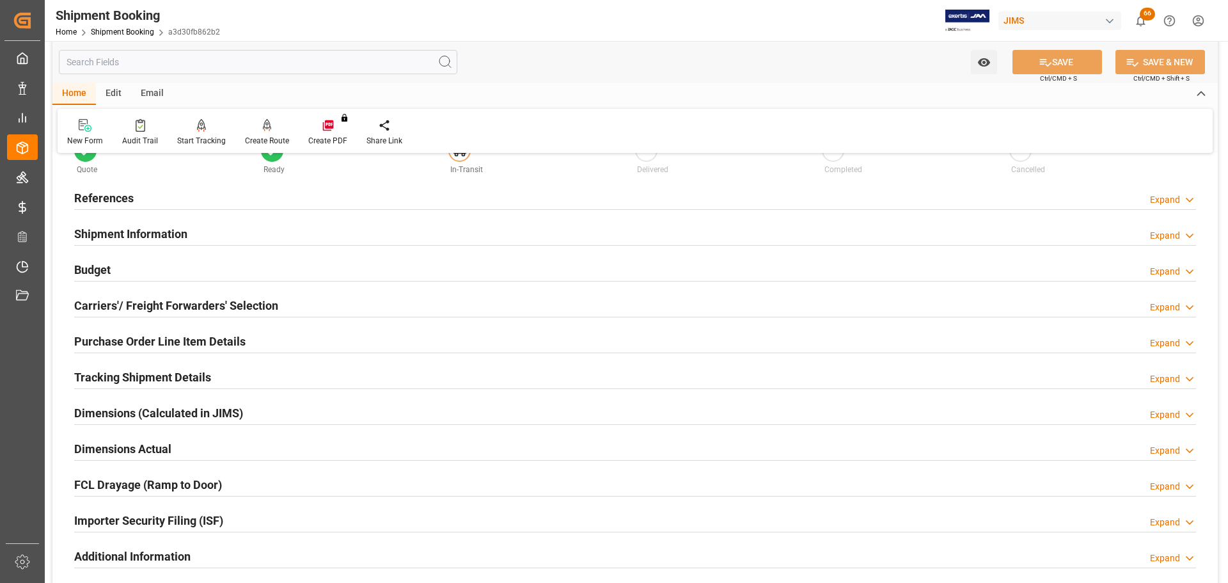
scroll to position [64, 0]
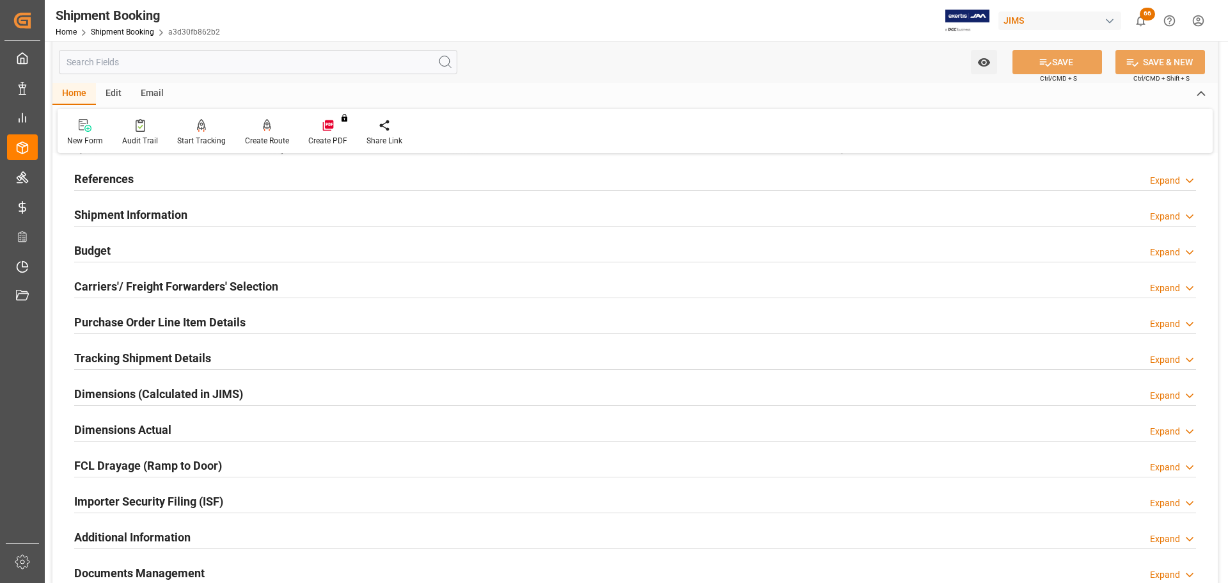
click at [136, 217] on h2 "Shipment Information" at bounding box center [130, 214] width 113 height 17
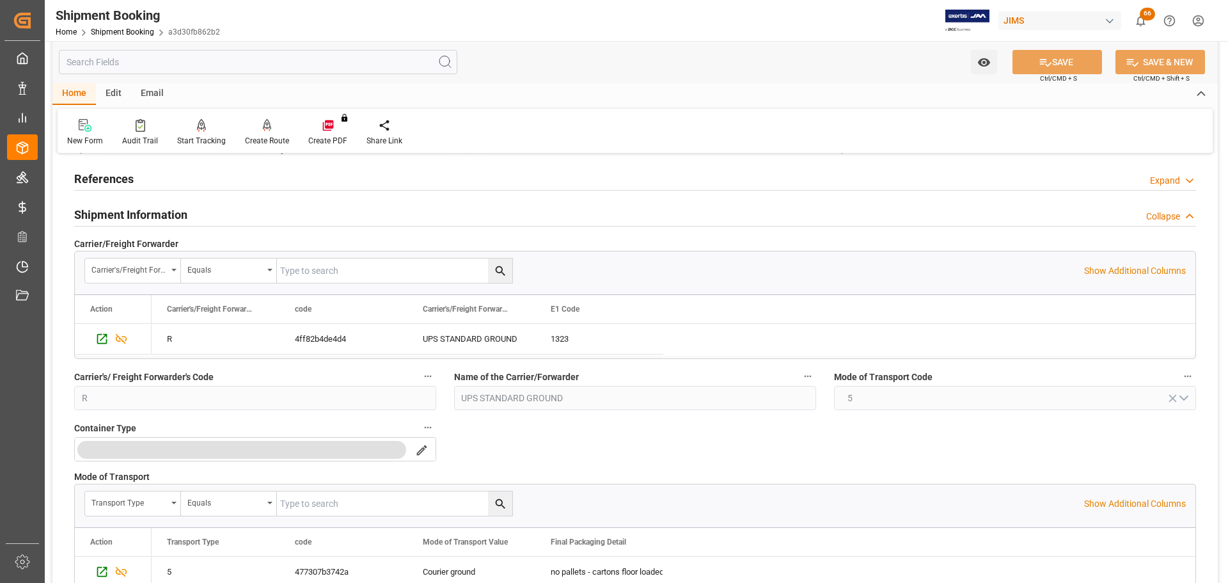
click at [136, 217] on h2 "Shipment Information" at bounding box center [130, 214] width 113 height 17
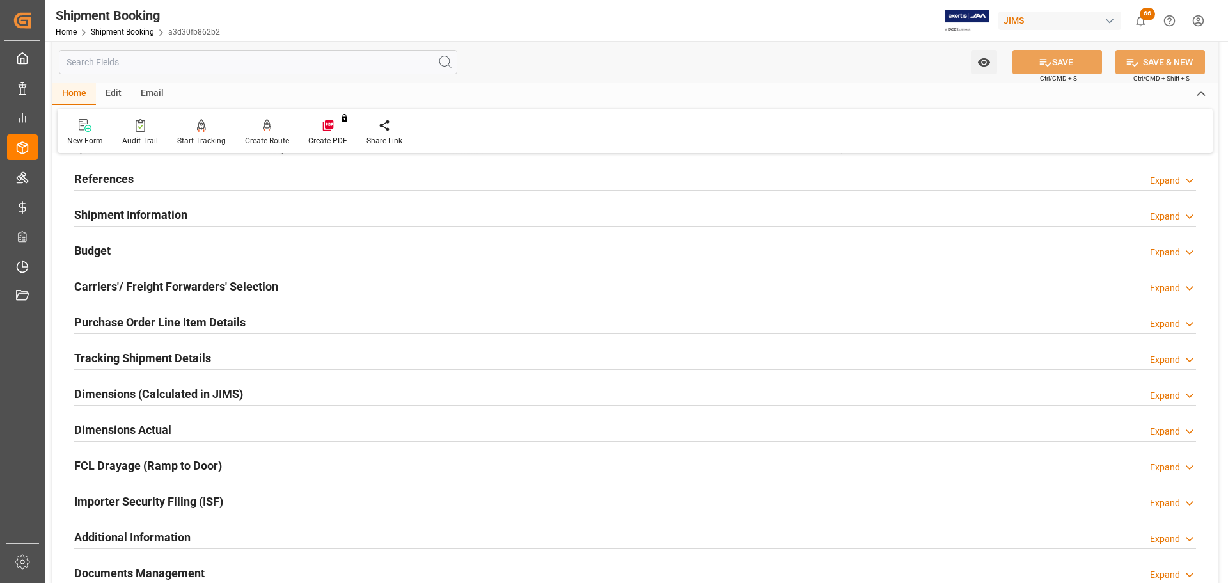
click at [136, 217] on h2 "Shipment Information" at bounding box center [130, 214] width 113 height 17
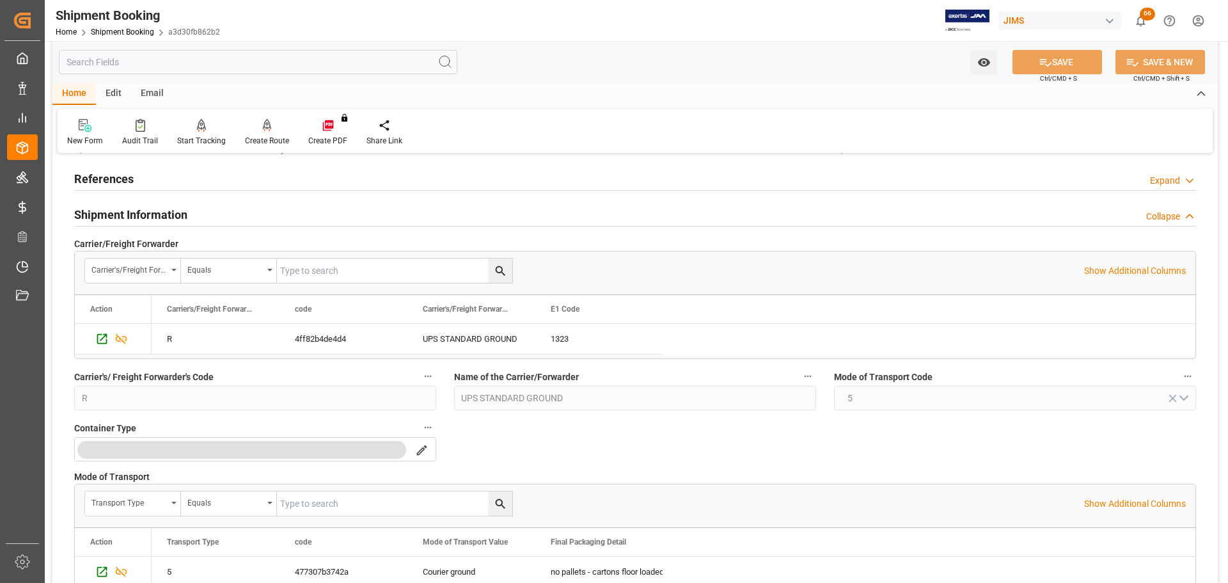
click at [136, 217] on h2 "Shipment Information" at bounding box center [130, 214] width 113 height 17
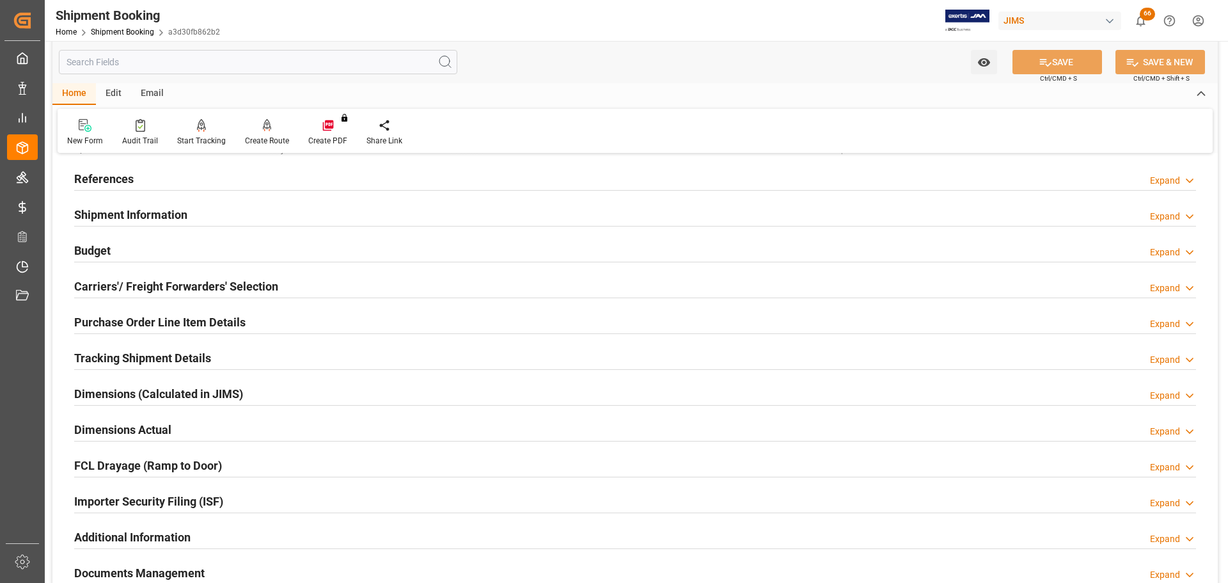
click at [134, 241] on div "Budget Expand" at bounding box center [635, 249] width 1122 height 24
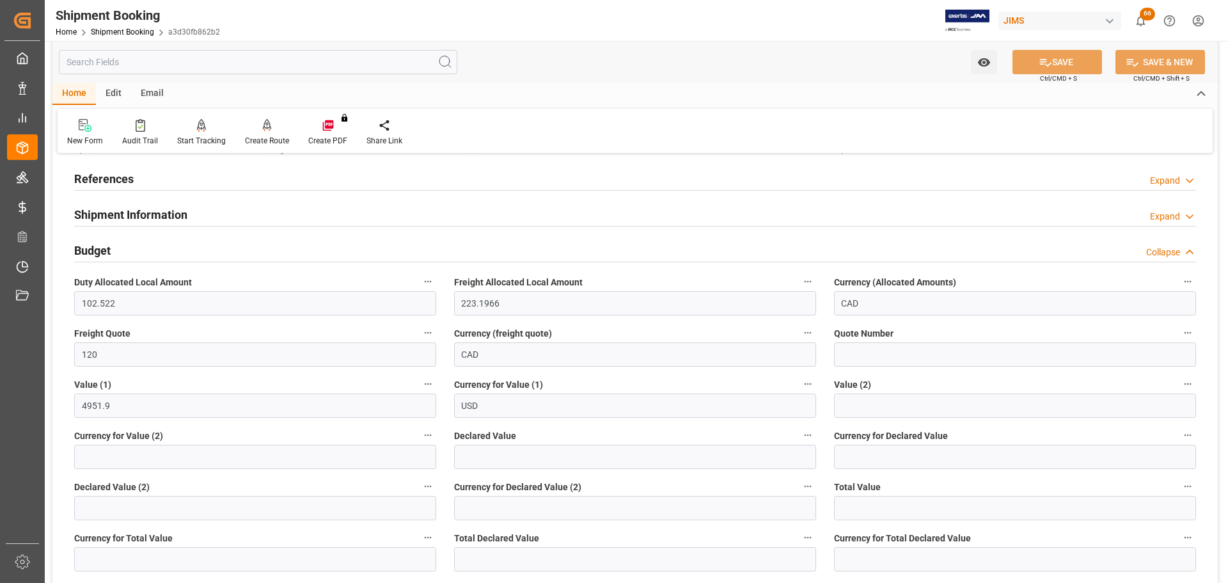
click at [134, 241] on div "Budget Collapse" at bounding box center [635, 249] width 1122 height 24
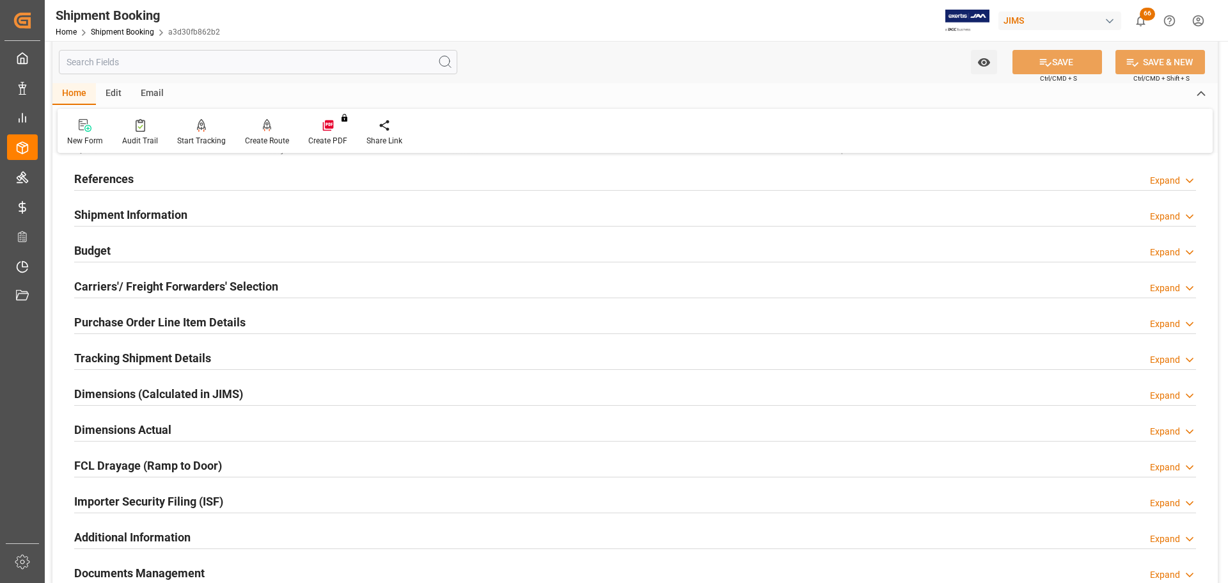
scroll to position [128, 0]
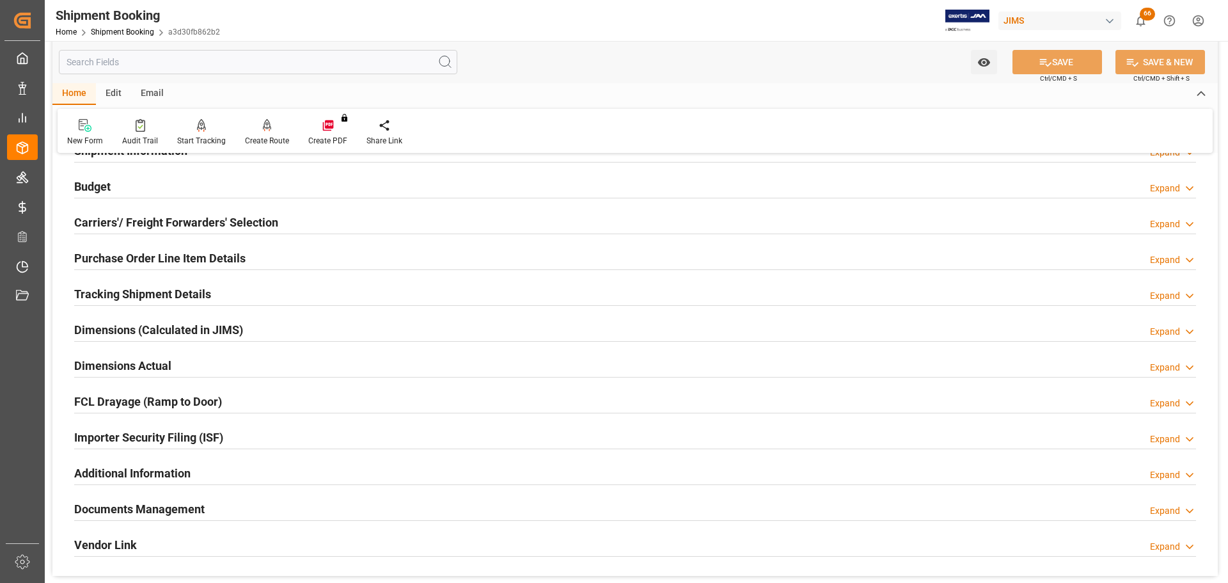
click at [135, 192] on div "Budget Expand" at bounding box center [635, 185] width 1122 height 24
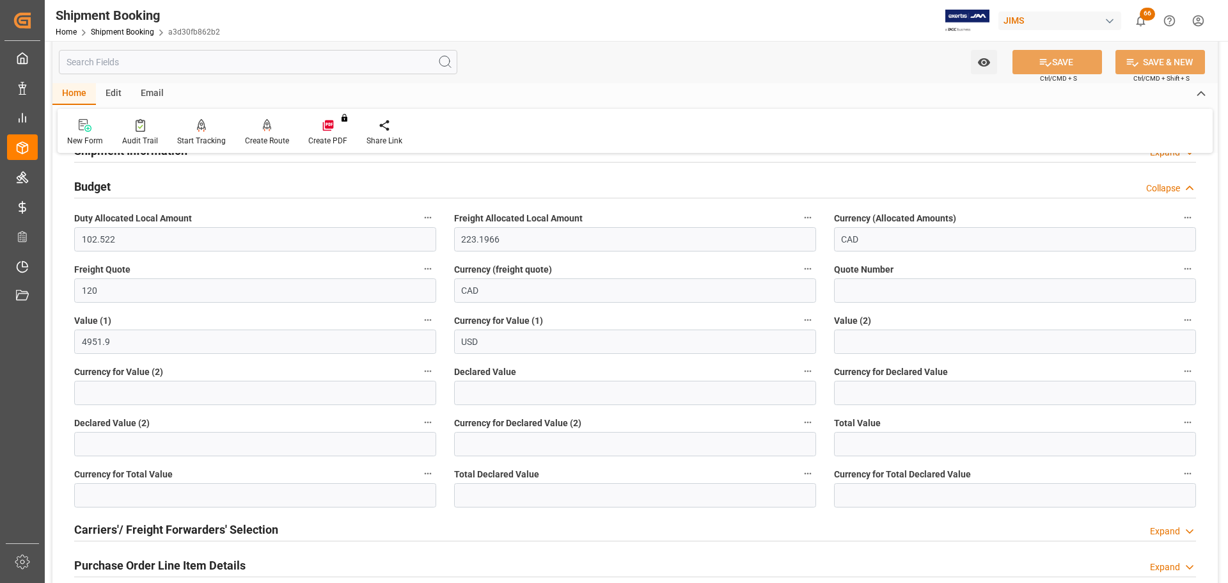
click at [152, 187] on div "Budget Collapse" at bounding box center [635, 185] width 1122 height 24
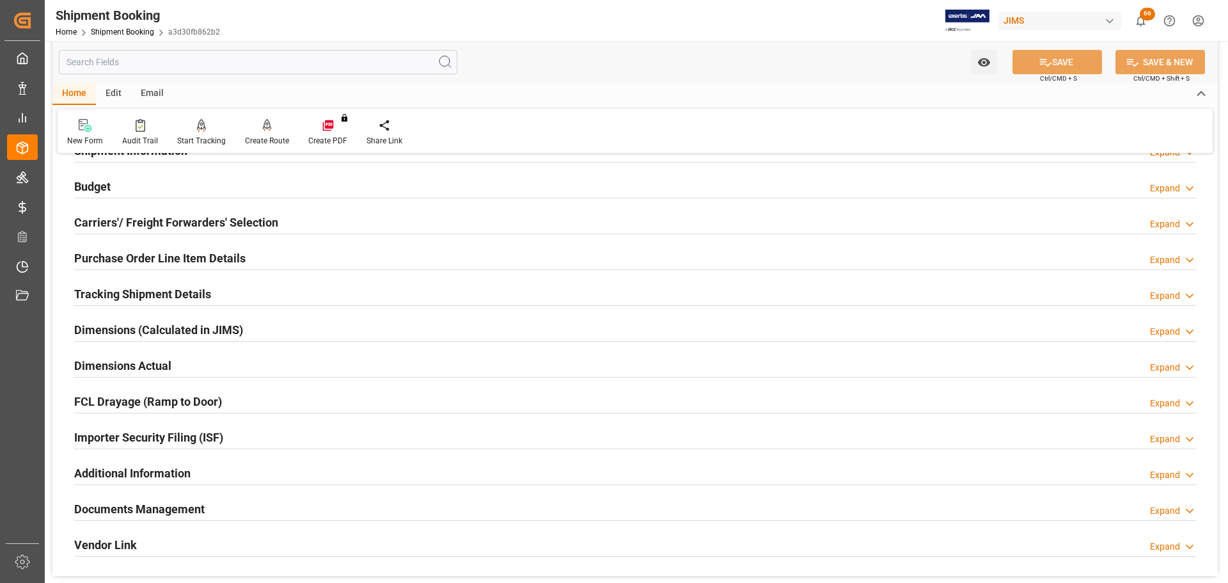
click at [152, 187] on div "Budget Expand" at bounding box center [635, 185] width 1122 height 24
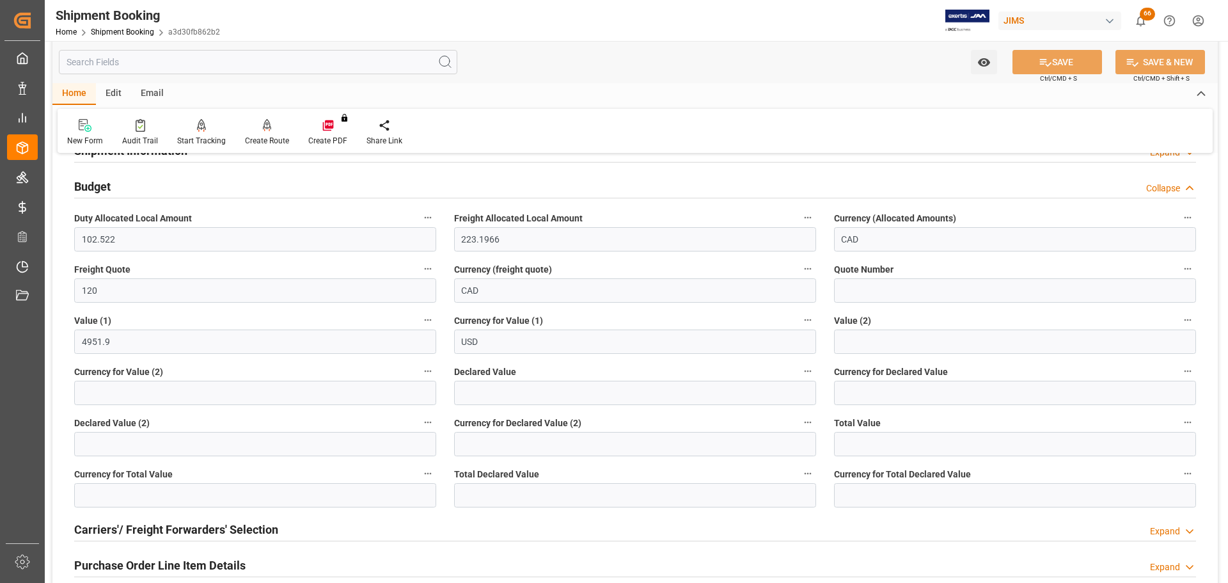
click at [152, 187] on div "Budget Collapse" at bounding box center [635, 185] width 1122 height 24
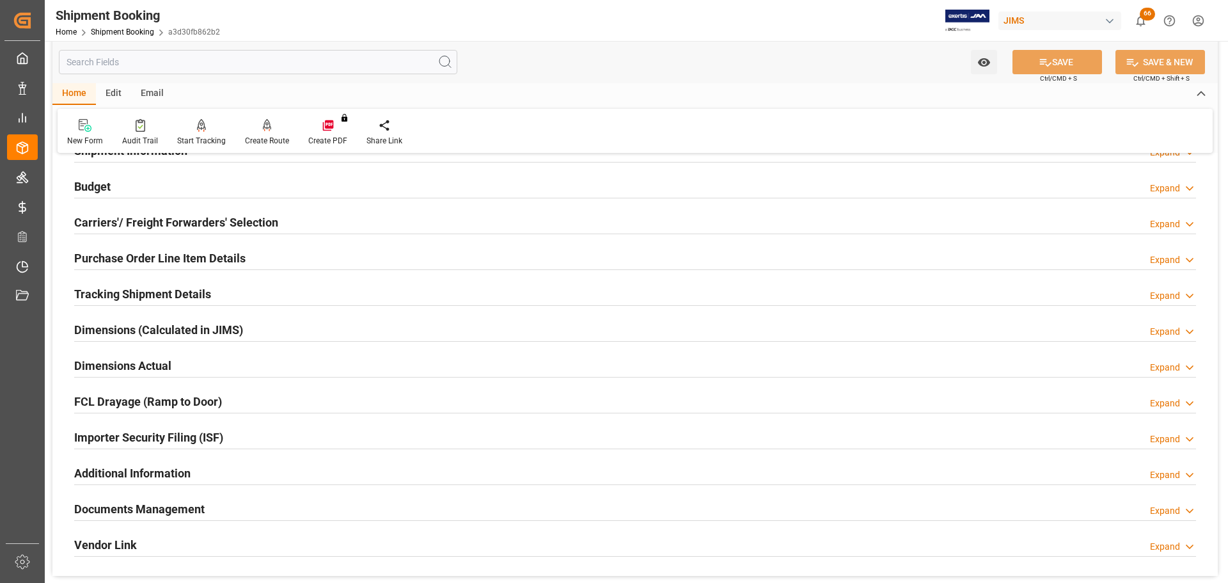
click at [152, 219] on h2 "Carriers'/ Freight Forwarders' Selection" at bounding box center [176, 222] width 204 height 17
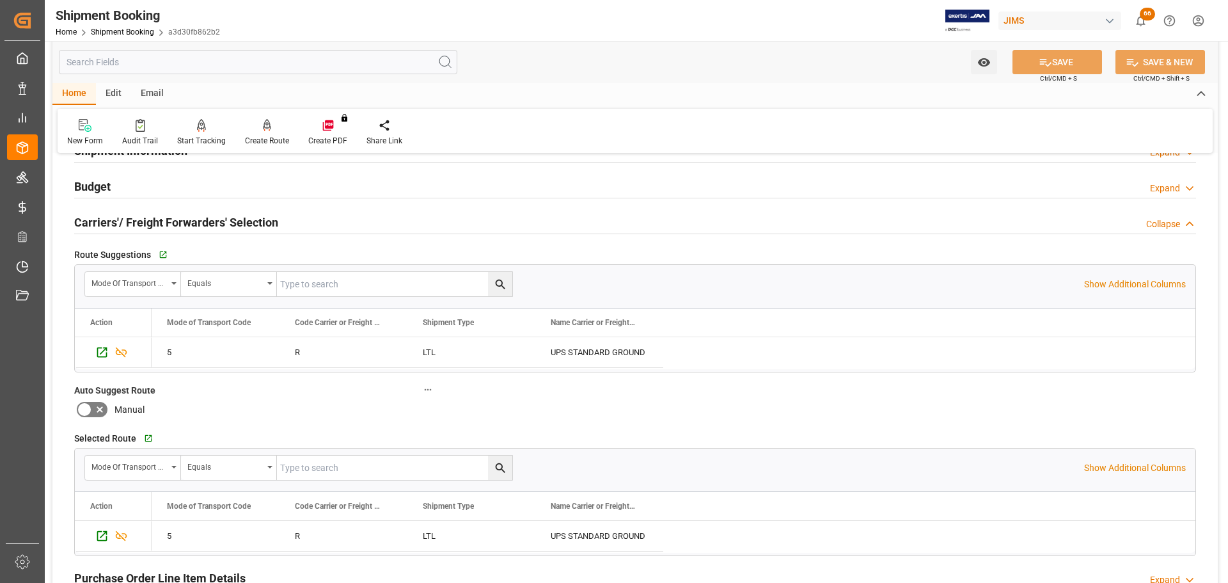
click at [152, 219] on h2 "Carriers'/ Freight Forwarders' Selection" at bounding box center [176, 222] width 204 height 17
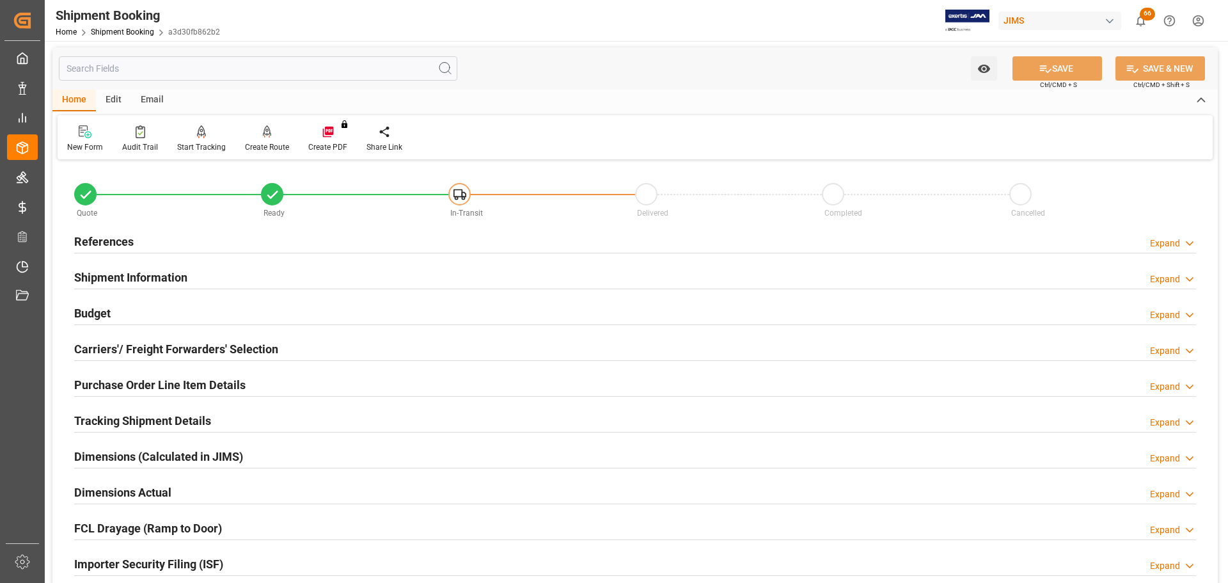
scroll to position [0, 0]
click at [198, 235] on div "References Expand" at bounding box center [635, 242] width 1122 height 24
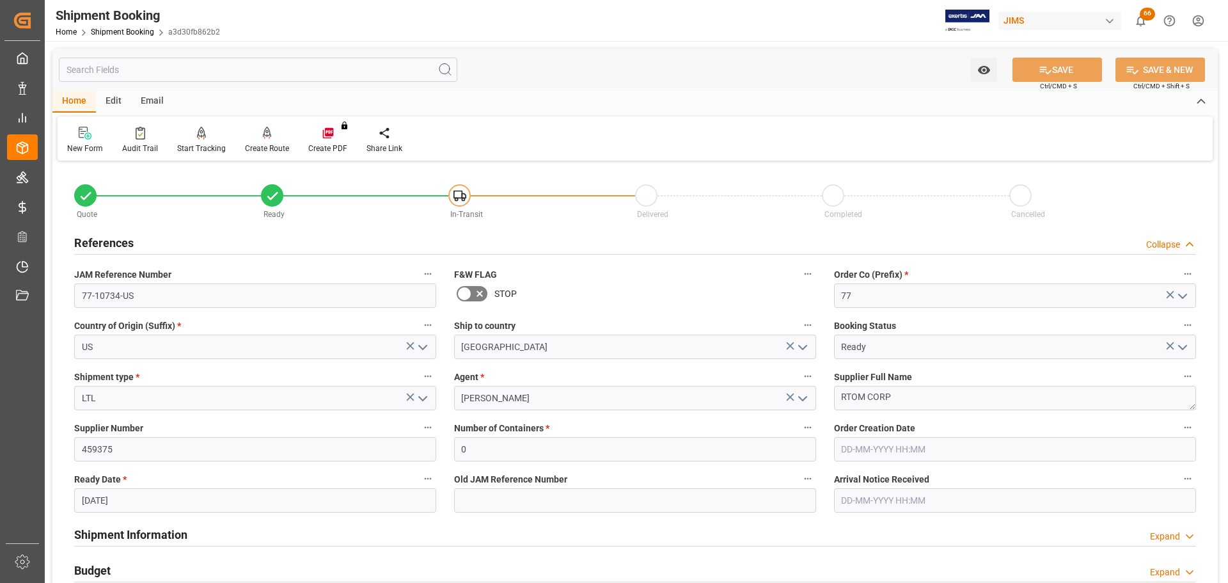
click at [198, 235] on div "References Collapse" at bounding box center [635, 242] width 1122 height 24
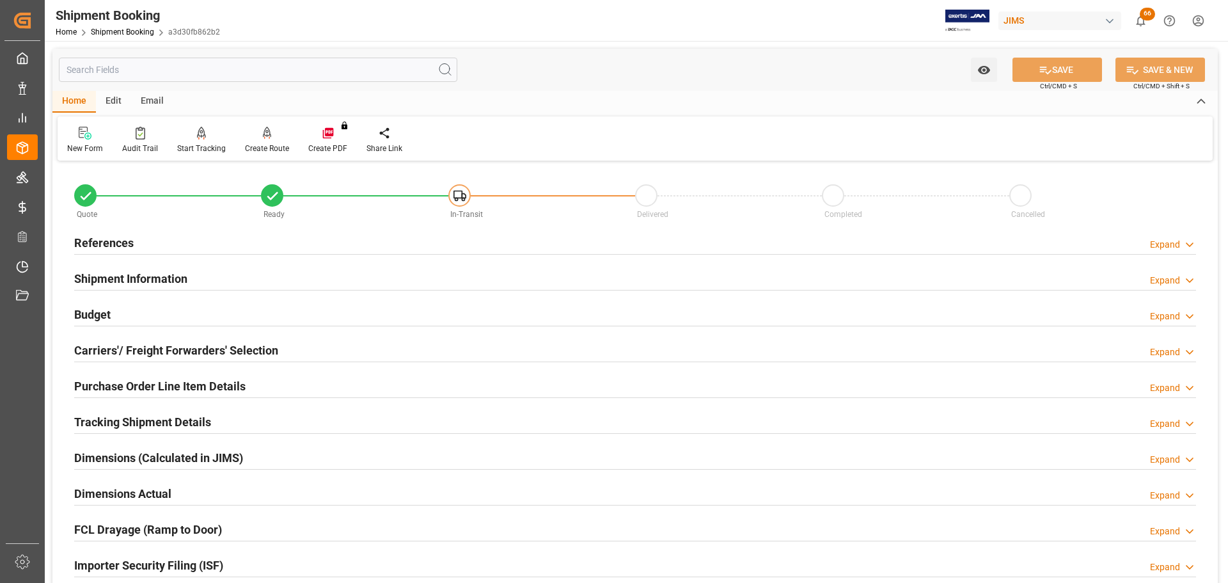
click at [146, 310] on div "Budget Expand" at bounding box center [635, 313] width 1122 height 24
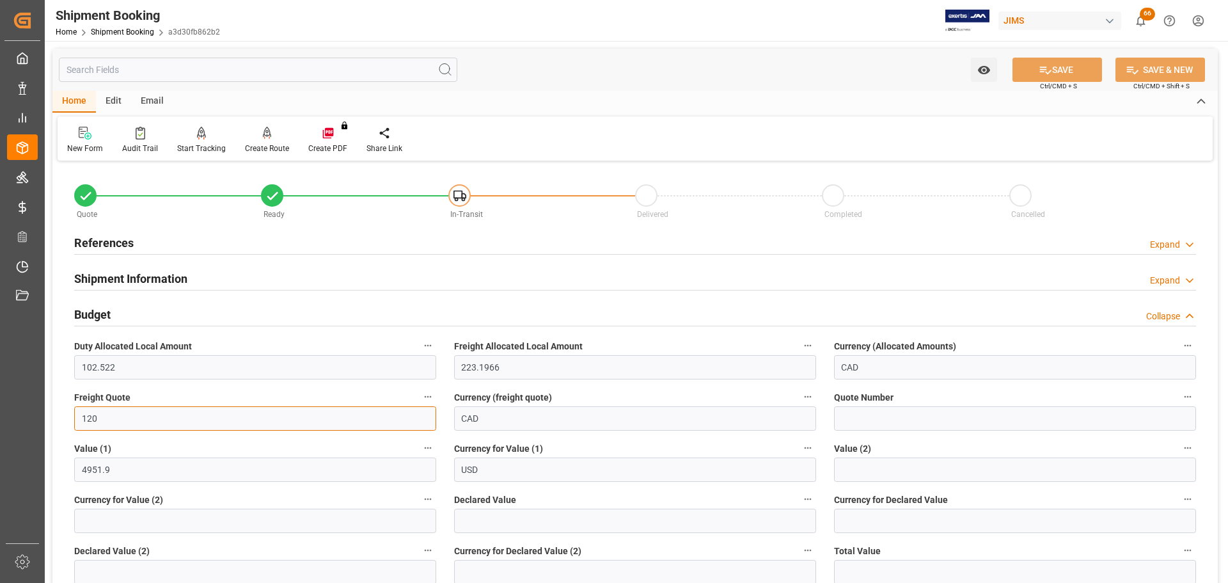
drag, startPoint x: 135, startPoint y: 417, endPoint x: 68, endPoint y: 420, distance: 66.6
click at [68, 420] on div "Freight Quote 120" at bounding box center [255, 409] width 380 height 51
type input "330"
click at [1060, 75] on button "SAVE" at bounding box center [1058, 70] width 90 height 24
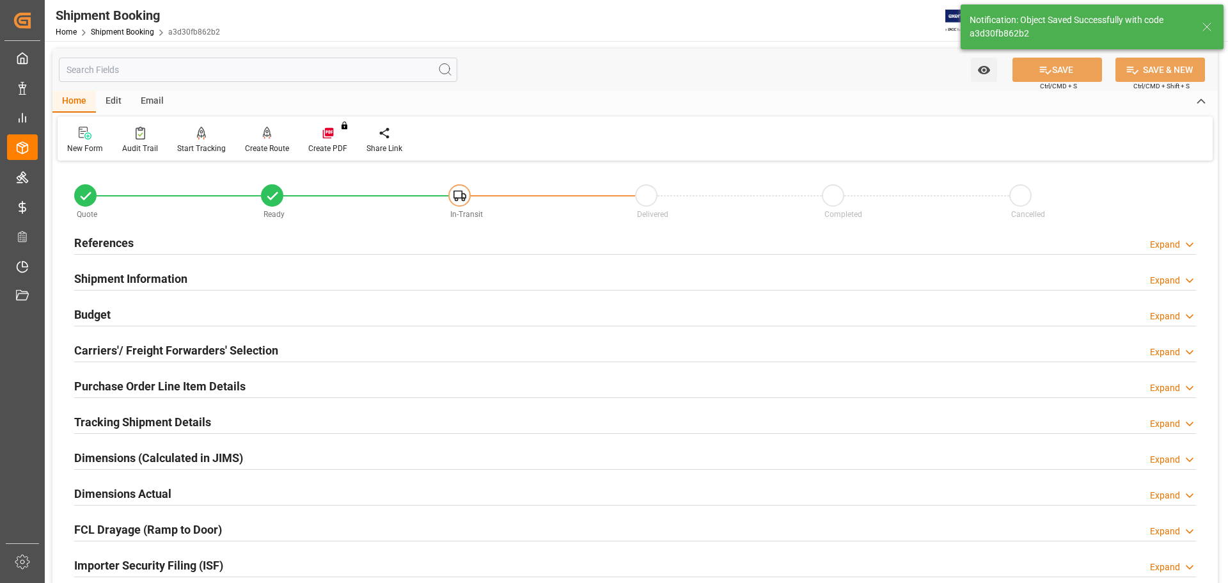
click at [131, 320] on div "Budget Expand" at bounding box center [635, 313] width 1122 height 24
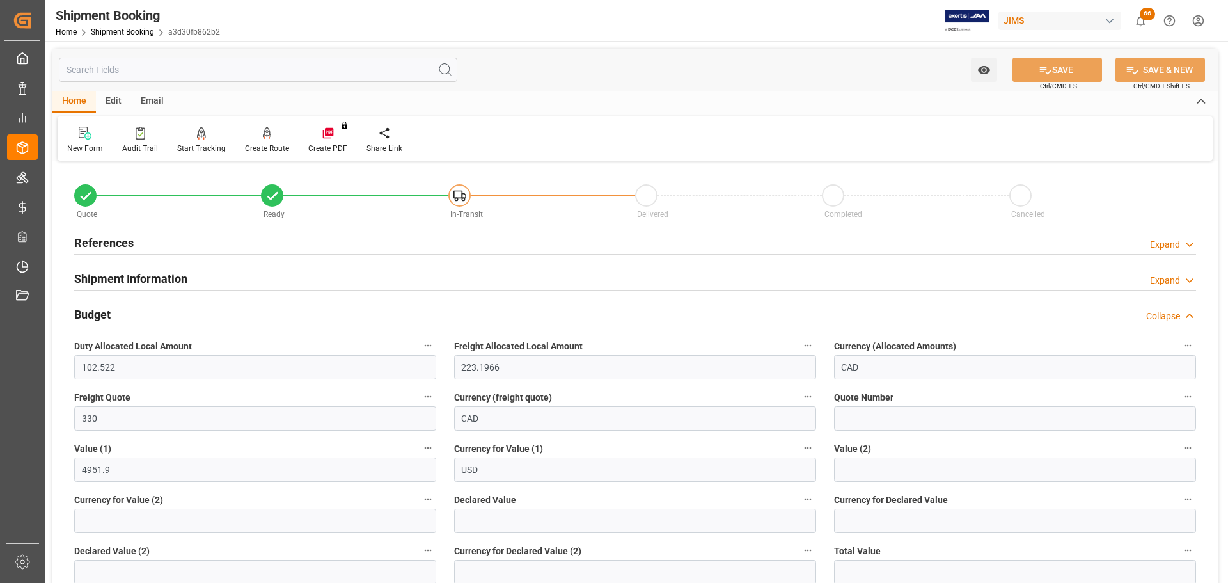
click at [99, 315] on h2 "Budget" at bounding box center [92, 314] width 36 height 17
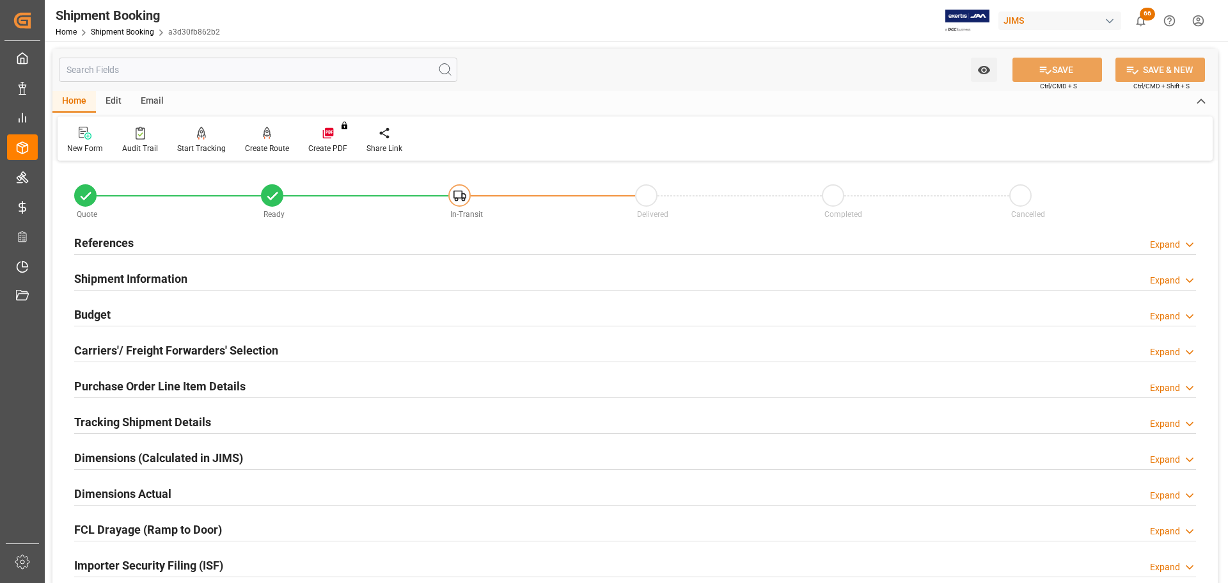
click at [216, 283] on div "Shipment Information Expand" at bounding box center [635, 277] width 1122 height 24
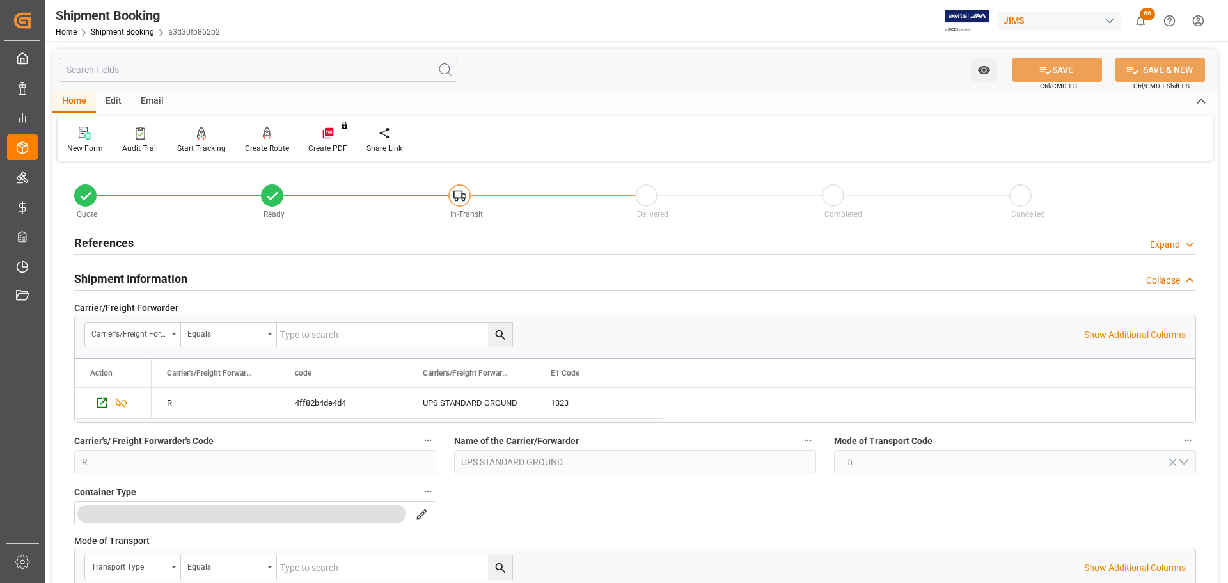
click at [226, 276] on div "Shipment Information Collapse" at bounding box center [635, 277] width 1122 height 24
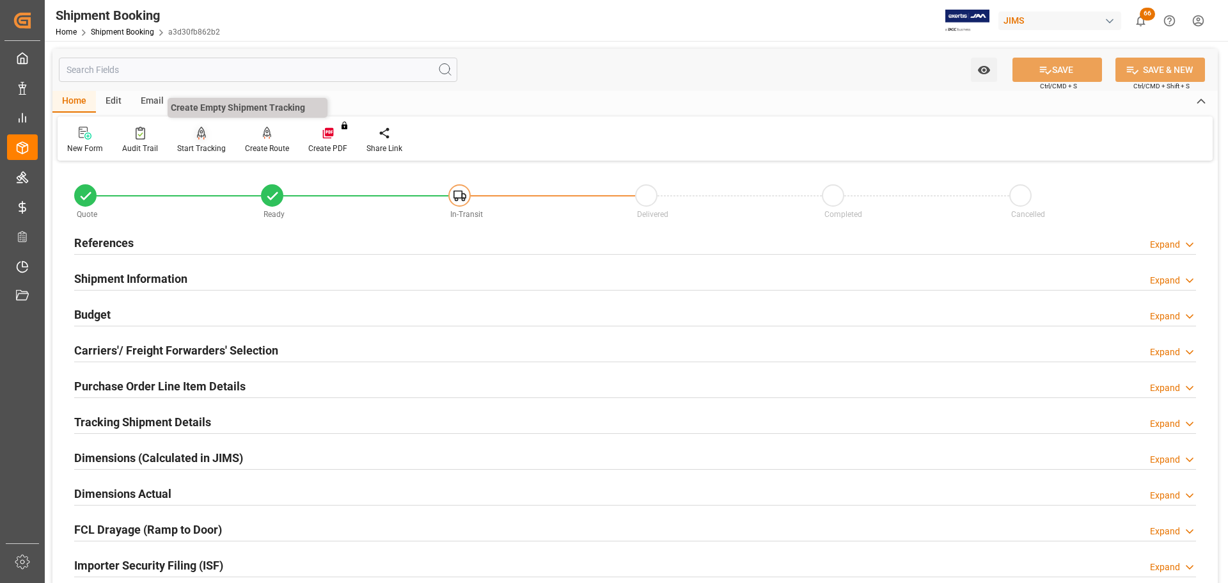
click at [192, 142] on div "Start Tracking" at bounding box center [202, 140] width 68 height 28
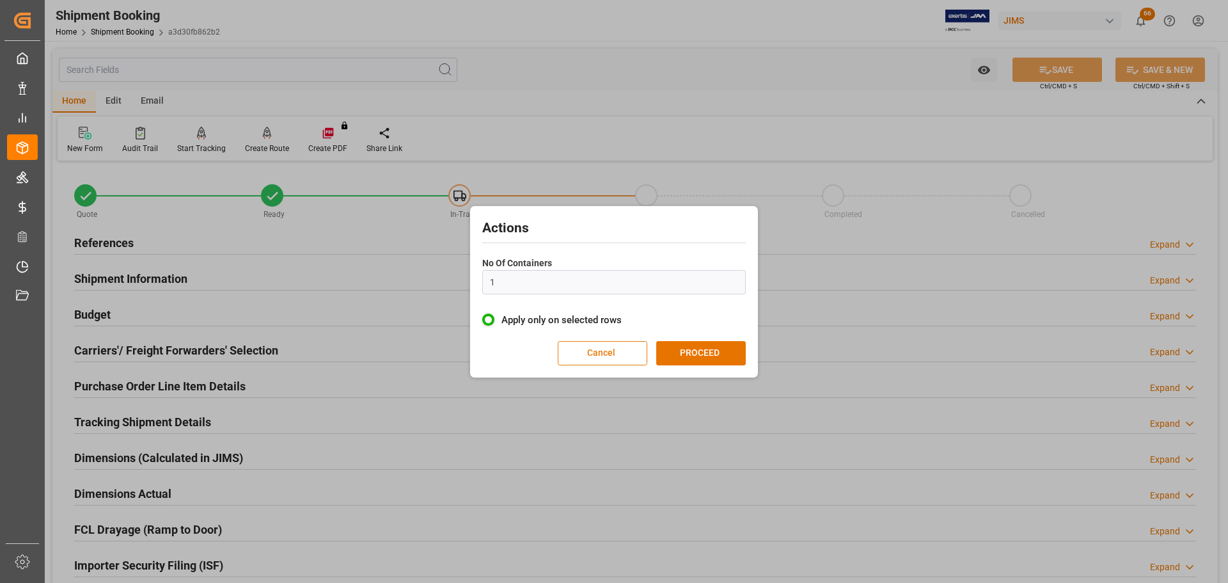
click at [593, 344] on button "Cancel" at bounding box center [603, 353] width 90 height 24
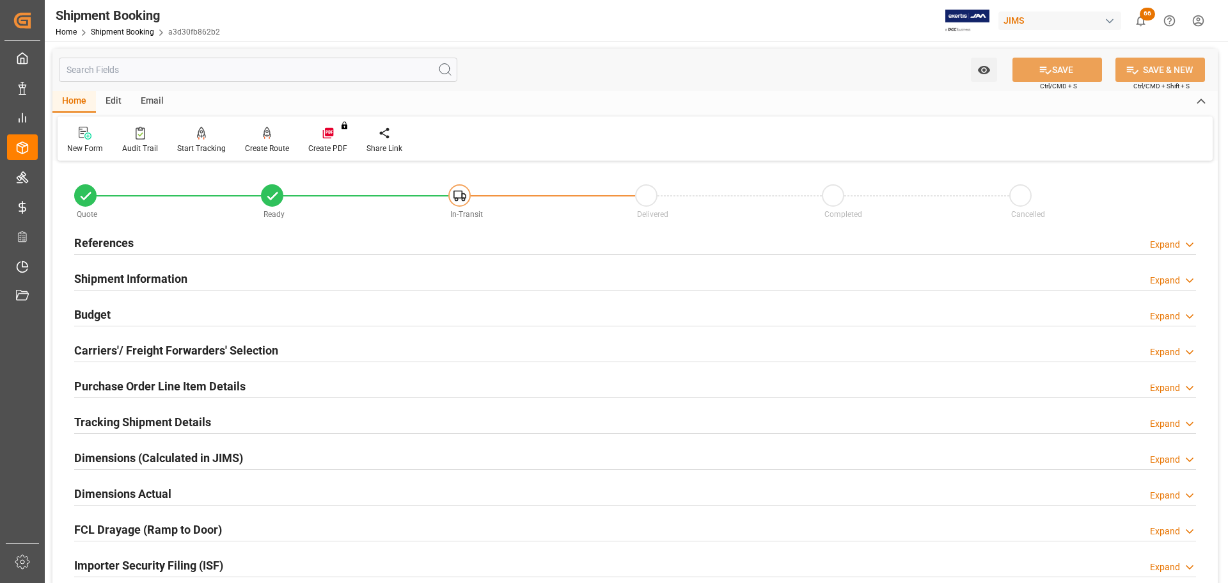
click at [260, 276] on div "Shipment Information Expand" at bounding box center [635, 277] width 1122 height 24
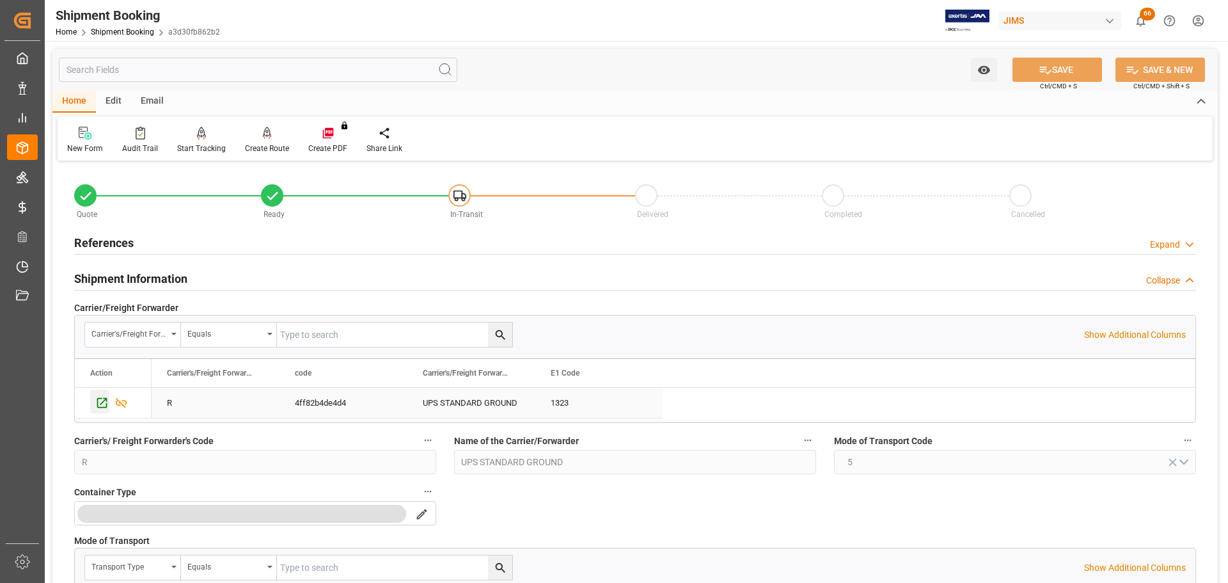
click at [98, 404] on icon "Press SPACE to select this row." at bounding box center [102, 403] width 10 height 10
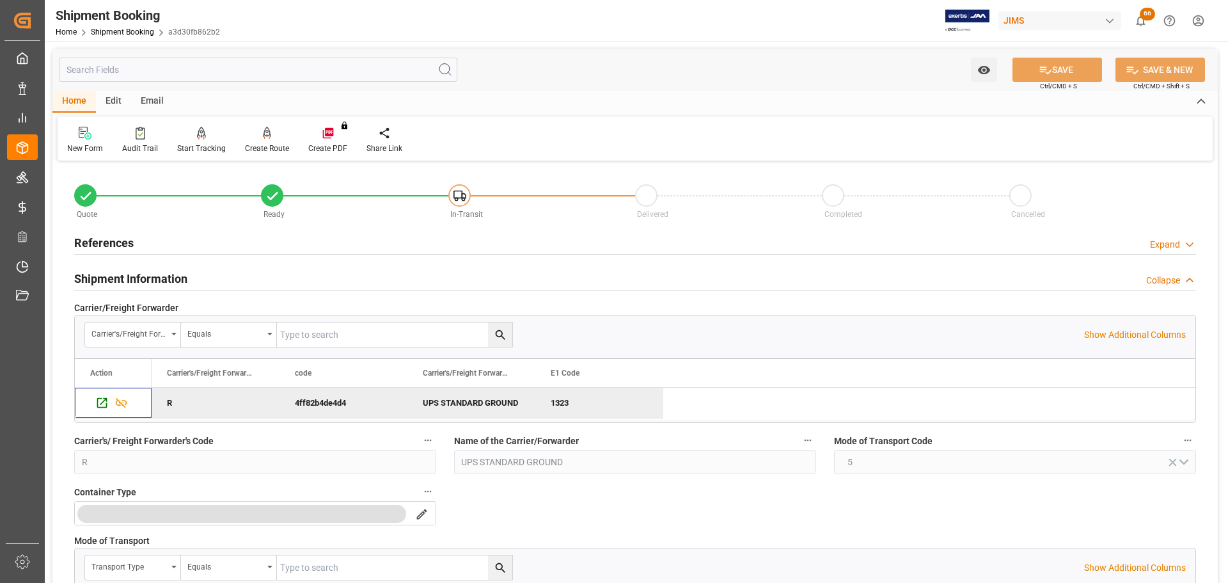
click at [164, 274] on h2 "Shipment Information" at bounding box center [130, 278] width 113 height 17
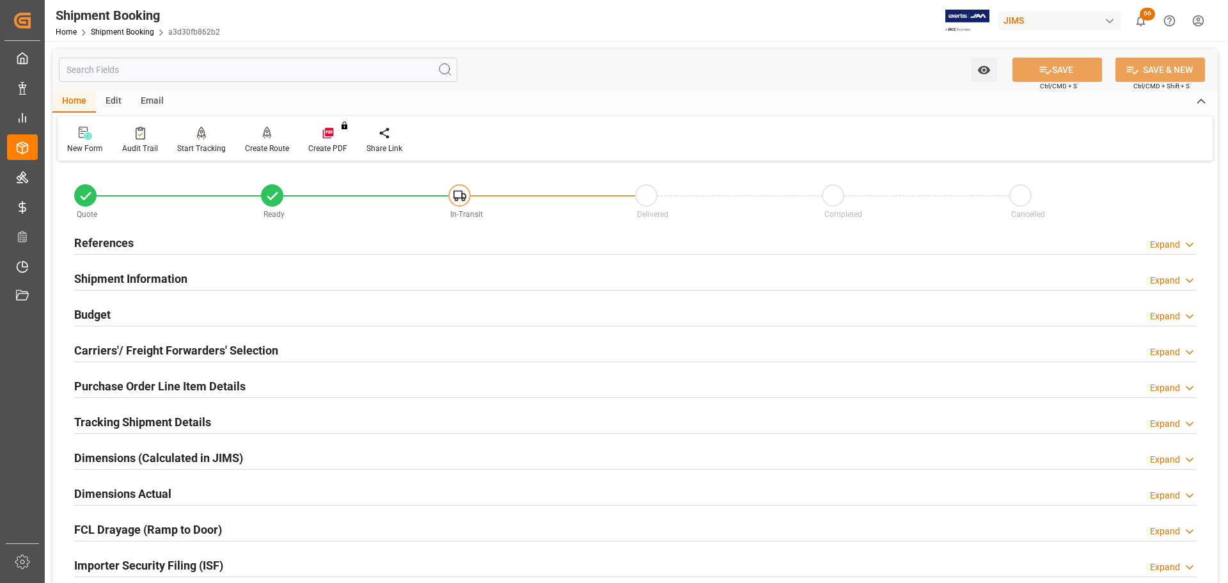
click at [134, 273] on h2 "Shipment Information" at bounding box center [130, 278] width 113 height 17
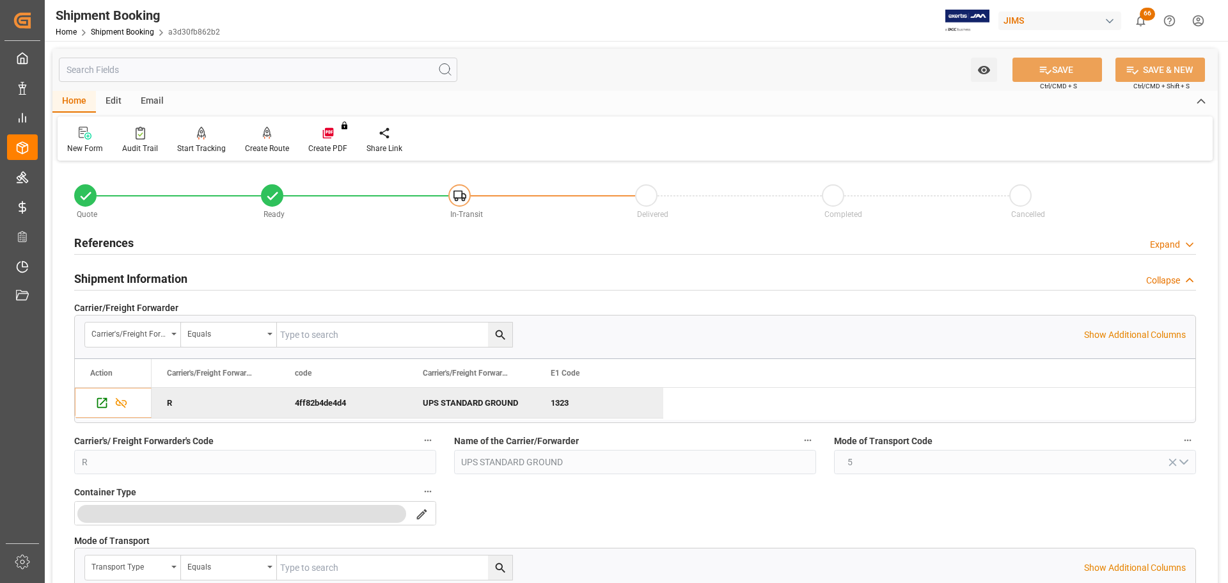
click at [125, 239] on h2 "References" at bounding box center [103, 242] width 59 height 17
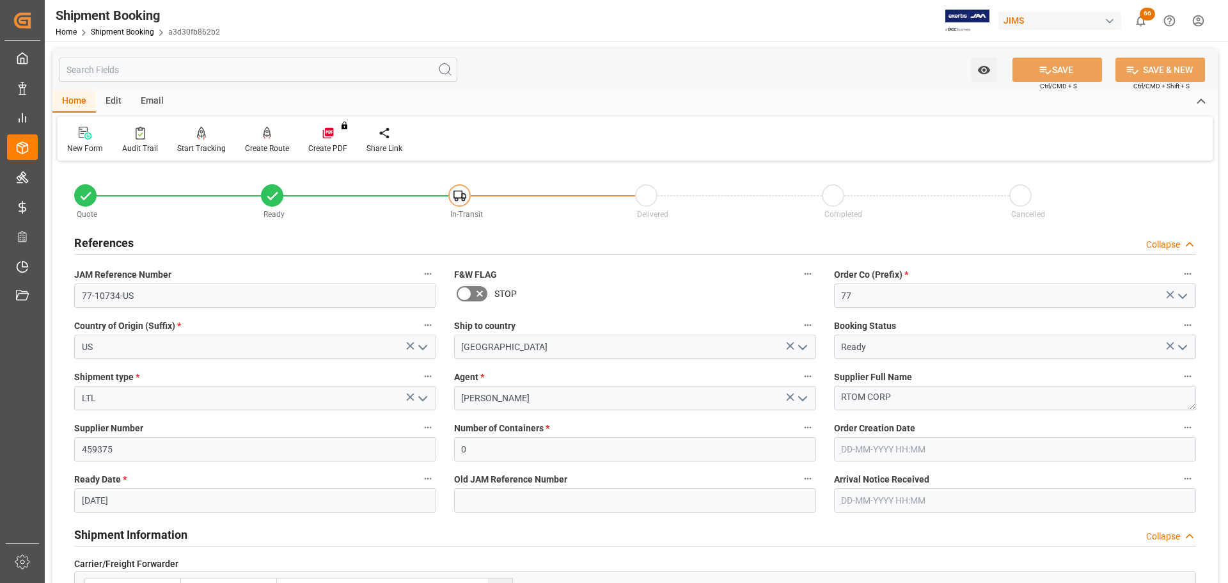
click at [127, 239] on h2 "References" at bounding box center [103, 242] width 59 height 17
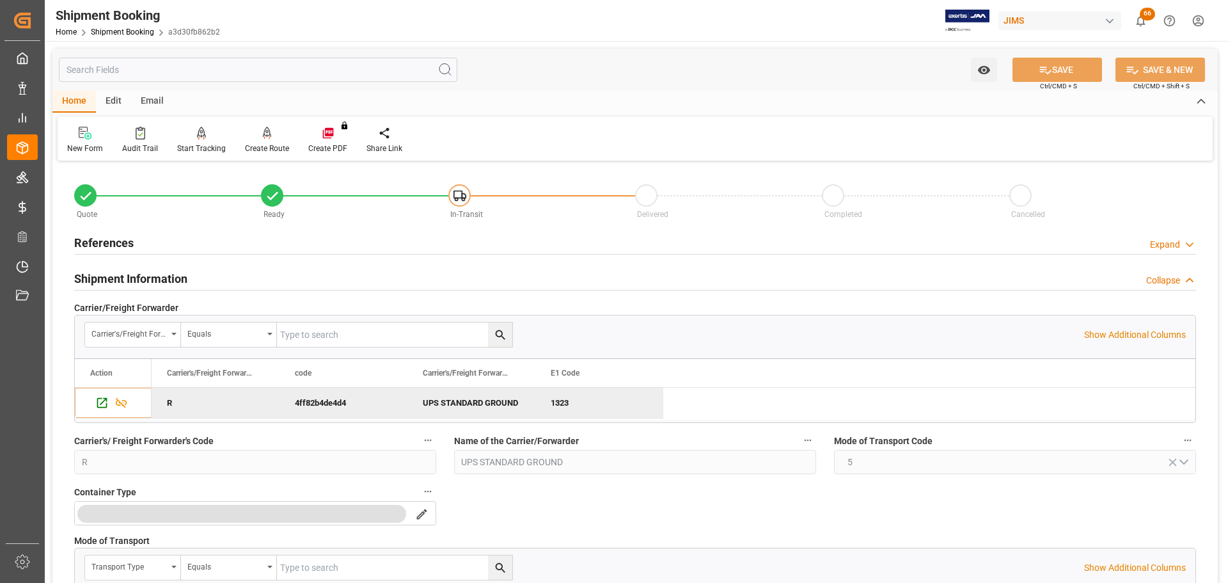
click at [172, 272] on h2 "Shipment Information" at bounding box center [130, 278] width 113 height 17
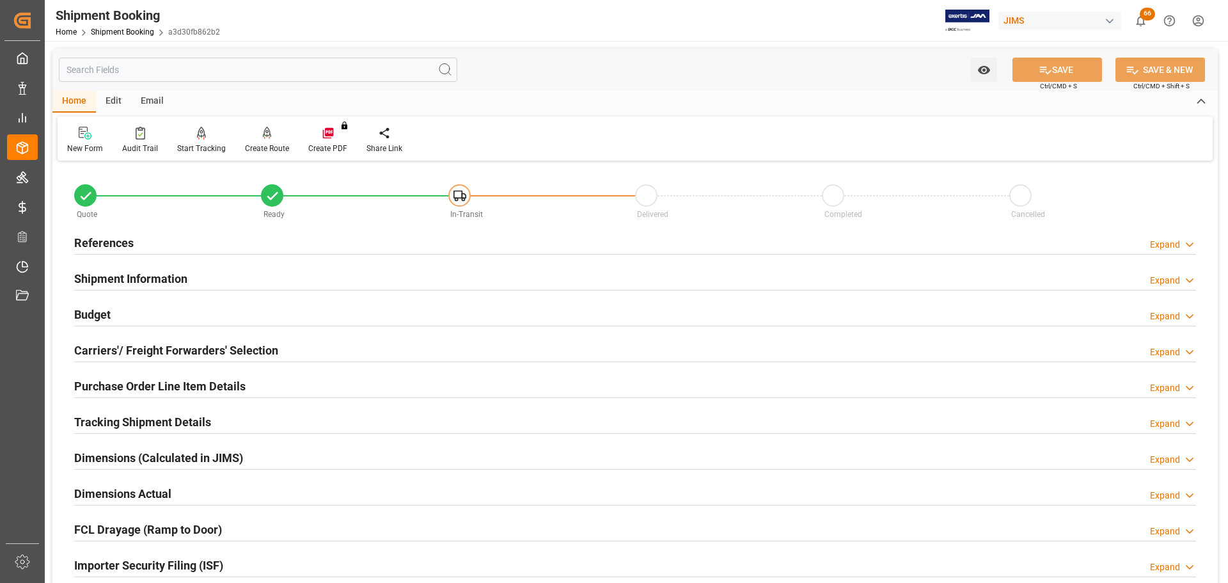
click at [163, 273] on h2 "Shipment Information" at bounding box center [130, 278] width 113 height 17
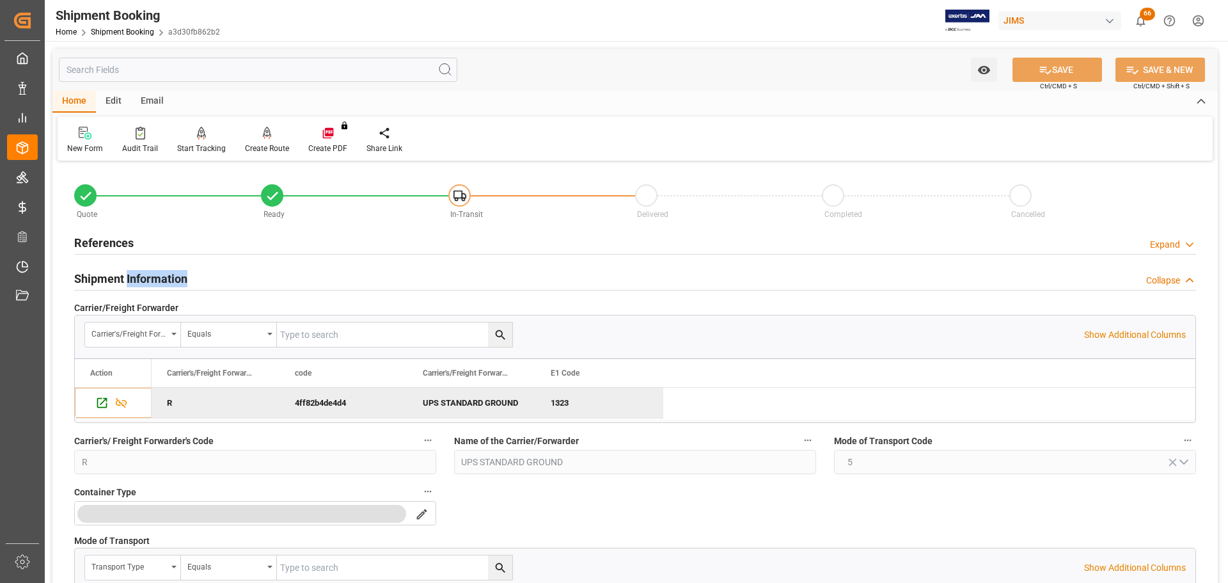
click at [163, 273] on h2 "Shipment Information" at bounding box center [130, 278] width 113 height 17
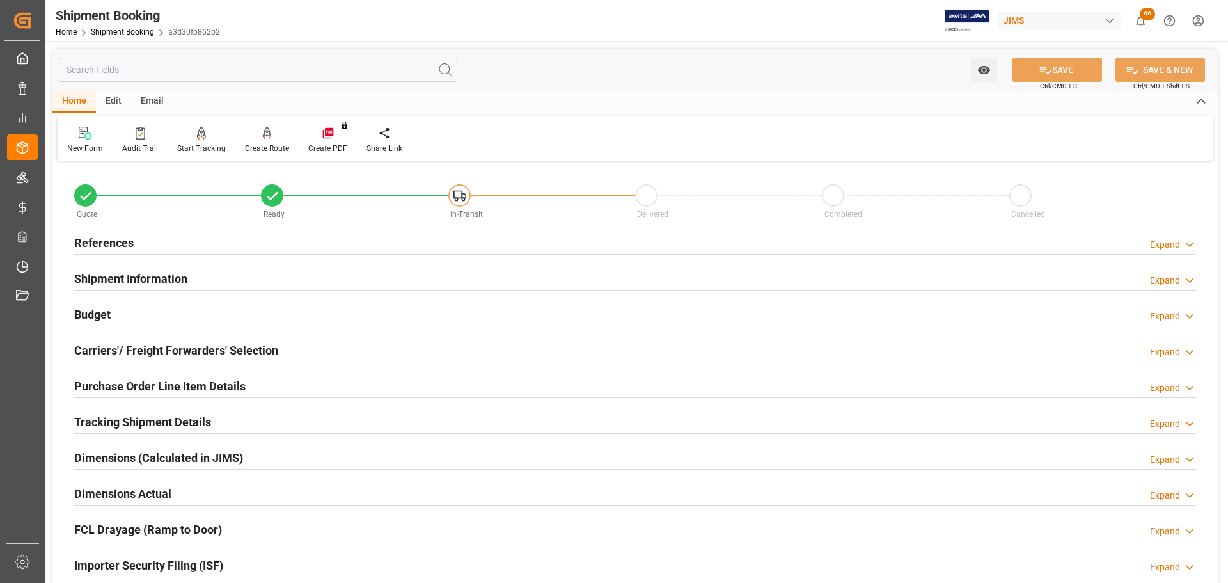
click at [162, 319] on div "Budget Expand" at bounding box center [635, 313] width 1122 height 24
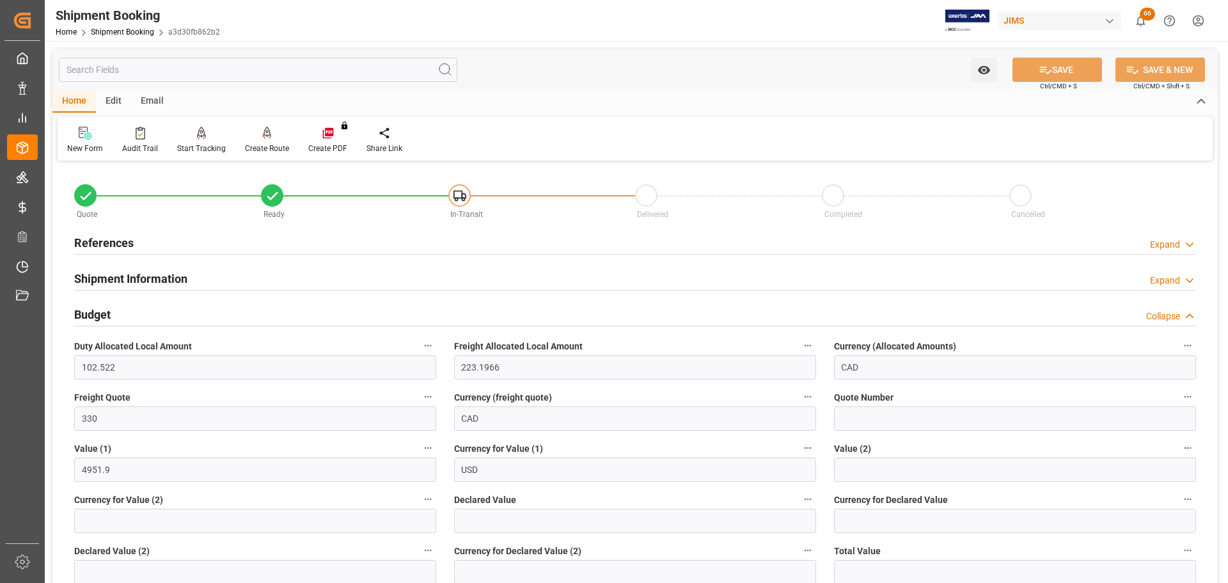
click at [164, 309] on div "Budget Collapse" at bounding box center [635, 313] width 1122 height 24
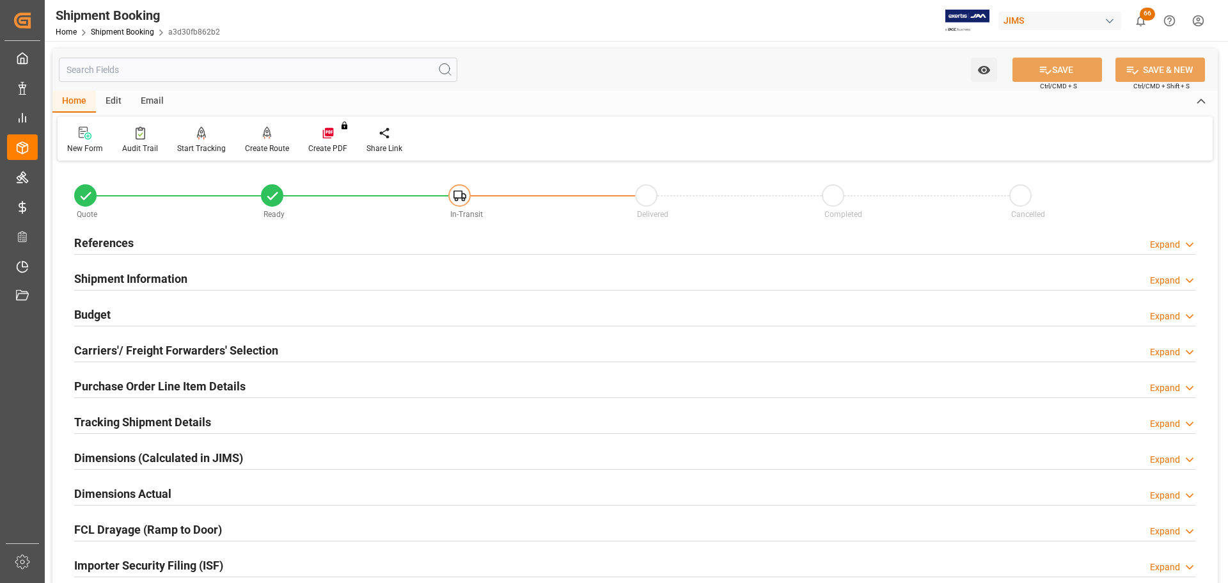
click at [164, 309] on div "Budget Expand" at bounding box center [635, 313] width 1122 height 24
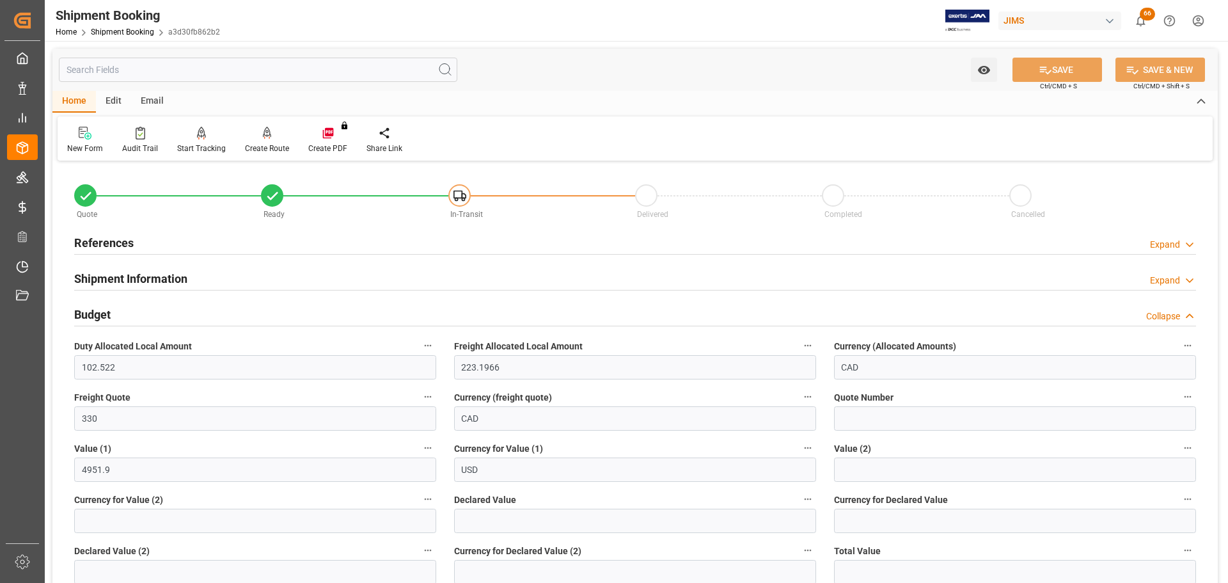
click at [155, 310] on div "Budget Collapse" at bounding box center [635, 313] width 1122 height 24
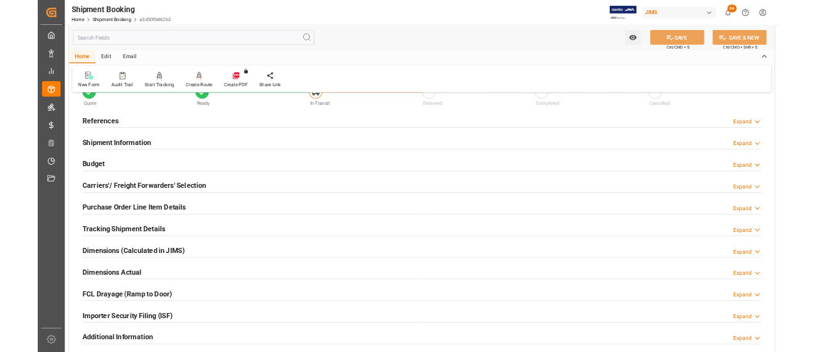
scroll to position [64, 0]
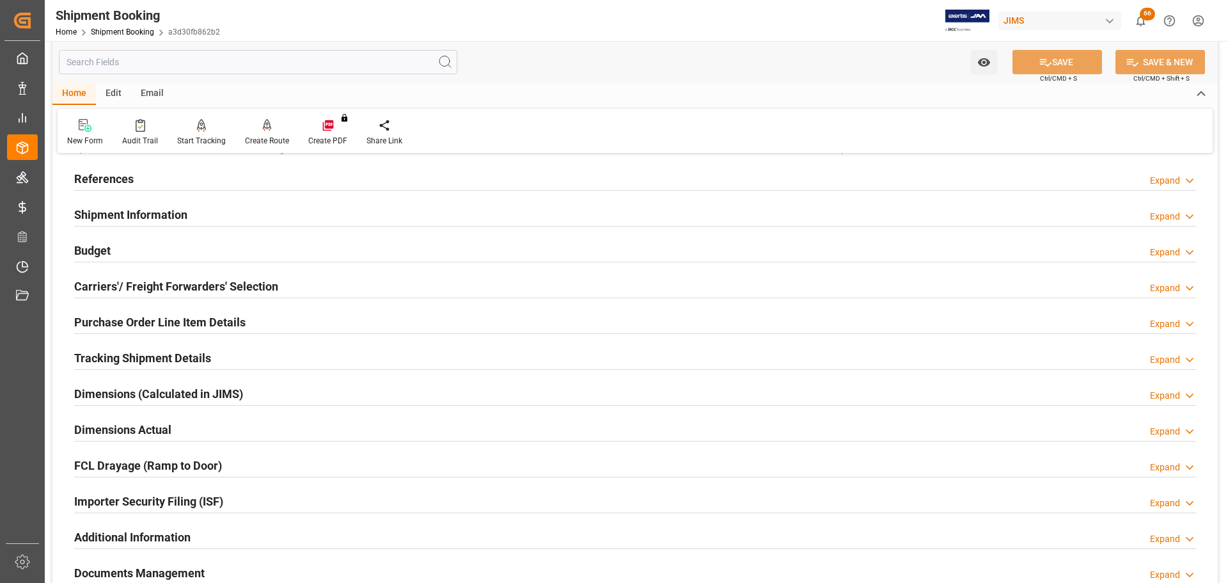
click at [95, 254] on h2 "Budget" at bounding box center [92, 250] width 36 height 17
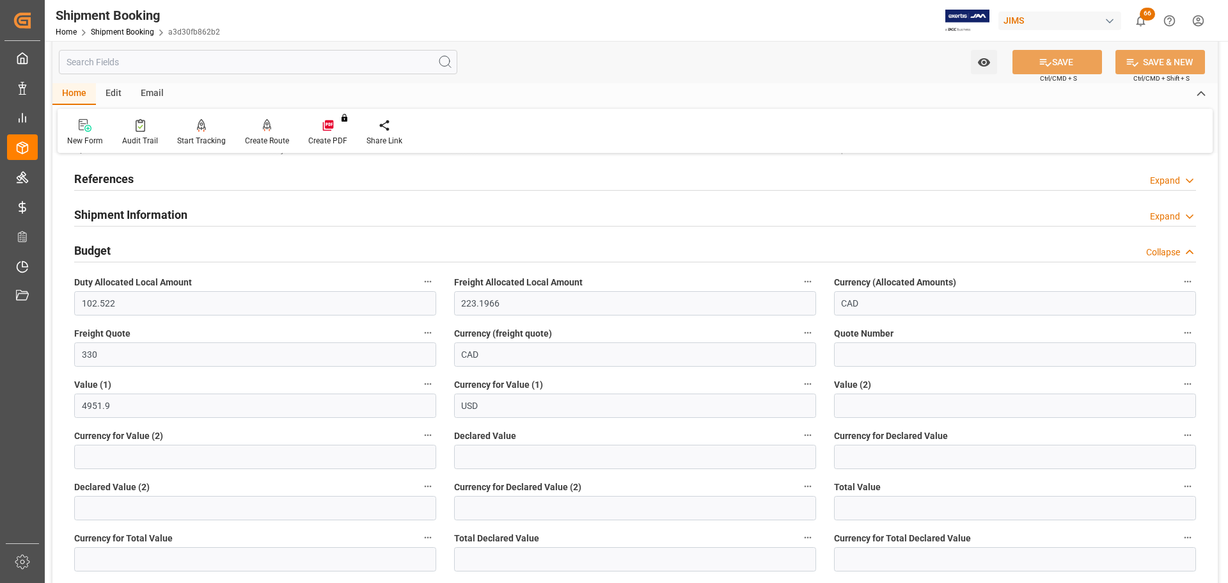
click at [95, 254] on h2 "Budget" at bounding box center [92, 250] width 36 height 17
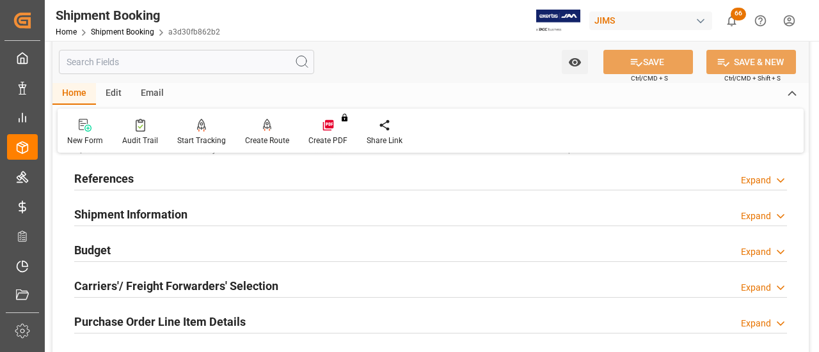
click at [162, 183] on div "References Expand" at bounding box center [430, 178] width 713 height 24
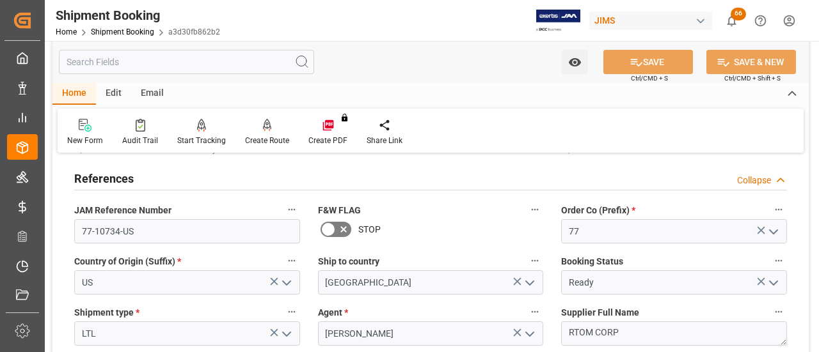
click at [162, 183] on div "References Collapse" at bounding box center [430, 178] width 713 height 24
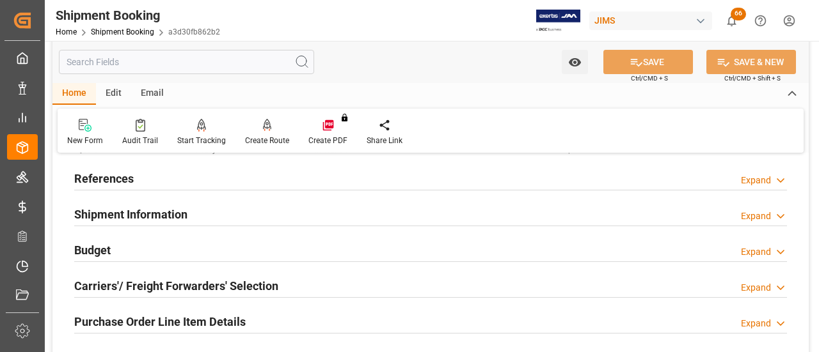
click at [132, 181] on h2 "References" at bounding box center [103, 178] width 59 height 17
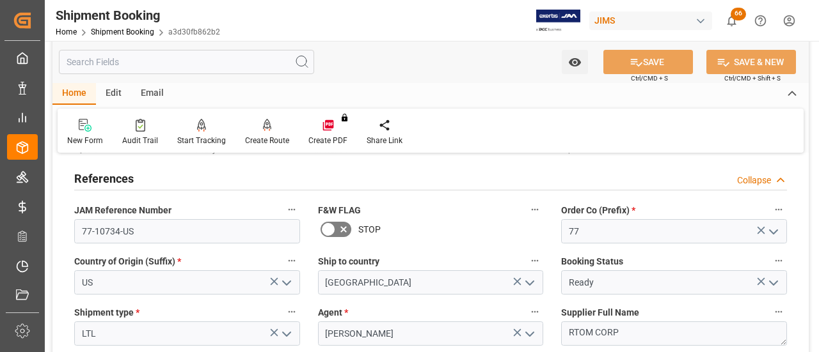
click at [132, 181] on h2 "References" at bounding box center [103, 178] width 59 height 17
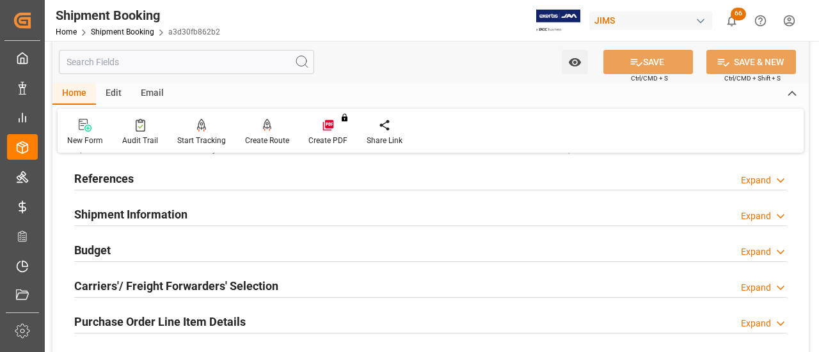
click at [132, 181] on h2 "References" at bounding box center [103, 178] width 59 height 17
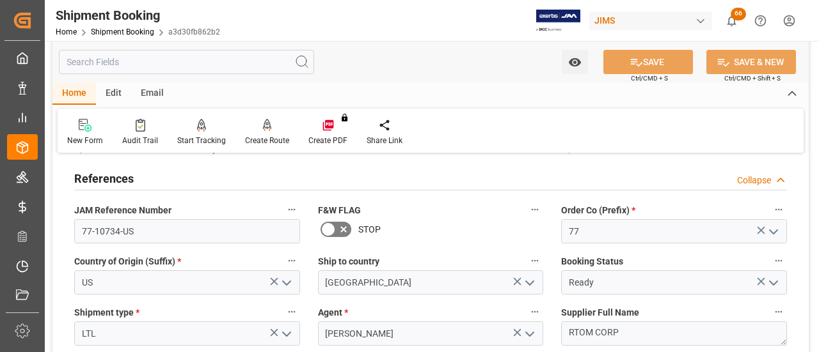
click at [132, 181] on h2 "References" at bounding box center [103, 178] width 59 height 17
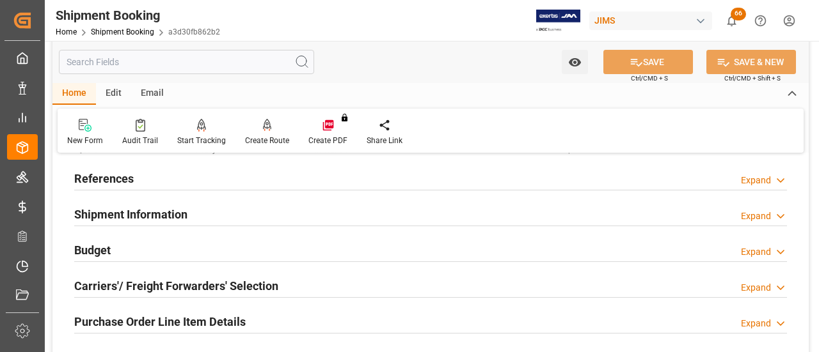
click at [132, 181] on h2 "References" at bounding box center [103, 178] width 59 height 17
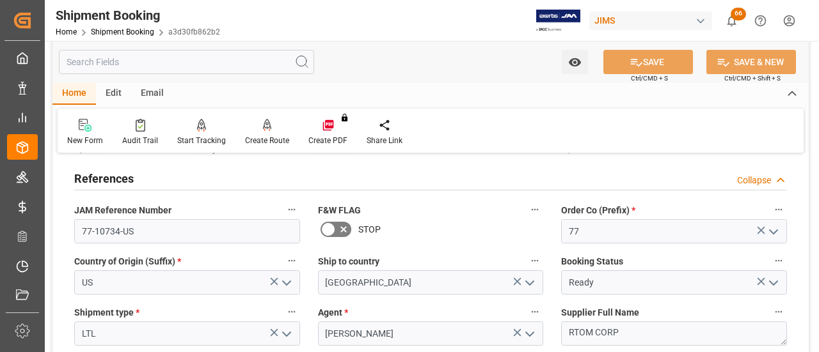
click at [132, 181] on h2 "References" at bounding box center [103, 178] width 59 height 17
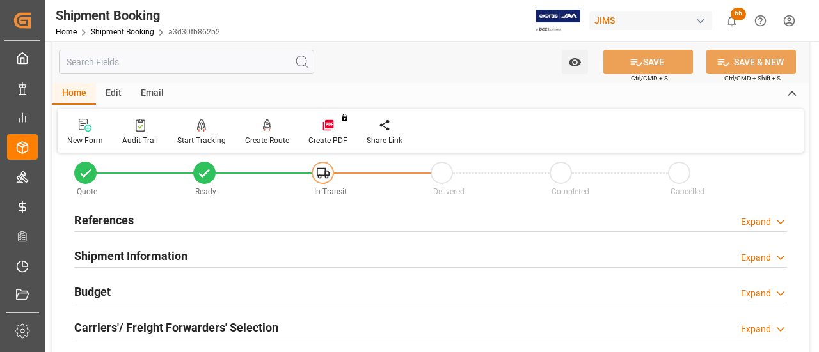
scroll to position [0, 0]
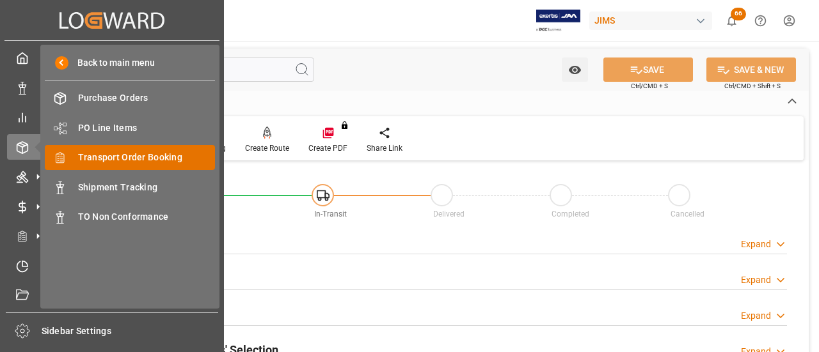
click at [111, 159] on span "Transport Order Booking" at bounding box center [147, 157] width 138 height 13
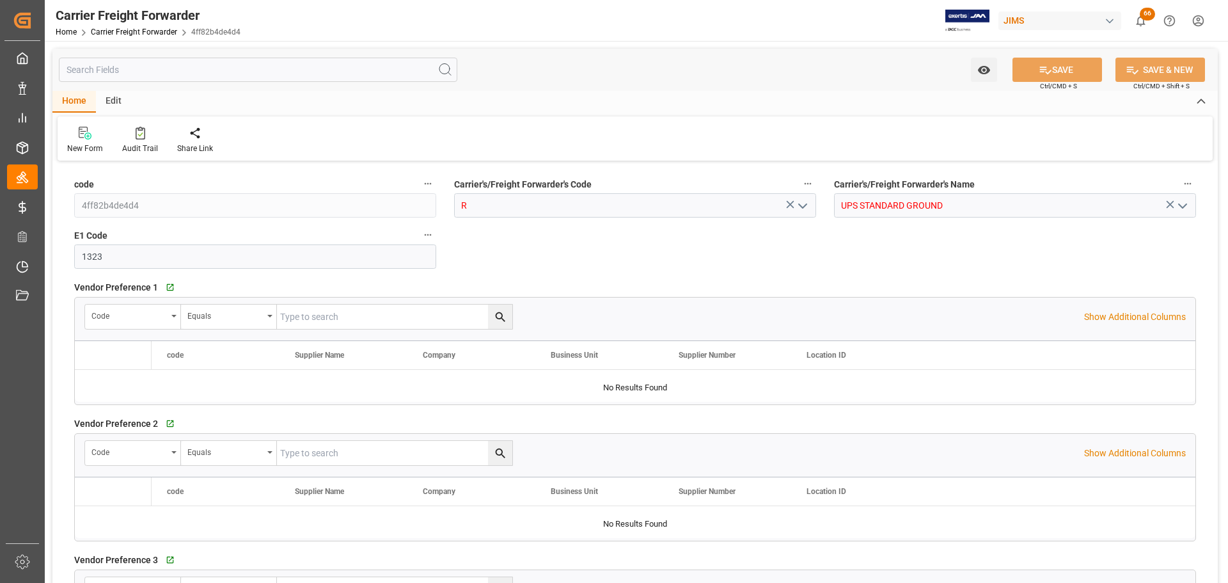
type input "[DATE] 08:09"
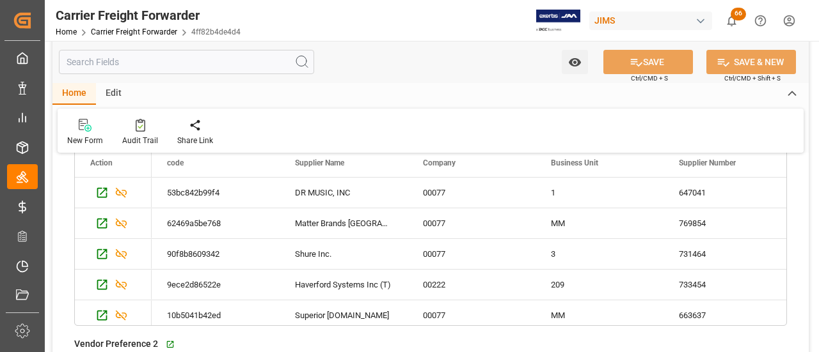
scroll to position [192, 0]
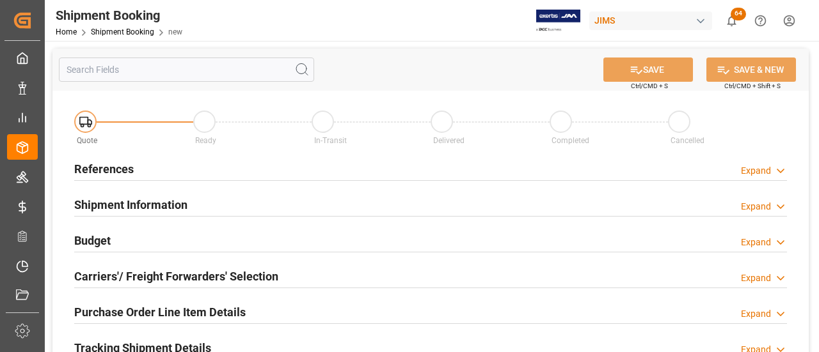
click at [186, 169] on div "References Expand" at bounding box center [430, 168] width 713 height 24
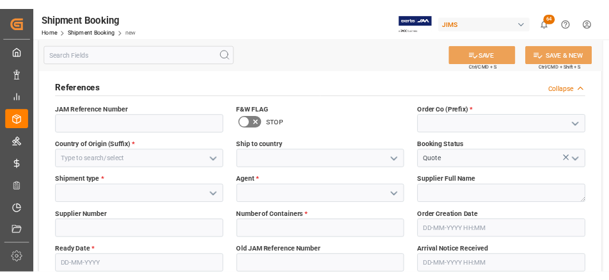
scroll to position [128, 0]
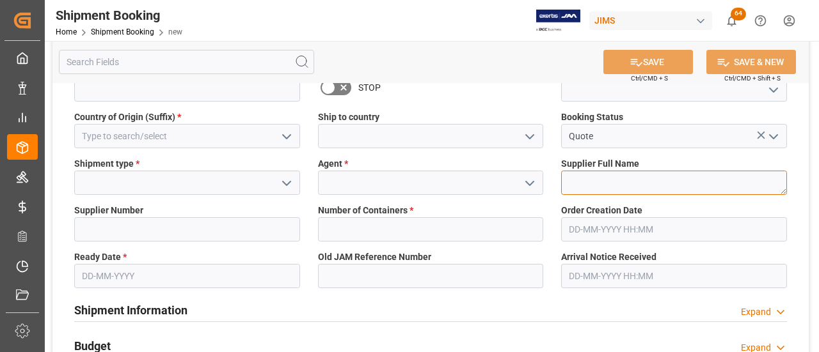
click at [593, 190] on textarea at bounding box center [674, 183] width 226 height 24
paste textarea "[PERSON_NAME] & Associates, Inc."
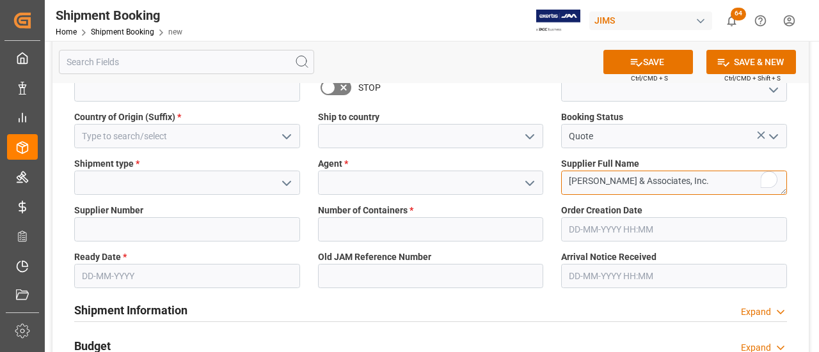
type textarea "[PERSON_NAME] & Associates, Inc."
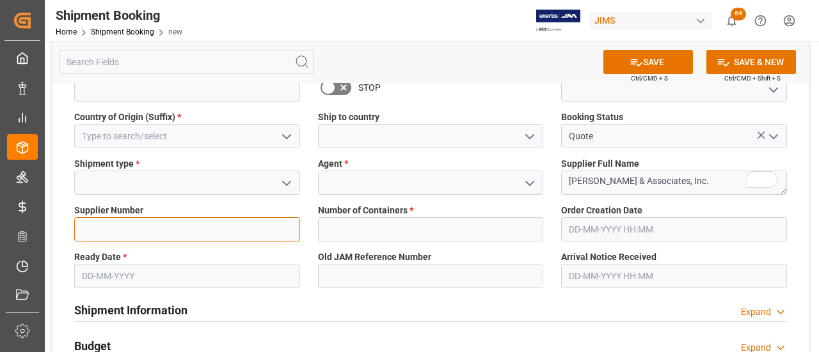
click at [159, 226] on input at bounding box center [187, 229] width 226 height 24
paste input "209159"
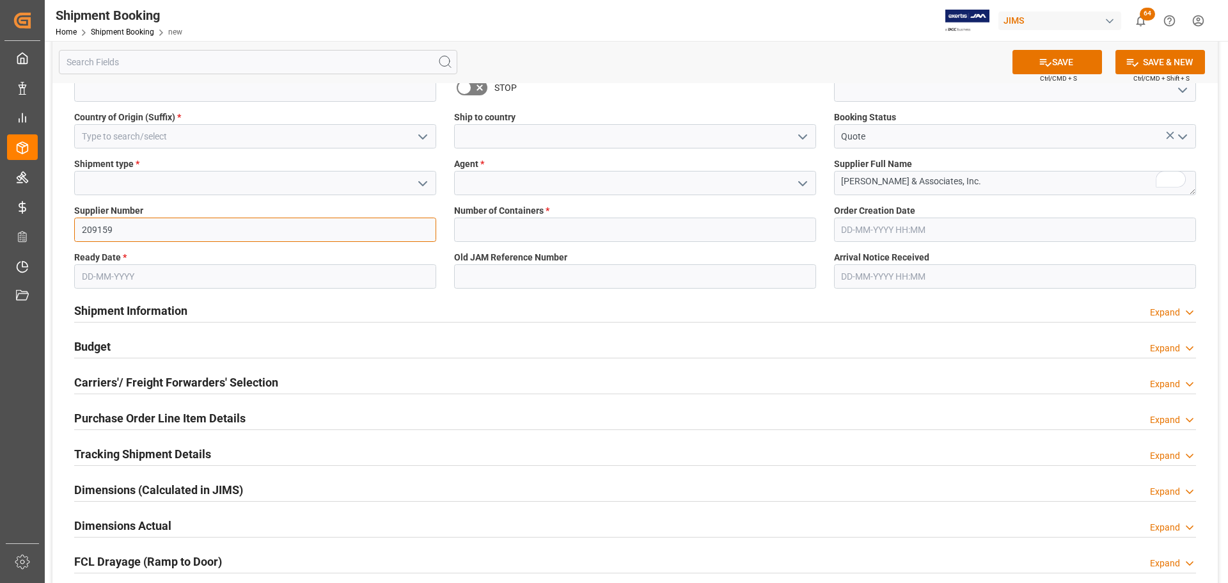
type input "209159"
click at [646, 184] on input at bounding box center [635, 183] width 362 height 24
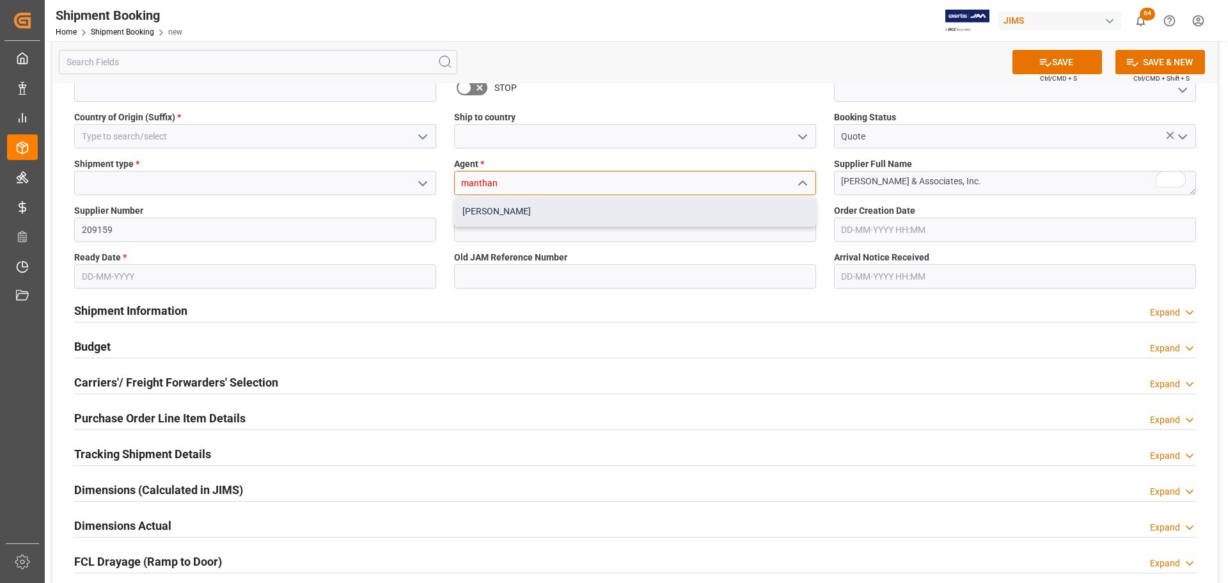
click at [635, 202] on div "[PERSON_NAME]" at bounding box center [635, 211] width 361 height 29
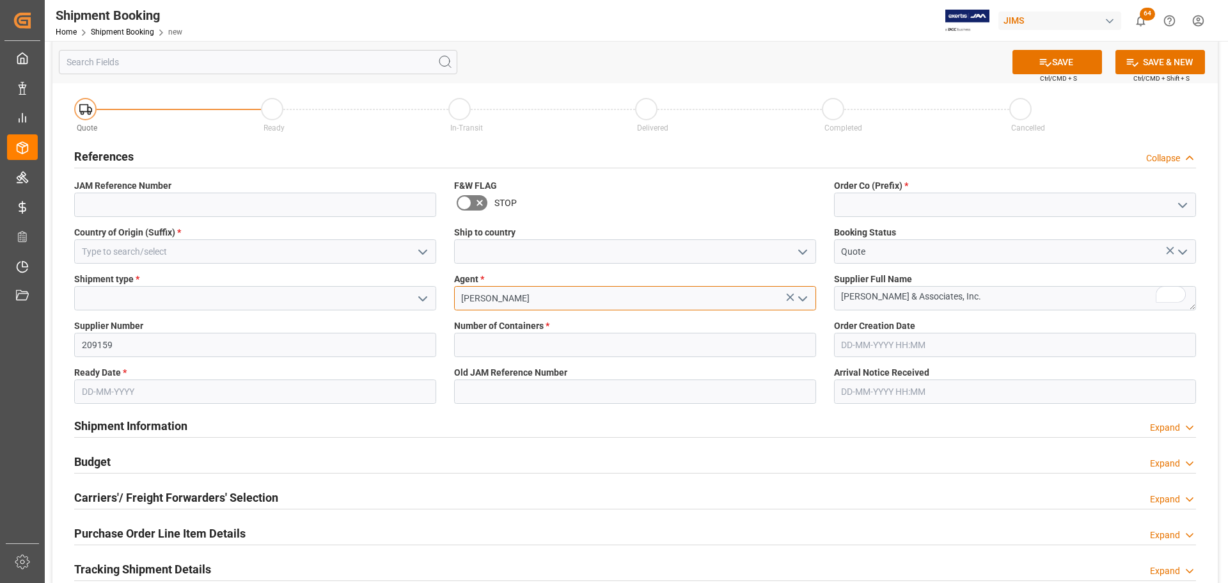
scroll to position [0, 0]
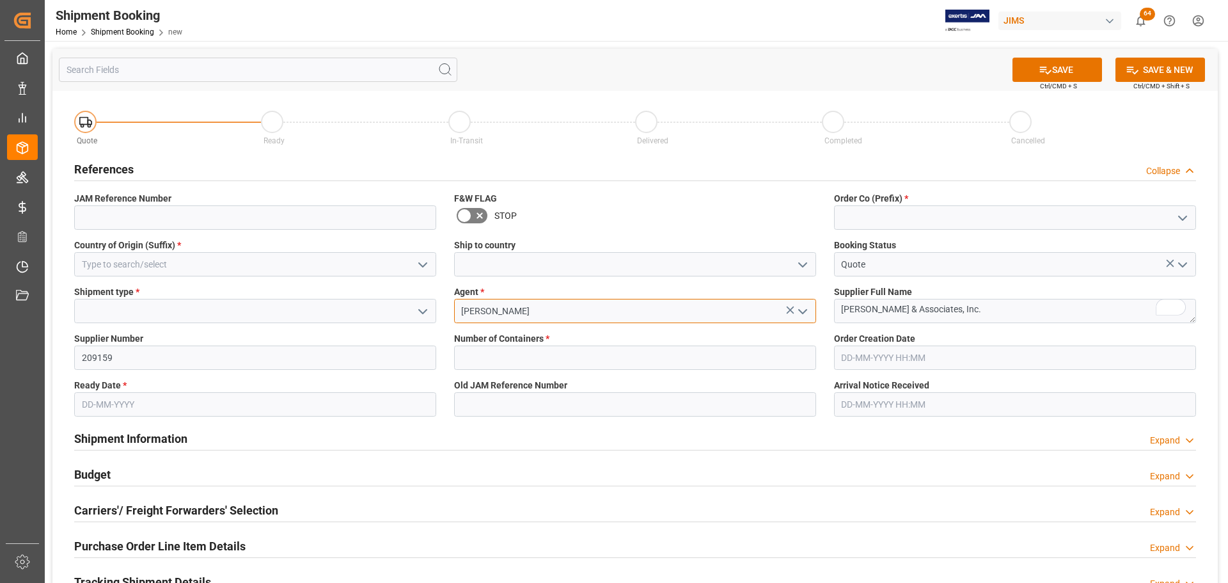
type input "[PERSON_NAME]"
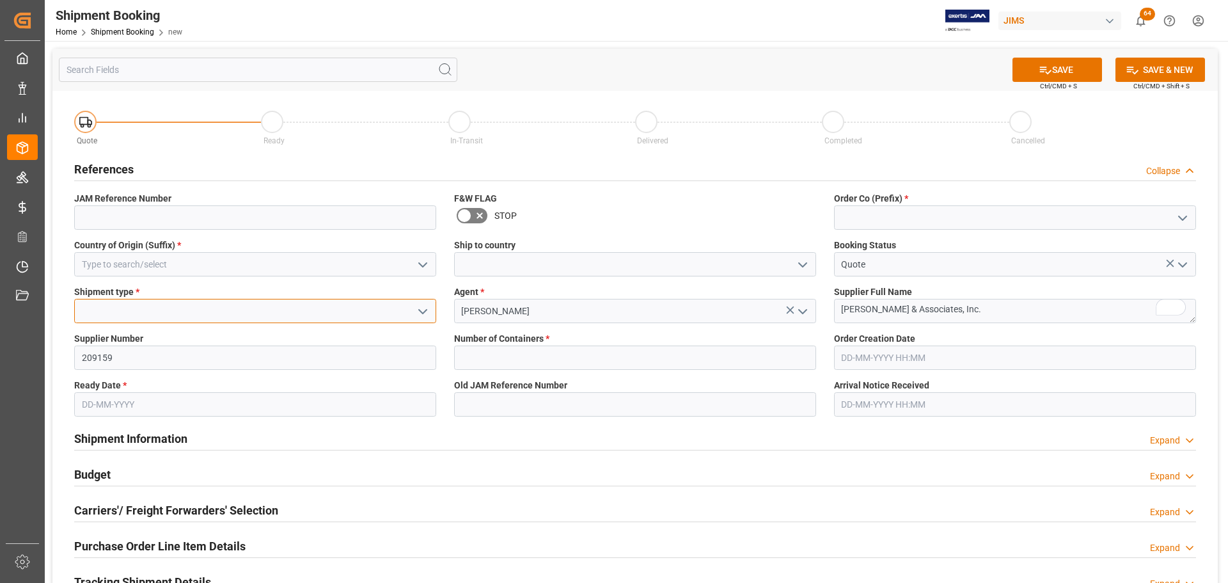
click at [277, 313] on input at bounding box center [255, 311] width 362 height 24
click at [235, 336] on div "LTL" at bounding box center [255, 339] width 361 height 29
type input "LTL"
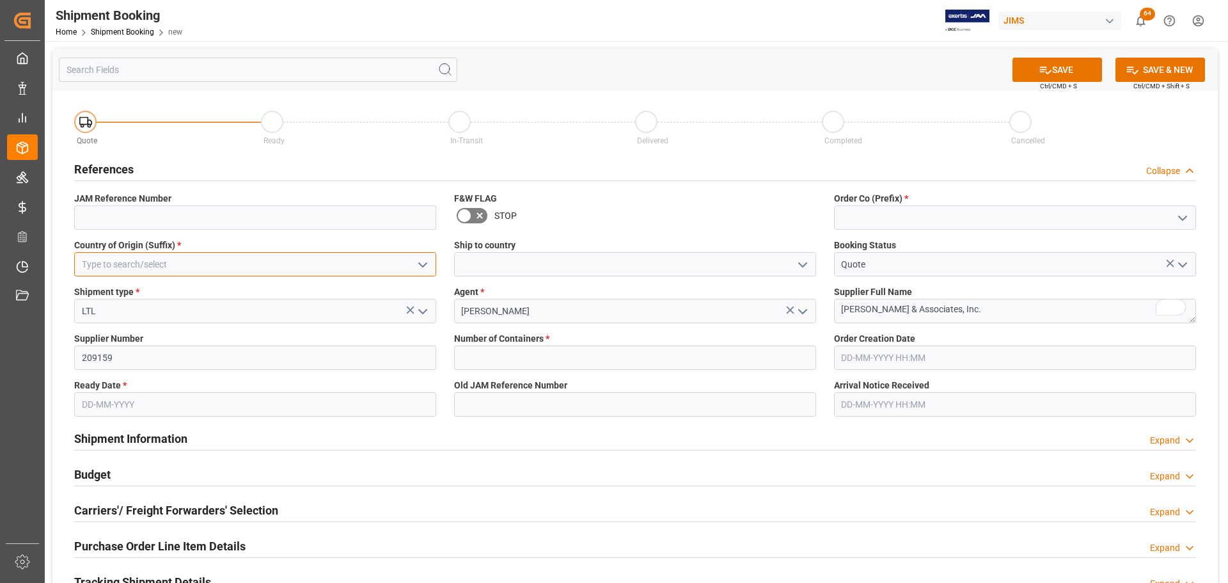
click at [193, 263] on input at bounding box center [255, 264] width 362 height 24
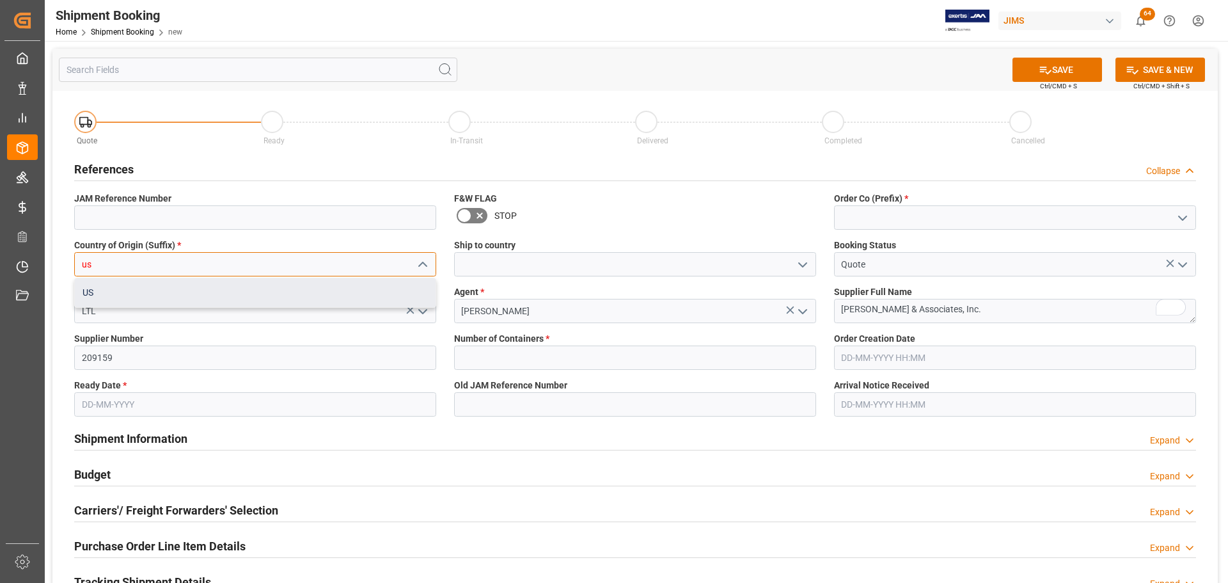
click at [183, 287] on div "US" at bounding box center [255, 292] width 361 height 29
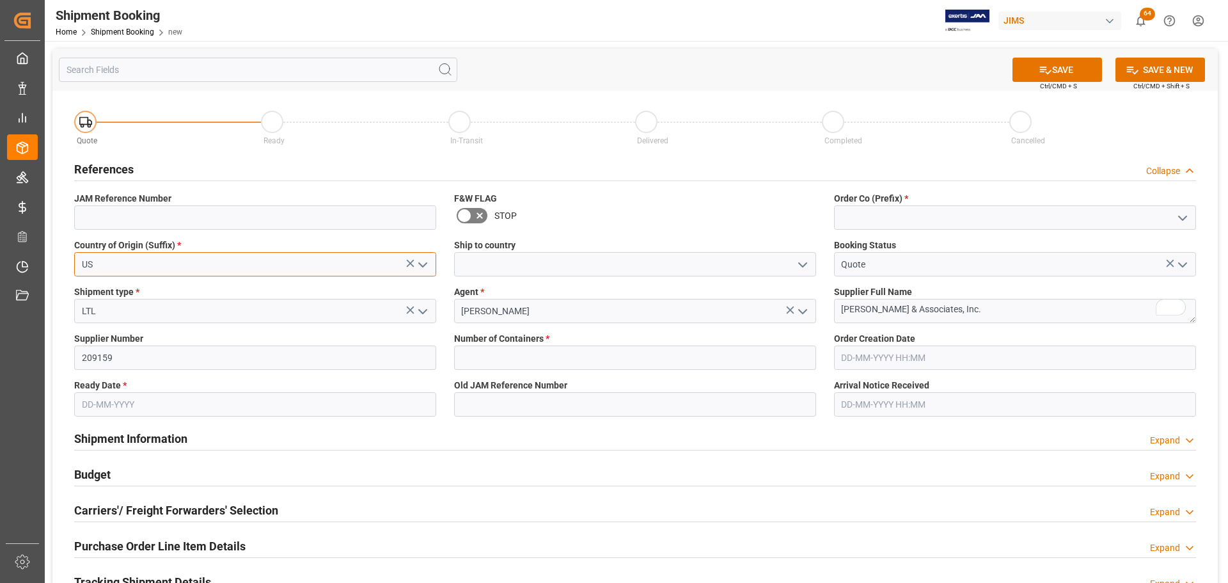
type input "US"
click at [539, 258] on input at bounding box center [635, 264] width 362 height 24
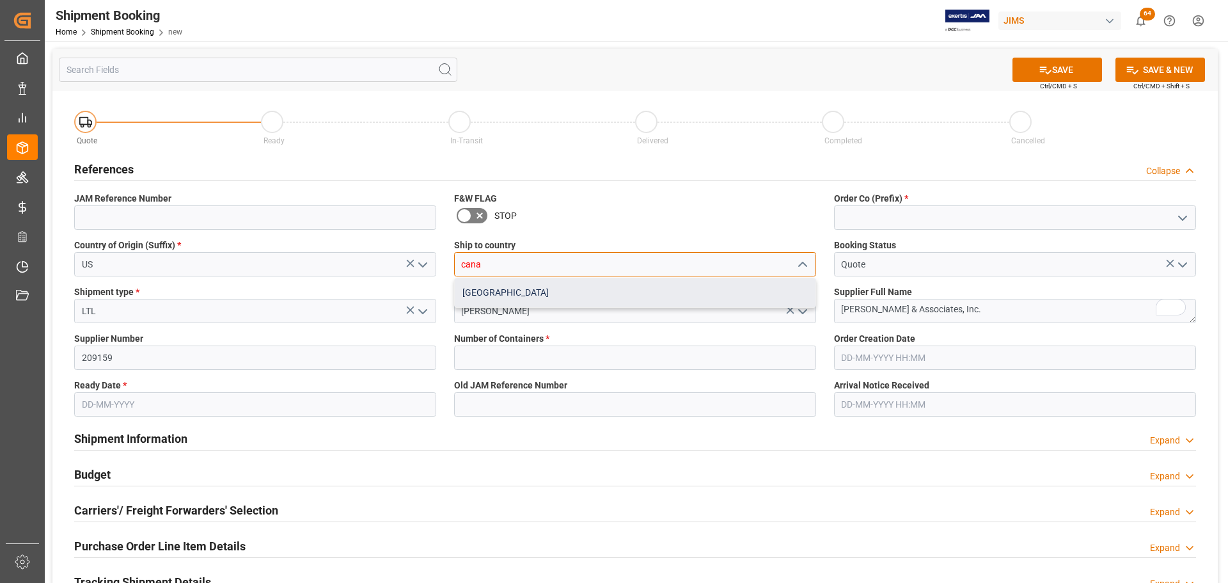
click at [481, 292] on div "[GEOGRAPHIC_DATA]" at bounding box center [635, 292] width 361 height 29
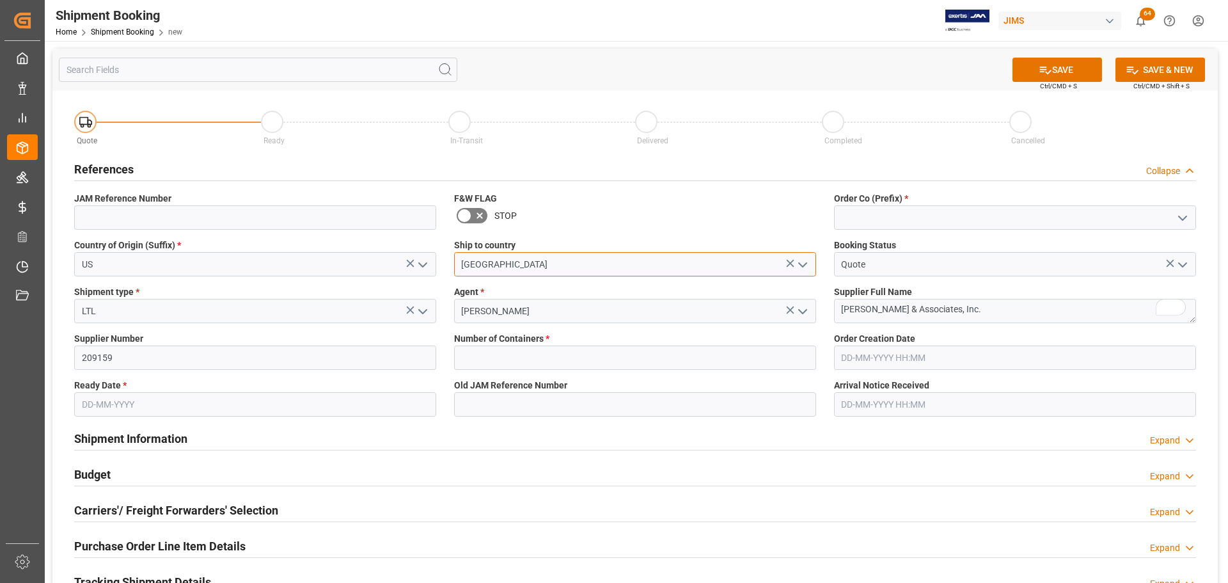
type input "[GEOGRAPHIC_DATA]"
click at [818, 206] on input at bounding box center [1015, 217] width 362 height 24
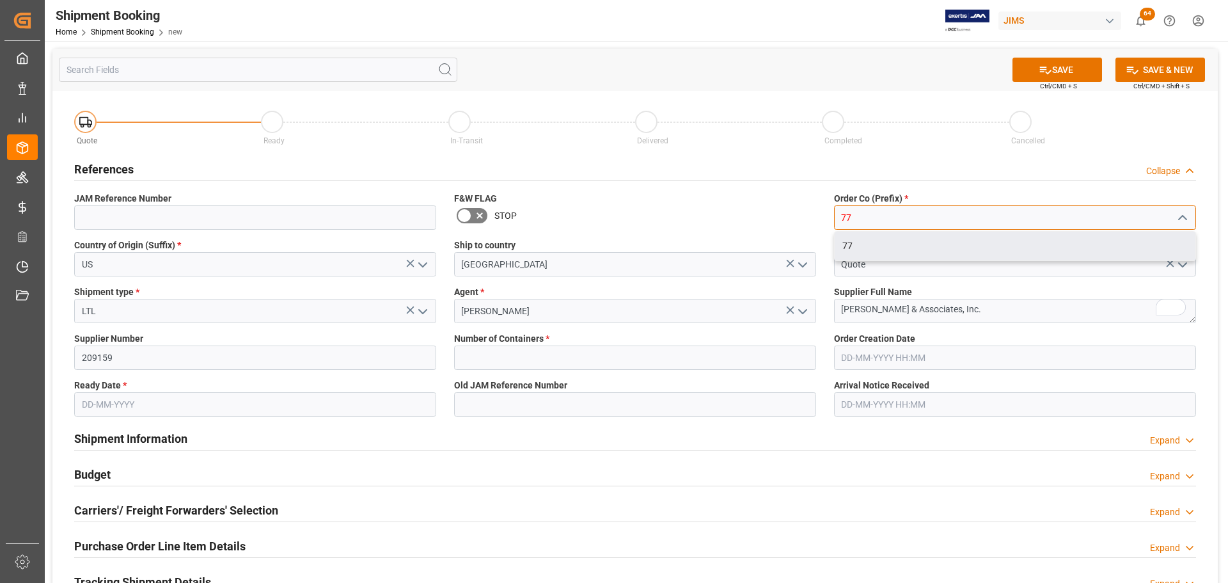
type input "77"
click at [531, 352] on div "Number of Containers *" at bounding box center [635, 351] width 380 height 47
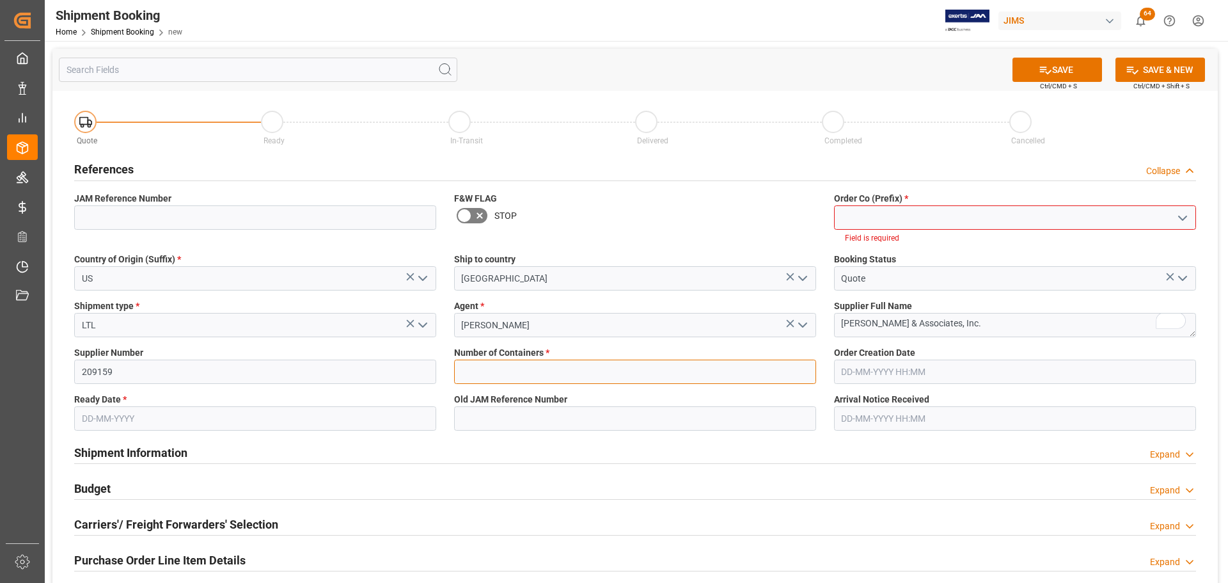
type input "0"
click at [121, 352] on input "text" at bounding box center [255, 418] width 362 height 24
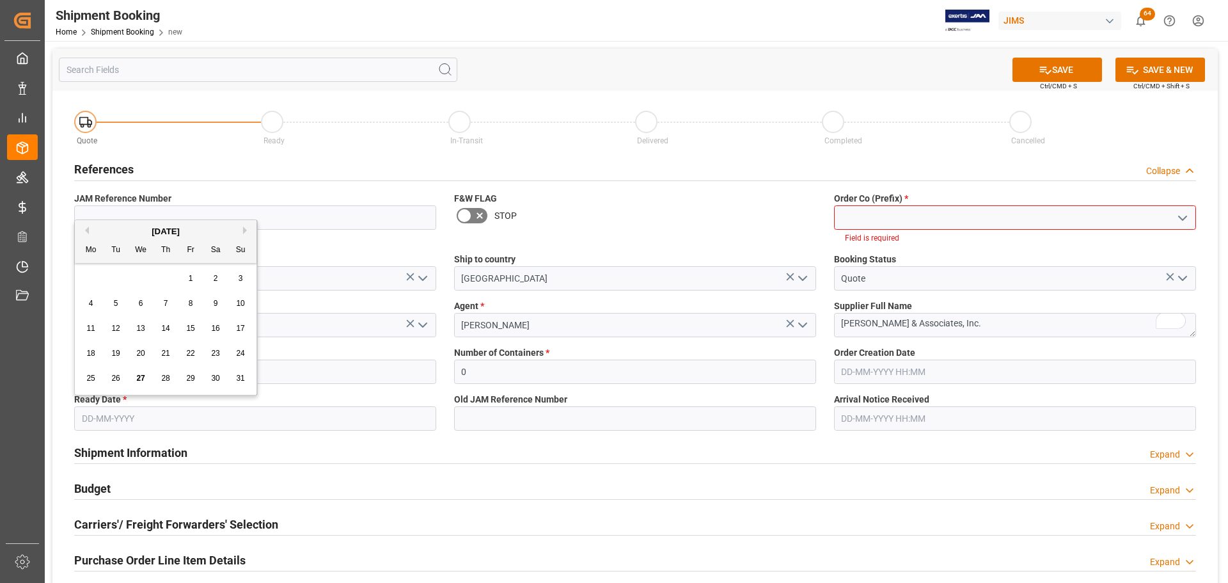
click at [241, 229] on div "August 2025" at bounding box center [166, 231] width 182 height 13
click at [244, 231] on button "Next Month" at bounding box center [247, 230] width 8 height 8
click at [96, 330] on div "15" at bounding box center [91, 328] width 16 height 15
type input "[DATE]"
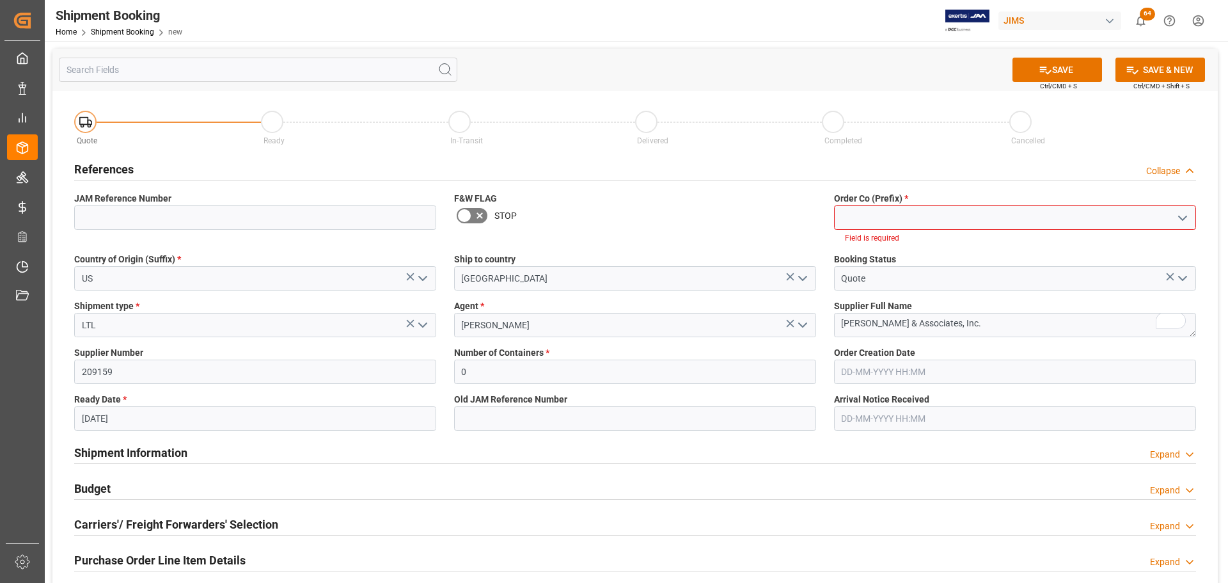
click at [818, 214] on icon "open menu" at bounding box center [1182, 217] width 15 height 15
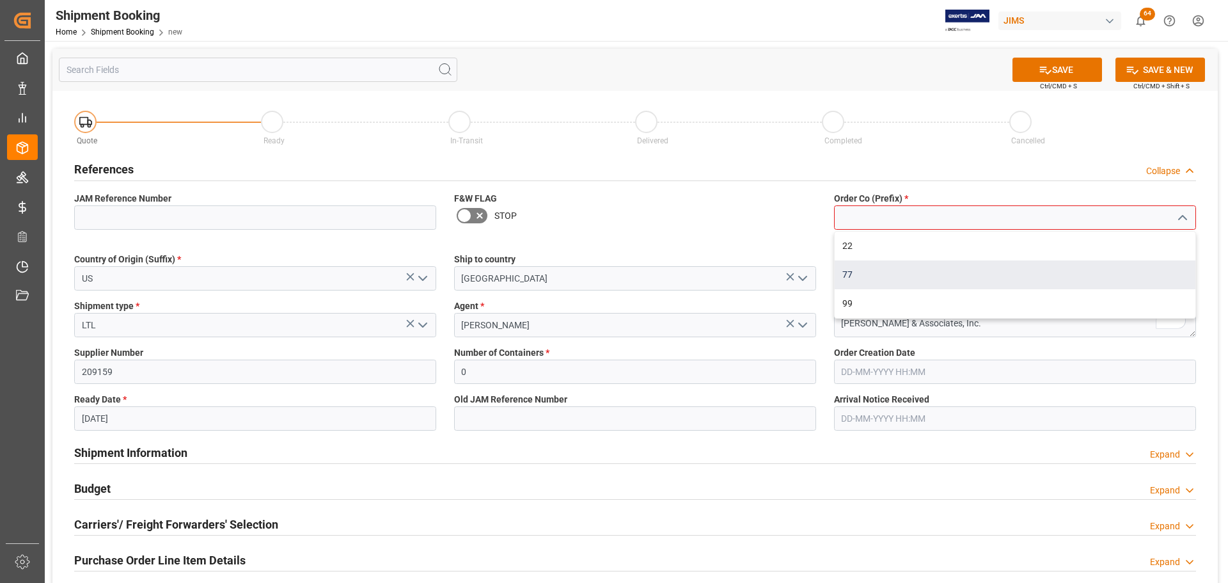
click at [818, 280] on div "77" at bounding box center [1015, 274] width 361 height 29
type input "77"
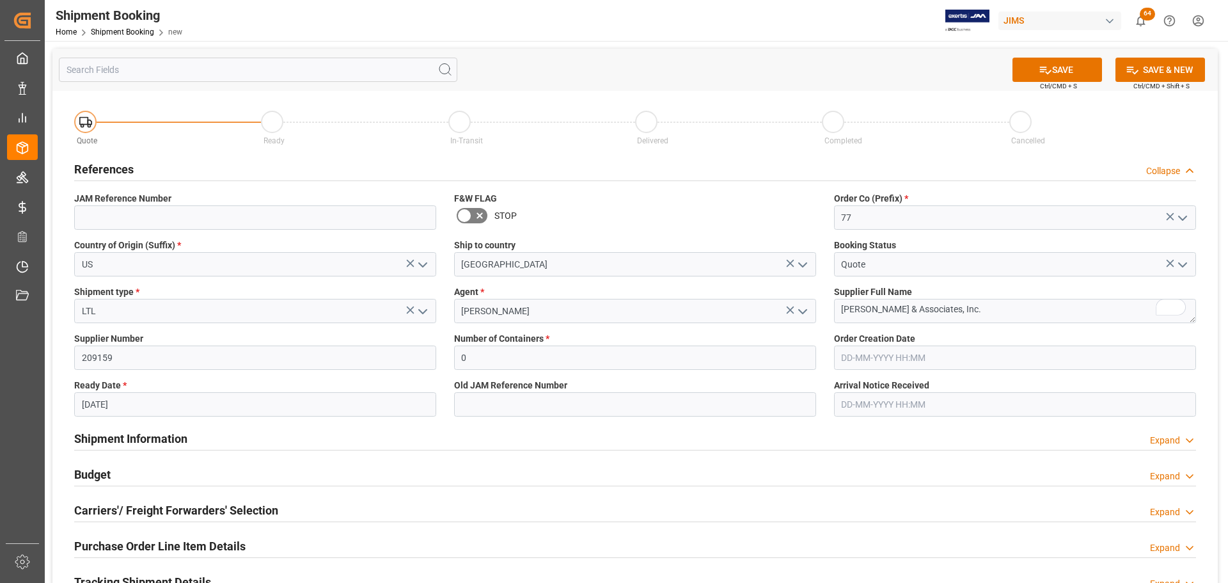
click at [818, 214] on icon "open menu" at bounding box center [1182, 217] width 15 height 15
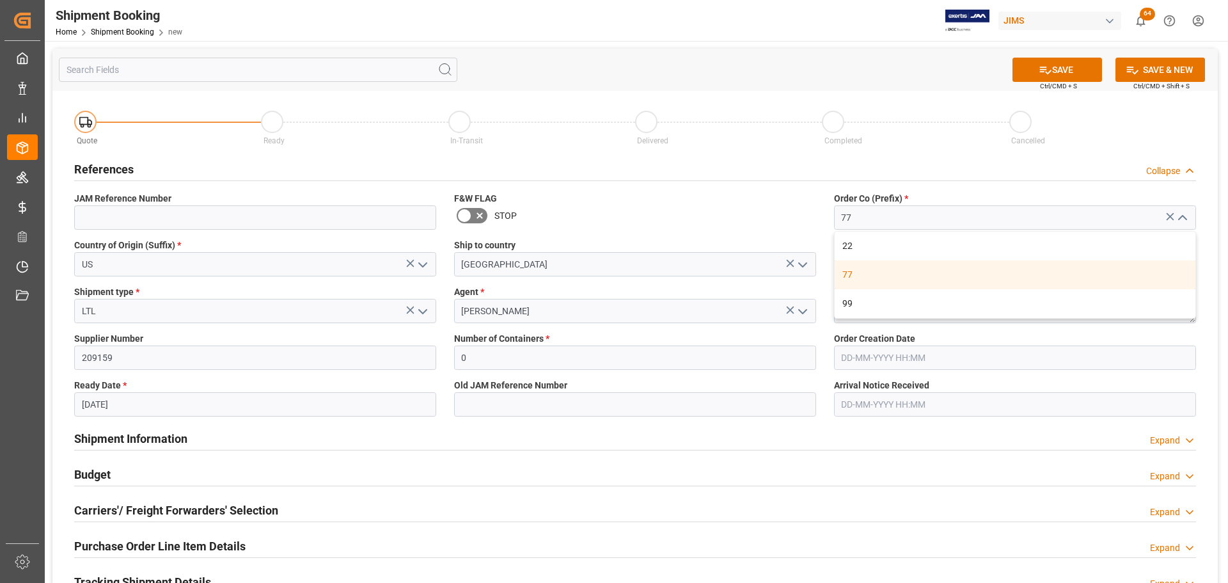
click at [818, 275] on div "77" at bounding box center [1015, 274] width 361 height 29
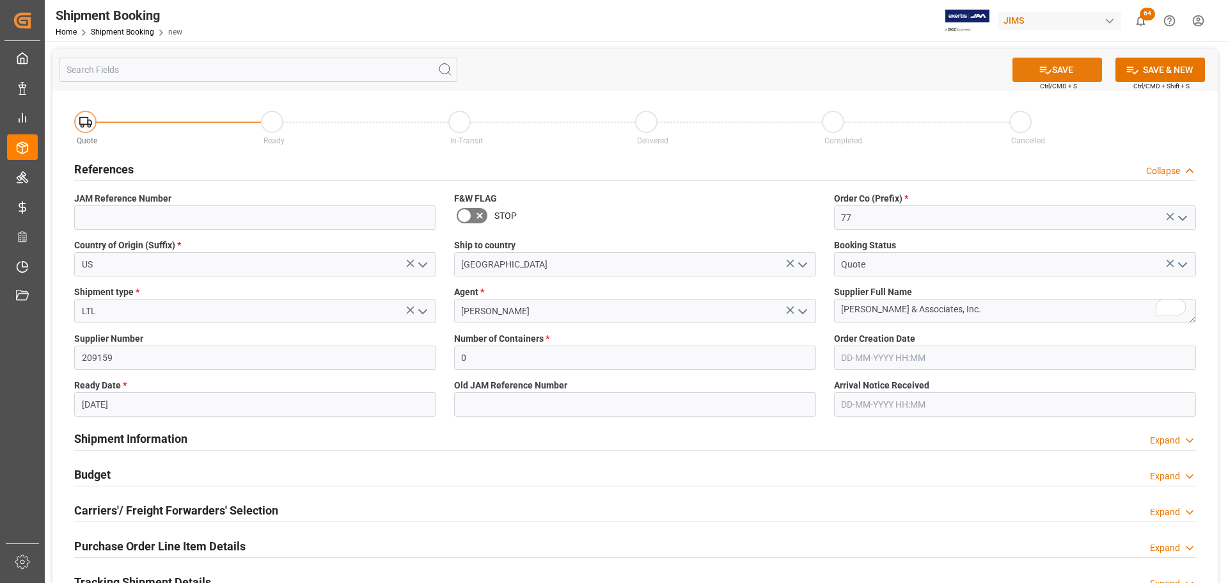
click at [818, 71] on icon at bounding box center [1045, 69] width 13 height 13
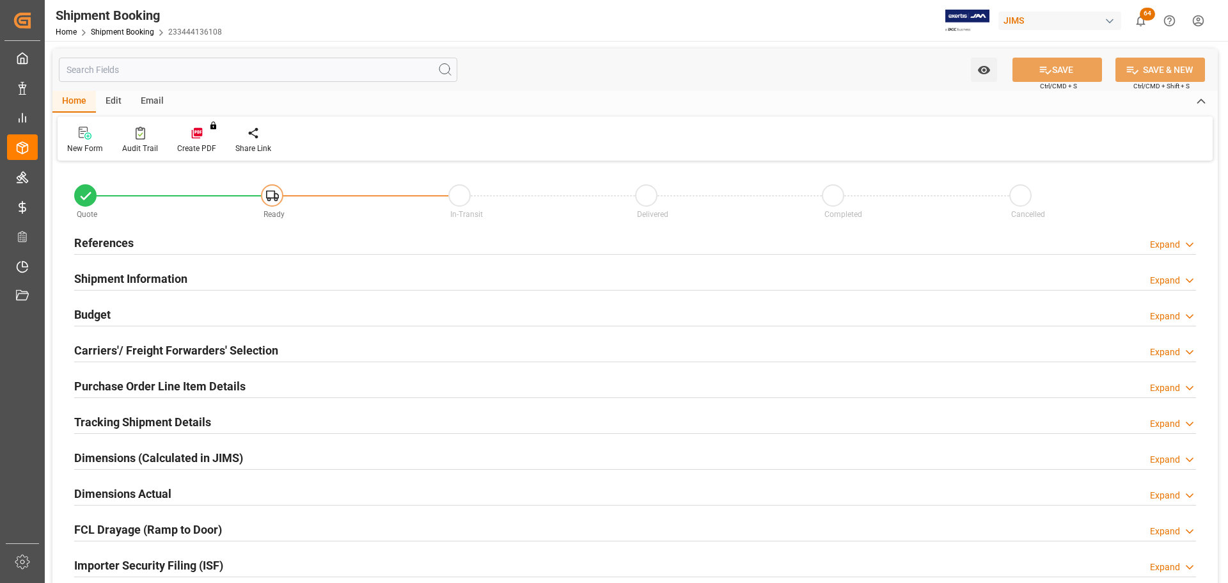
type input "0"
type input "[DATE]"
click at [182, 238] on div "References Expand" at bounding box center [635, 242] width 1122 height 24
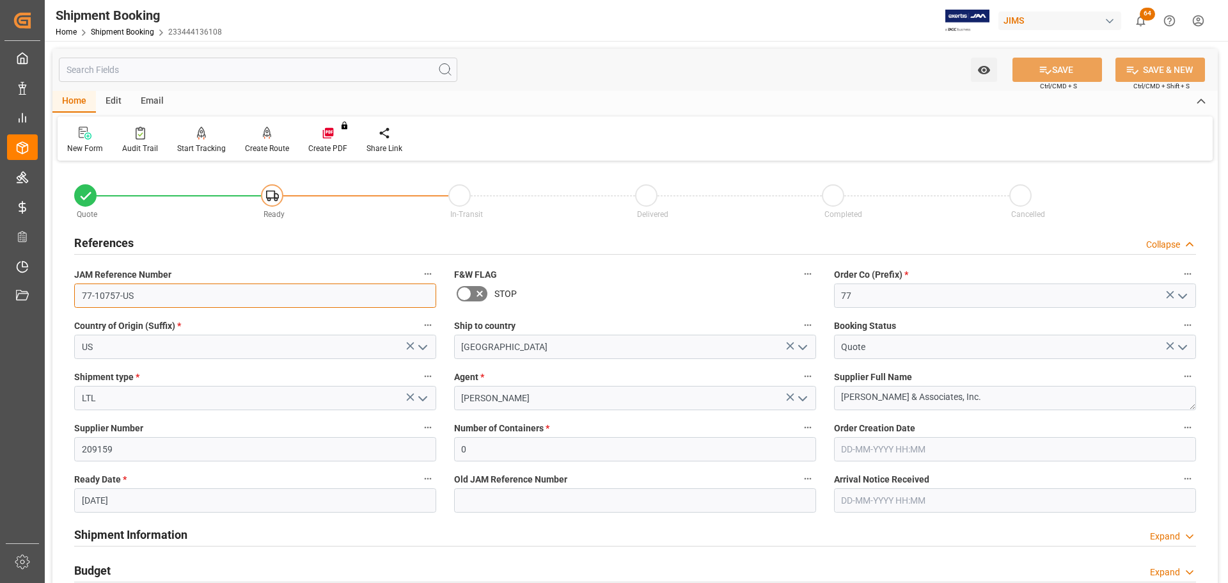
drag, startPoint x: 178, startPoint y: 298, endPoint x: 51, endPoint y: 298, distance: 126.7
click at [51, 298] on div "Watch Option SAVE Ctrl/CMD + S SAVE & NEW Ctrl/CMD + Shift + S Home Edit Email …" at bounding box center [635, 556] width 1181 height 1031
